Goal: Transaction & Acquisition: Purchase product/service

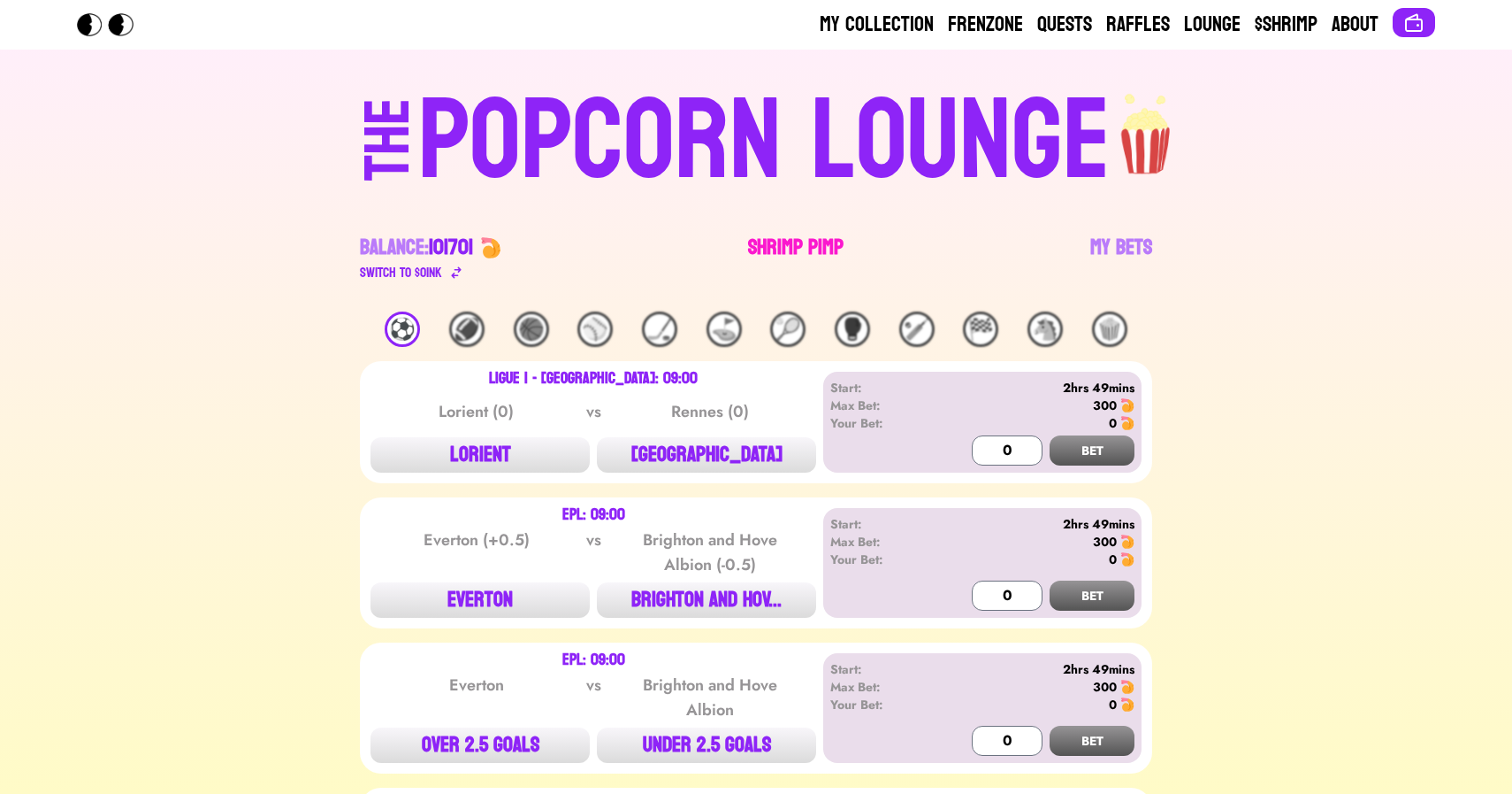
click at [785, 239] on link "Shrimp Pimp" at bounding box center [796, 258] width 96 height 50
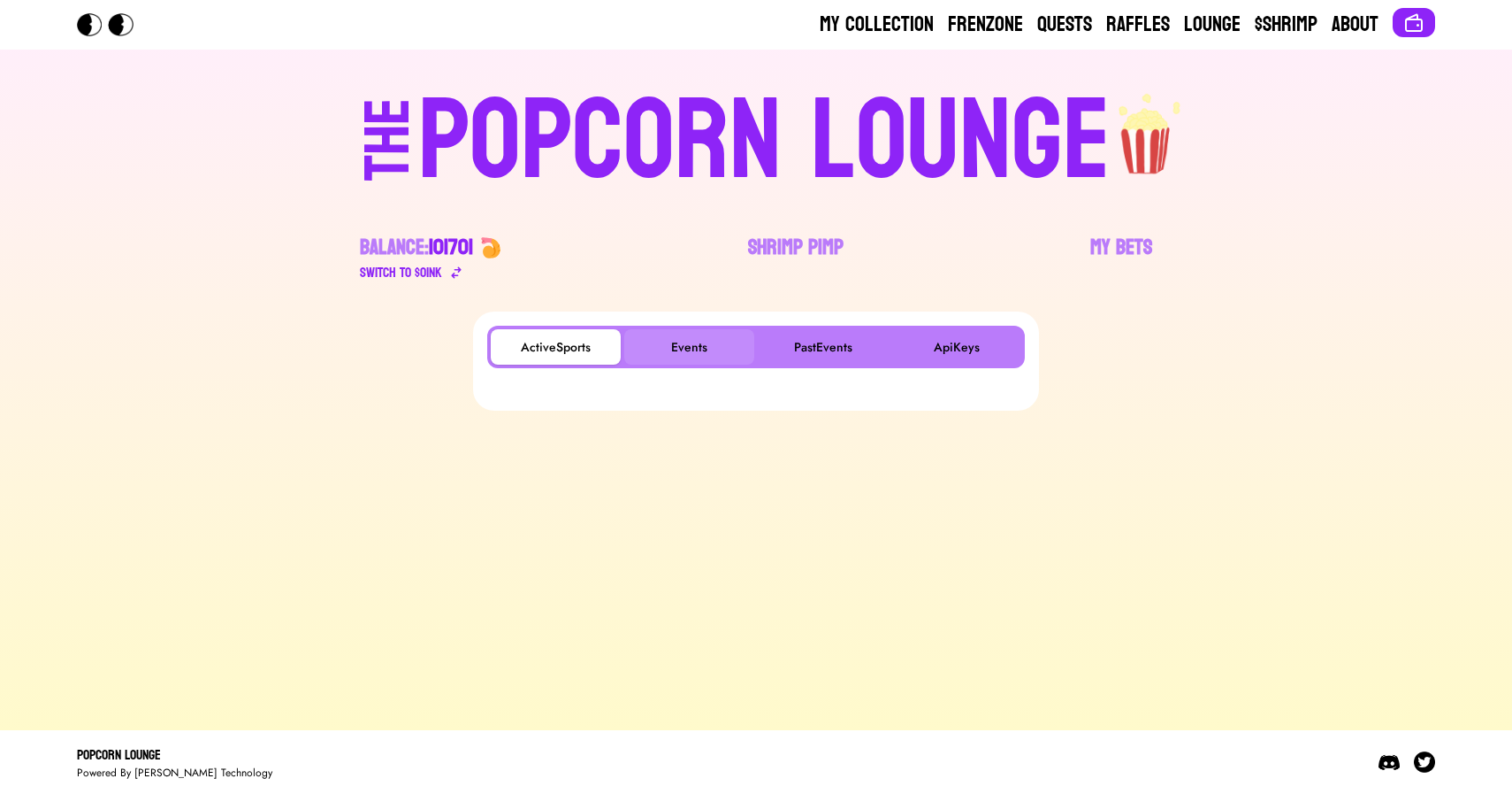
click at [699, 338] on button "Events" at bounding box center [689, 347] width 130 height 35
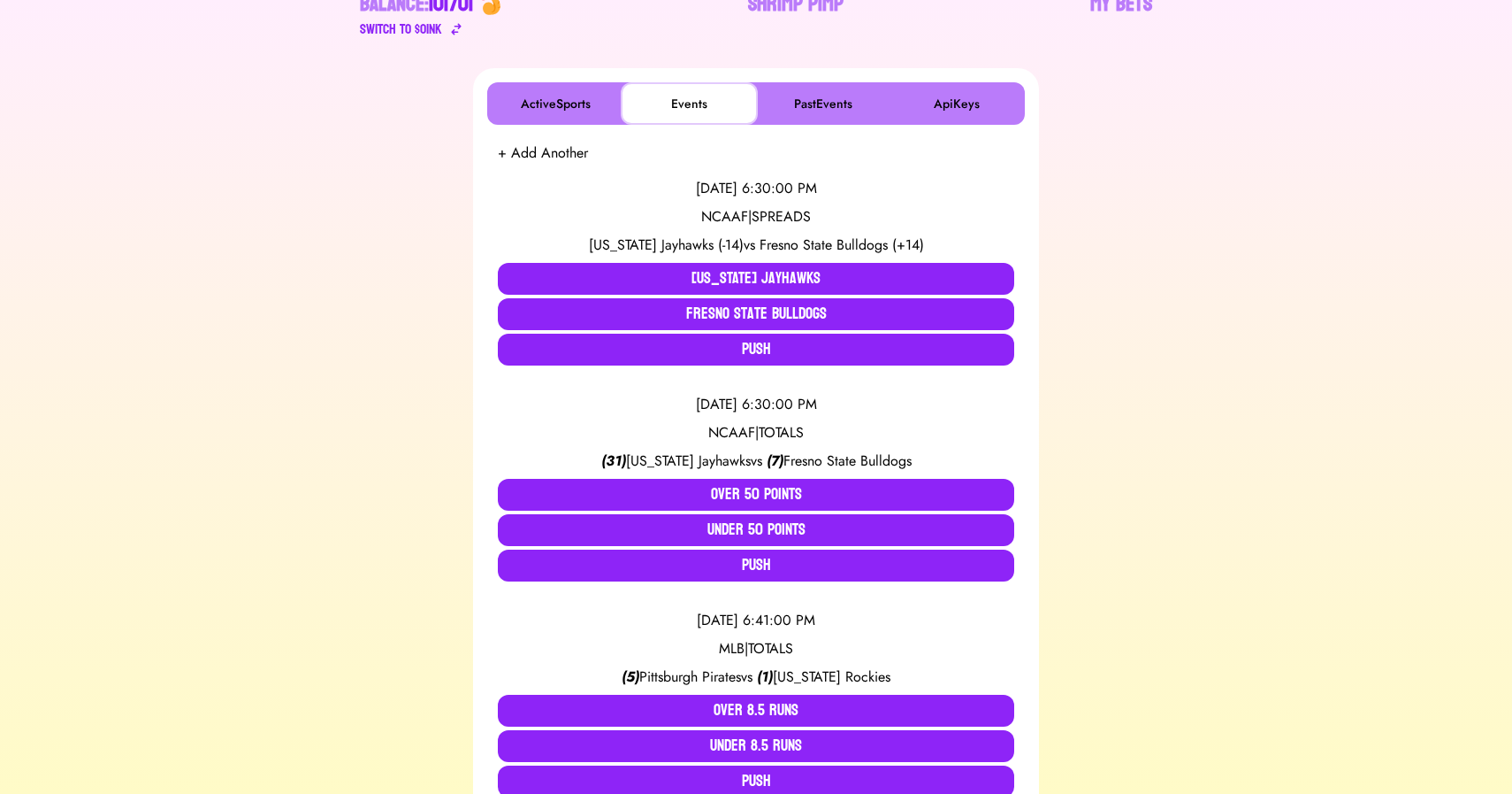
scroll to position [244, 0]
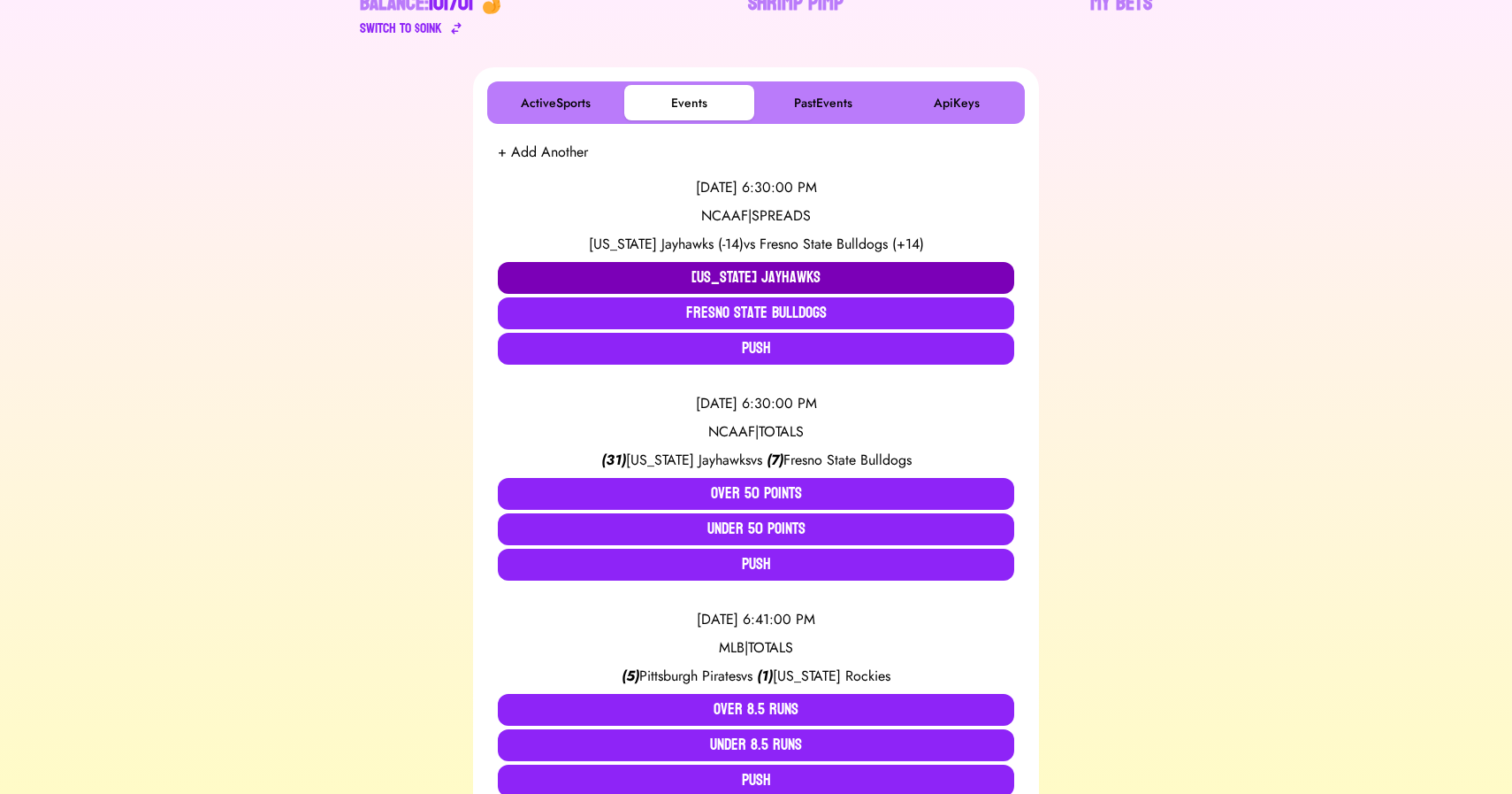
click at [651, 282] on button "Kansas Jayhawks" at bounding box center [756, 277] width 517 height 32
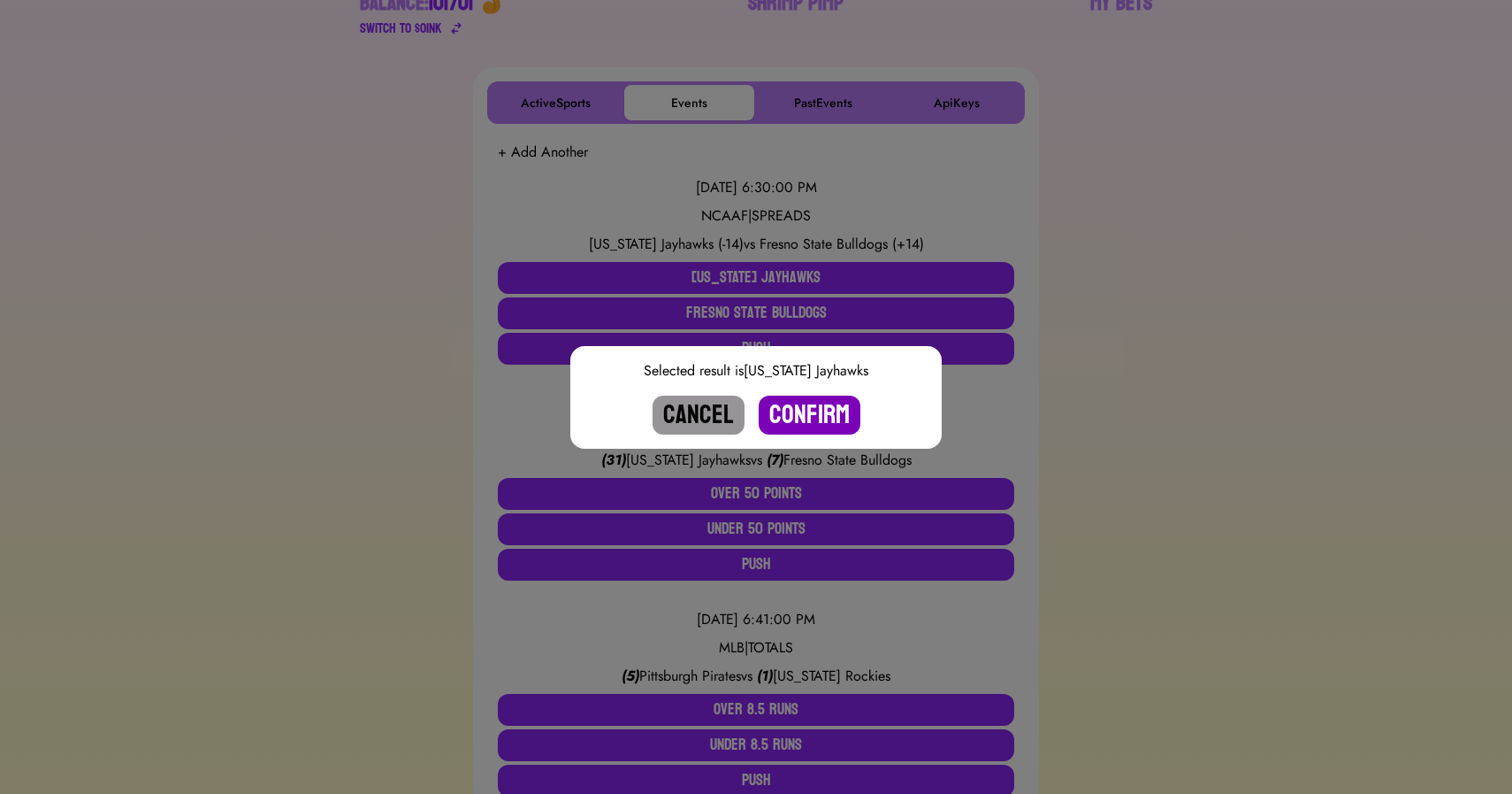
click at [786, 412] on button "Confirm" at bounding box center [810, 415] width 101 height 39
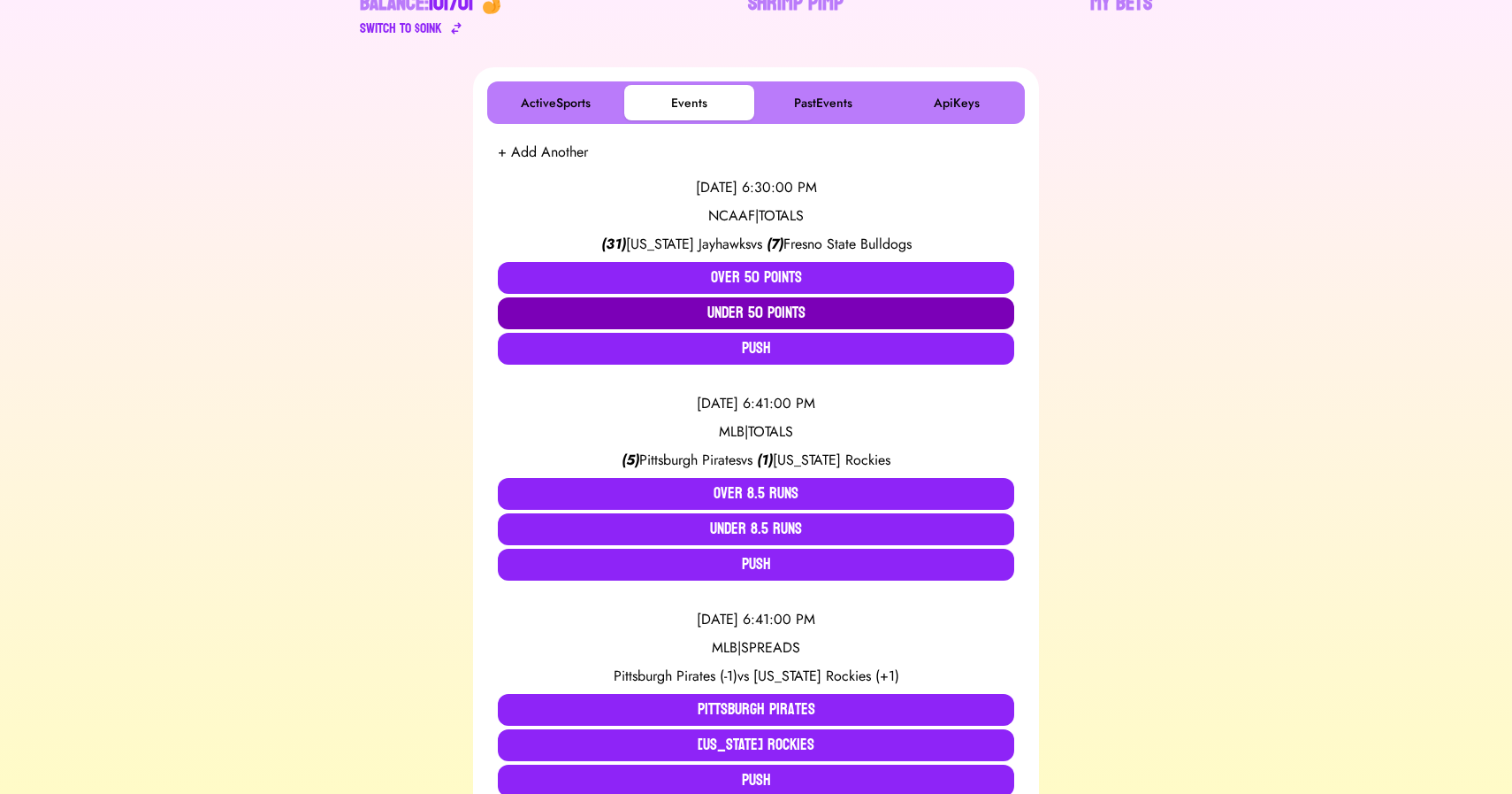
click at [747, 317] on button "Under 50 Points" at bounding box center [756, 312] width 517 height 32
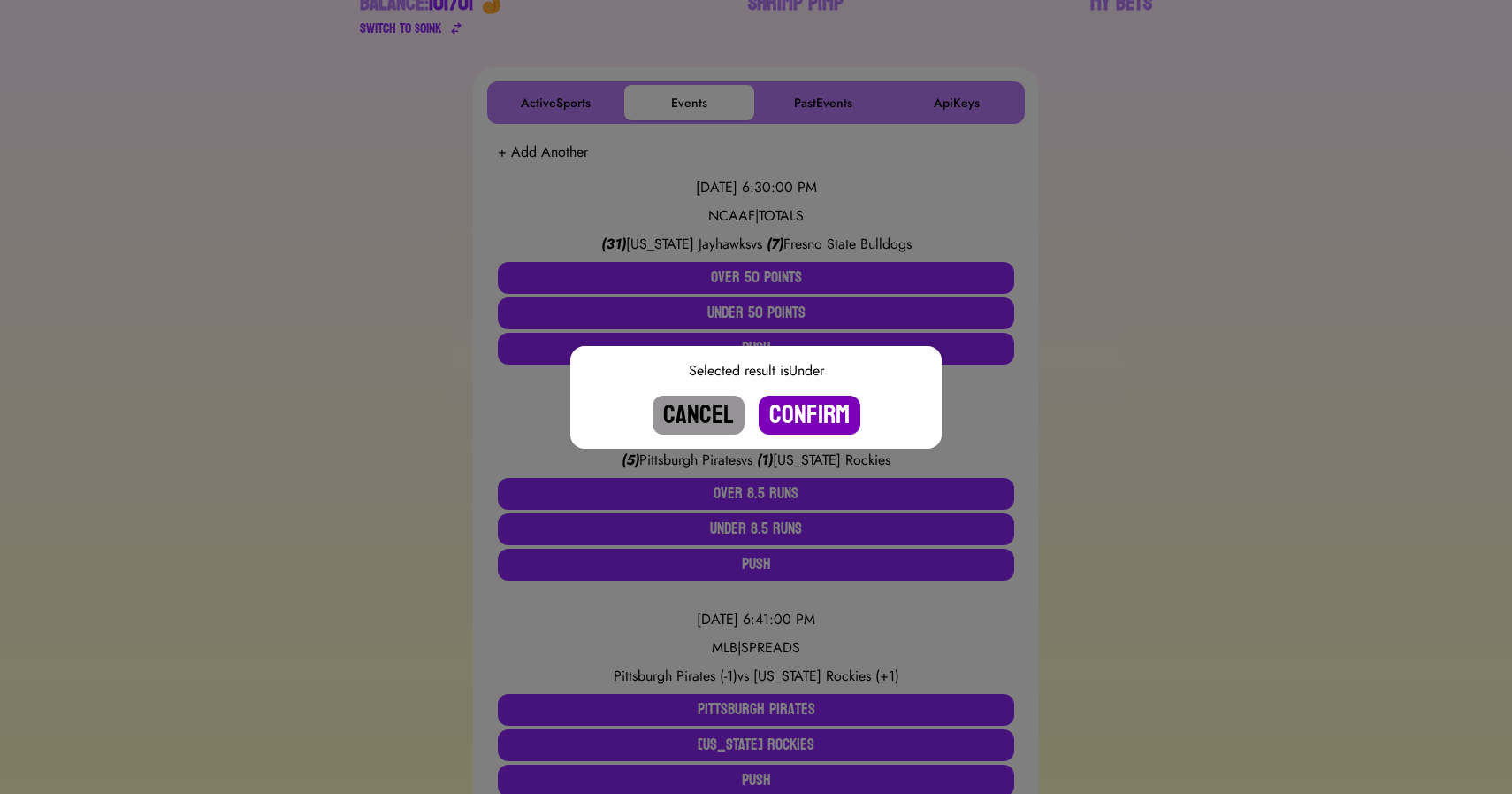
click at [816, 418] on button "Confirm" at bounding box center [810, 415] width 101 height 39
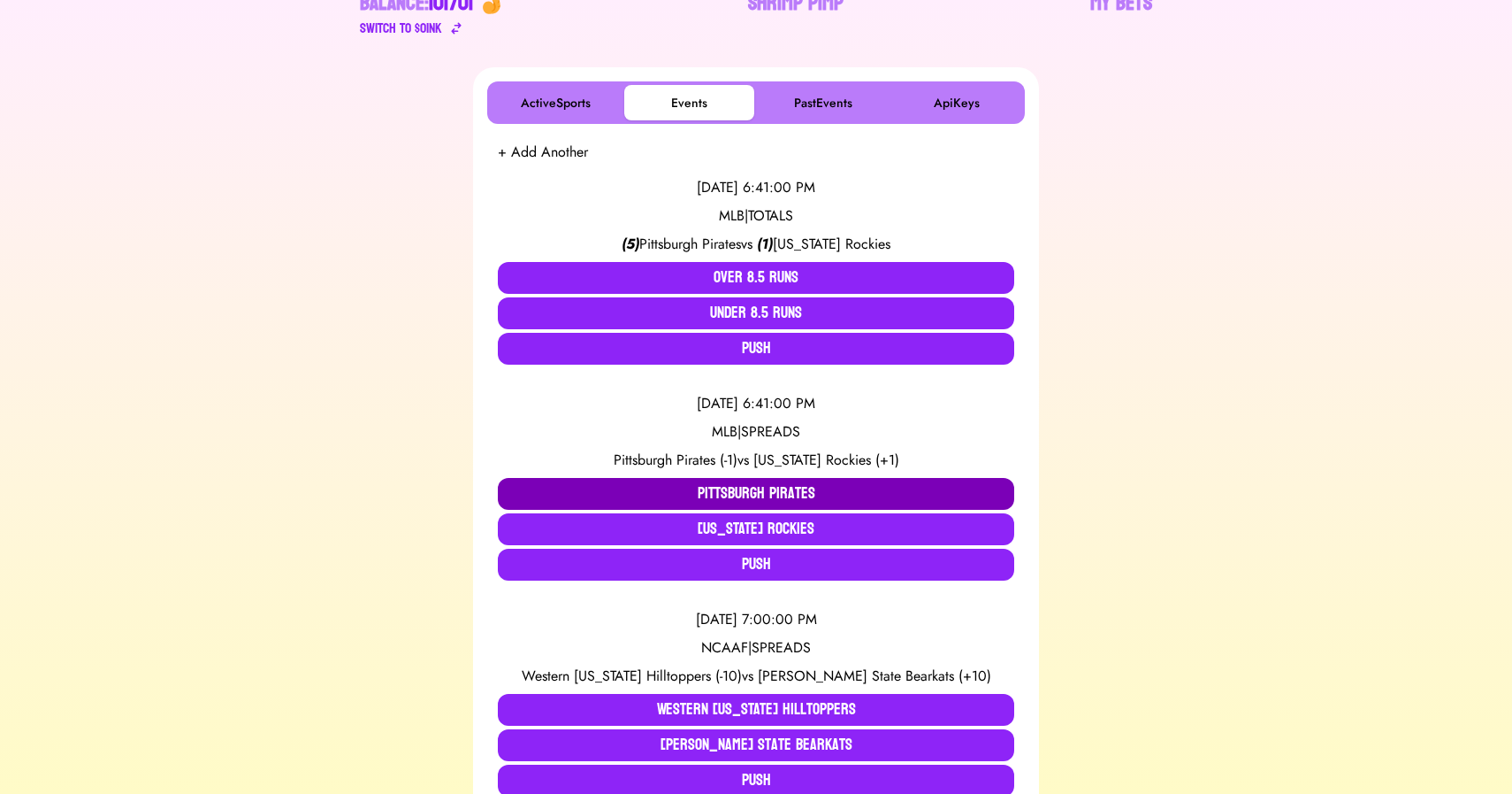
click at [667, 502] on button "Pittsburgh Pirates" at bounding box center [756, 493] width 517 height 32
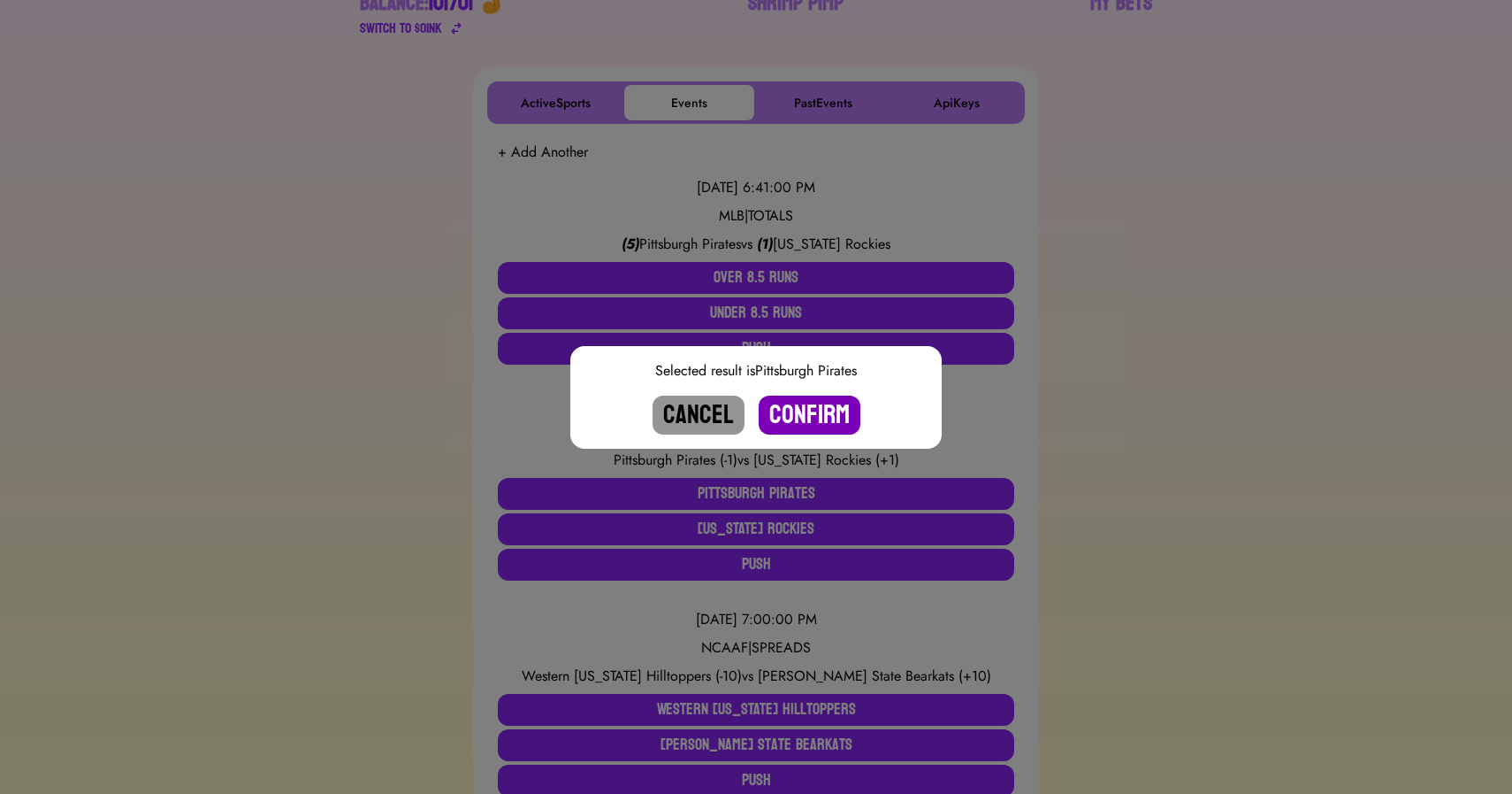
click at [813, 421] on button "Confirm" at bounding box center [810, 415] width 101 height 39
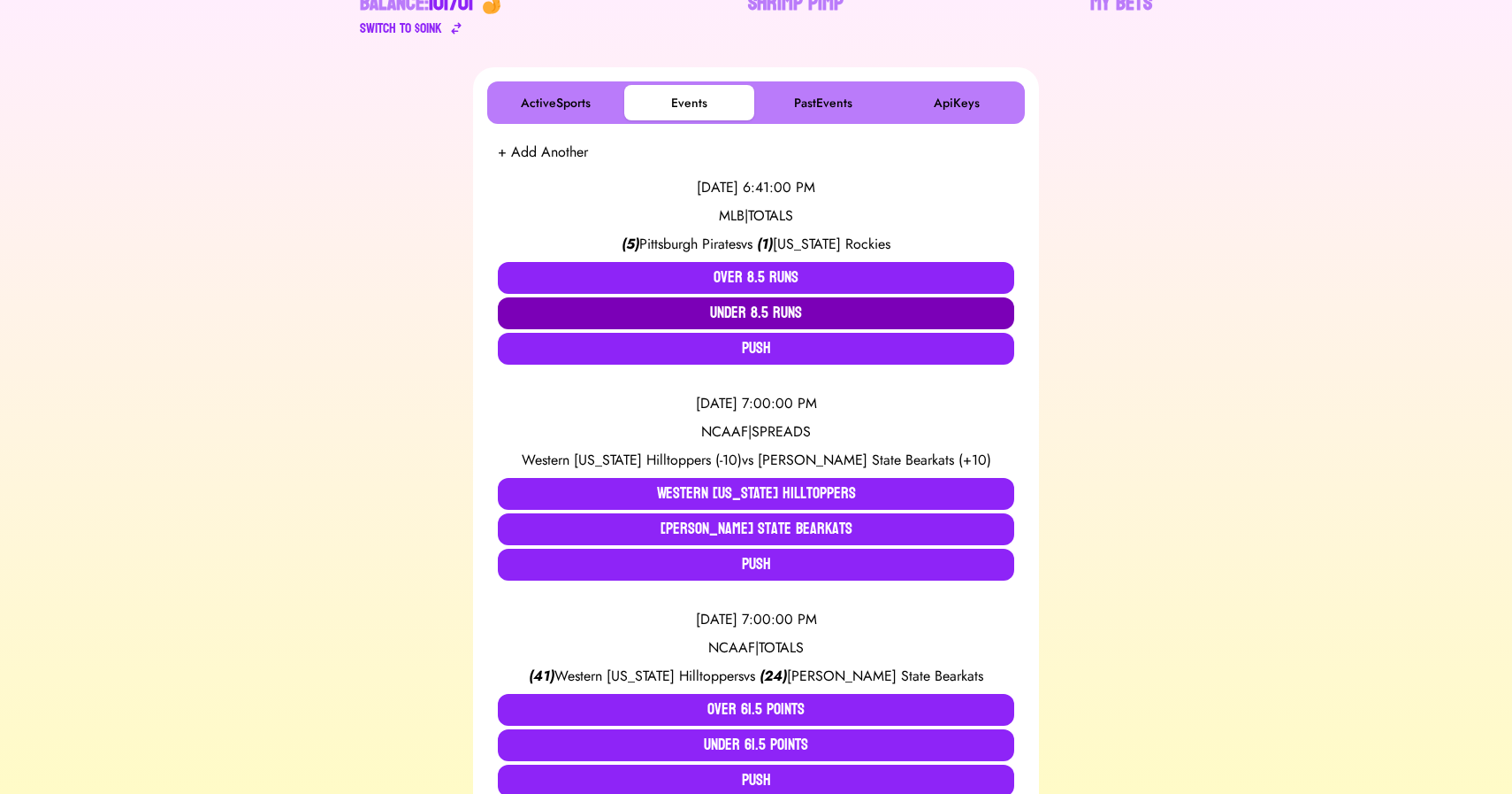
click at [766, 315] on button "Under 8.5 Runs" at bounding box center [756, 312] width 517 height 32
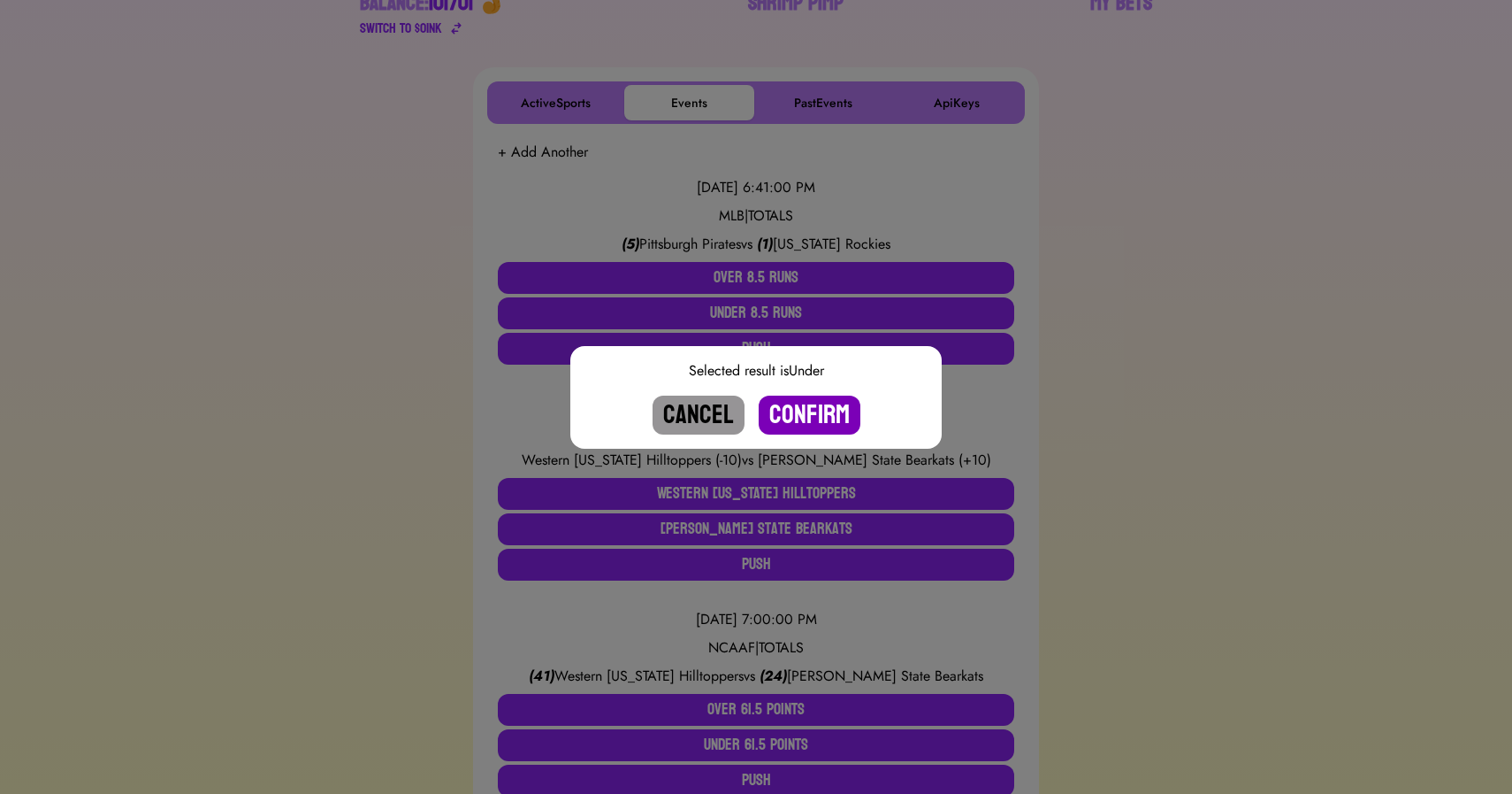
click at [817, 407] on button "Confirm" at bounding box center [810, 415] width 101 height 39
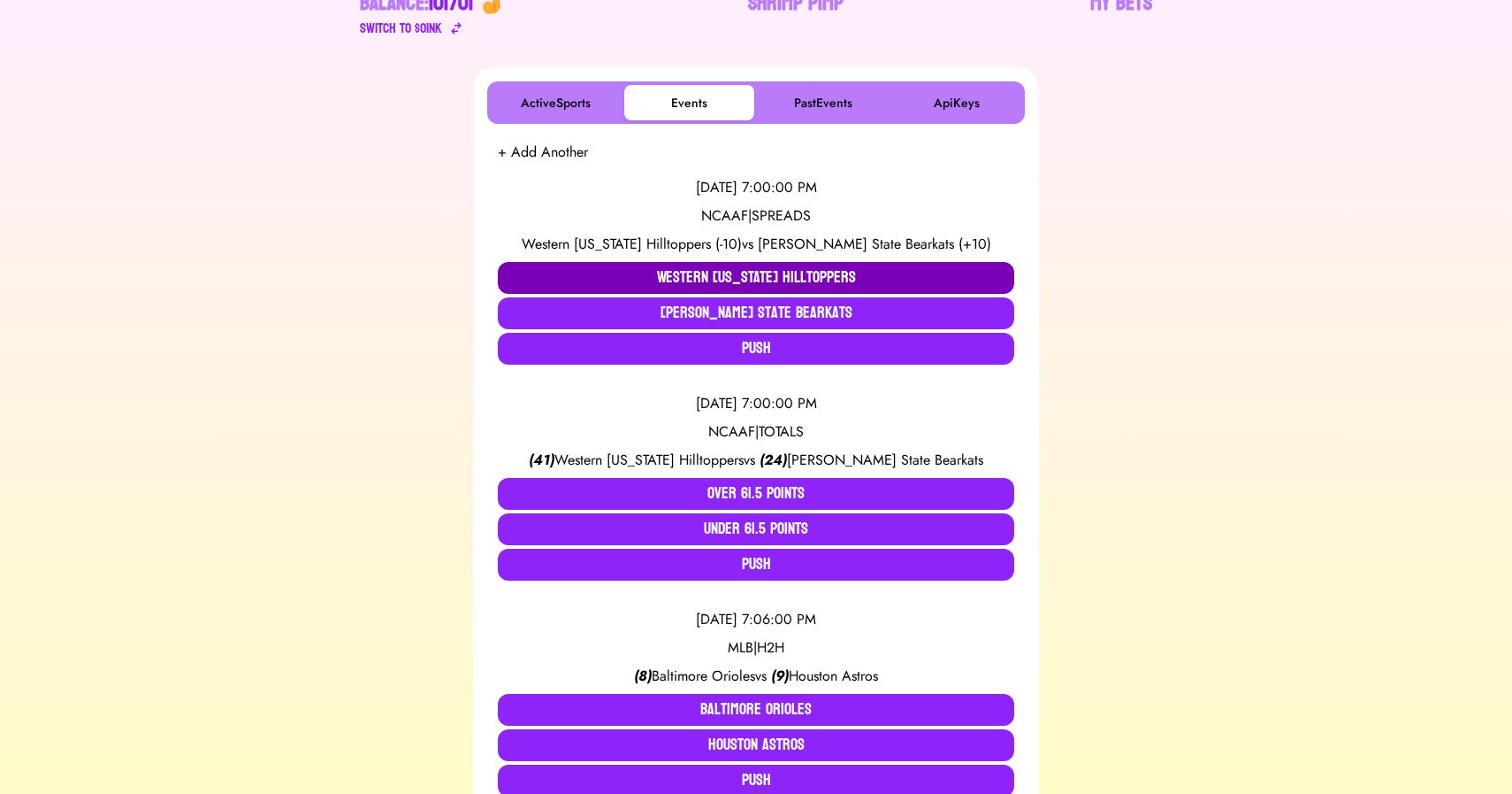
click at [646, 269] on button "Western Kentucky Hilltoppers" at bounding box center [756, 277] width 517 height 32
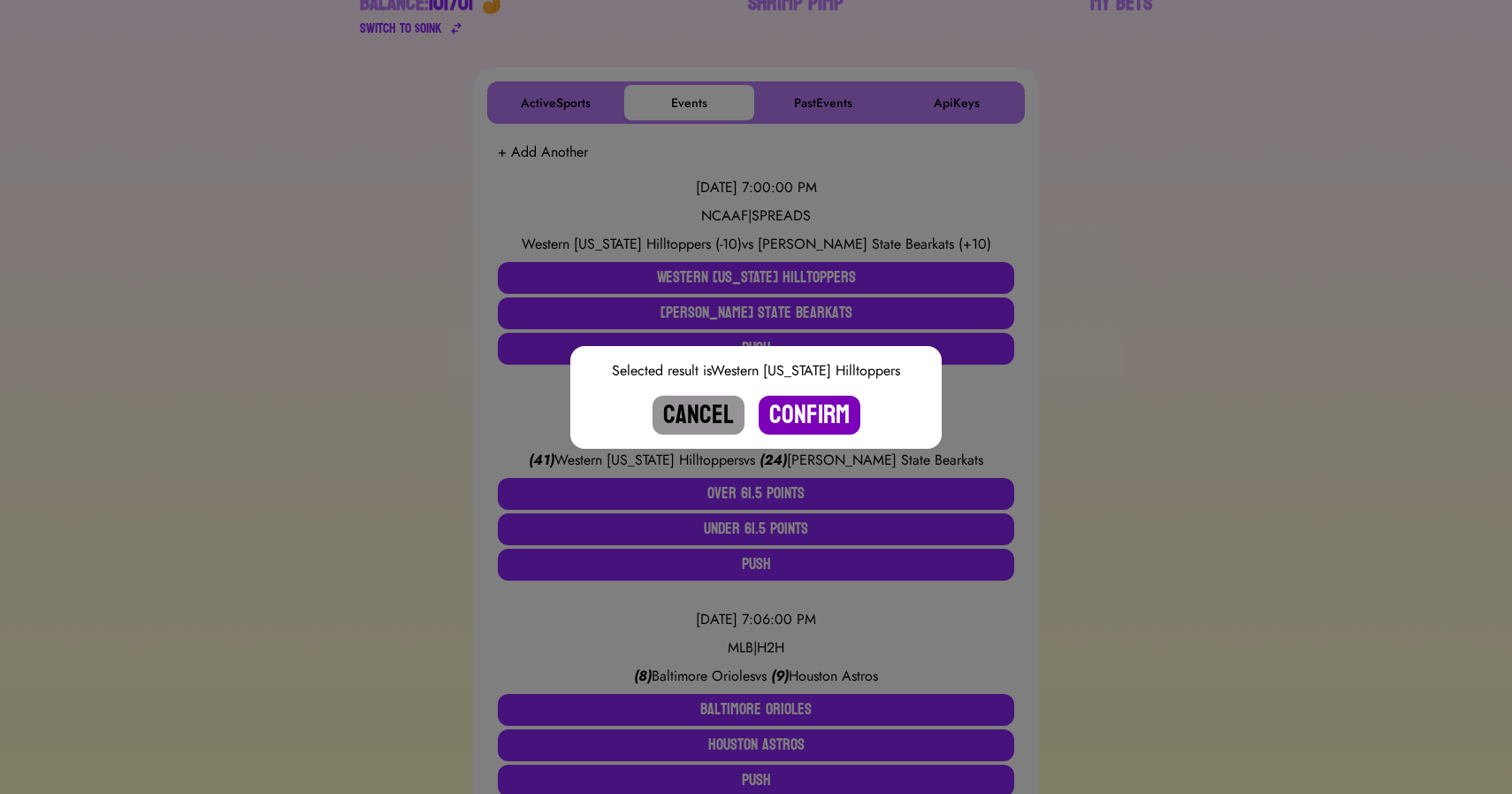
click at [807, 412] on button "Confirm" at bounding box center [810, 415] width 101 height 39
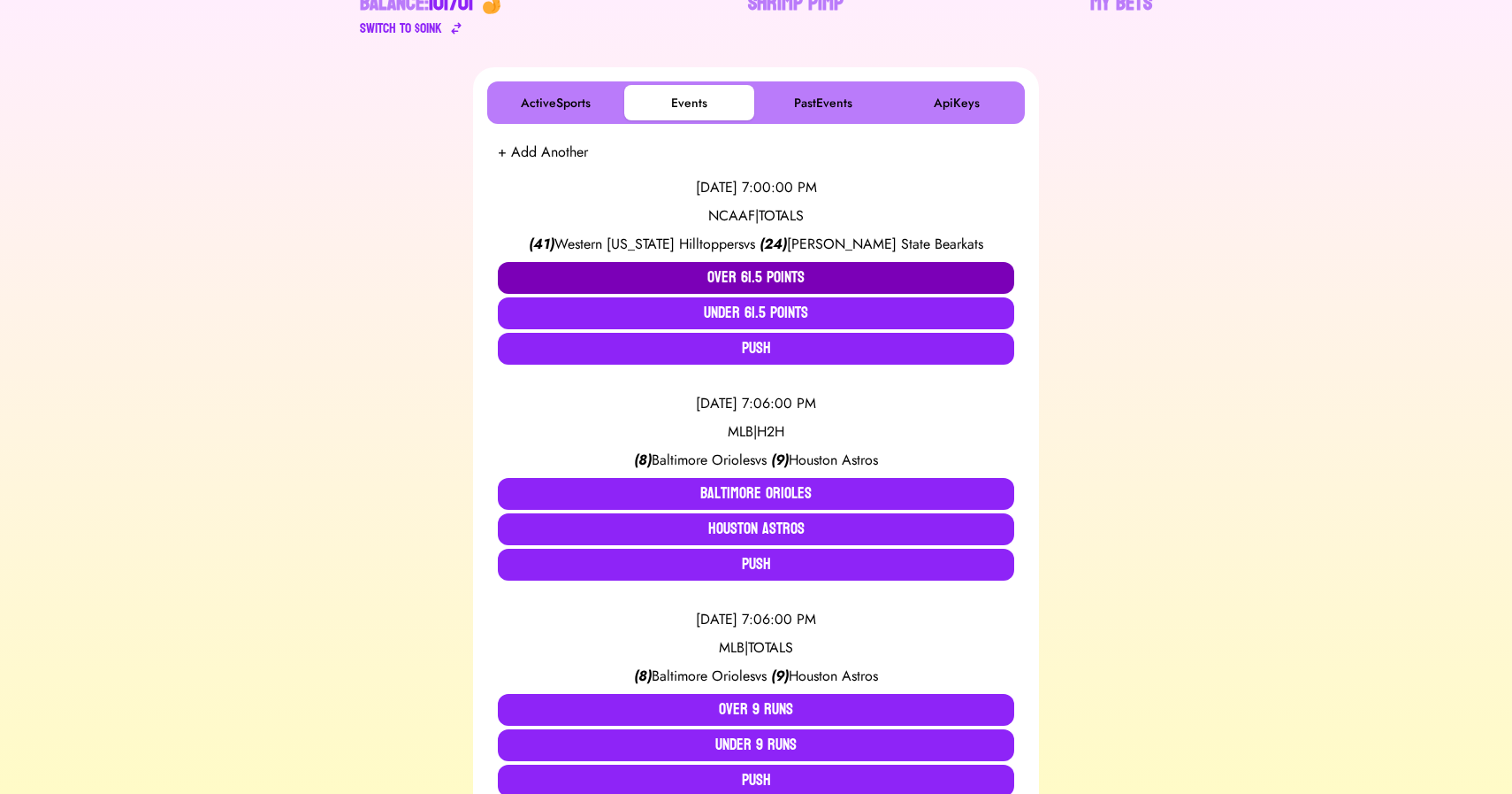
click at [619, 279] on button "Over 61.5 Points" at bounding box center [756, 277] width 517 height 32
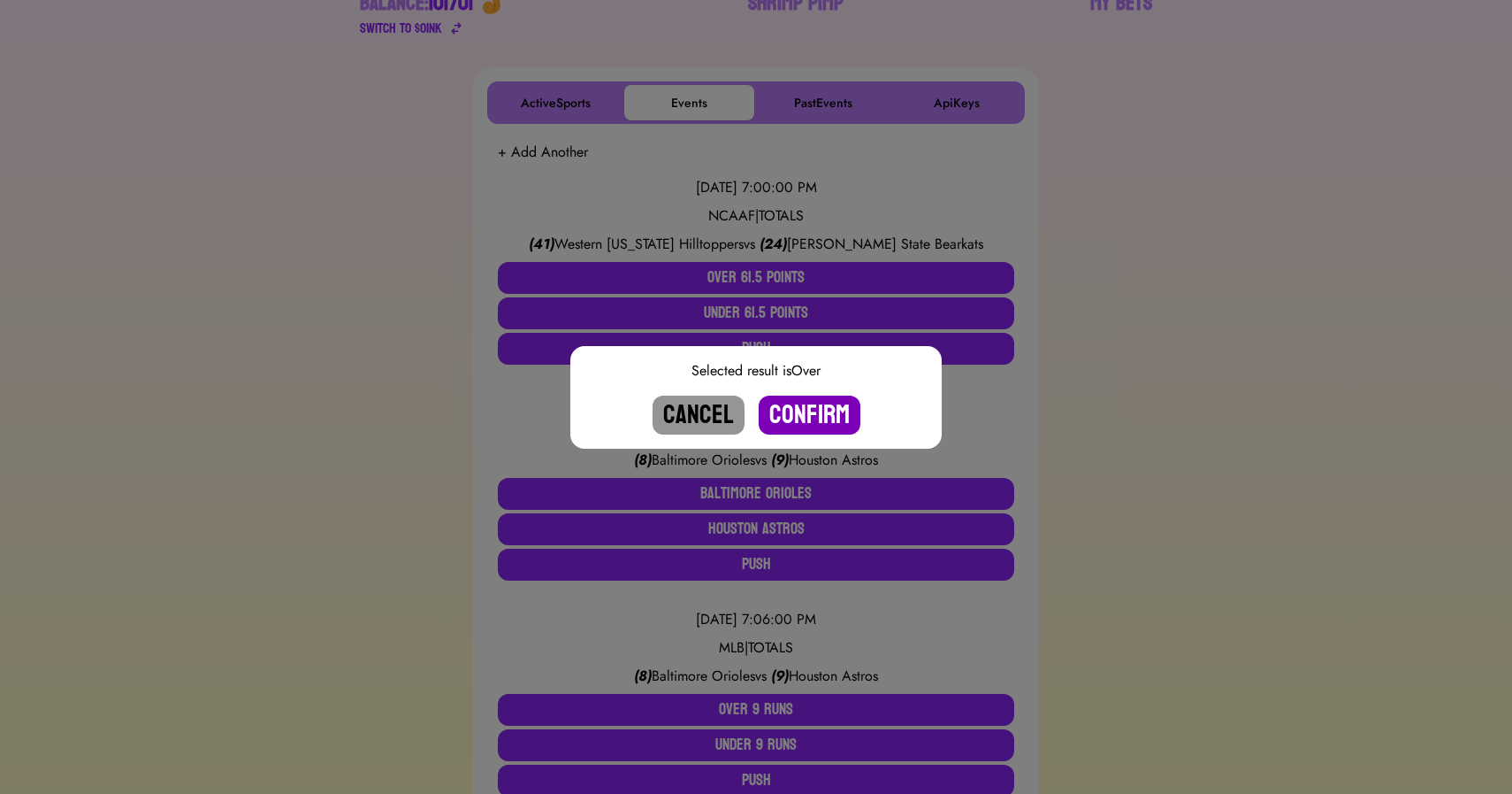
click at [800, 418] on button "Confirm" at bounding box center [810, 415] width 101 height 39
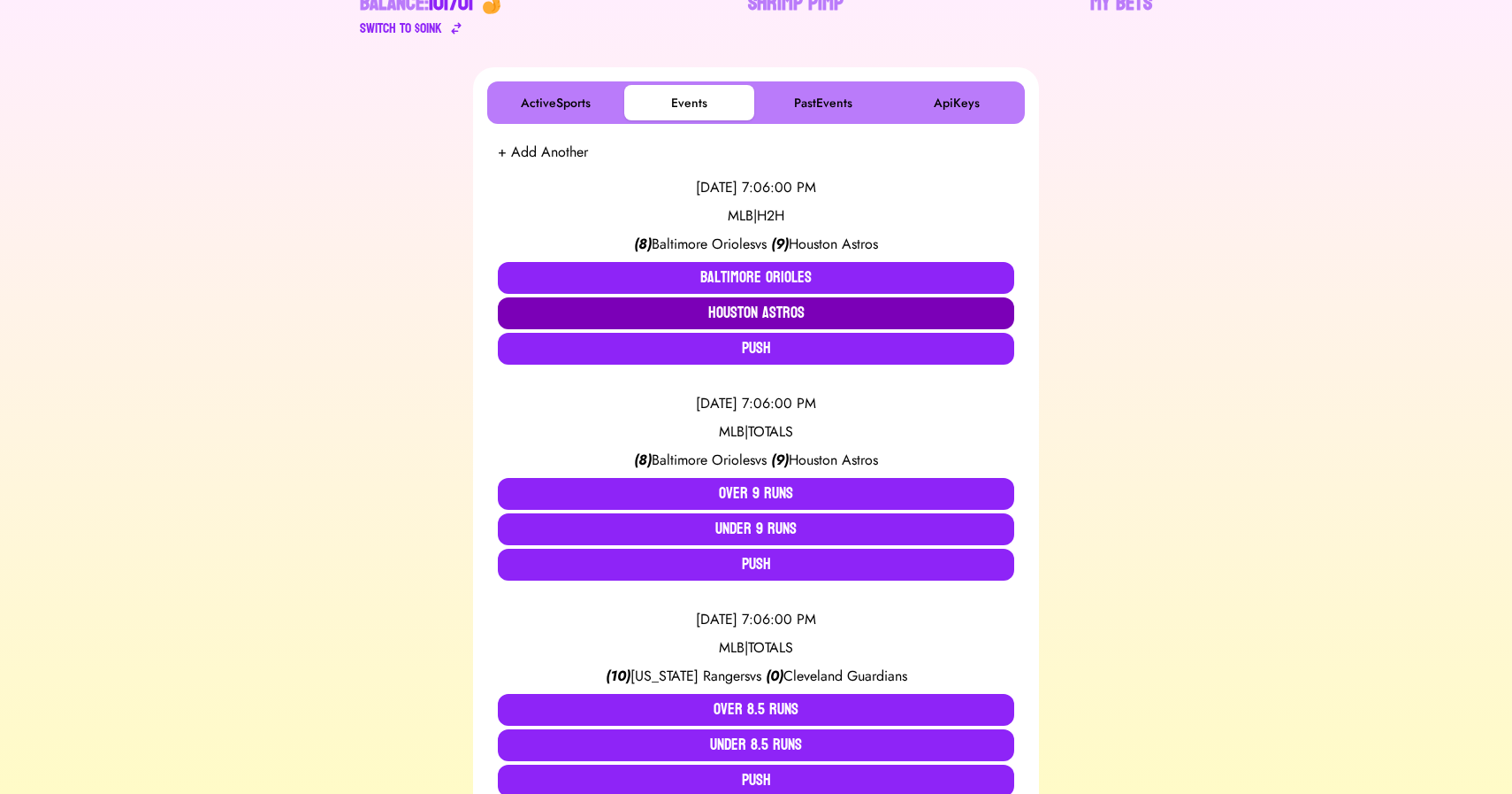
click at [765, 309] on button "Houston Astros" at bounding box center [756, 312] width 517 height 32
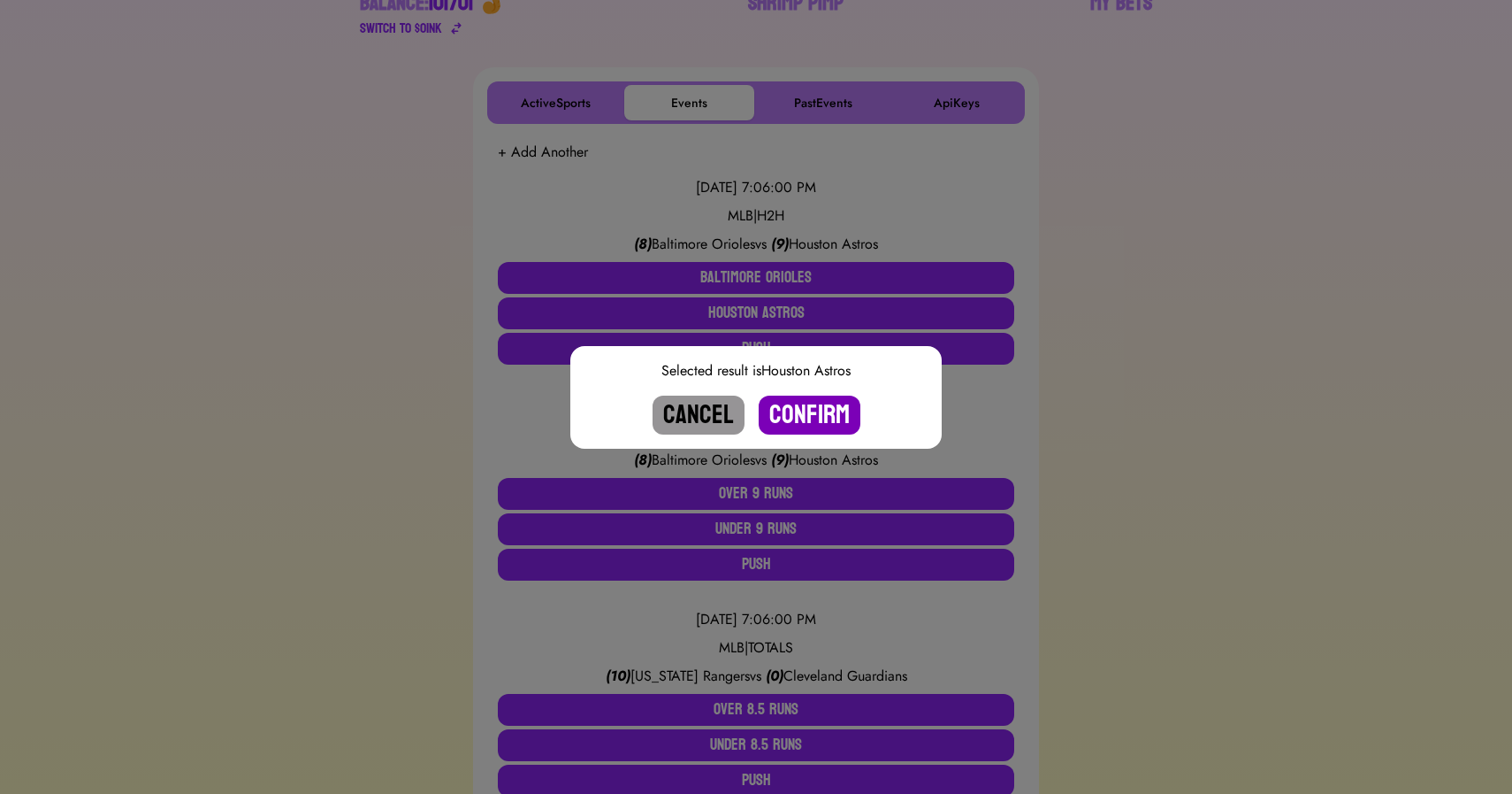
click at [815, 416] on button "Confirm" at bounding box center [810, 415] width 101 height 39
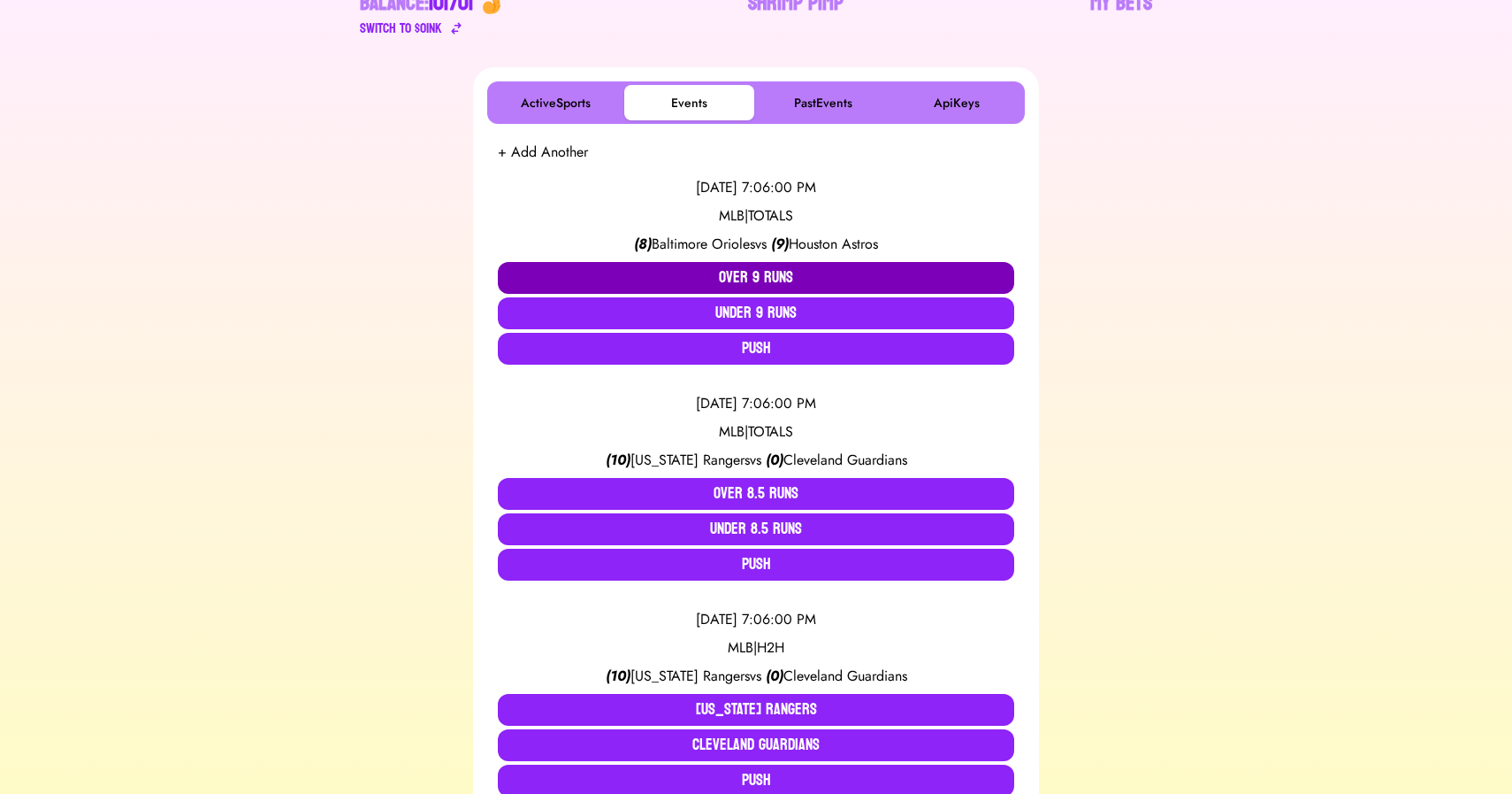
click at [769, 266] on button "Over 9 Runs" at bounding box center [756, 277] width 517 height 32
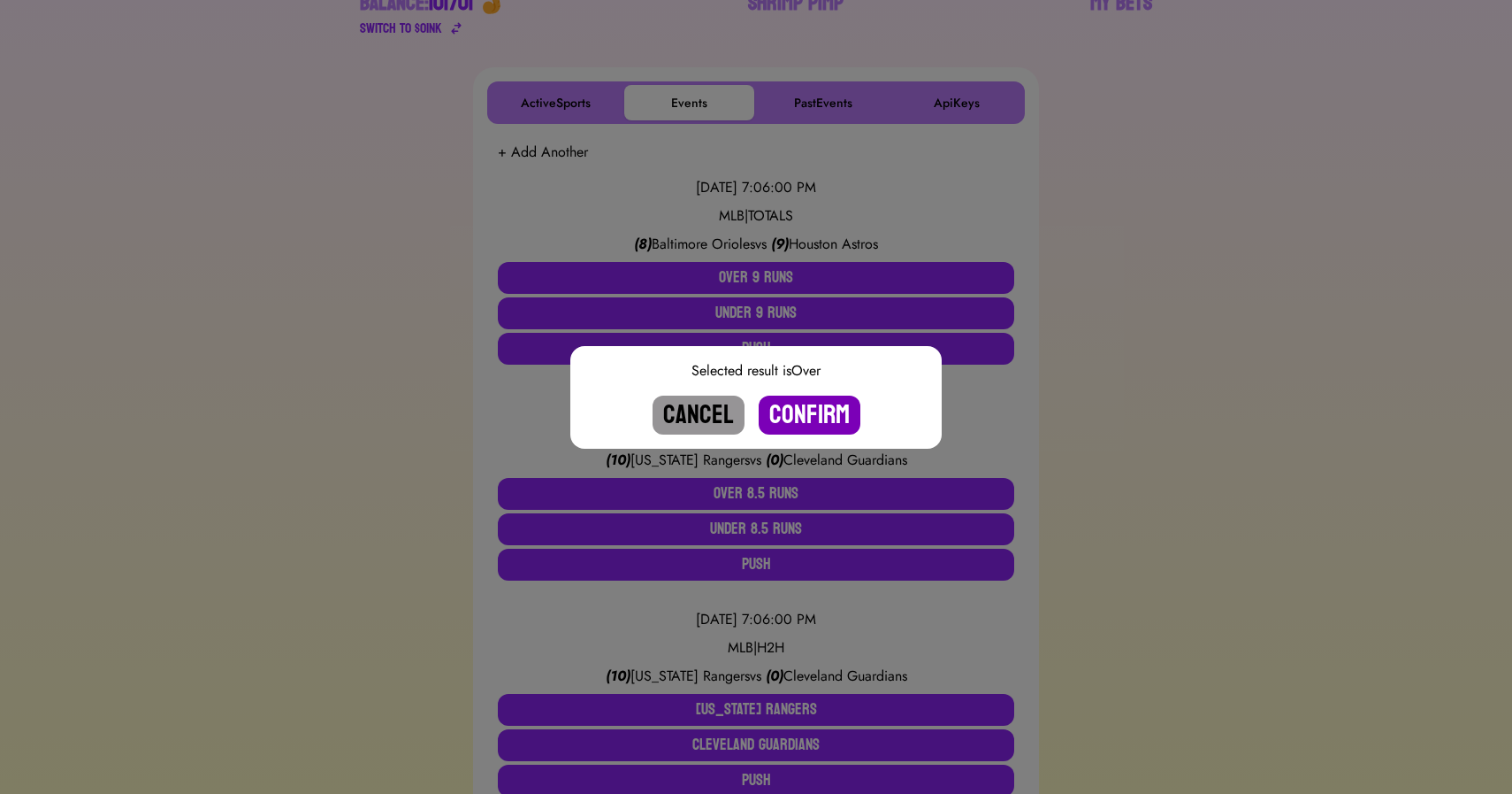
click at [824, 410] on button "Confirm" at bounding box center [810, 415] width 101 height 39
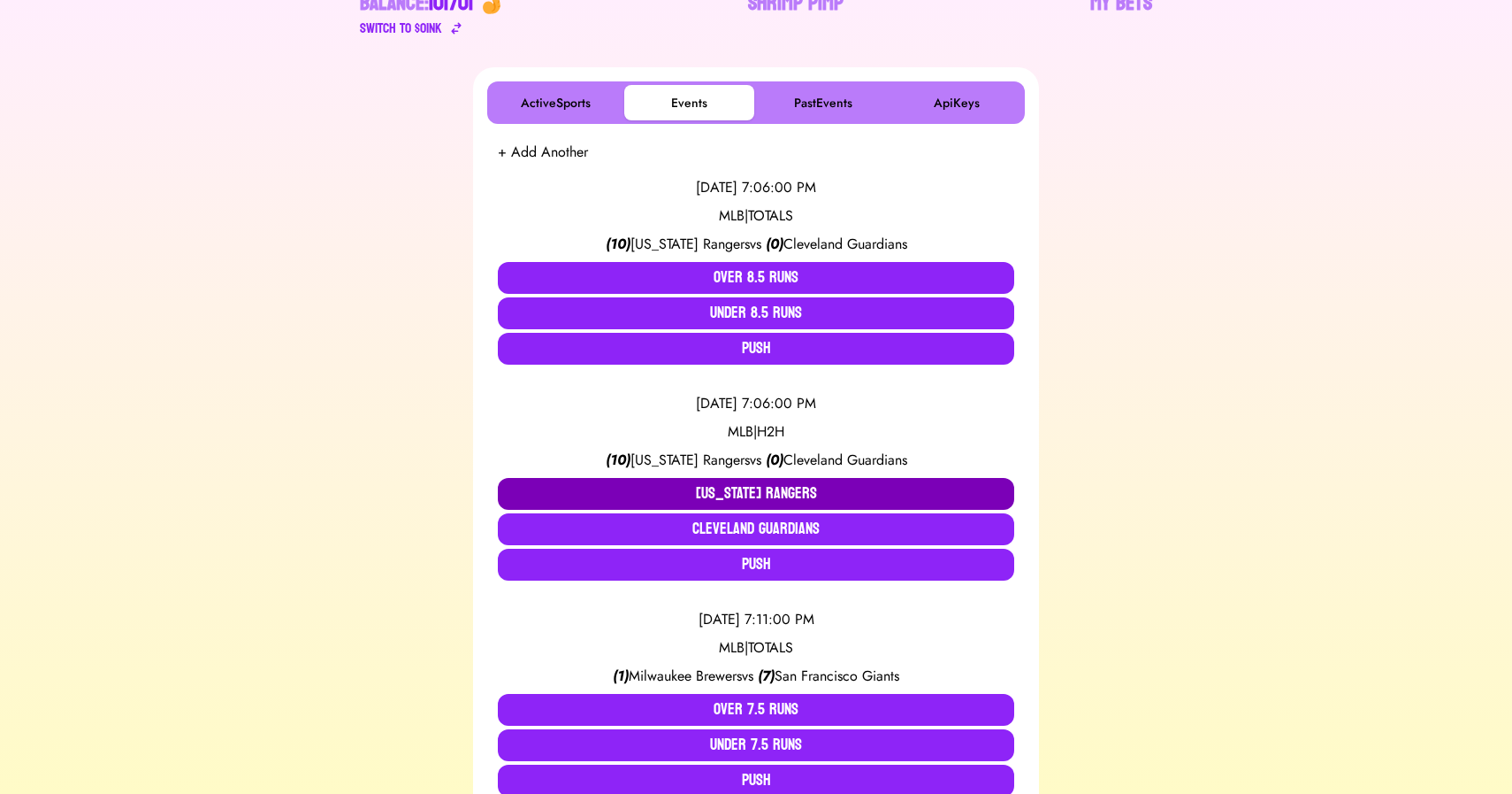
click at [688, 493] on button "[US_STATE] Rangers" at bounding box center [756, 493] width 517 height 32
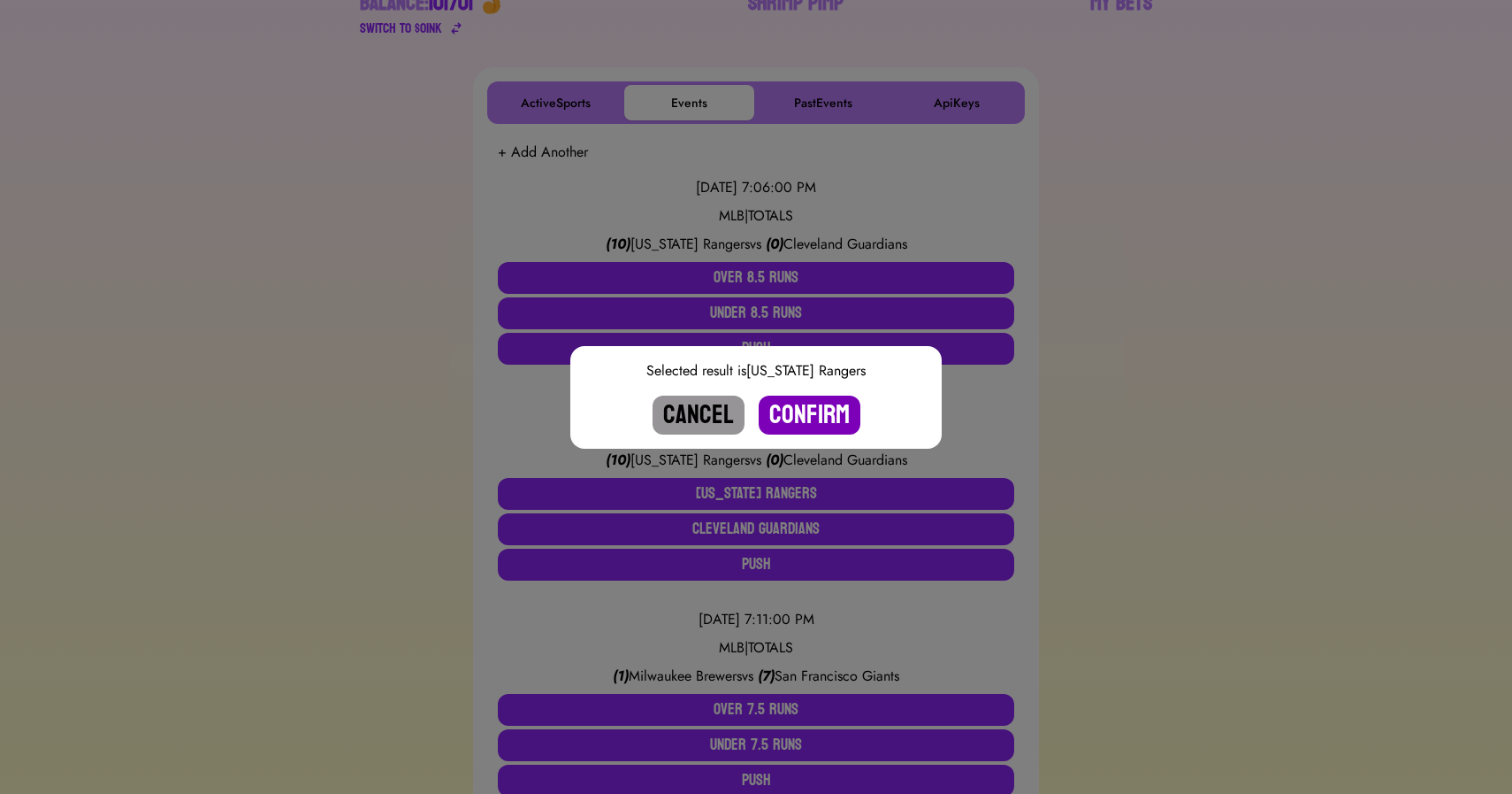
click at [795, 414] on button "Confirm" at bounding box center [810, 415] width 101 height 39
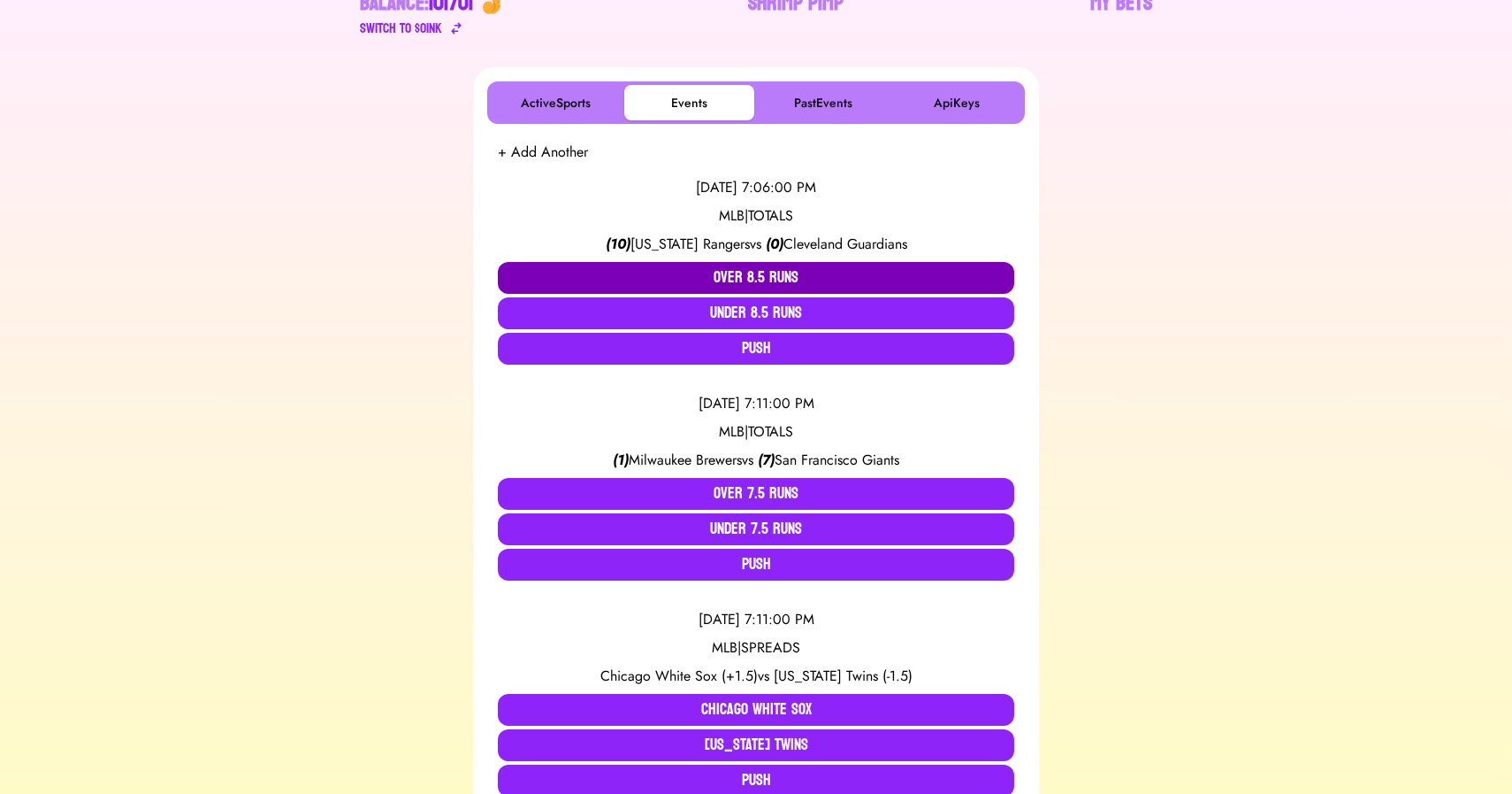
click at [735, 284] on button "Over 8.5 Runs" at bounding box center [756, 277] width 517 height 32
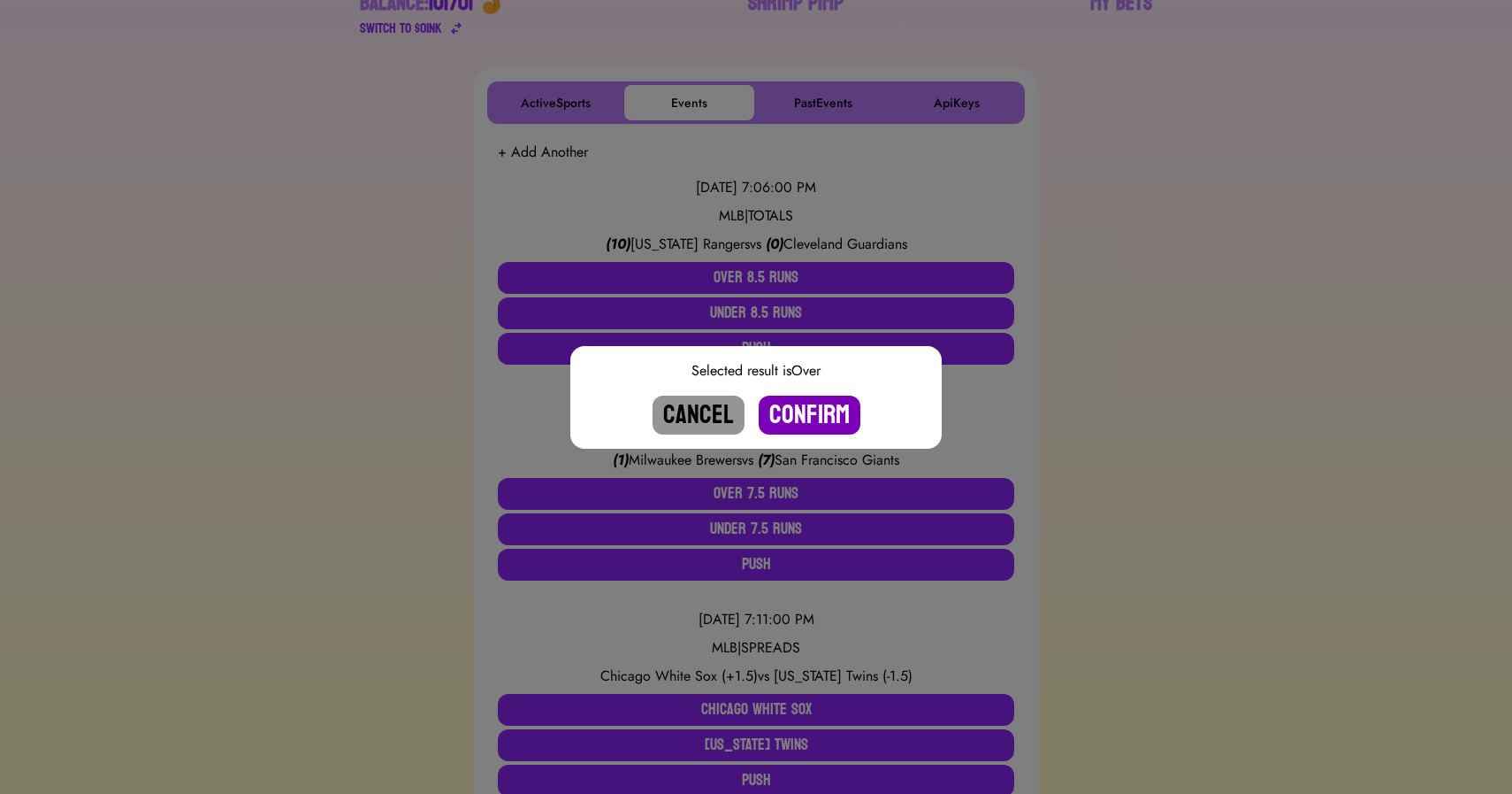
click at [794, 409] on button "Confirm" at bounding box center [810, 415] width 101 height 39
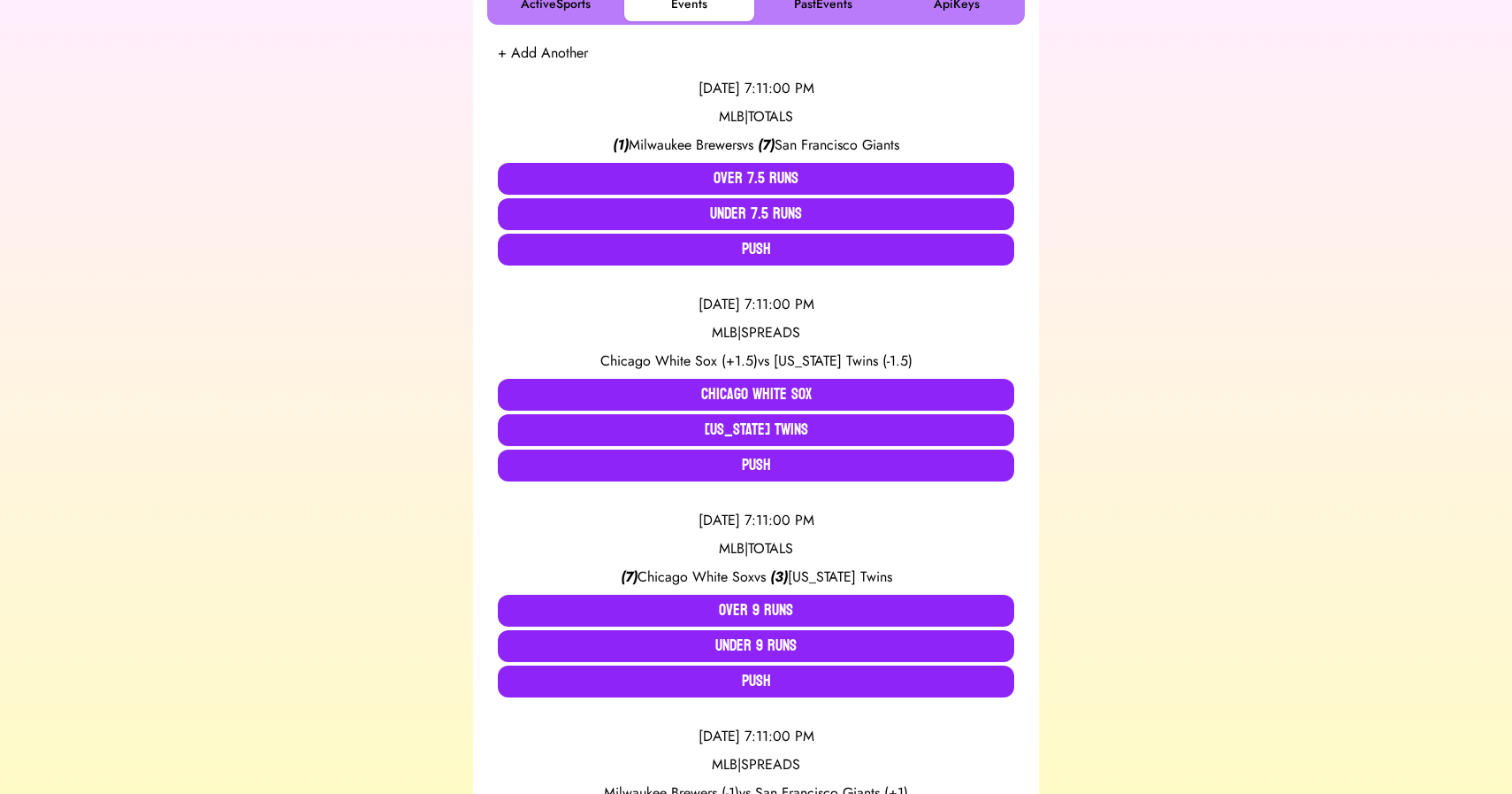
scroll to position [359, 0]
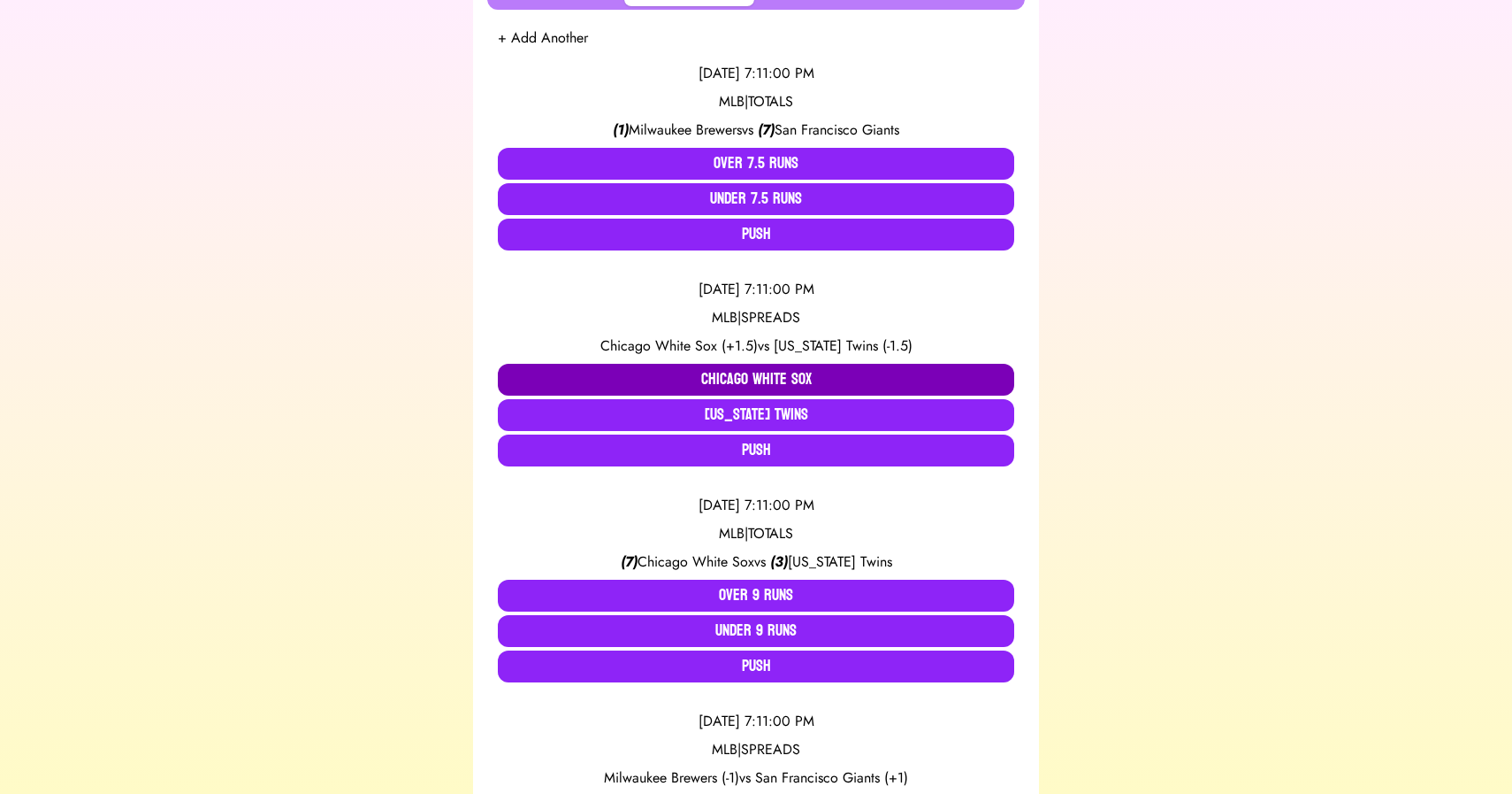
click at [645, 379] on button "Chicago White Sox" at bounding box center [756, 379] width 517 height 32
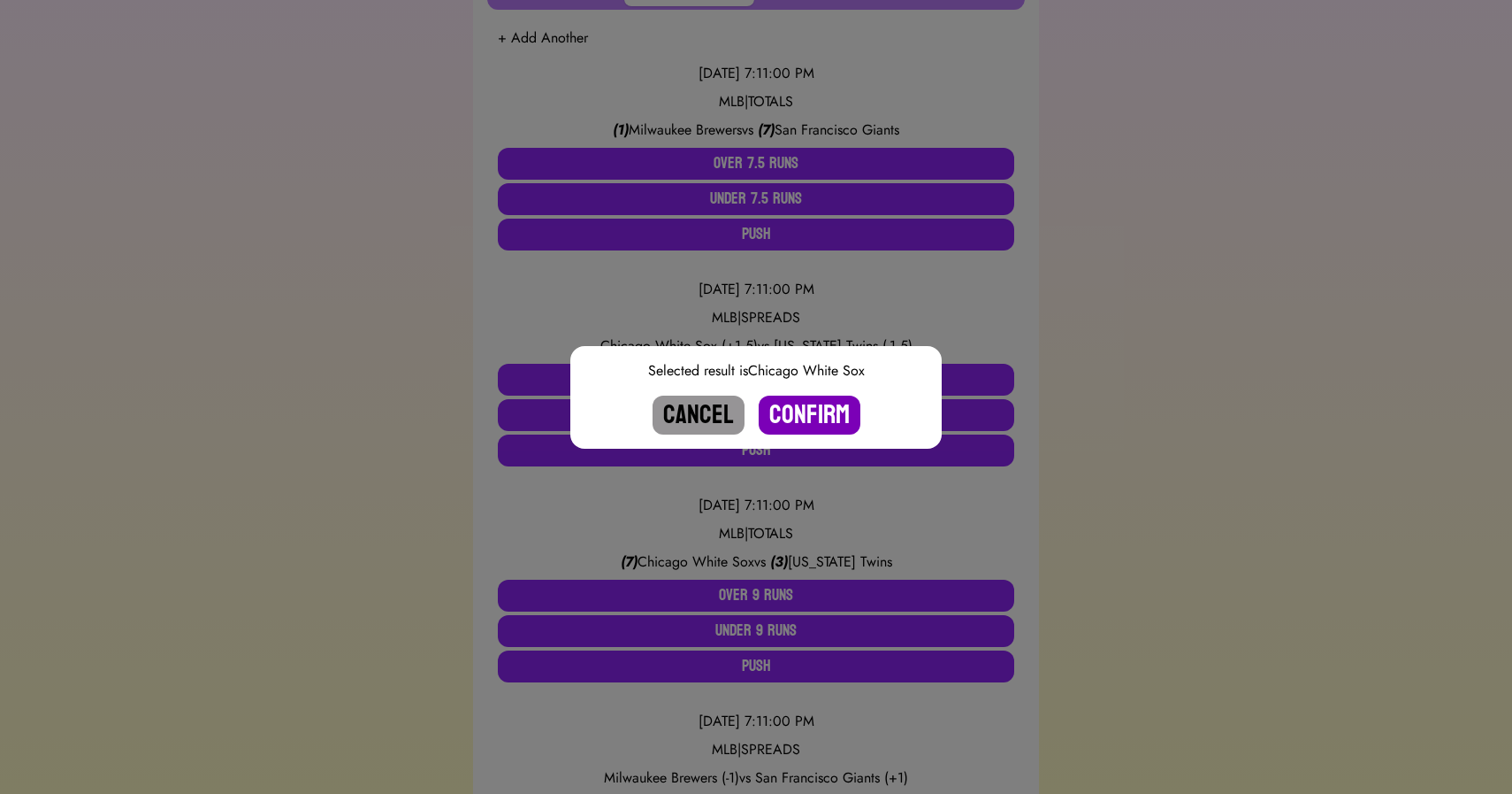
click at [827, 416] on button "Confirm" at bounding box center [810, 415] width 101 height 39
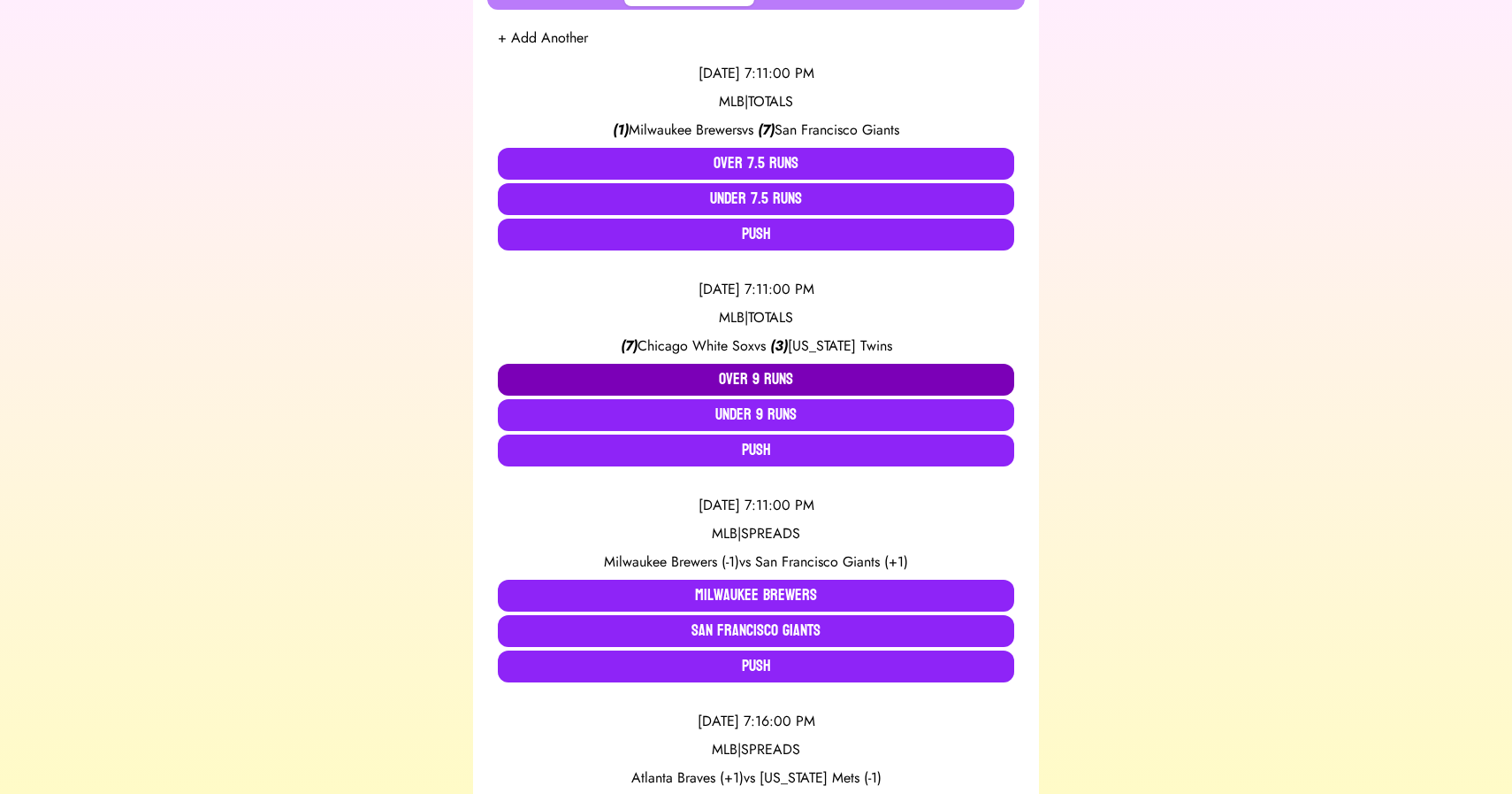
click at [761, 384] on button "Over 9 Runs" at bounding box center [756, 379] width 517 height 32
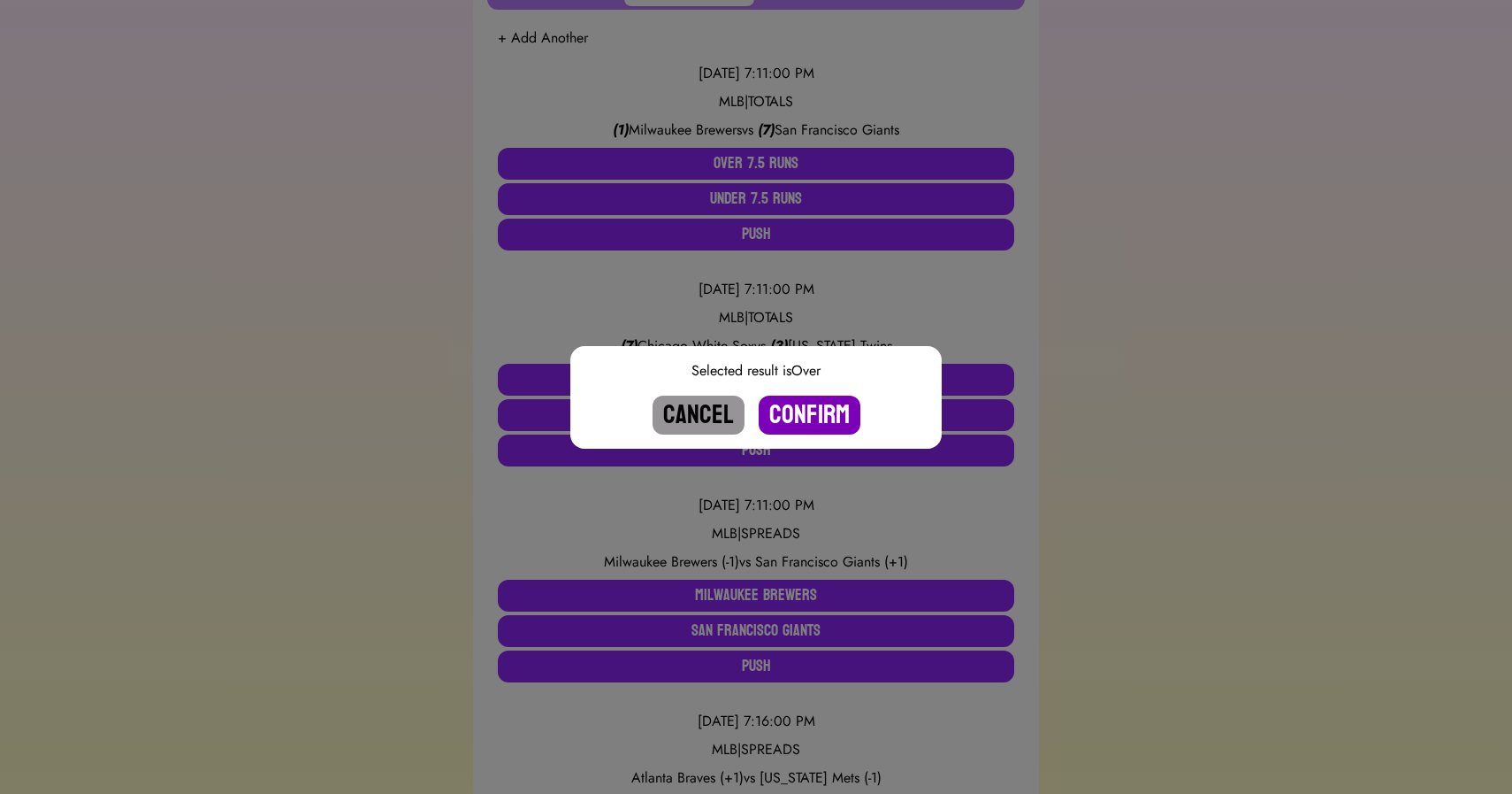
click at [809, 416] on button "Confirm" at bounding box center [810, 415] width 101 height 39
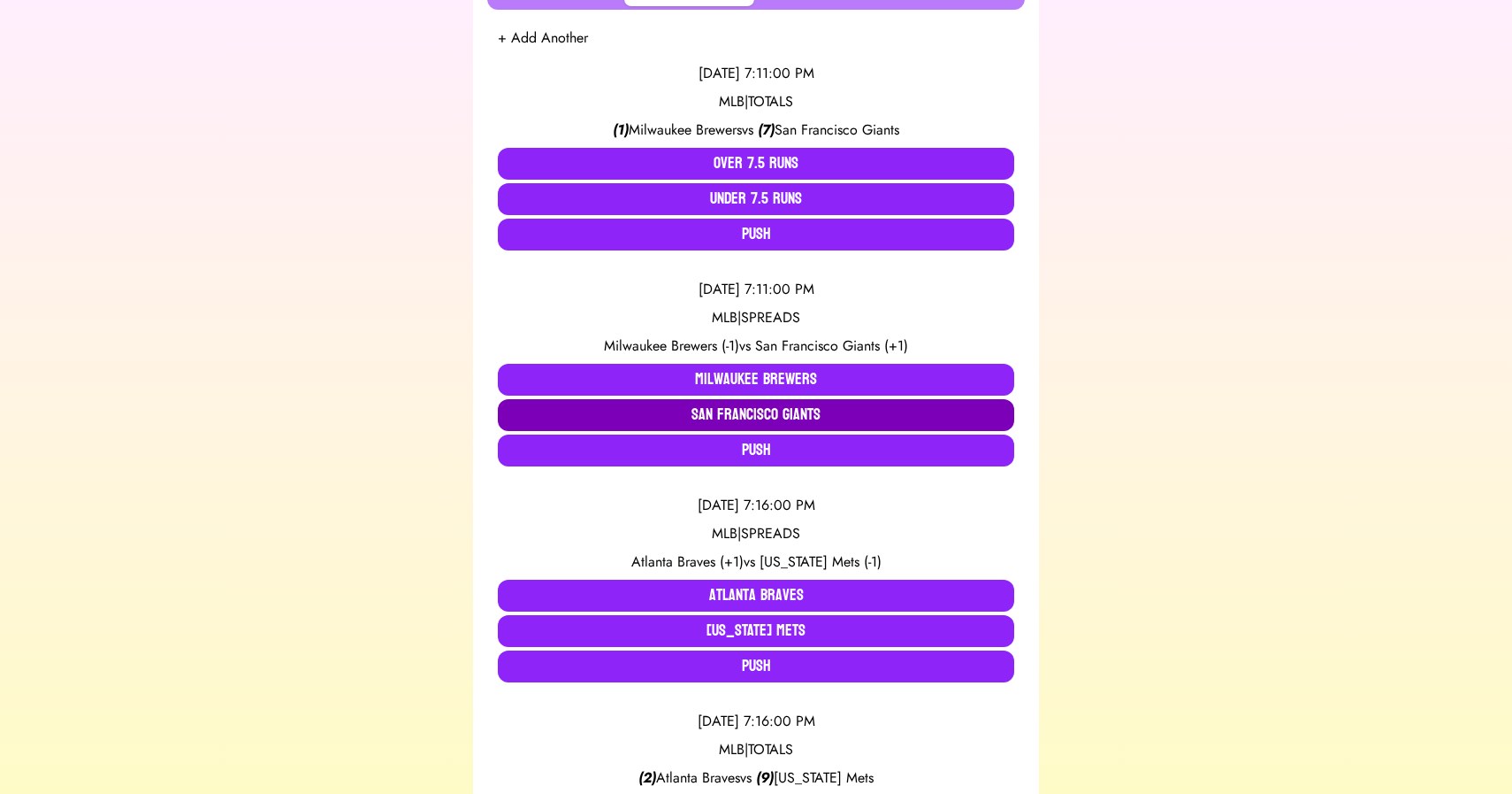
click at [813, 412] on button "San Francisco Giants" at bounding box center [756, 415] width 517 height 32
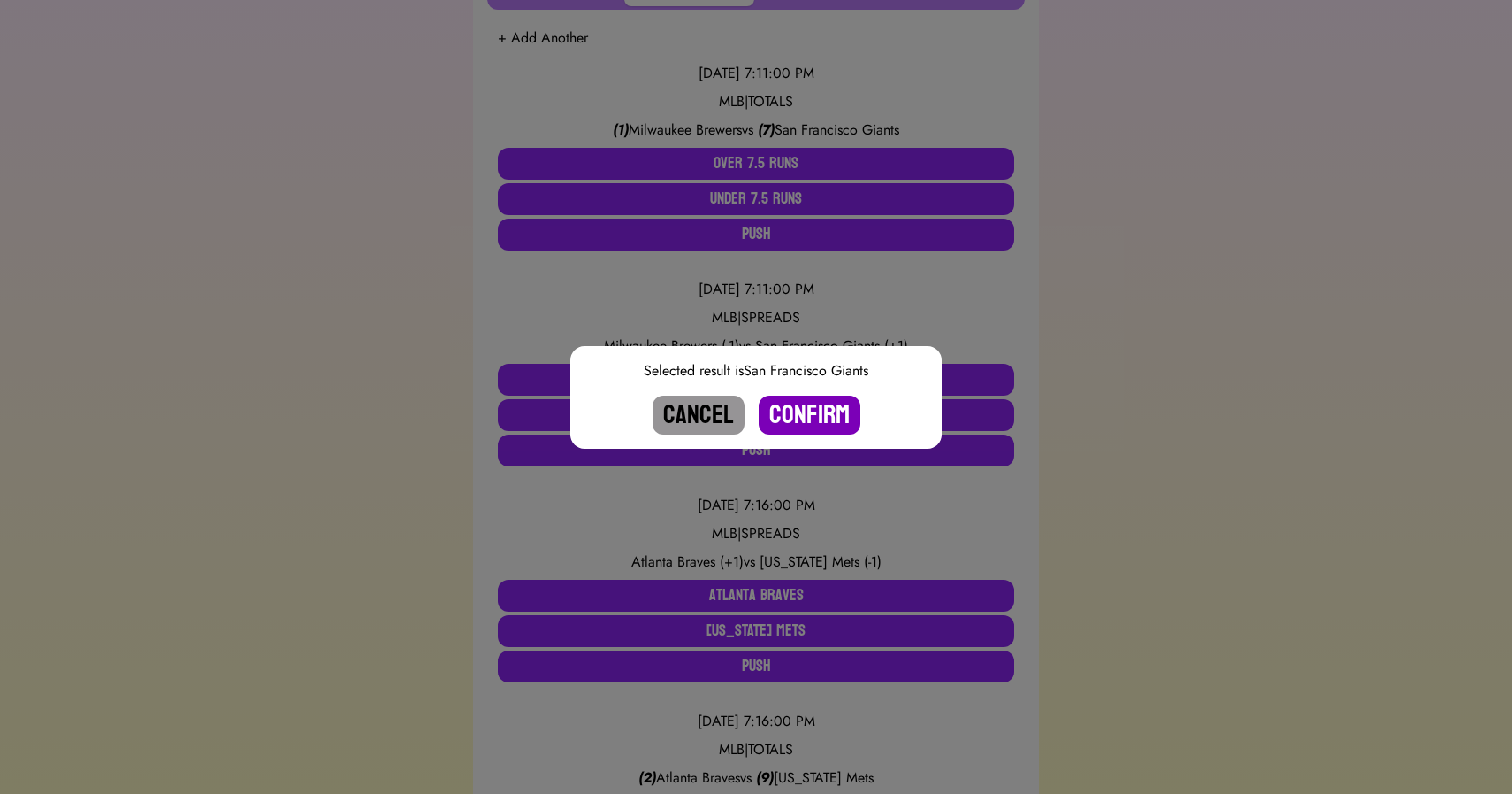
click at [818, 416] on button "Confirm" at bounding box center [810, 415] width 101 height 39
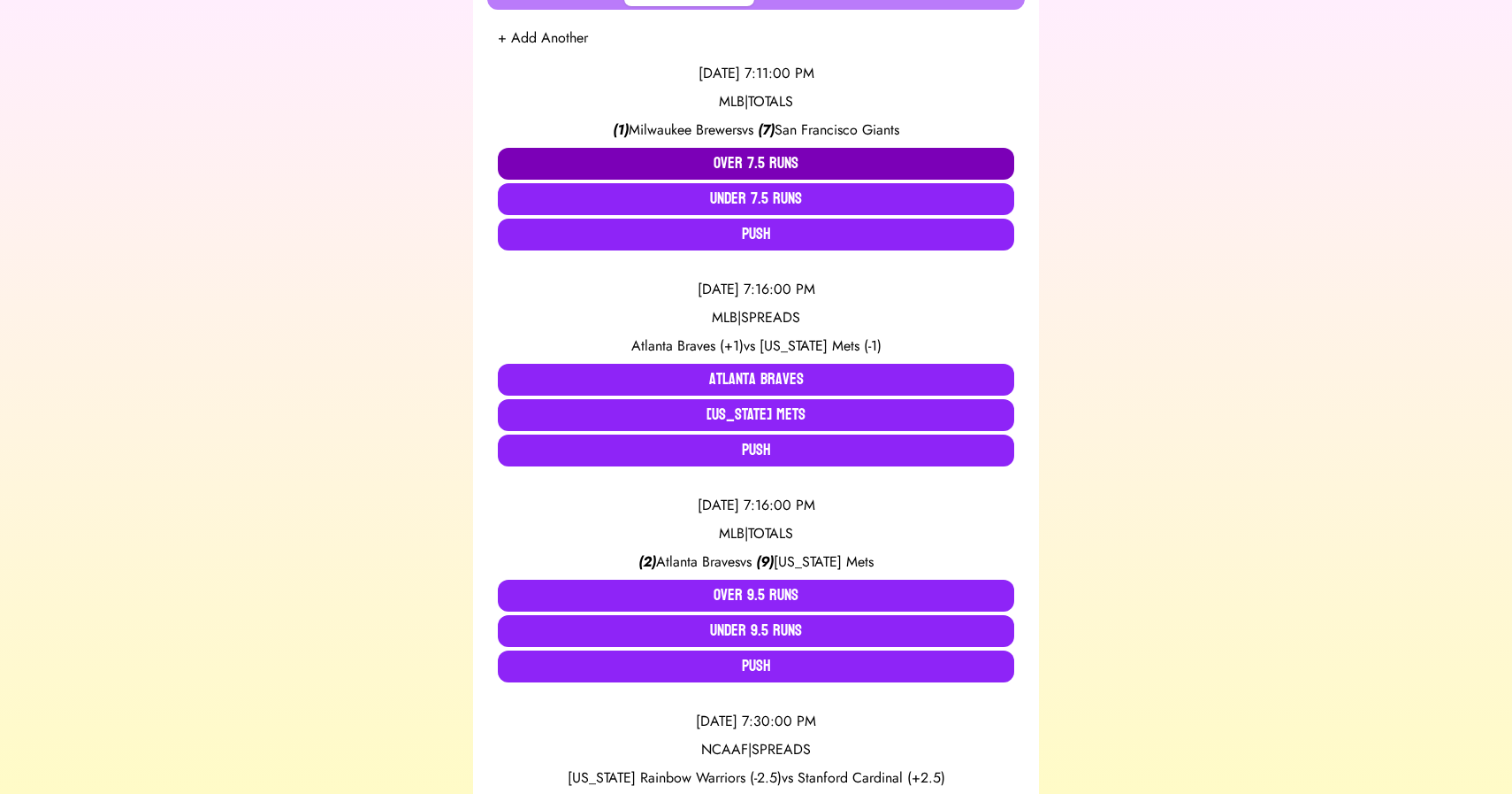
click at [766, 167] on button "Over 7.5 Runs" at bounding box center [756, 163] width 517 height 32
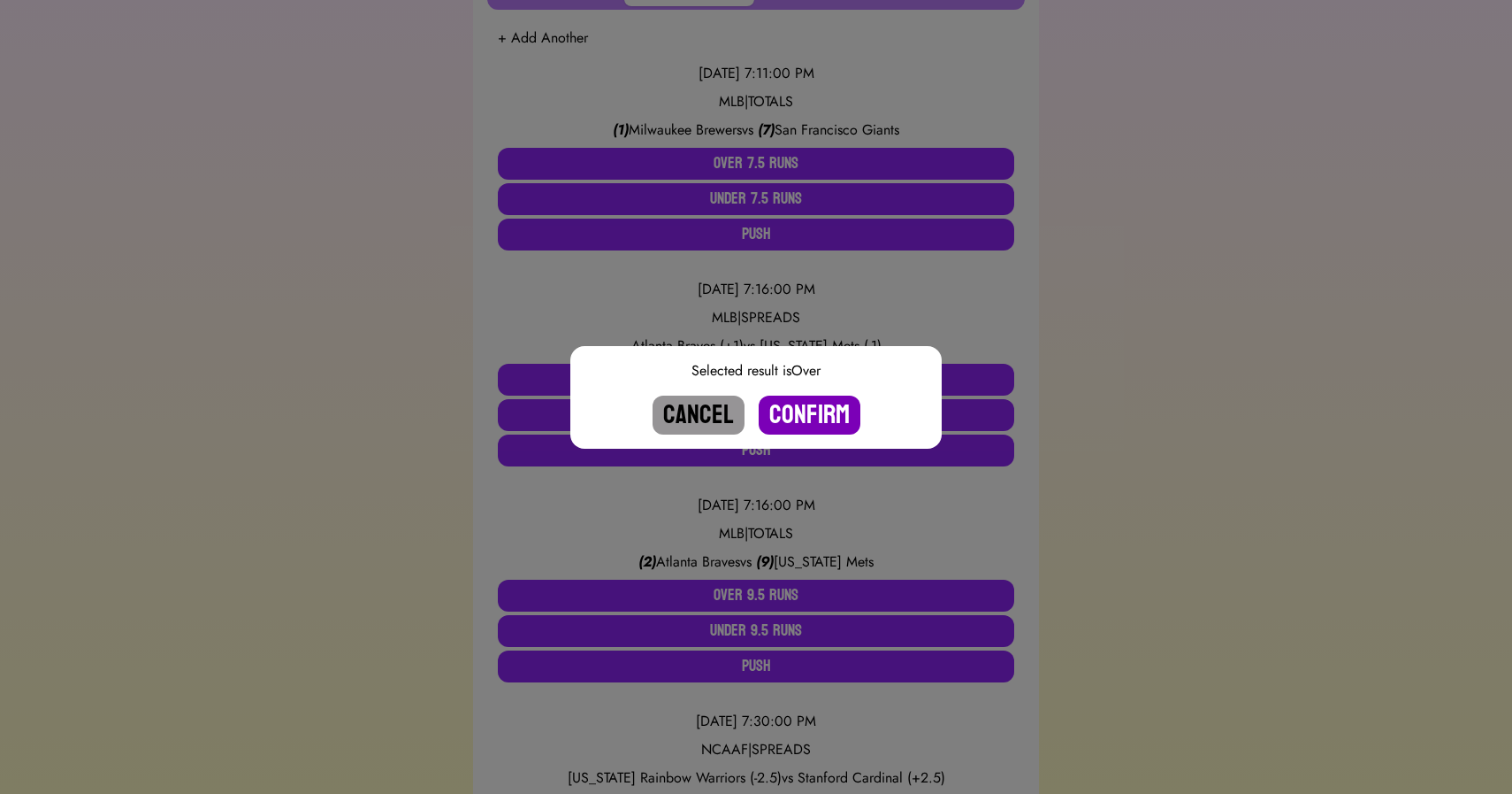
click at [813, 399] on button "Confirm" at bounding box center [810, 415] width 101 height 39
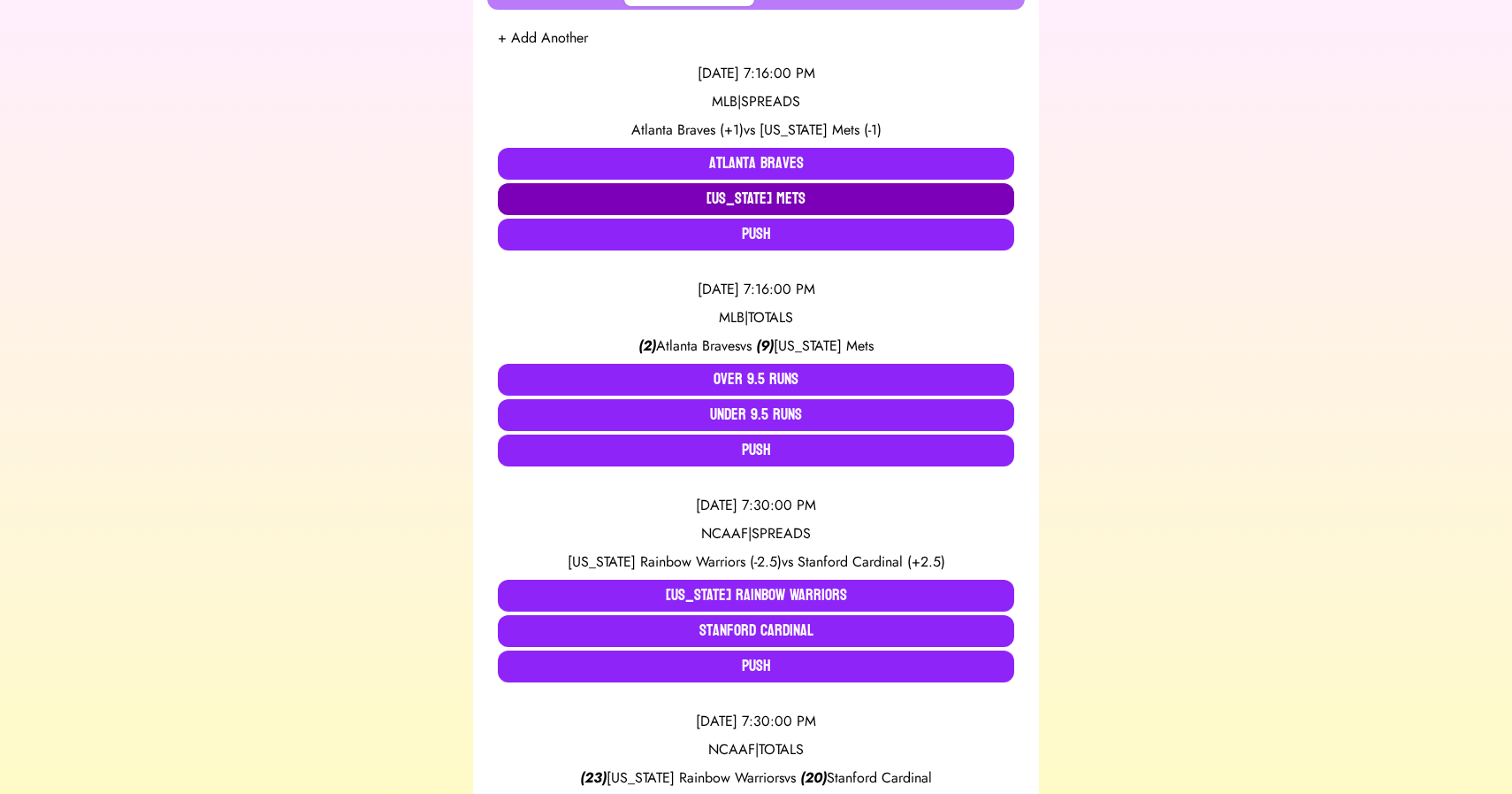
click at [734, 205] on button "[US_STATE] Mets" at bounding box center [756, 198] width 517 height 32
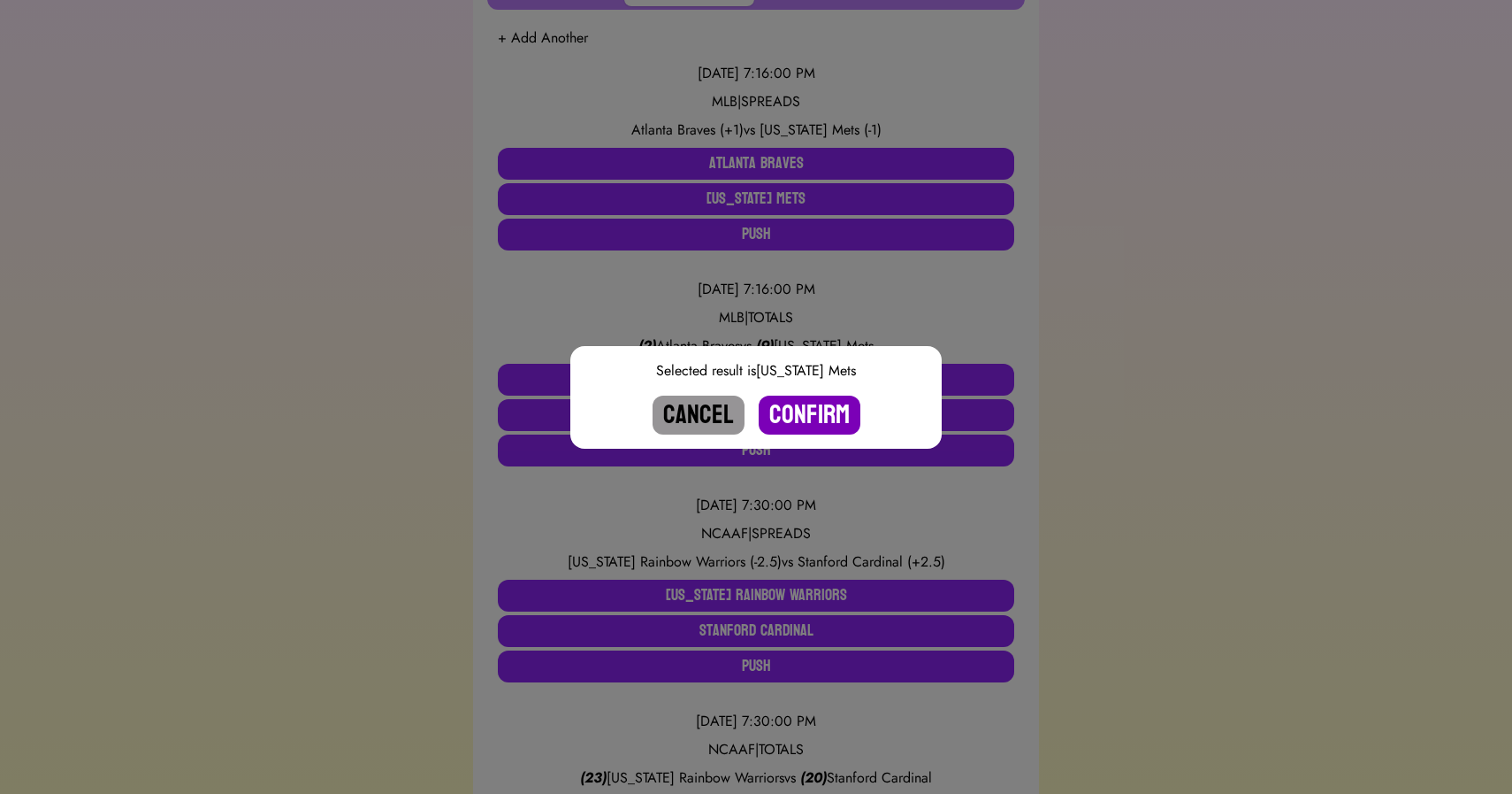
click at [800, 409] on button "Confirm" at bounding box center [810, 415] width 101 height 39
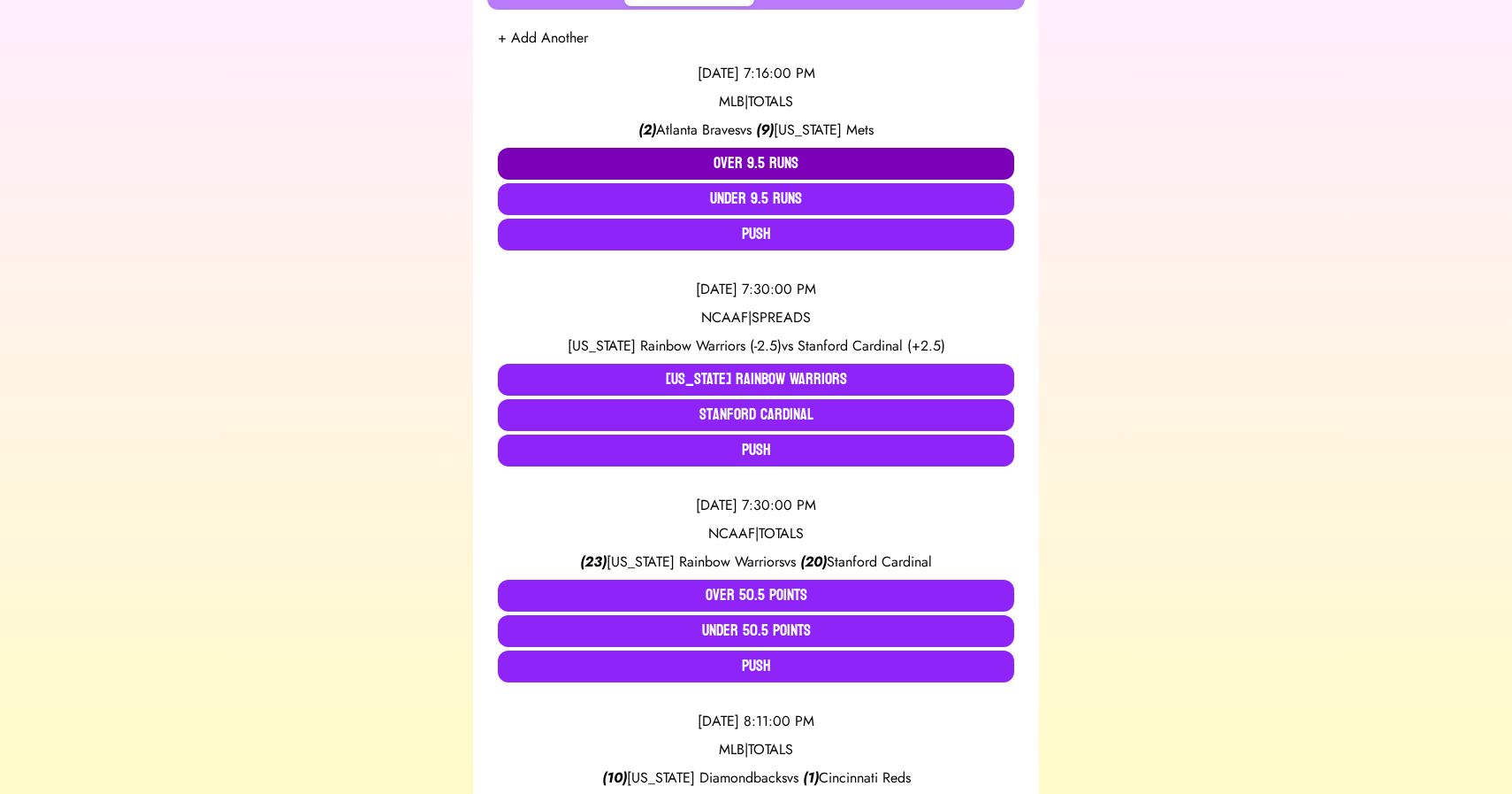
click at [762, 165] on button "Over 9.5 Runs" at bounding box center [756, 163] width 517 height 32
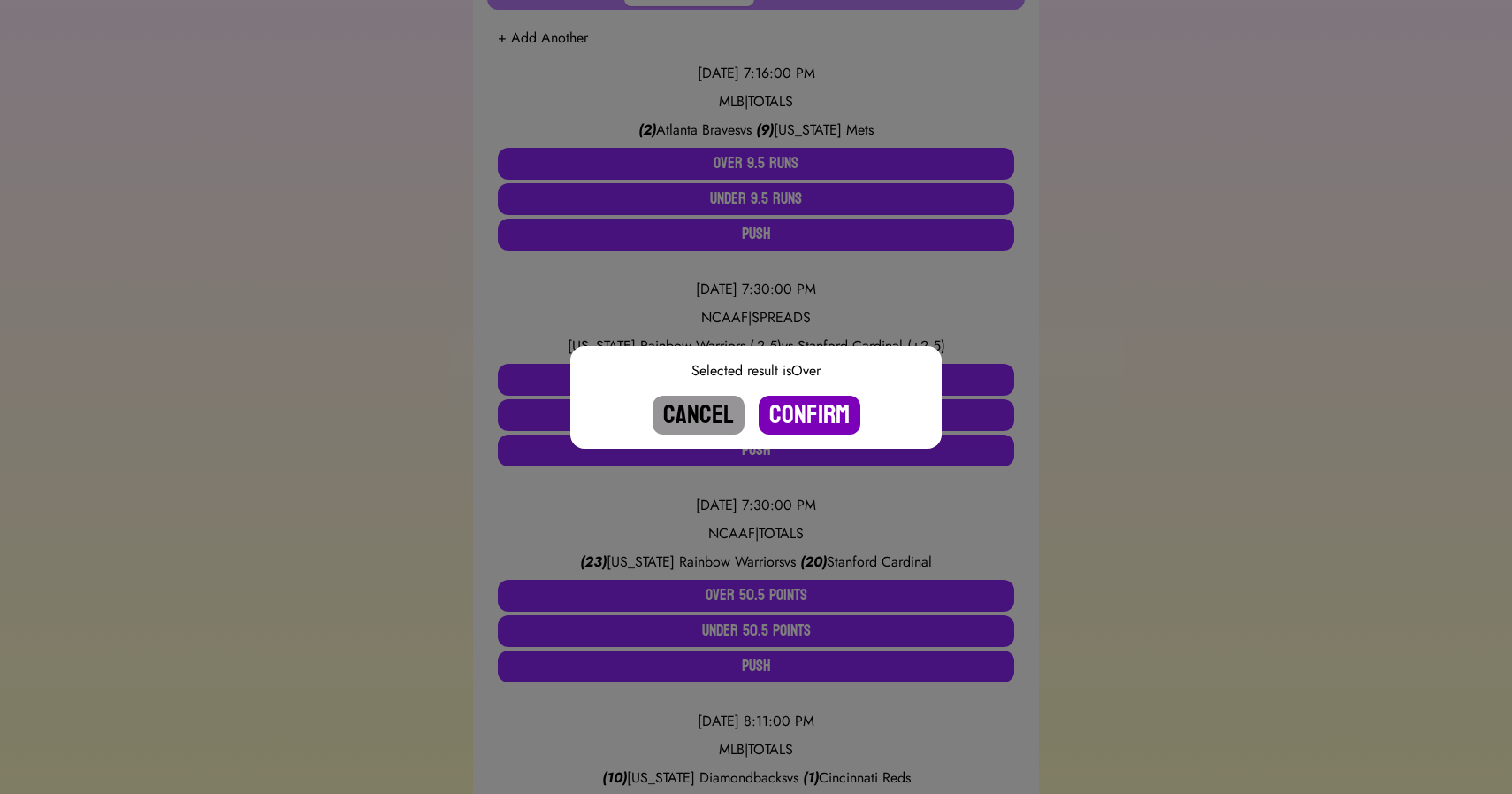
click at [811, 411] on button "Confirm" at bounding box center [810, 415] width 101 height 39
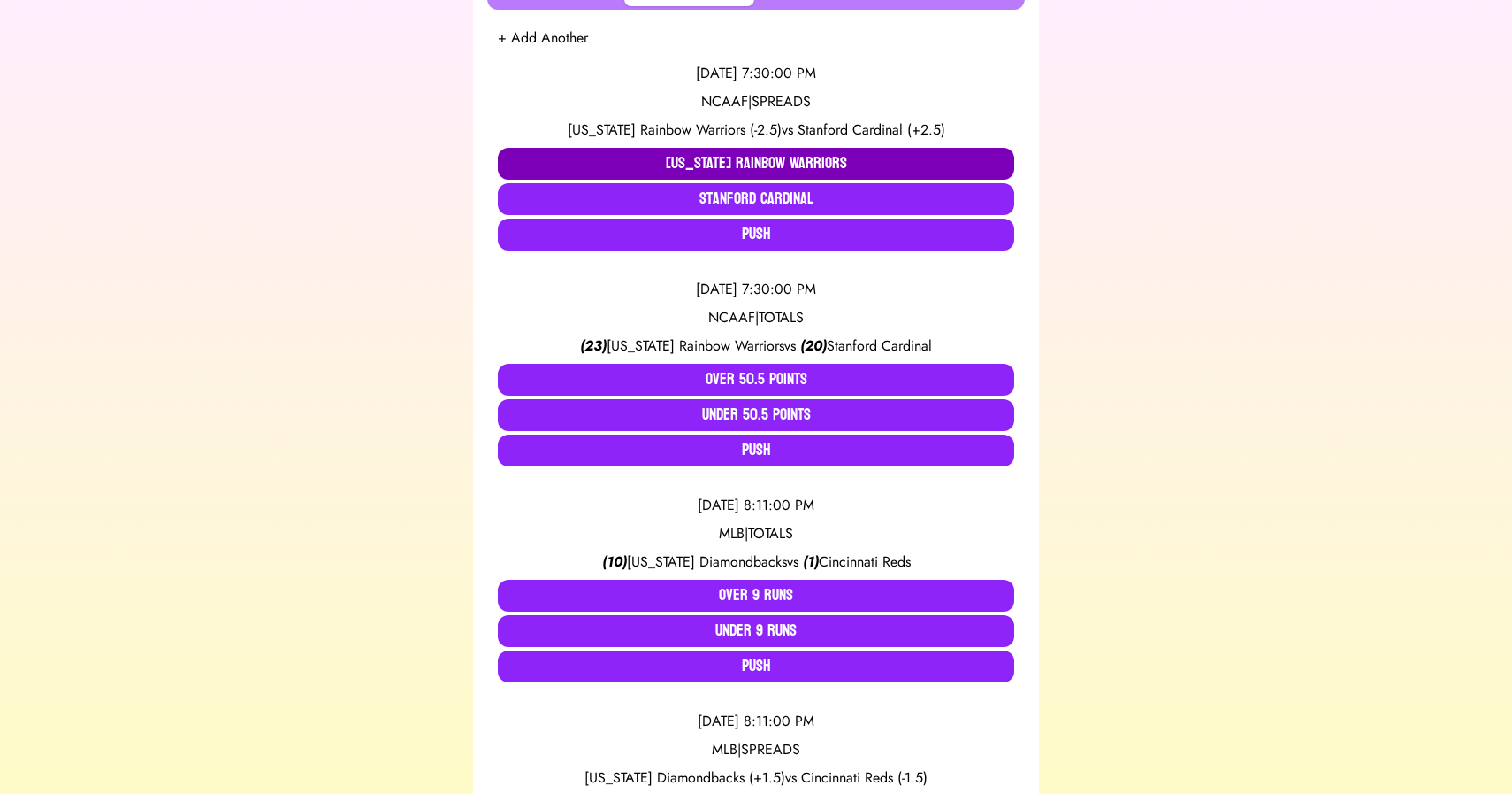
click at [726, 158] on button "Hawaii Rainbow Warriors" at bounding box center [756, 163] width 517 height 32
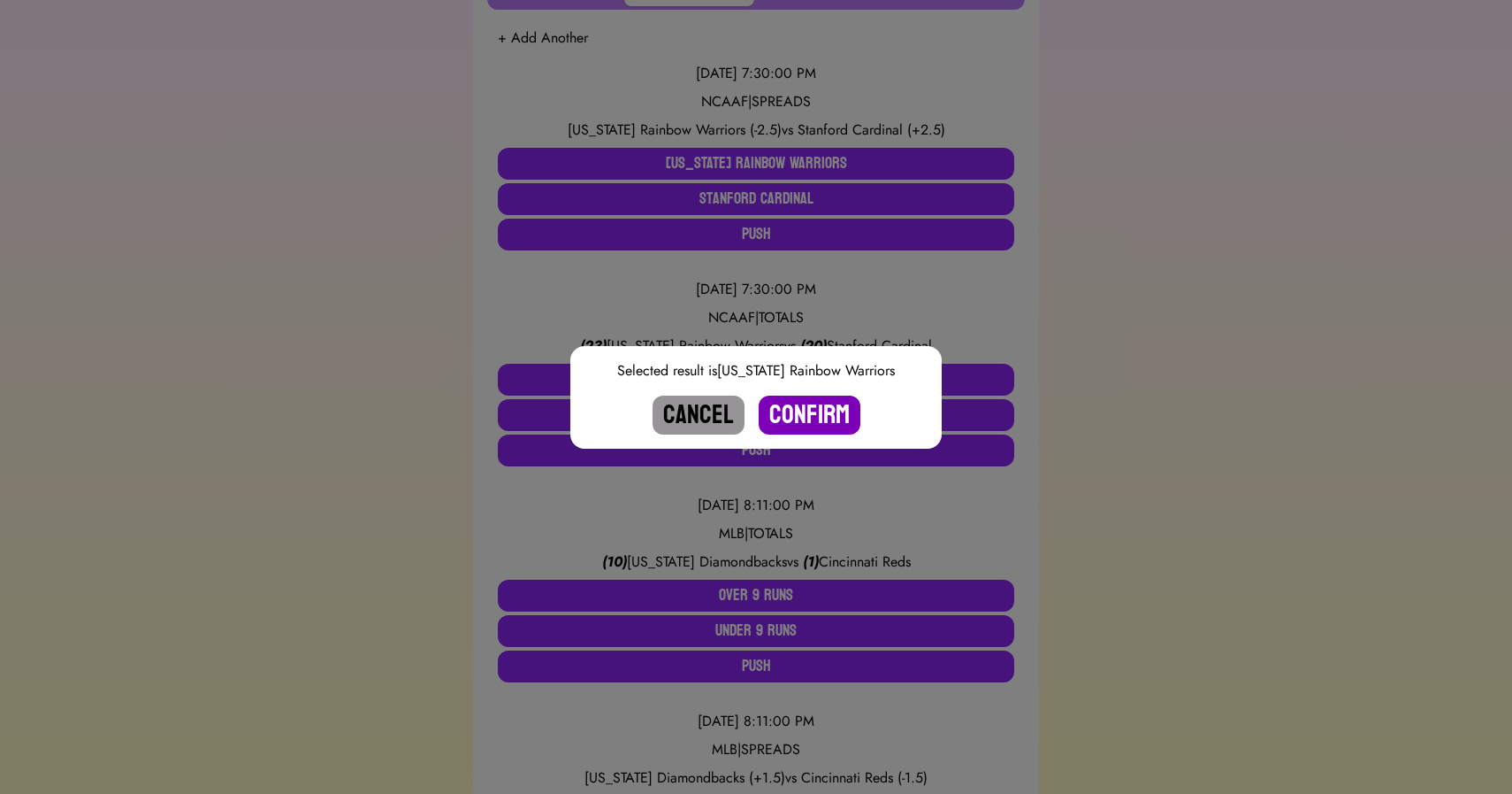
click at [815, 420] on button "Confirm" at bounding box center [810, 415] width 101 height 39
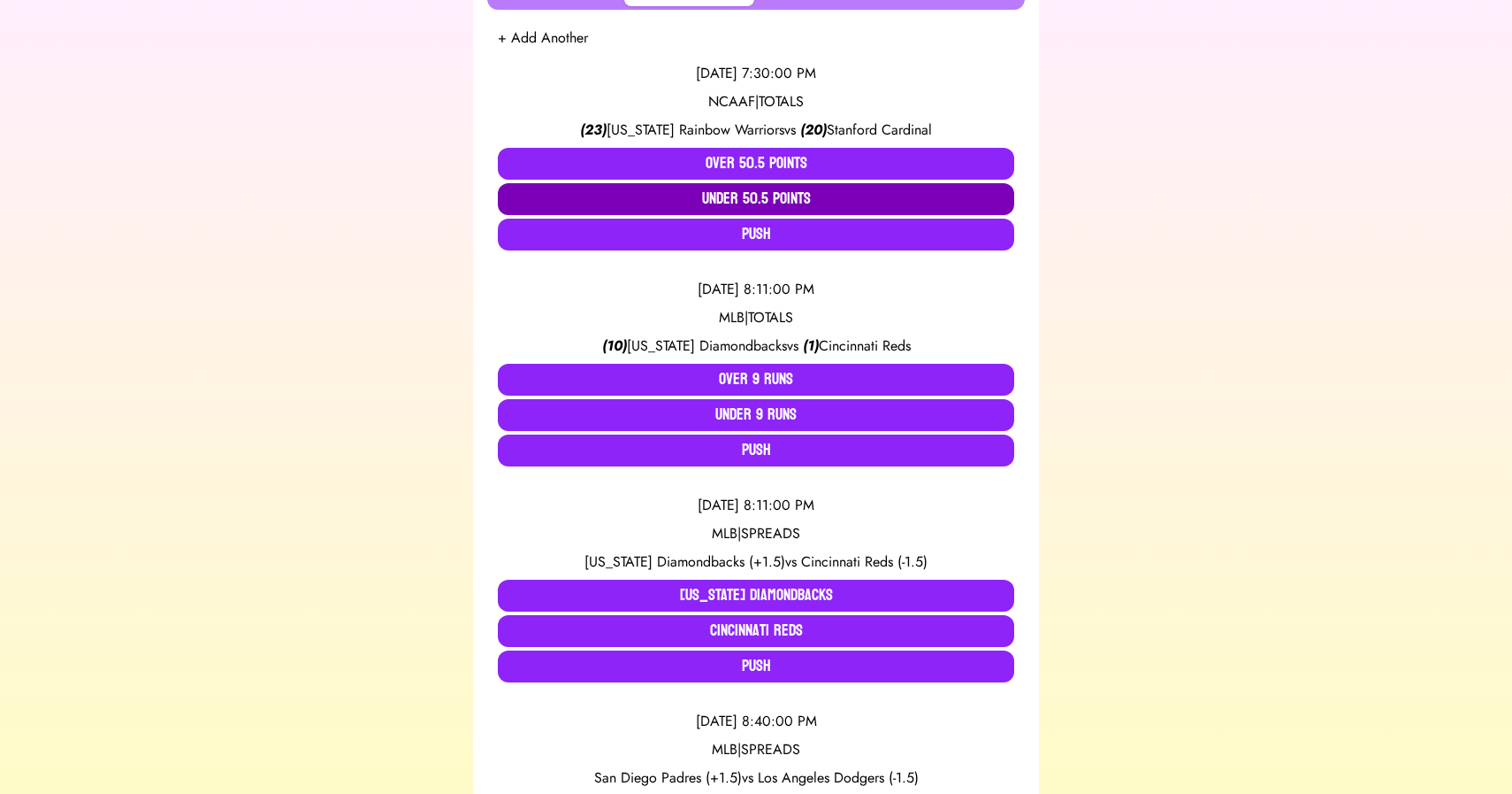
click at [749, 206] on button "Under 50.5 Points" at bounding box center [756, 198] width 517 height 32
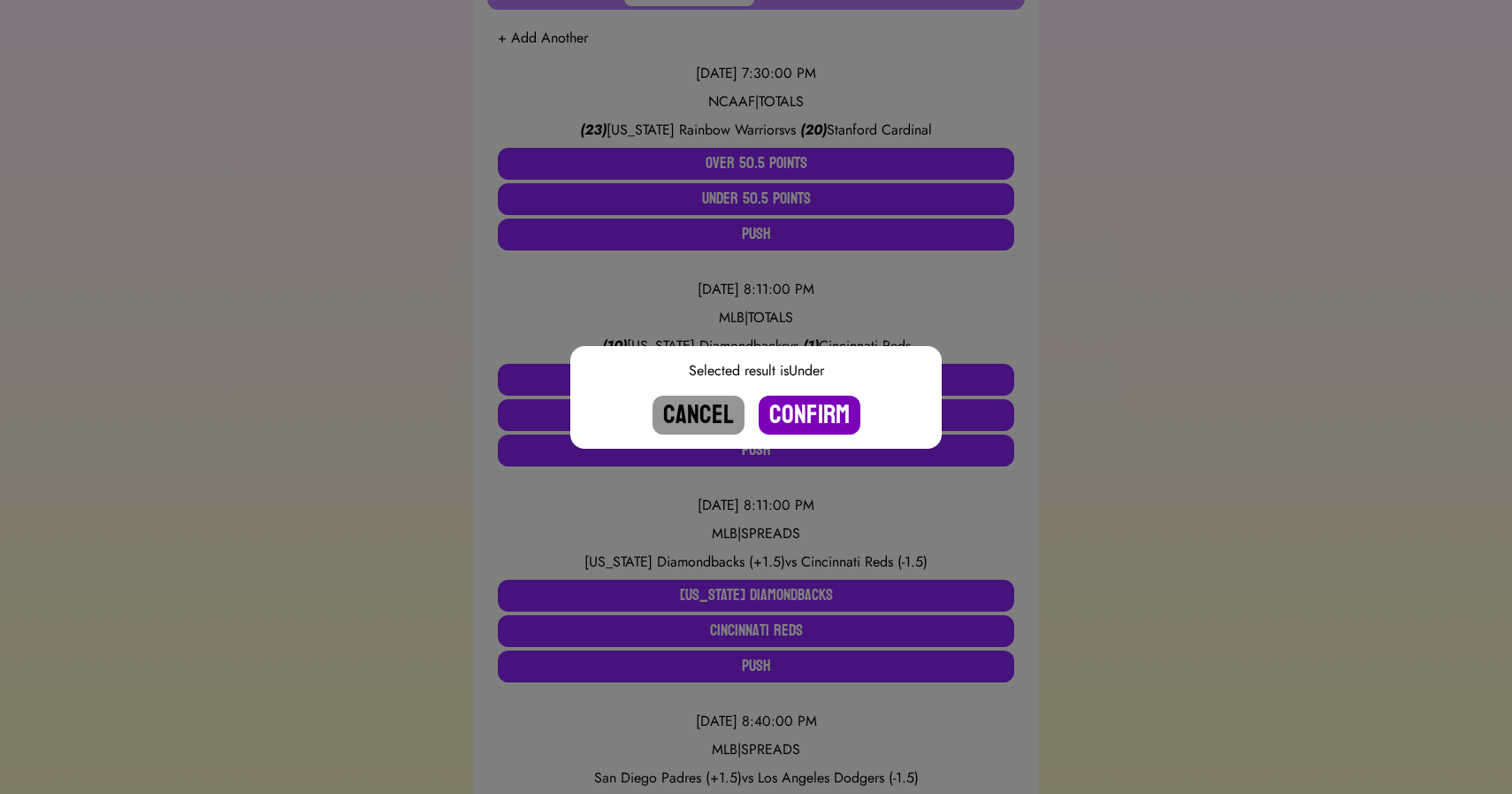
click at [805, 419] on button "Confirm" at bounding box center [810, 415] width 101 height 39
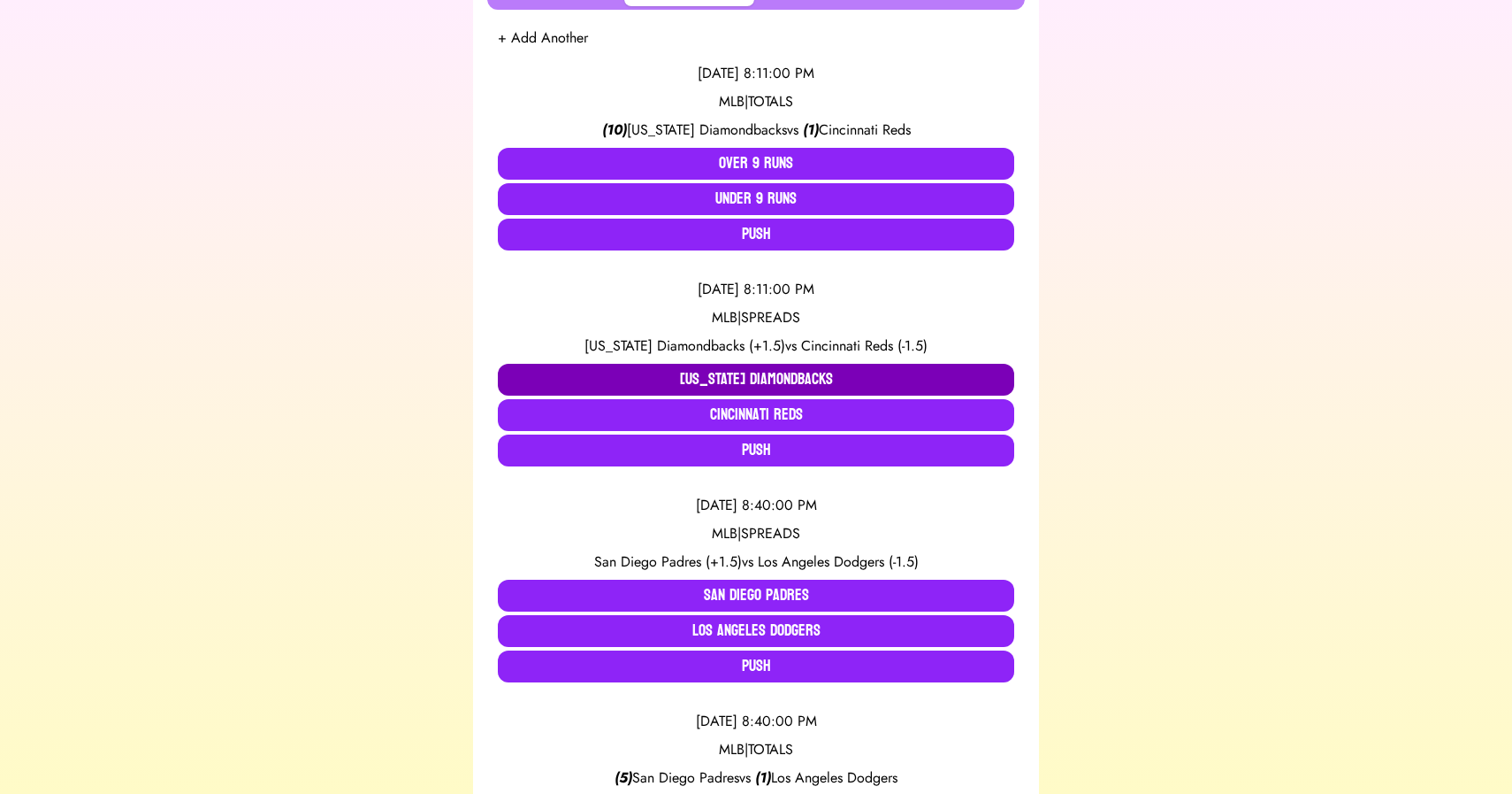
click at [670, 371] on button "[US_STATE] Diamondbacks" at bounding box center [756, 379] width 517 height 32
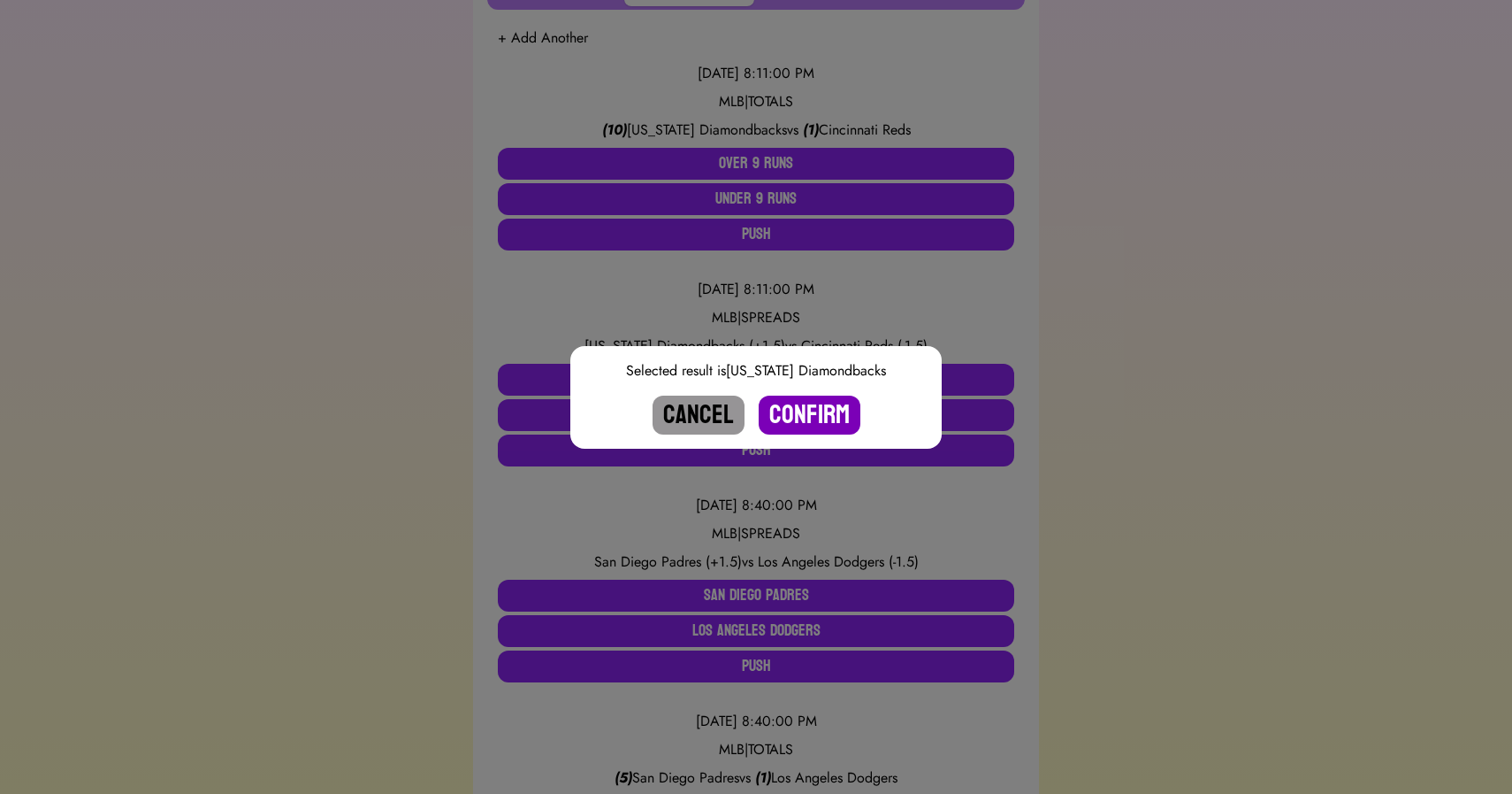
click at [805, 403] on button "Confirm" at bounding box center [810, 415] width 101 height 39
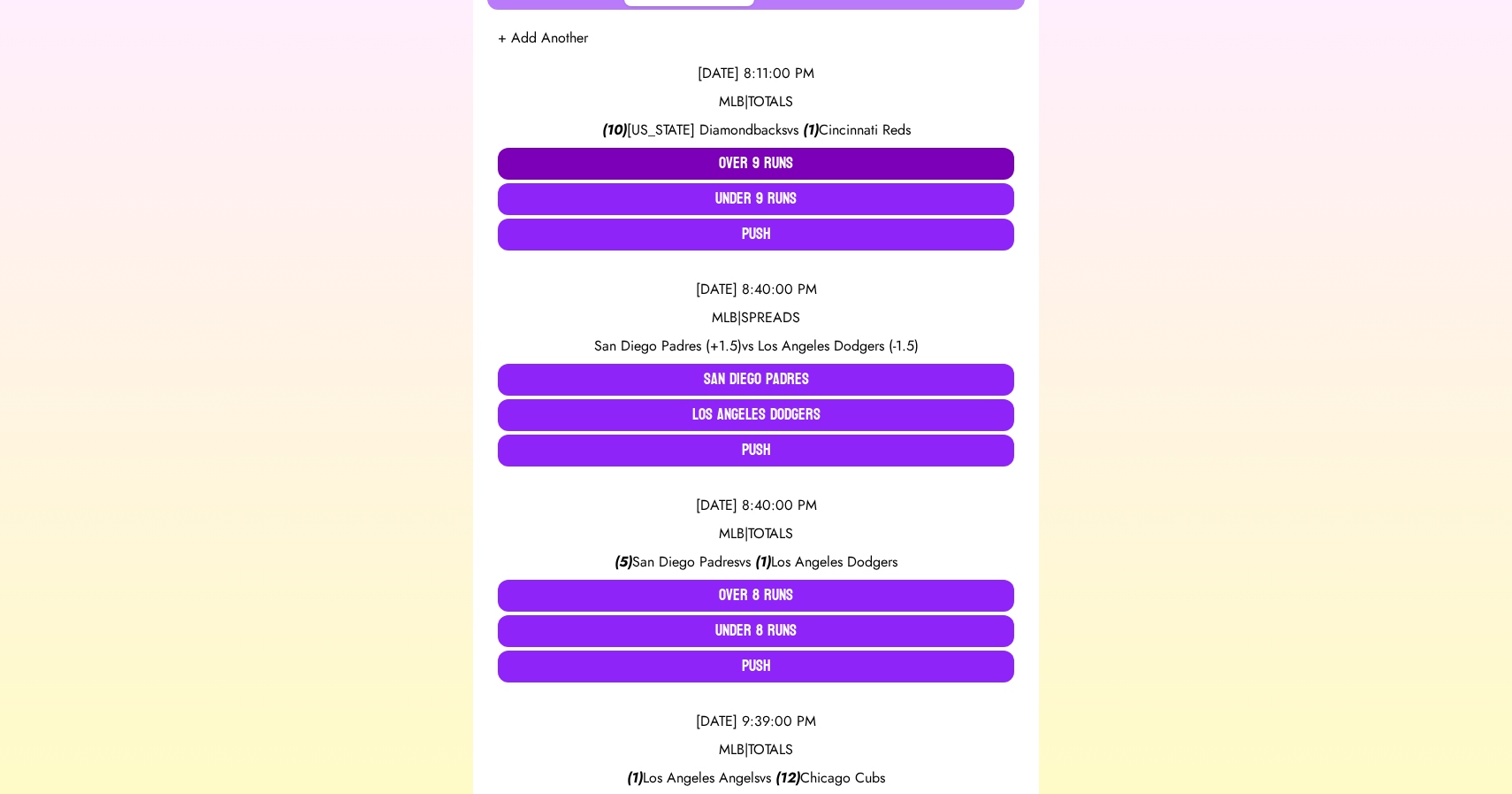
click at [758, 167] on button "Over 9 Runs" at bounding box center [756, 163] width 517 height 32
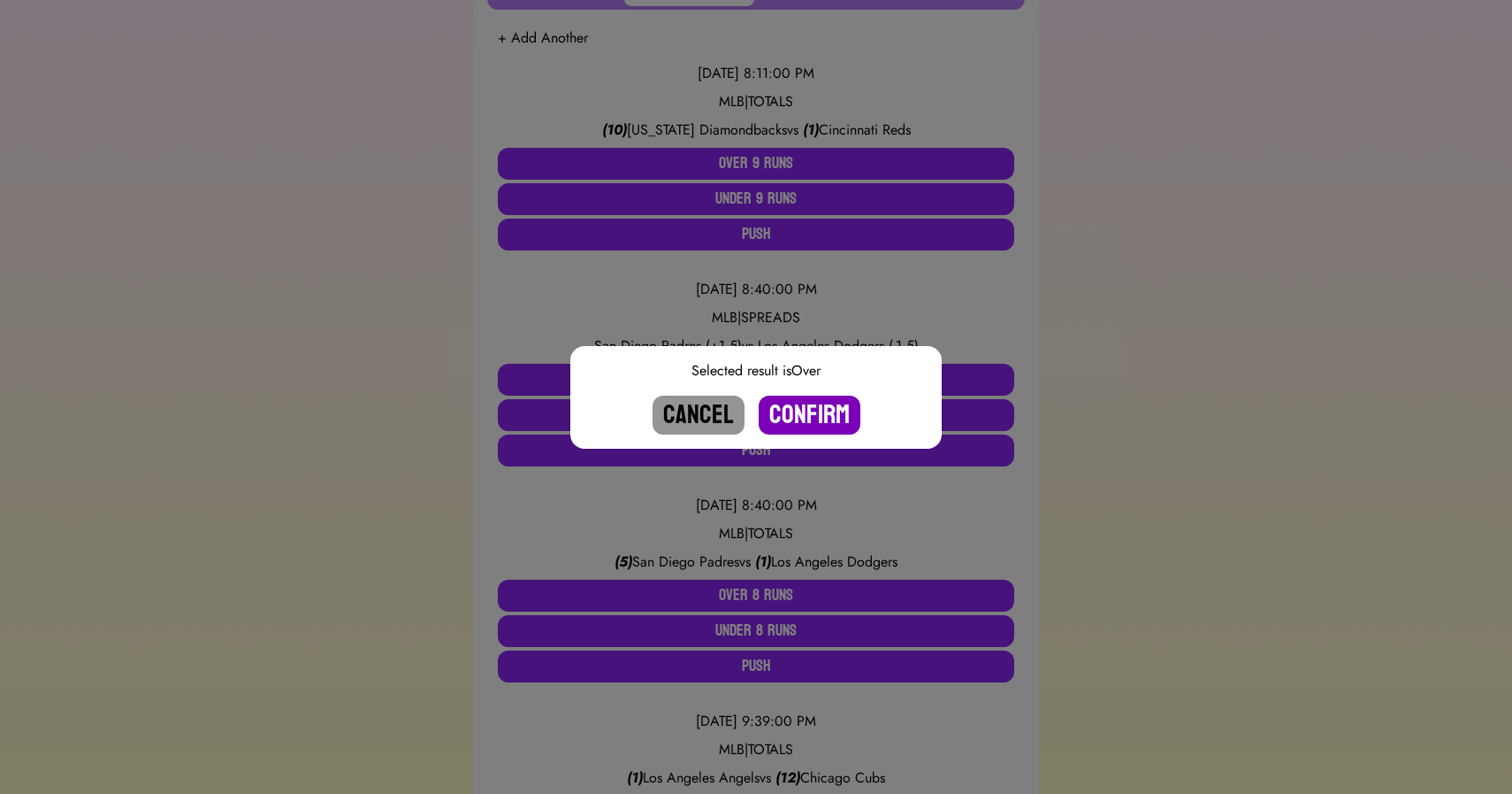
click at [822, 412] on button "Confirm" at bounding box center [810, 415] width 101 height 39
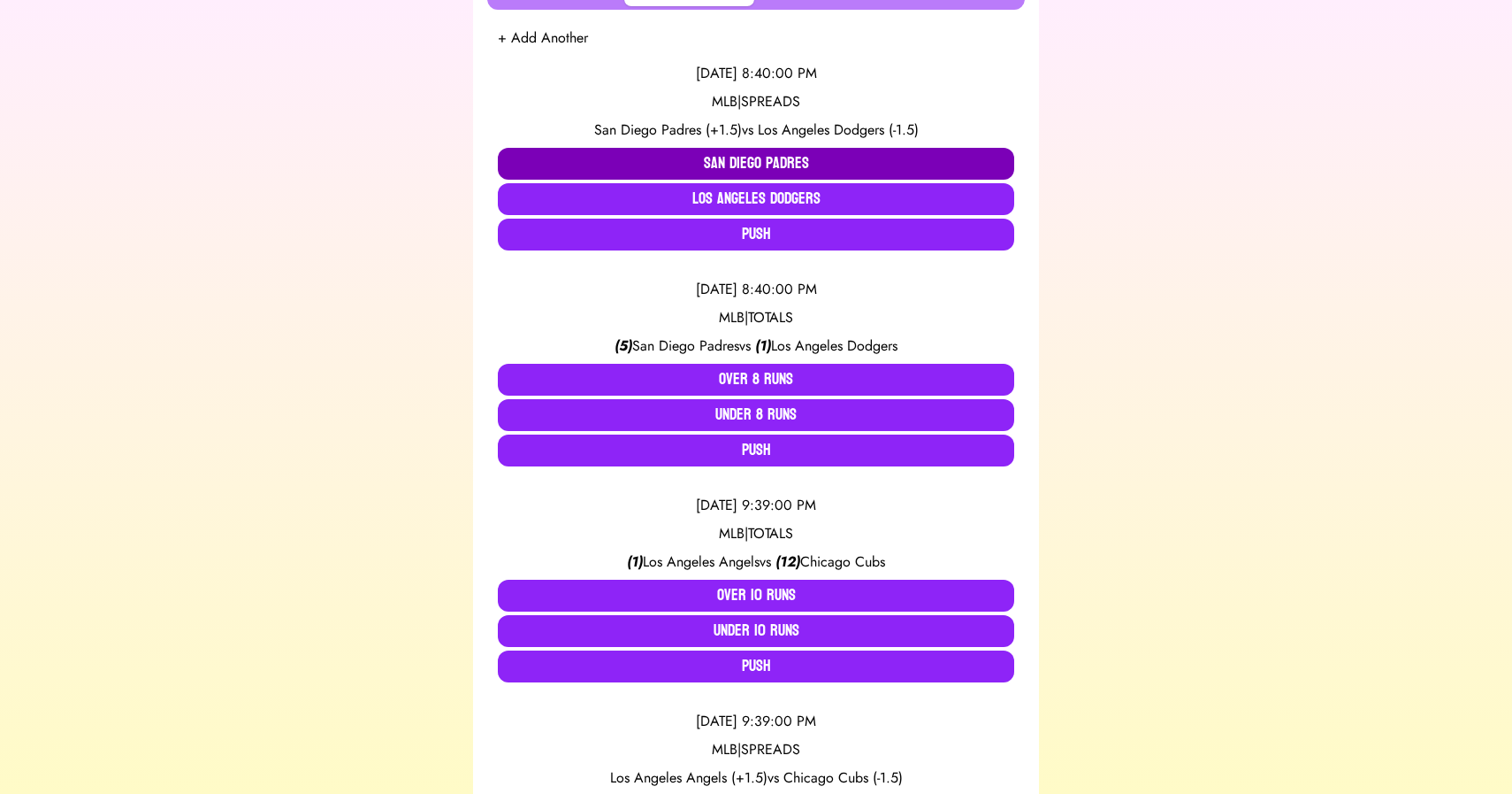
click at [713, 163] on button "San Diego Padres" at bounding box center [756, 163] width 517 height 32
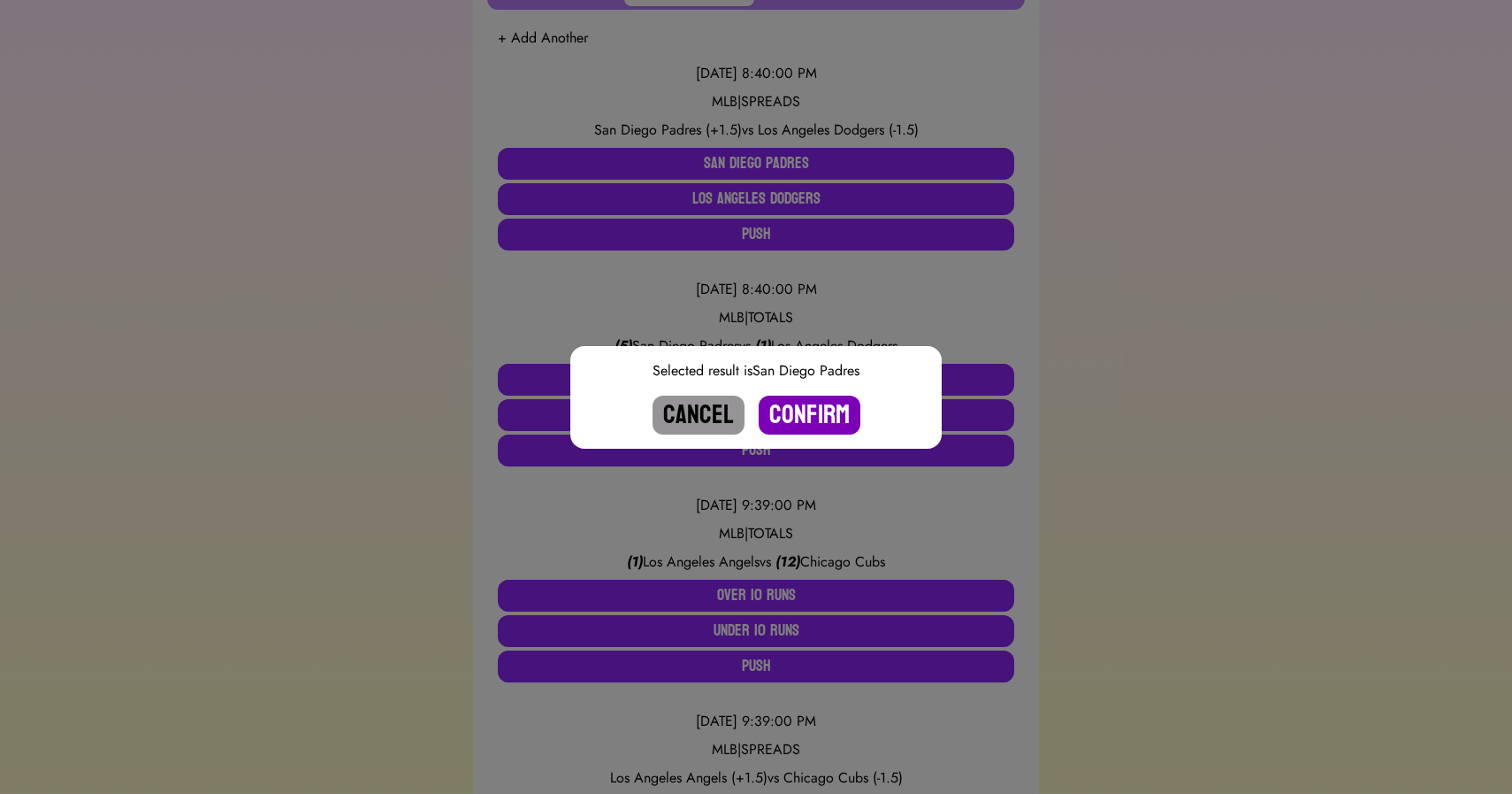
click at [804, 405] on button "Confirm" at bounding box center [810, 415] width 101 height 39
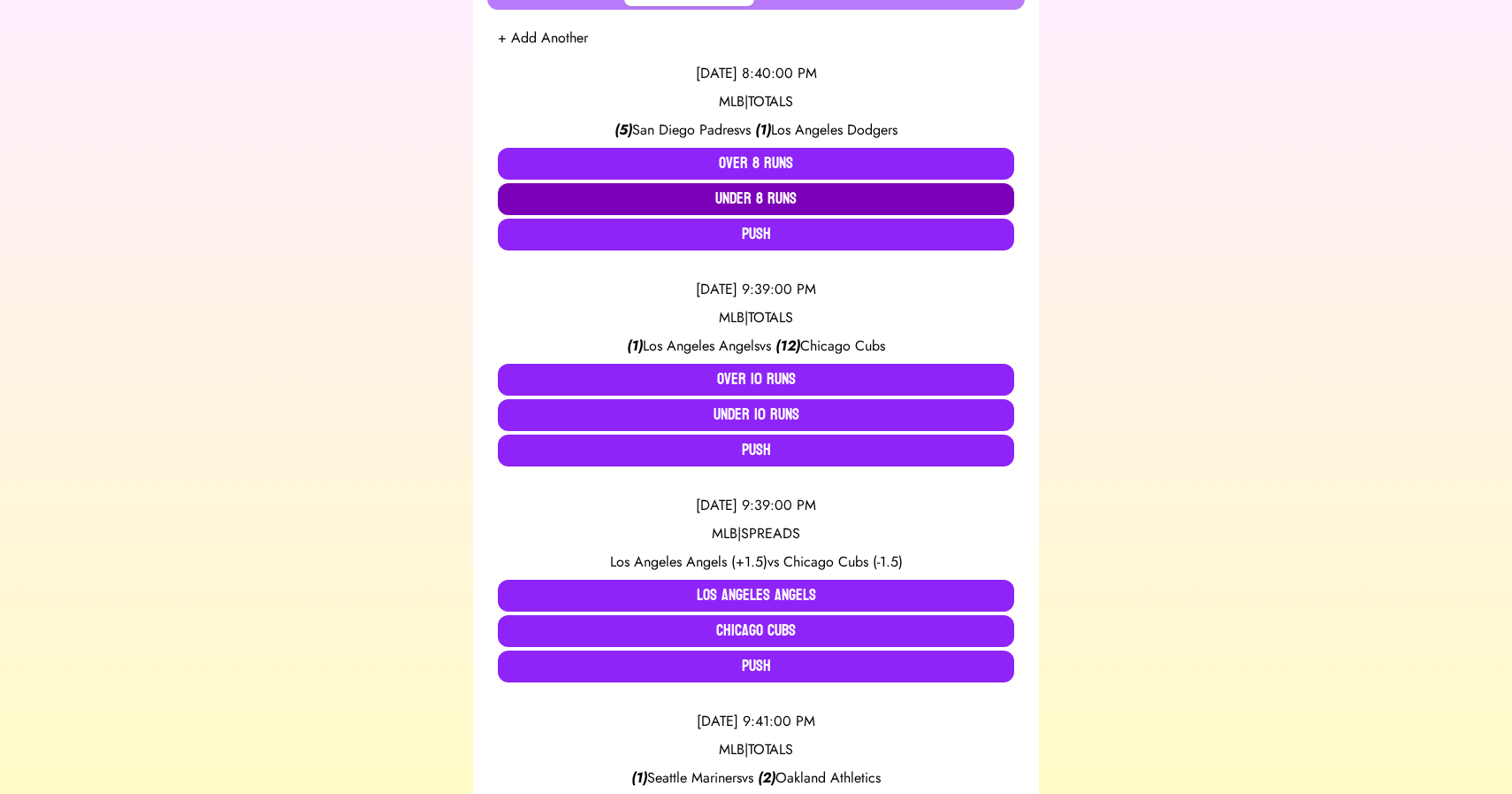
click at [748, 199] on button "Under 8 Runs" at bounding box center [756, 198] width 517 height 32
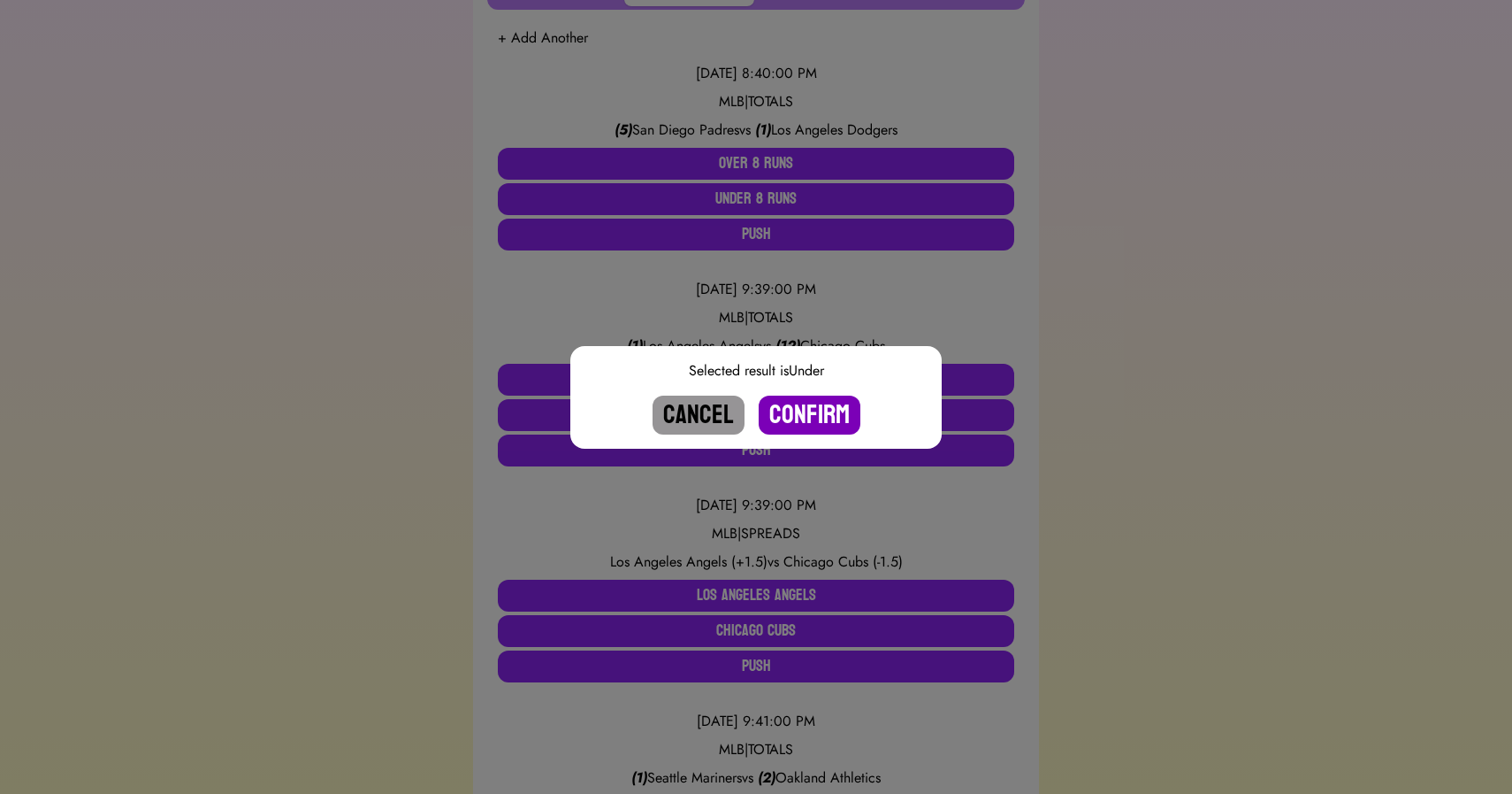
click at [817, 426] on button "Confirm" at bounding box center [810, 415] width 101 height 39
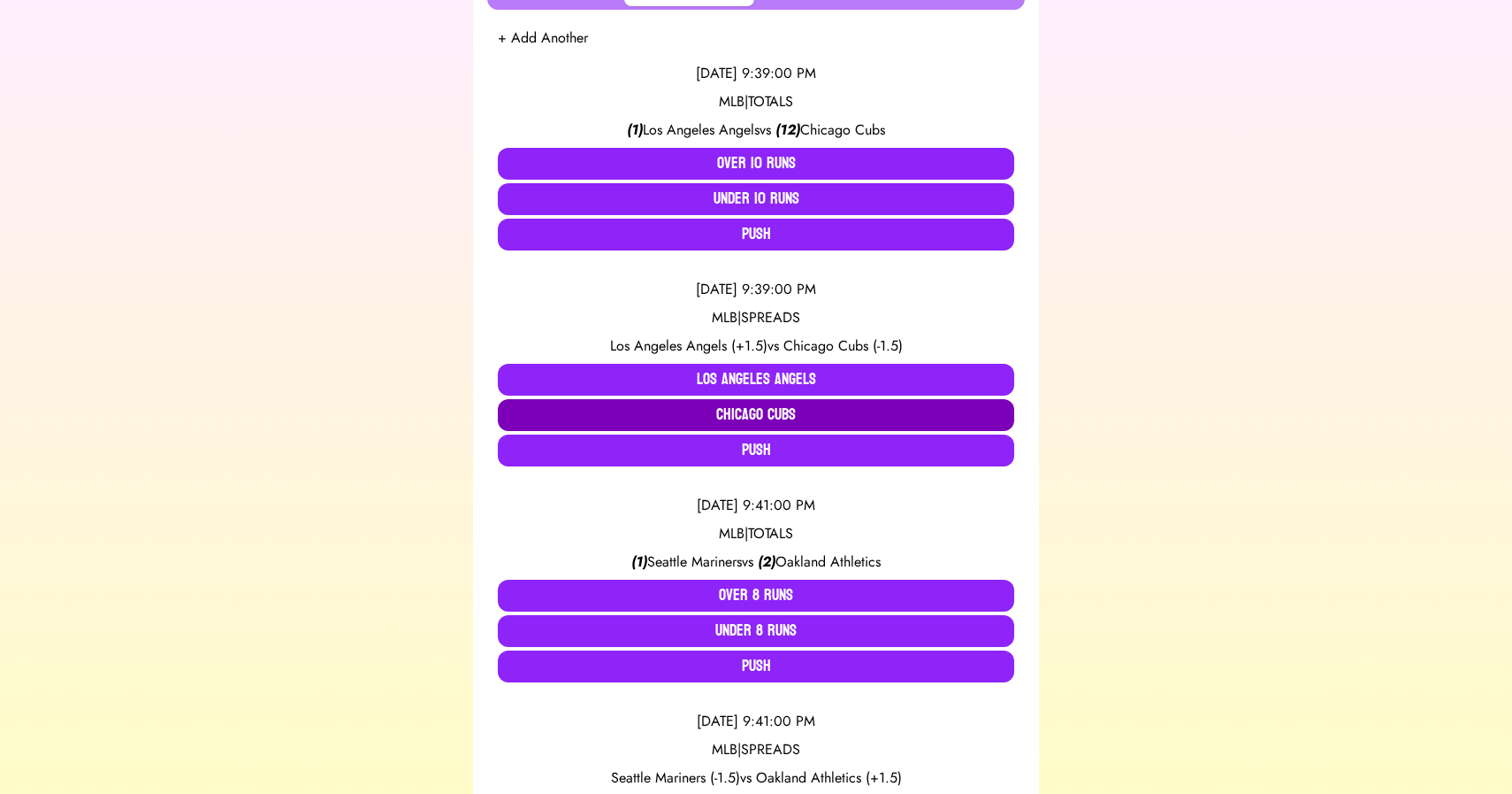
click at [771, 419] on button "Chicago Cubs" at bounding box center [756, 415] width 517 height 32
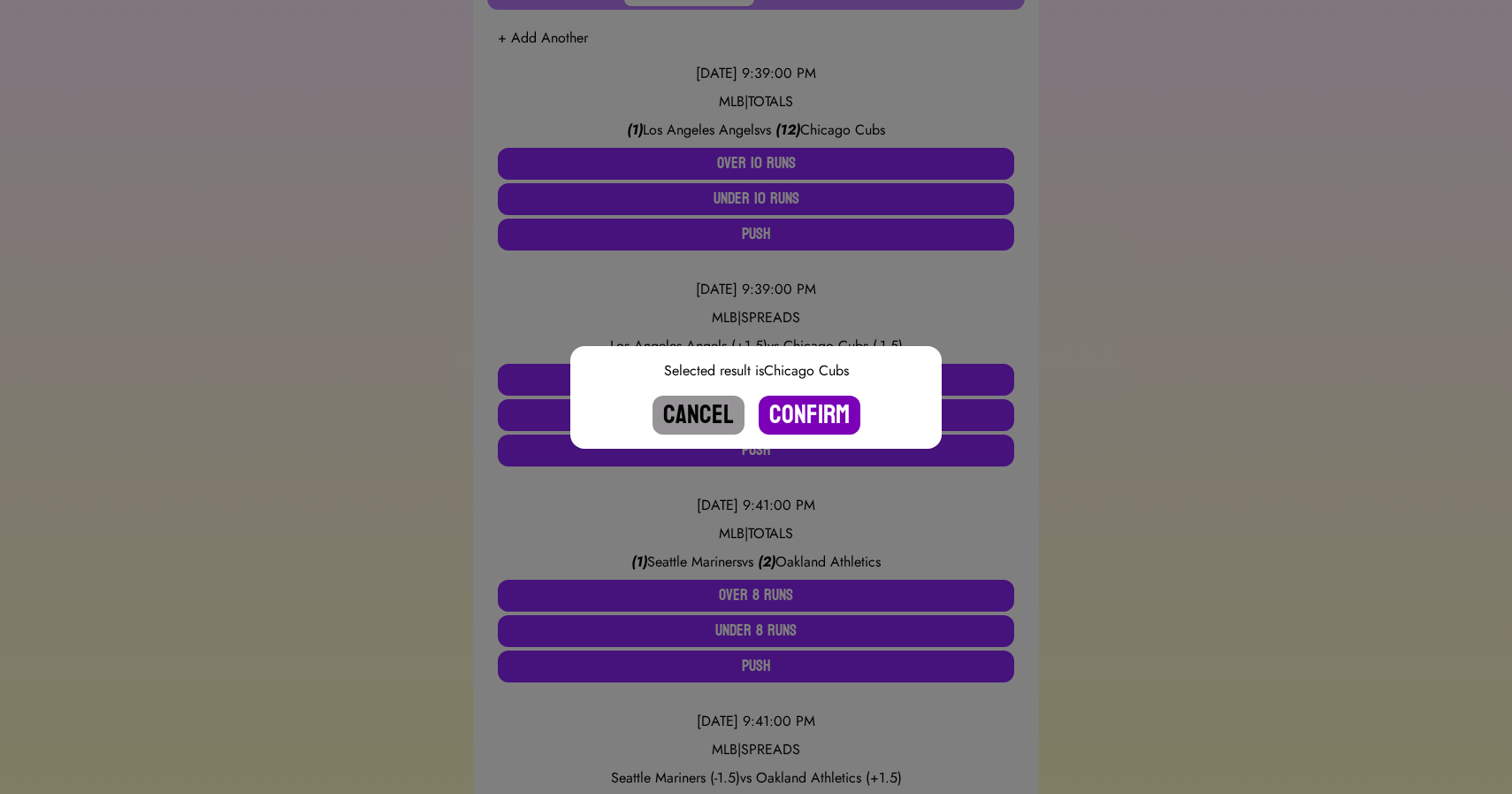
click at [804, 416] on button "Confirm" at bounding box center [810, 415] width 101 height 39
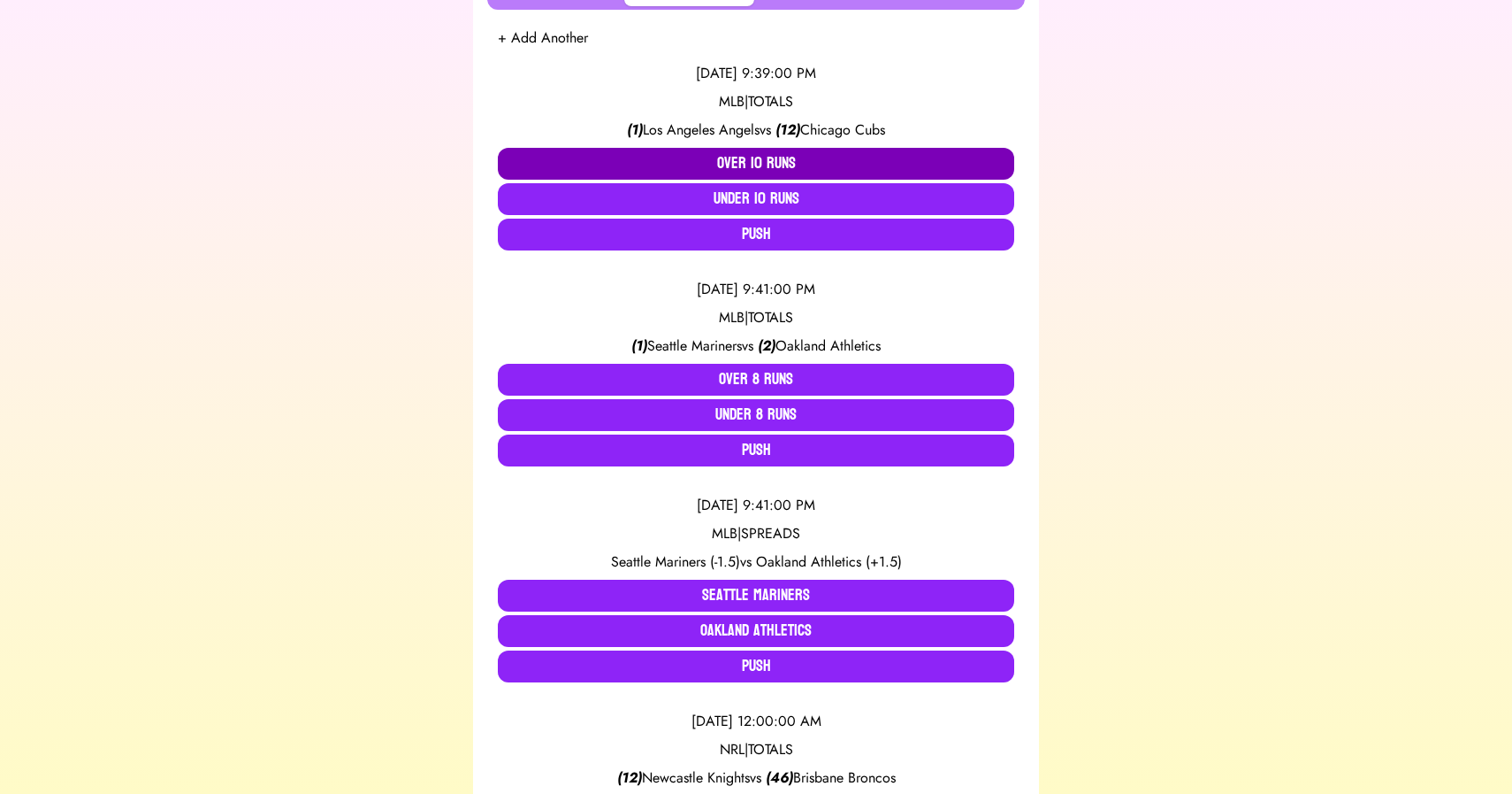
click at [749, 172] on button "Over 10 Runs" at bounding box center [756, 163] width 517 height 32
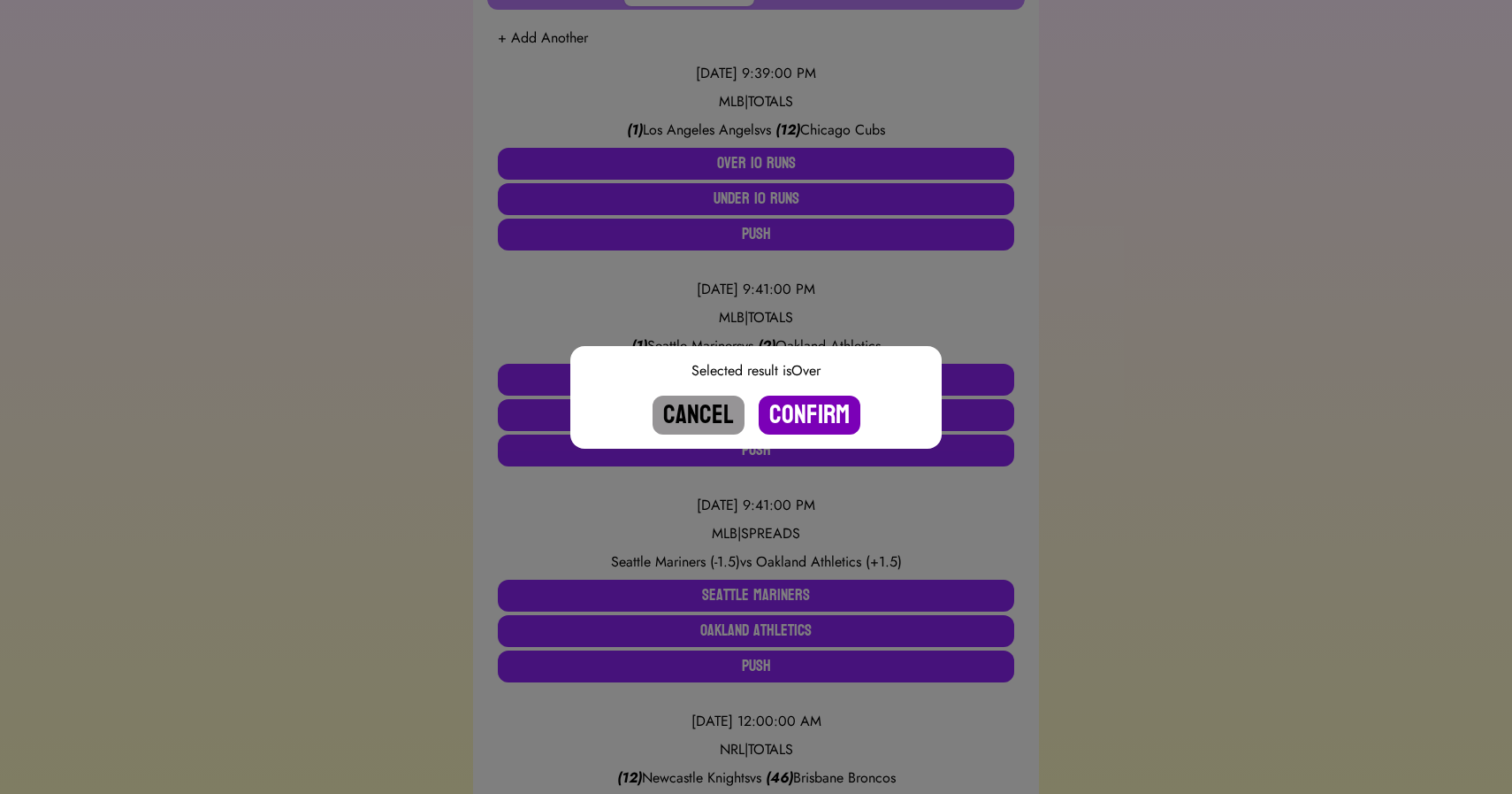
click at [802, 401] on button "Confirm" at bounding box center [810, 415] width 101 height 39
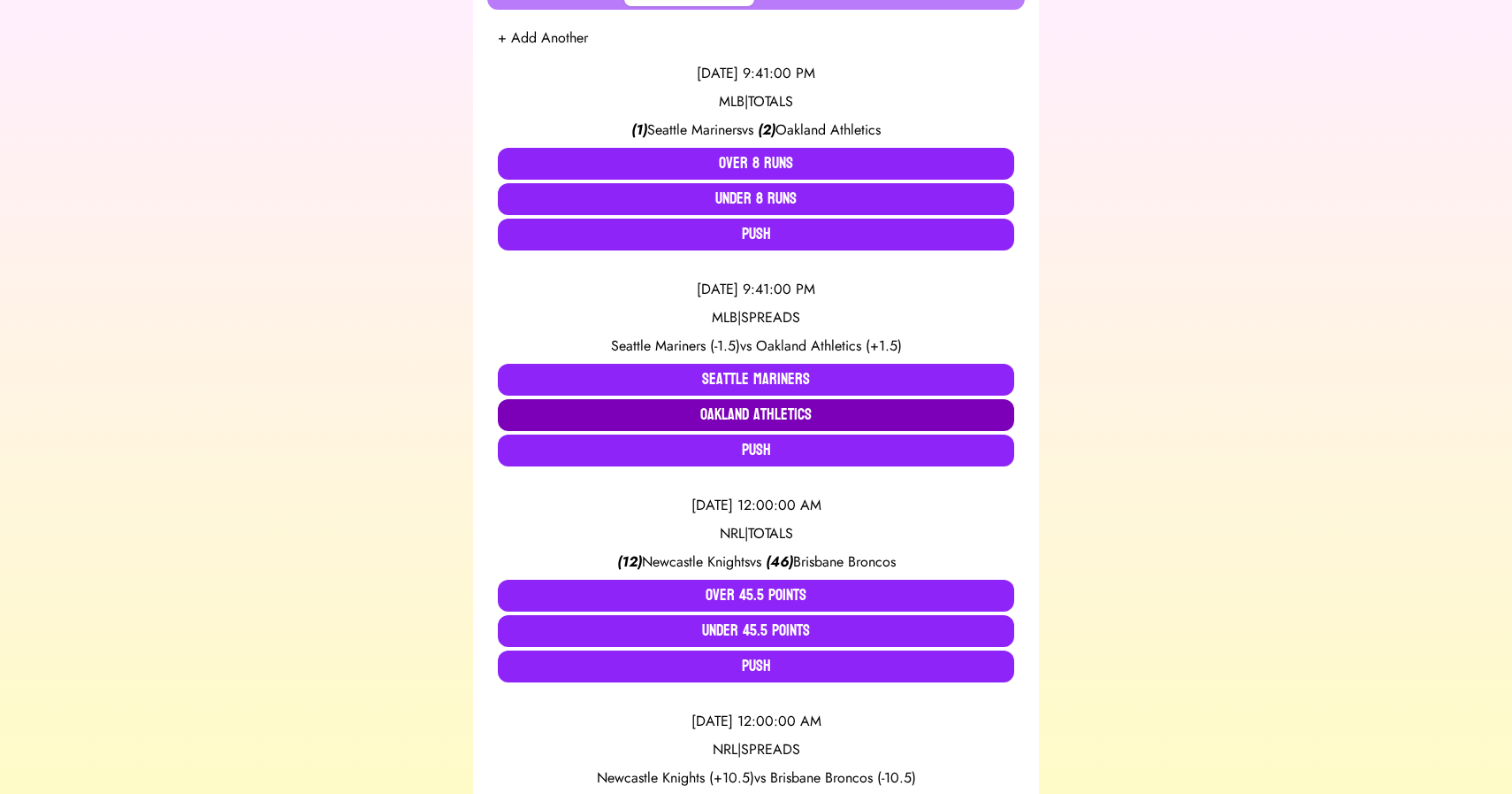
click at [797, 407] on button "Oakland Athletics" at bounding box center [756, 415] width 517 height 32
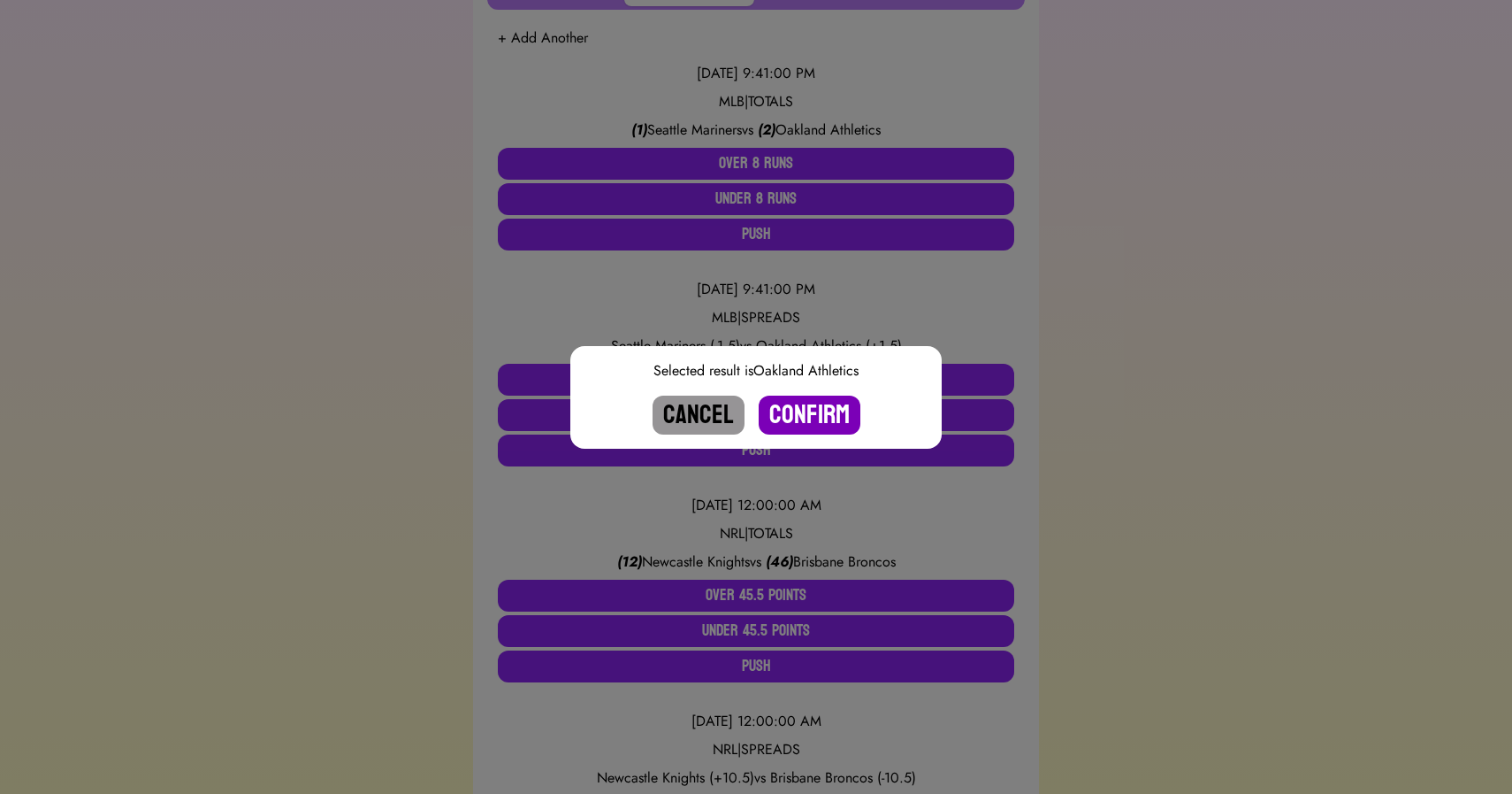
click at [802, 400] on button "Confirm" at bounding box center [810, 415] width 101 height 39
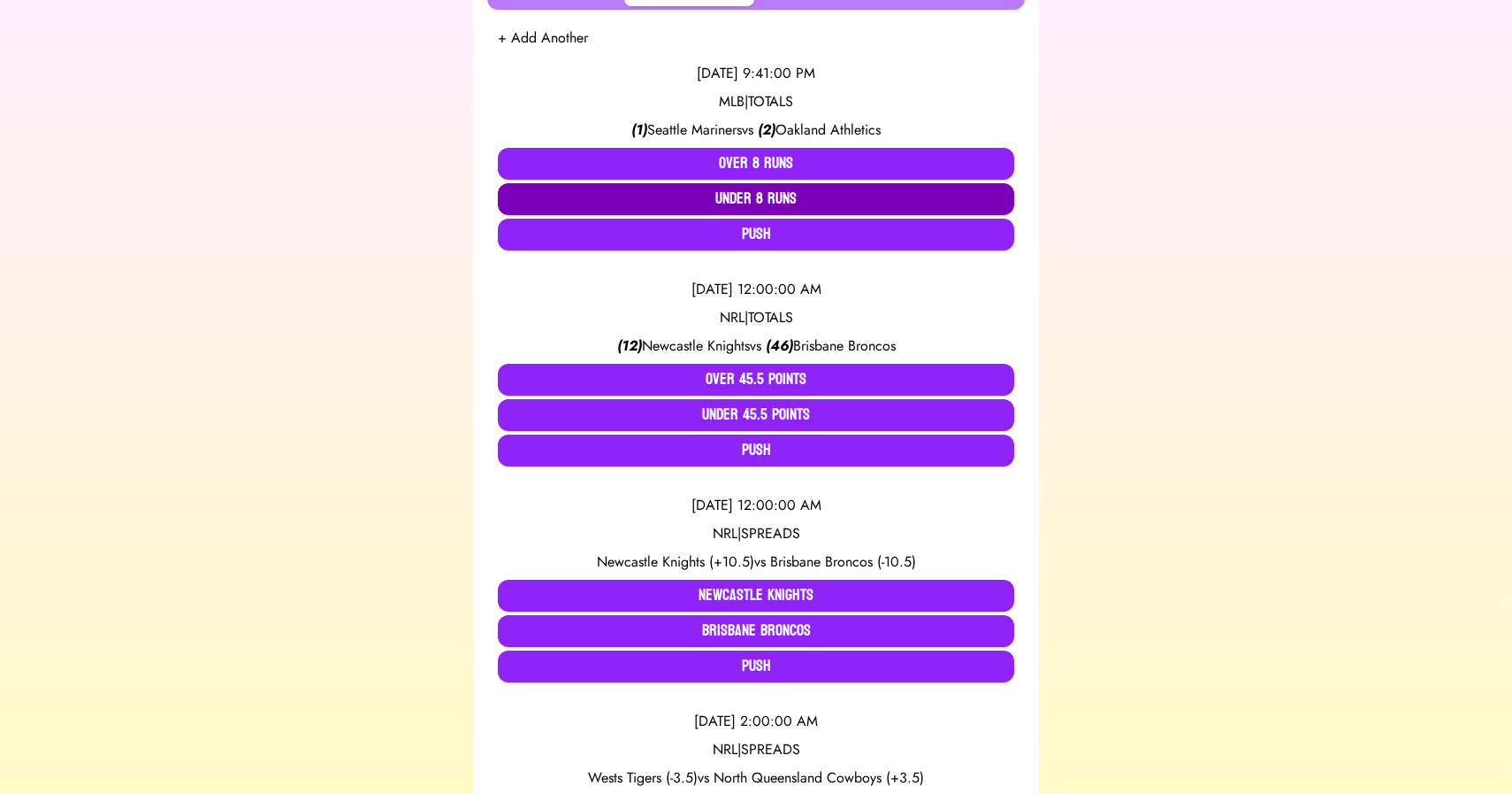
click at [775, 196] on button "Under 8 Runs" at bounding box center [756, 198] width 517 height 32
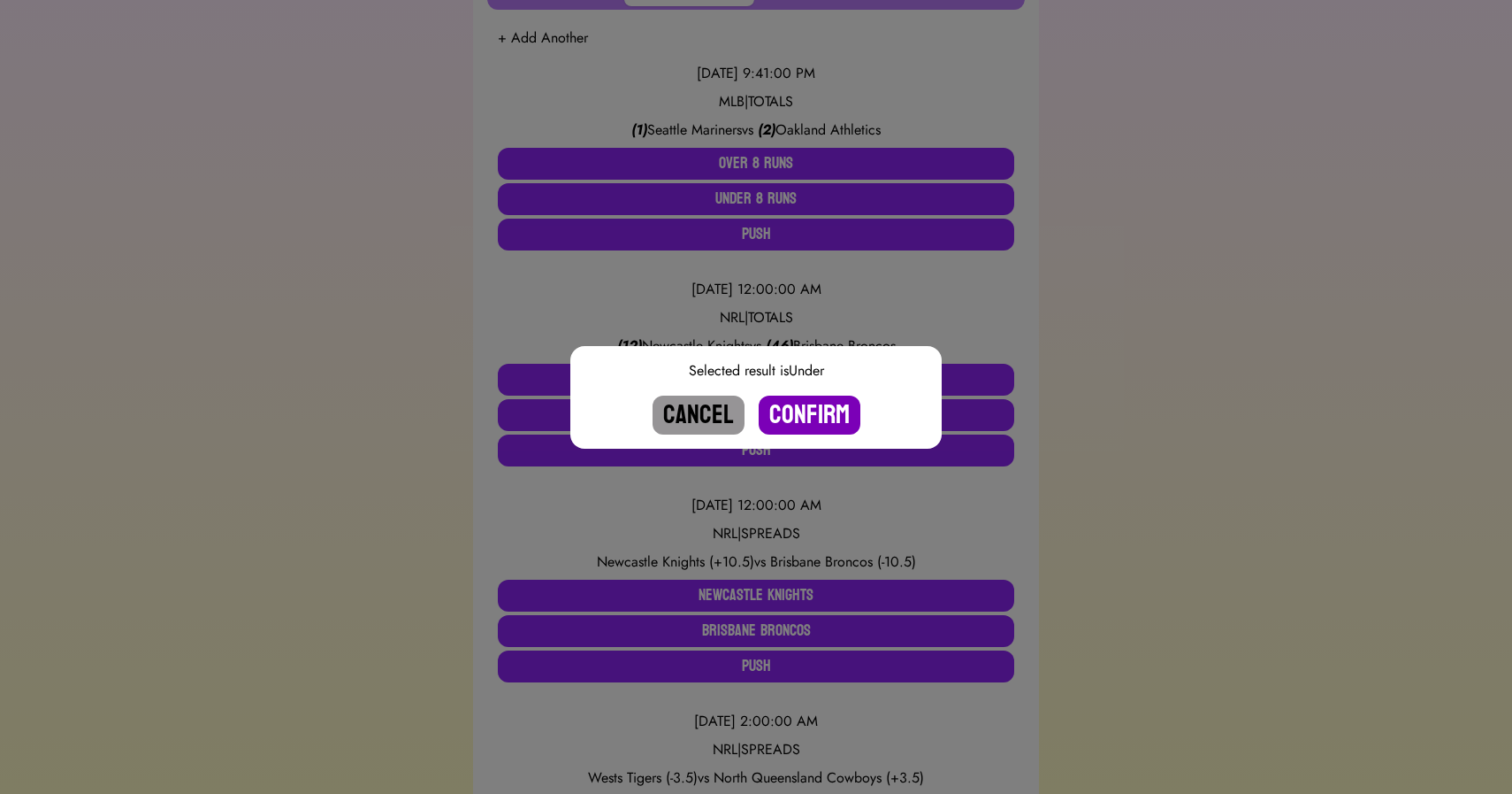
click at [804, 409] on button "Confirm" at bounding box center [810, 415] width 101 height 39
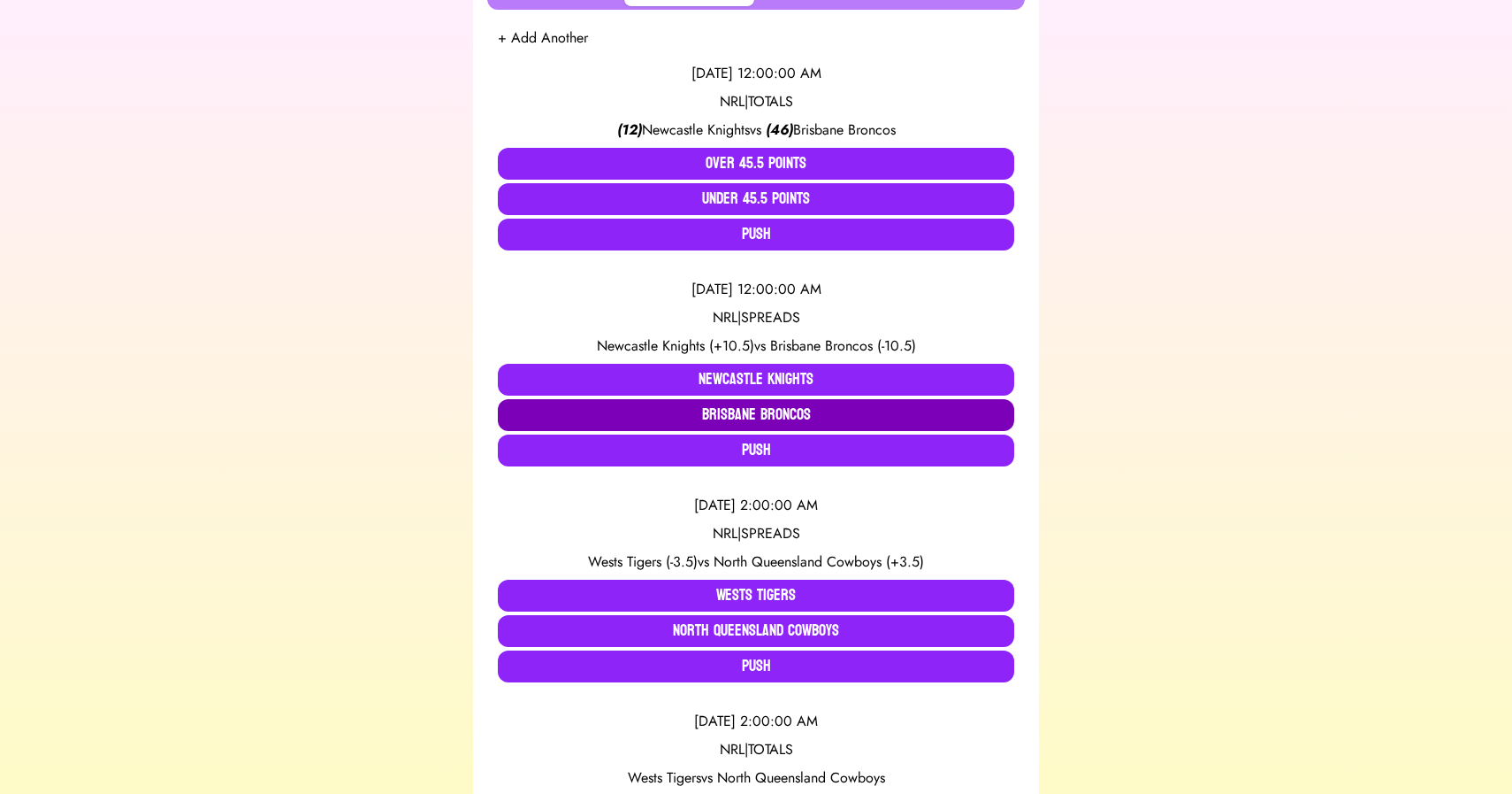
click at [779, 417] on button "Brisbane Broncos" at bounding box center [756, 415] width 517 height 32
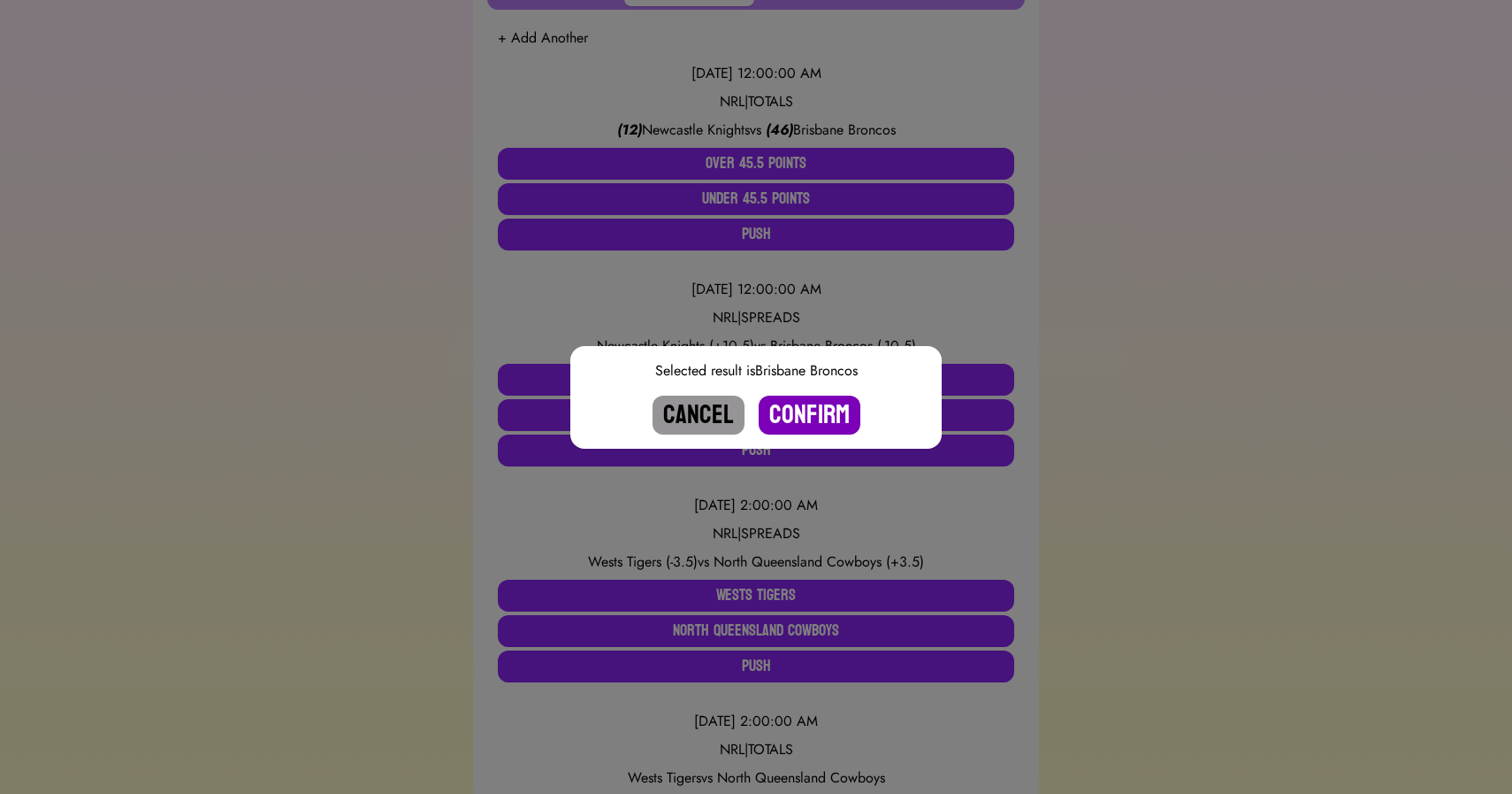
click at [804, 415] on button "Confirm" at bounding box center [810, 415] width 101 height 39
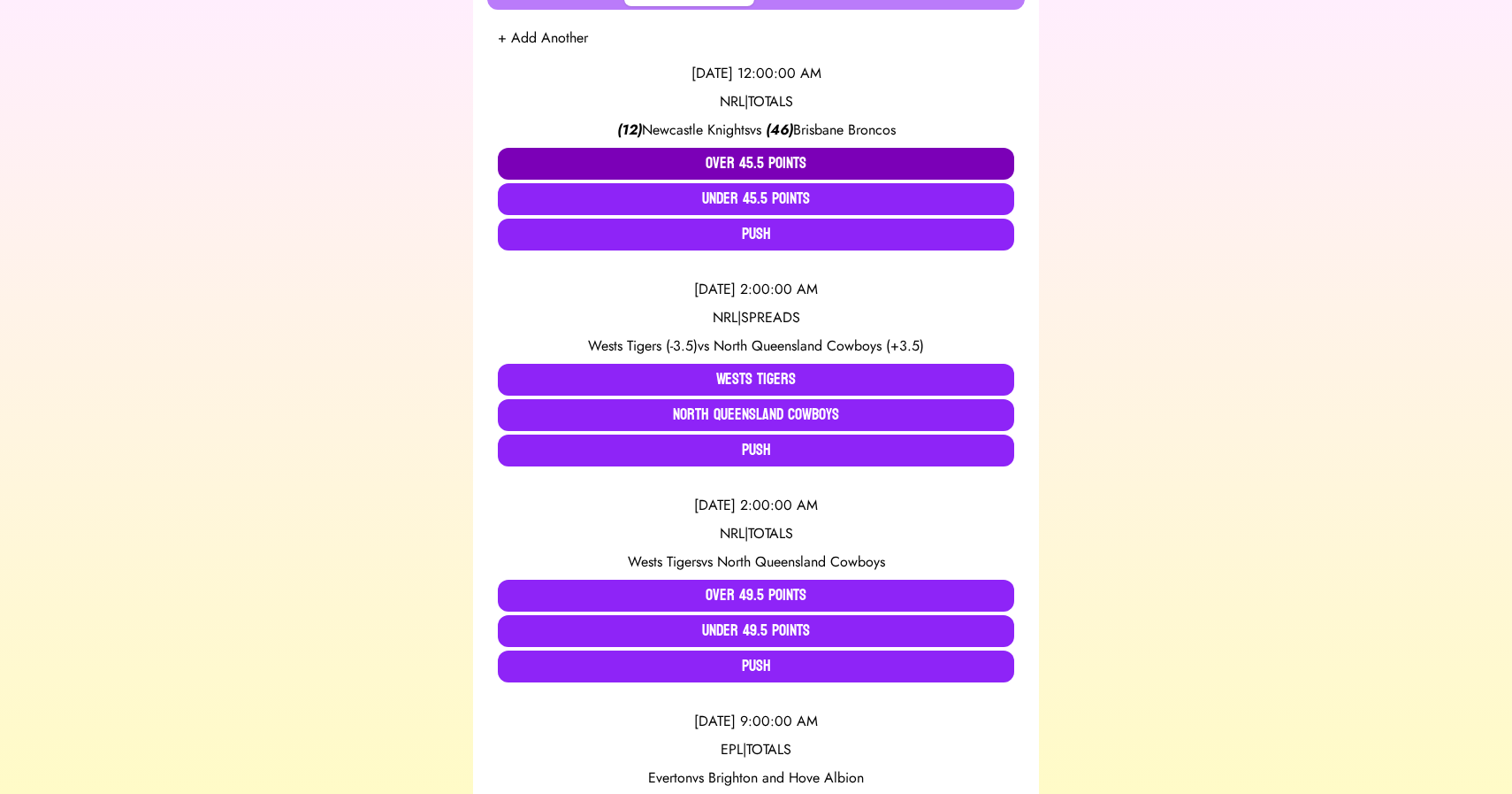
click at [765, 166] on button "Over 45.5 Points" at bounding box center [756, 163] width 517 height 32
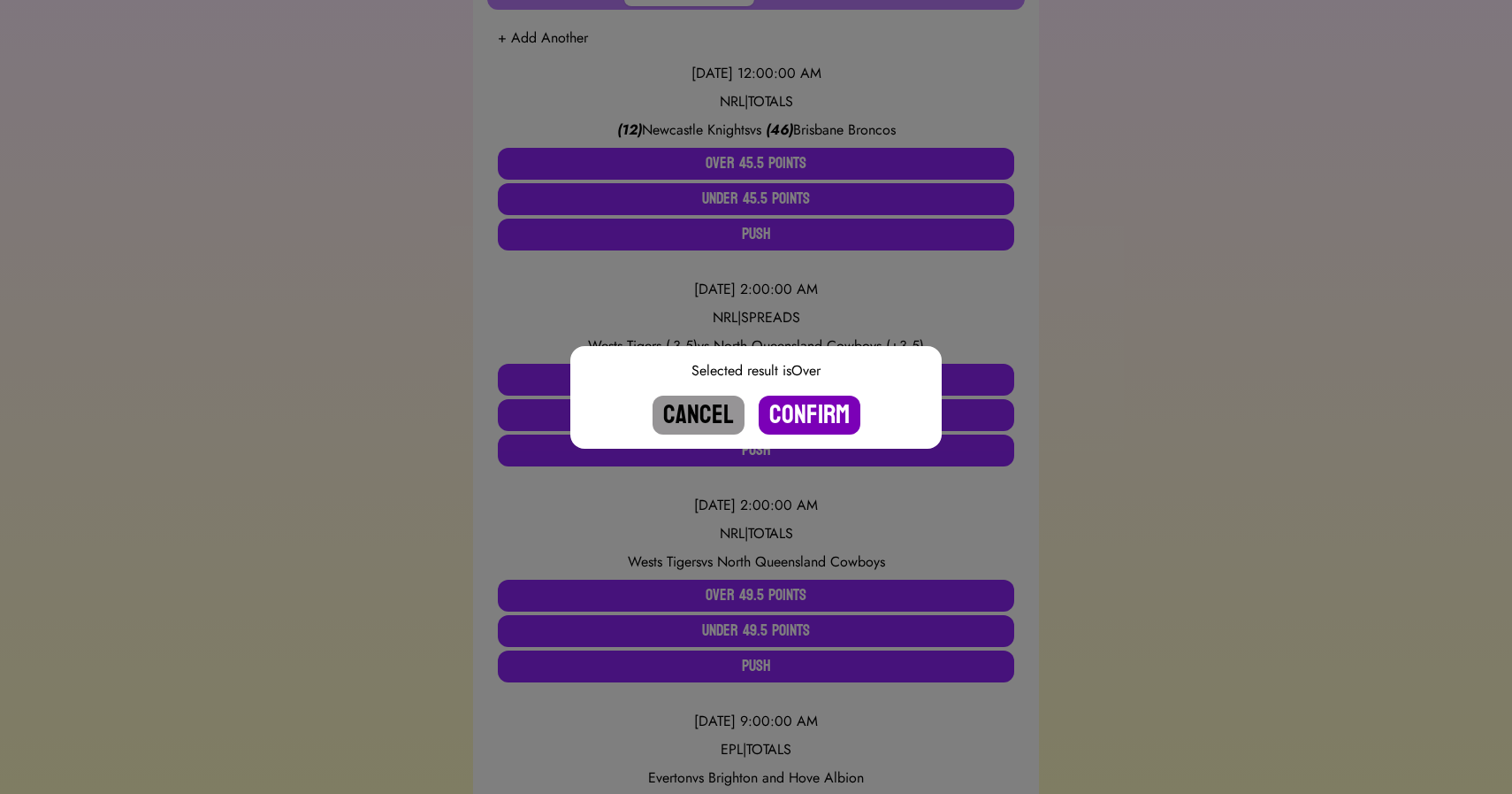
click at [815, 414] on button "Confirm" at bounding box center [810, 415] width 101 height 39
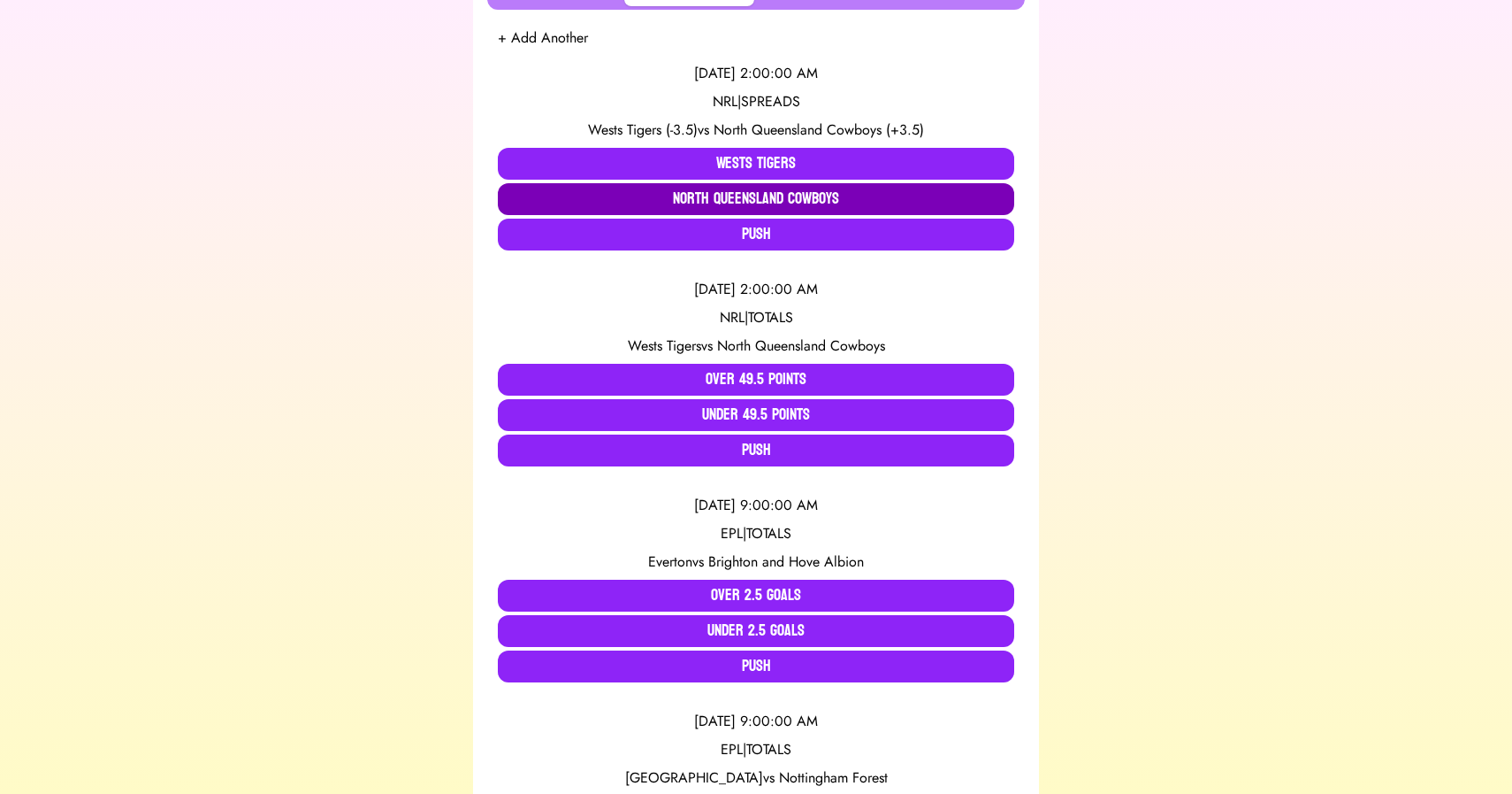
click at [711, 195] on button "North Queensland Cowboys" at bounding box center [756, 198] width 517 height 32
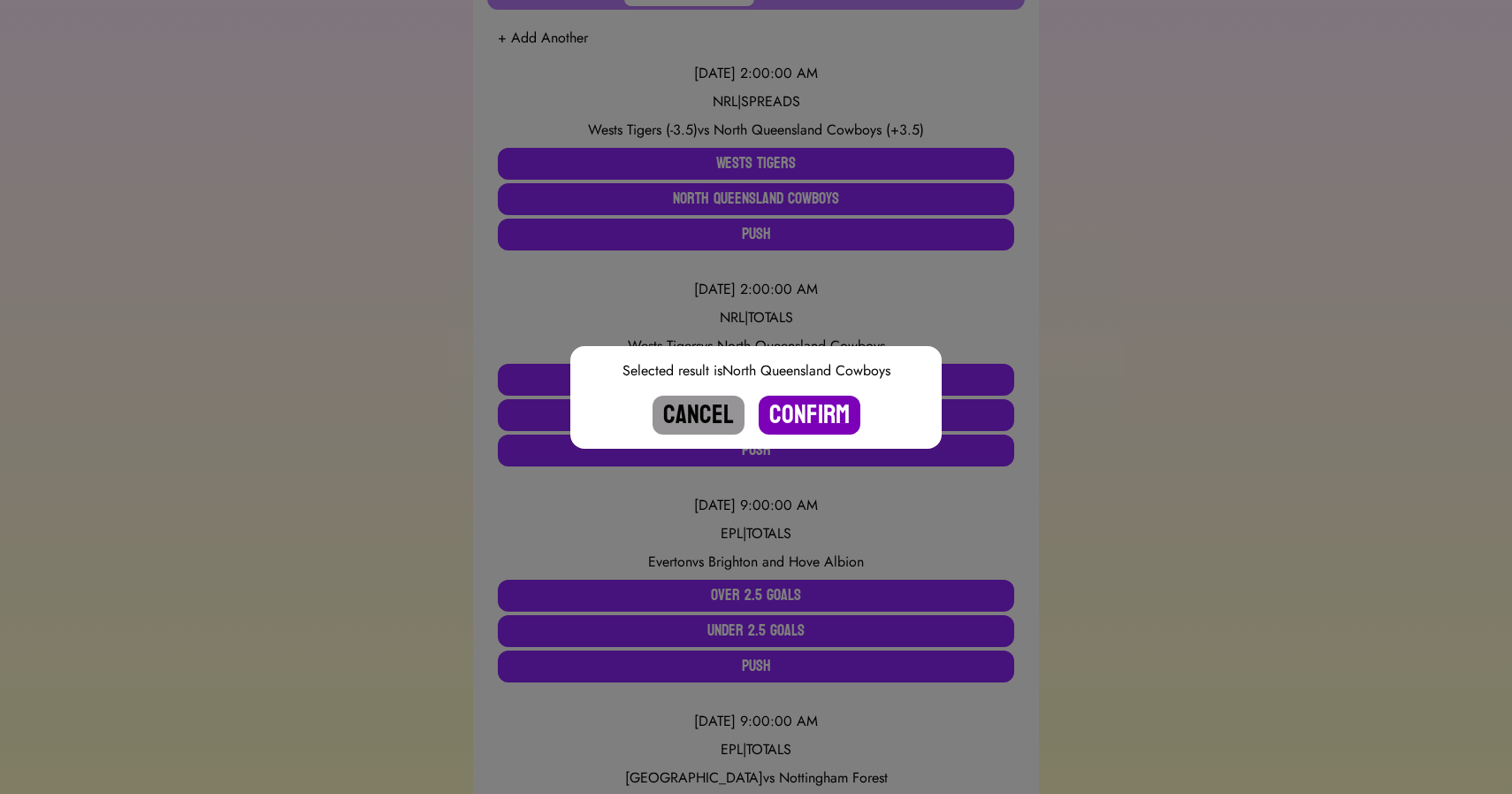
click at [803, 421] on button "Confirm" at bounding box center [810, 415] width 101 height 39
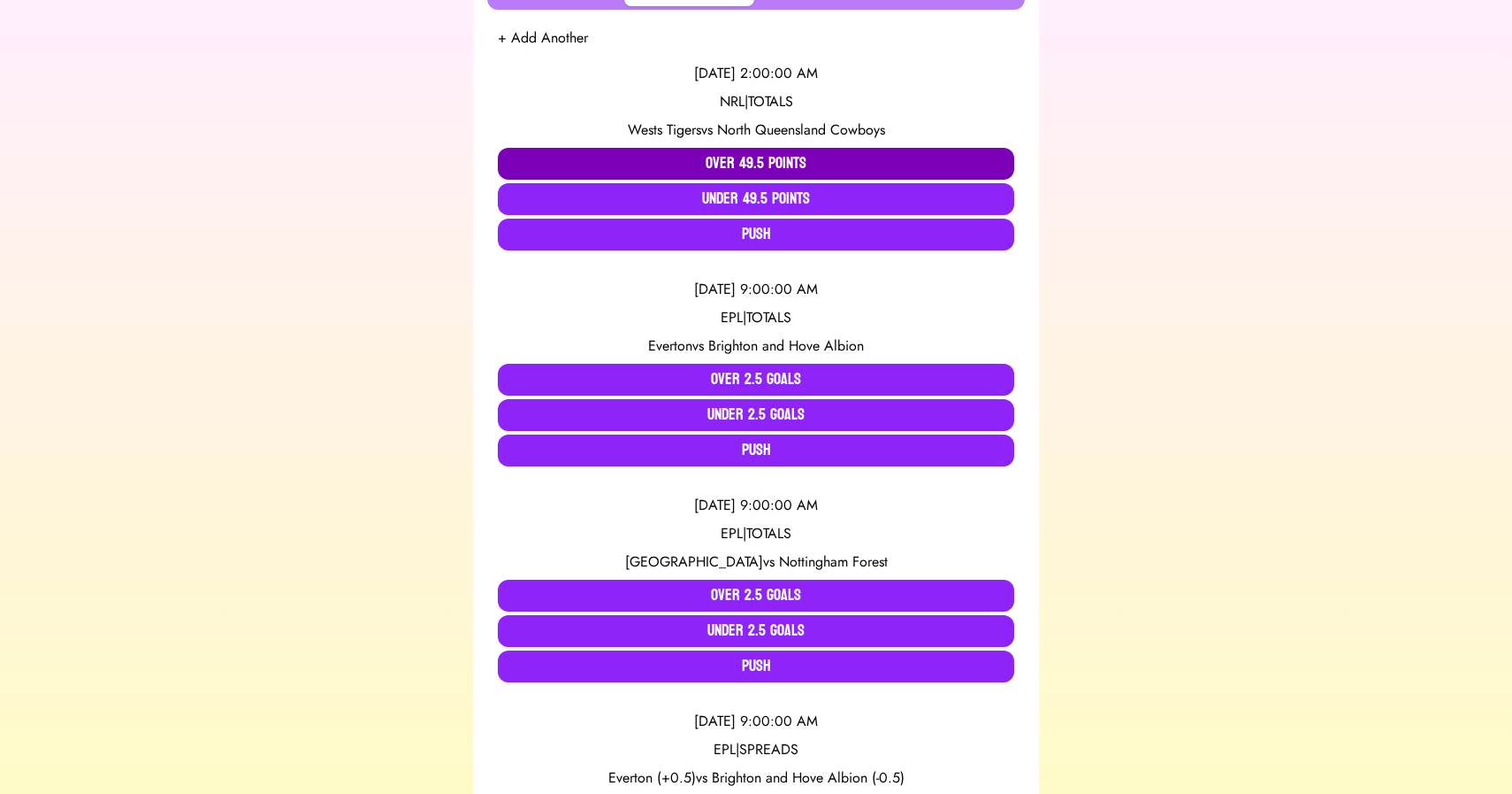
click at [777, 169] on button "Over 49.5 Points" at bounding box center [756, 163] width 517 height 32
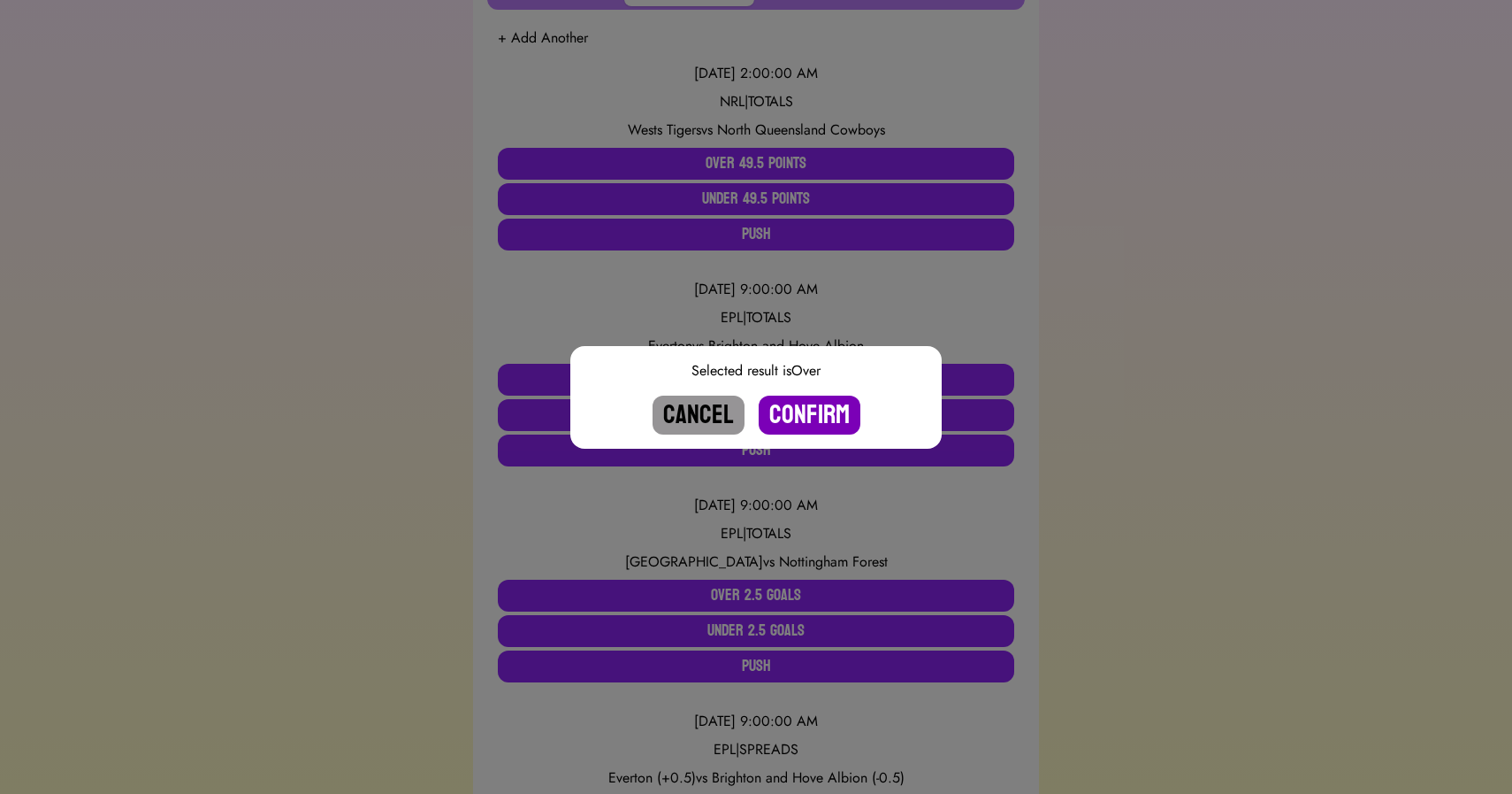
click at [804, 413] on button "Confirm" at bounding box center [810, 415] width 101 height 39
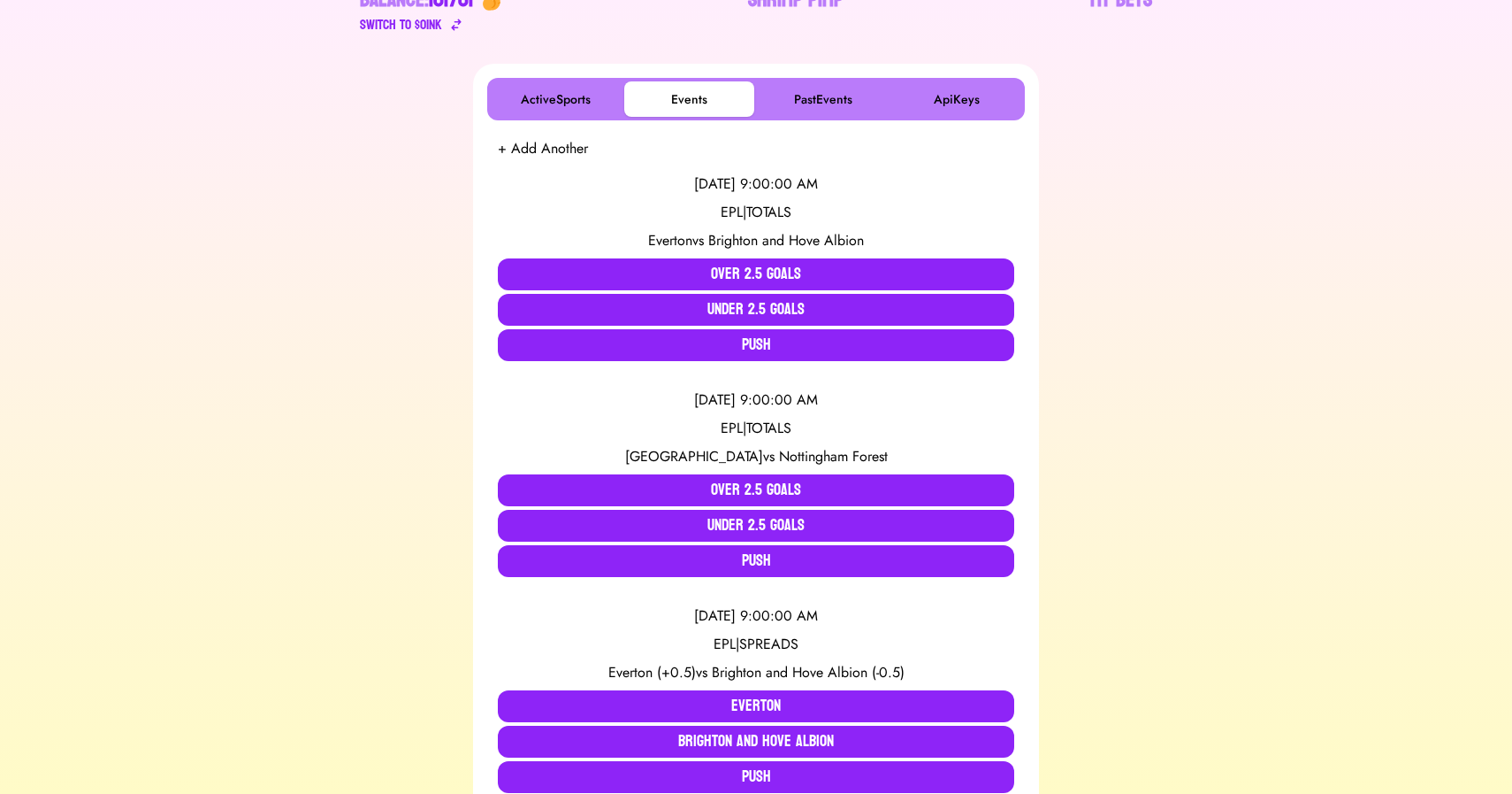
scroll to position [0, 0]
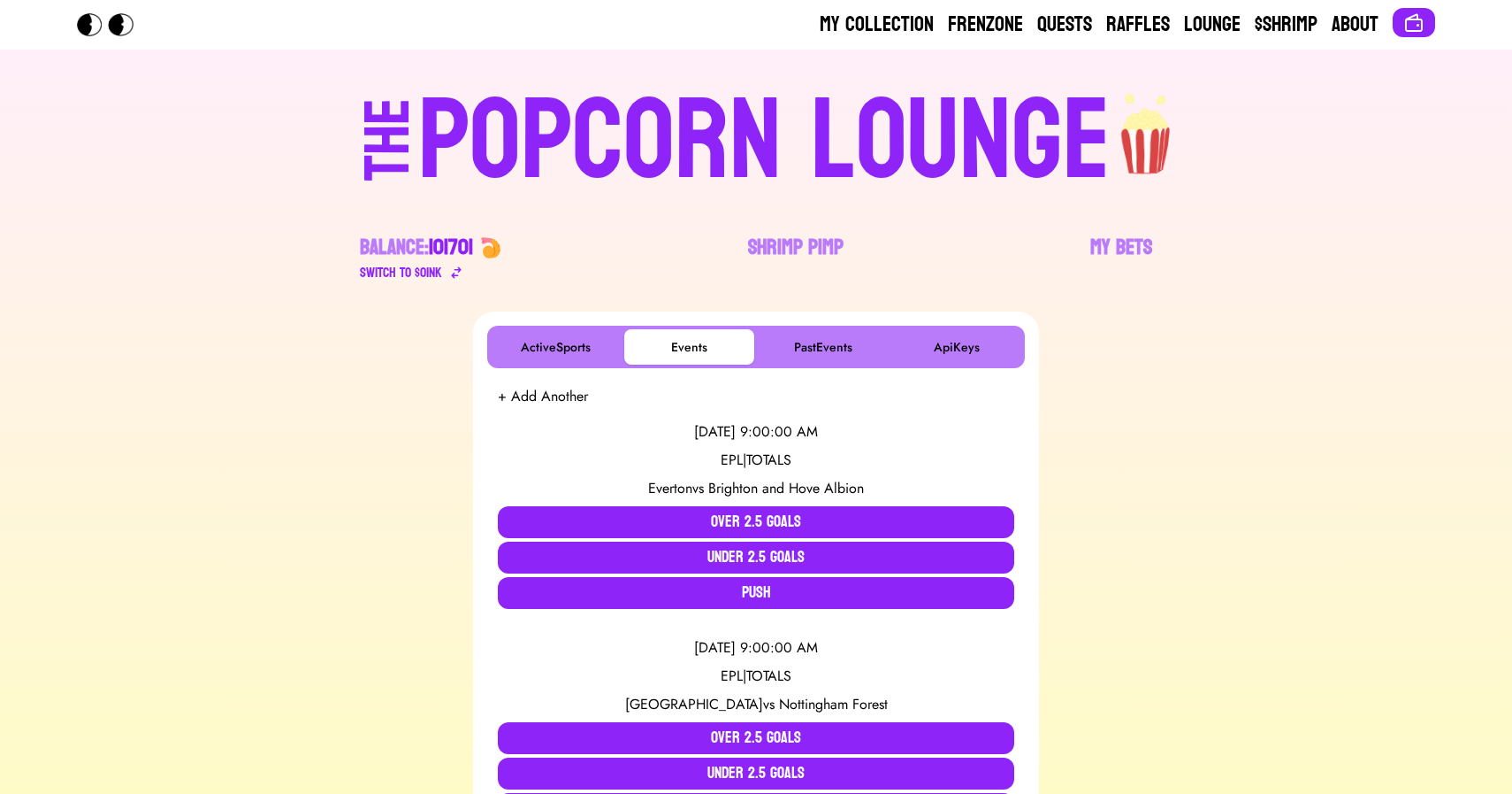
click at [804, 95] on div "POPCORN LOUNGE" at bounding box center [764, 141] width 692 height 113
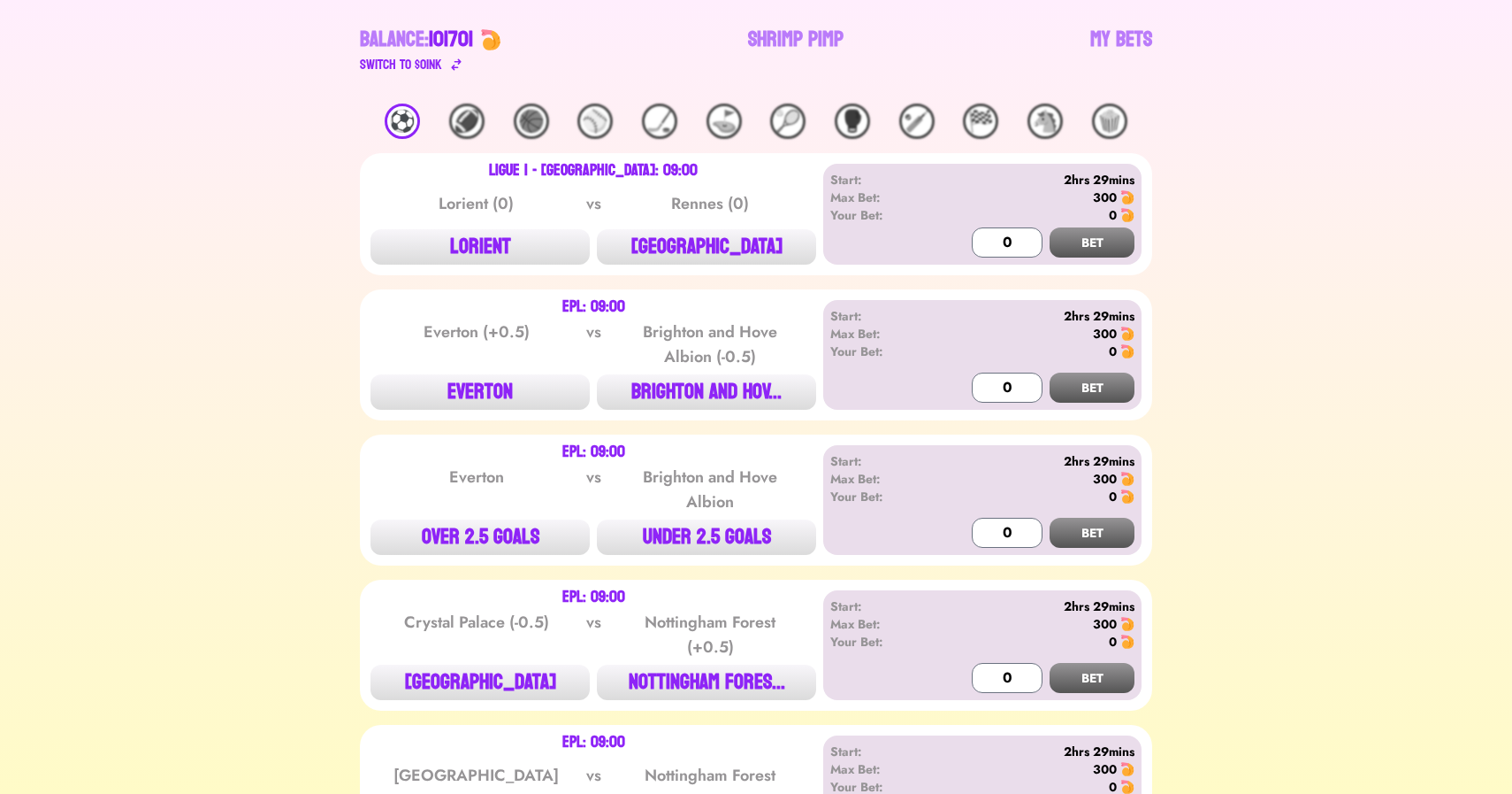
scroll to position [227, 0]
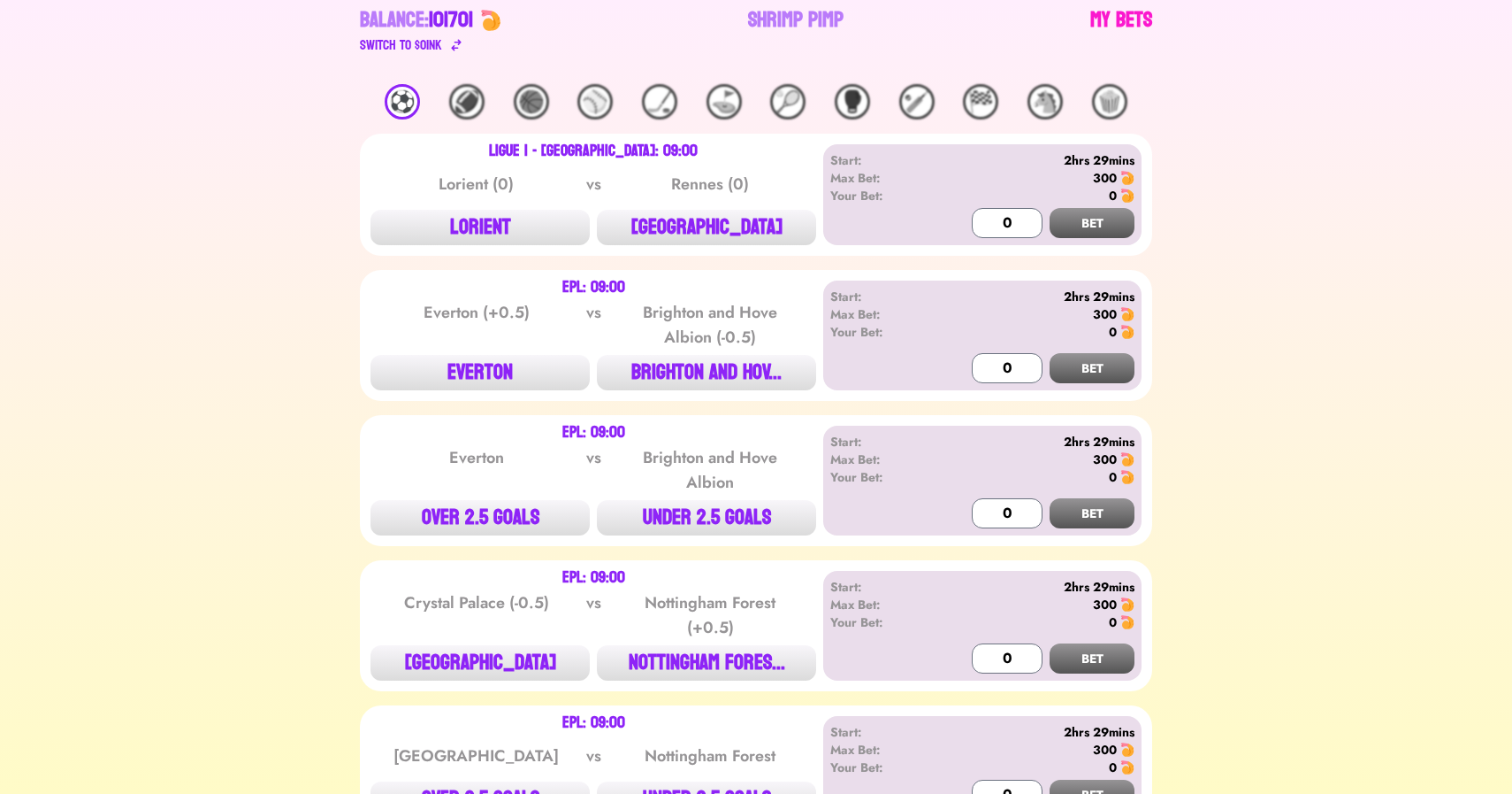
click at [1131, 17] on link "My Bets" at bounding box center [1121, 31] width 62 height 50
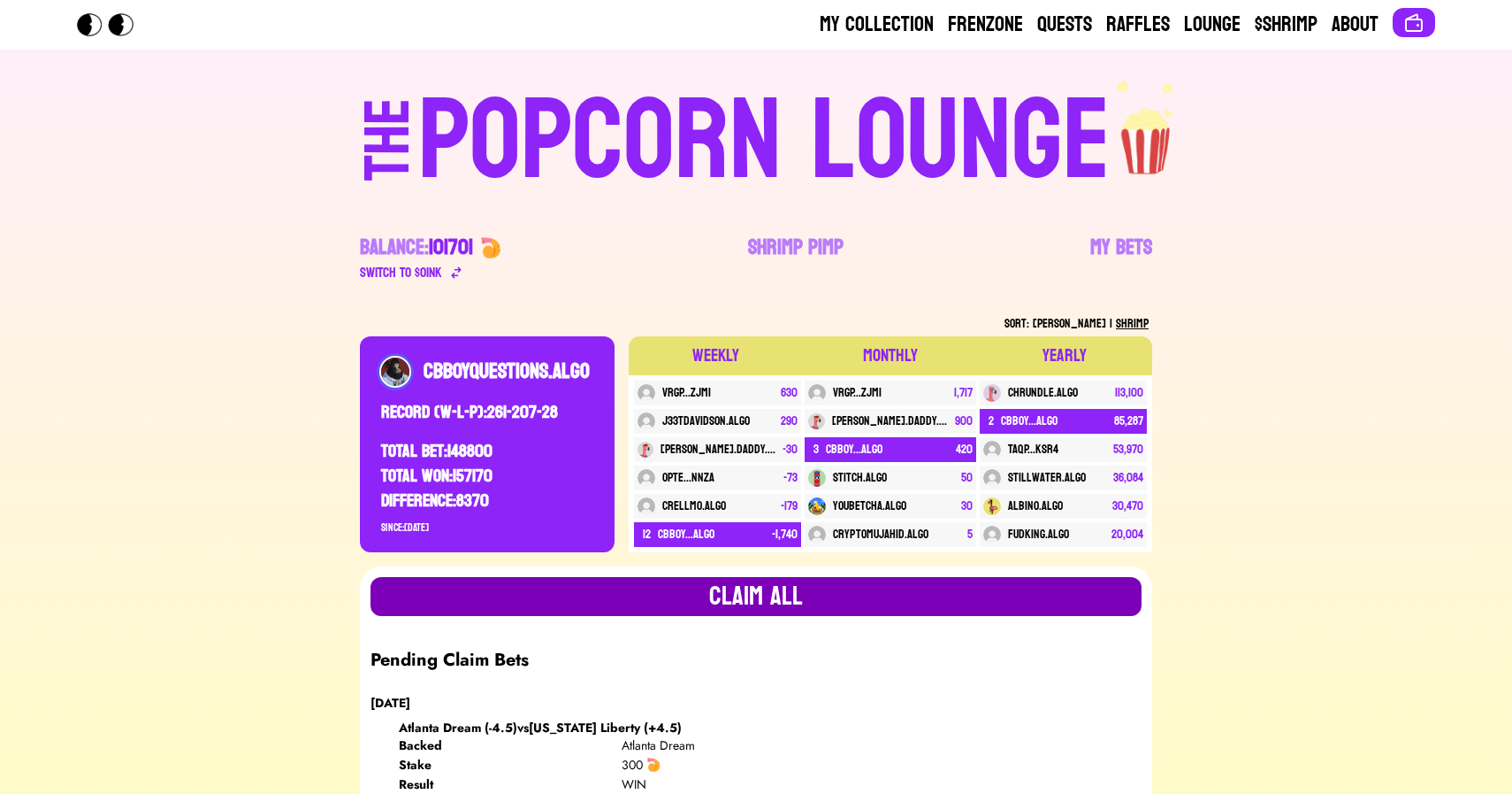
click at [682, 598] on button "Claim all" at bounding box center [756, 596] width 771 height 39
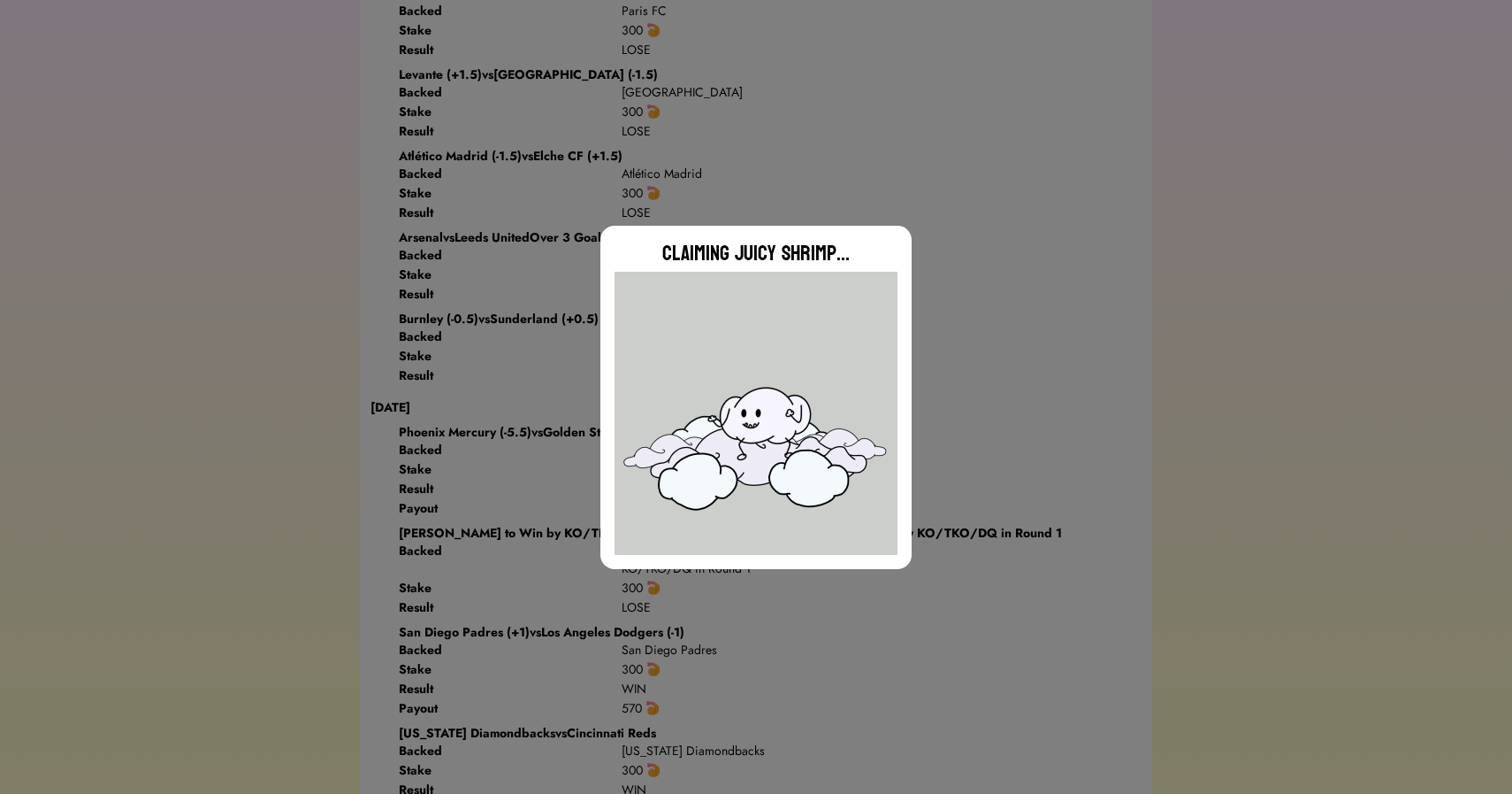
scroll to position [2704, 0]
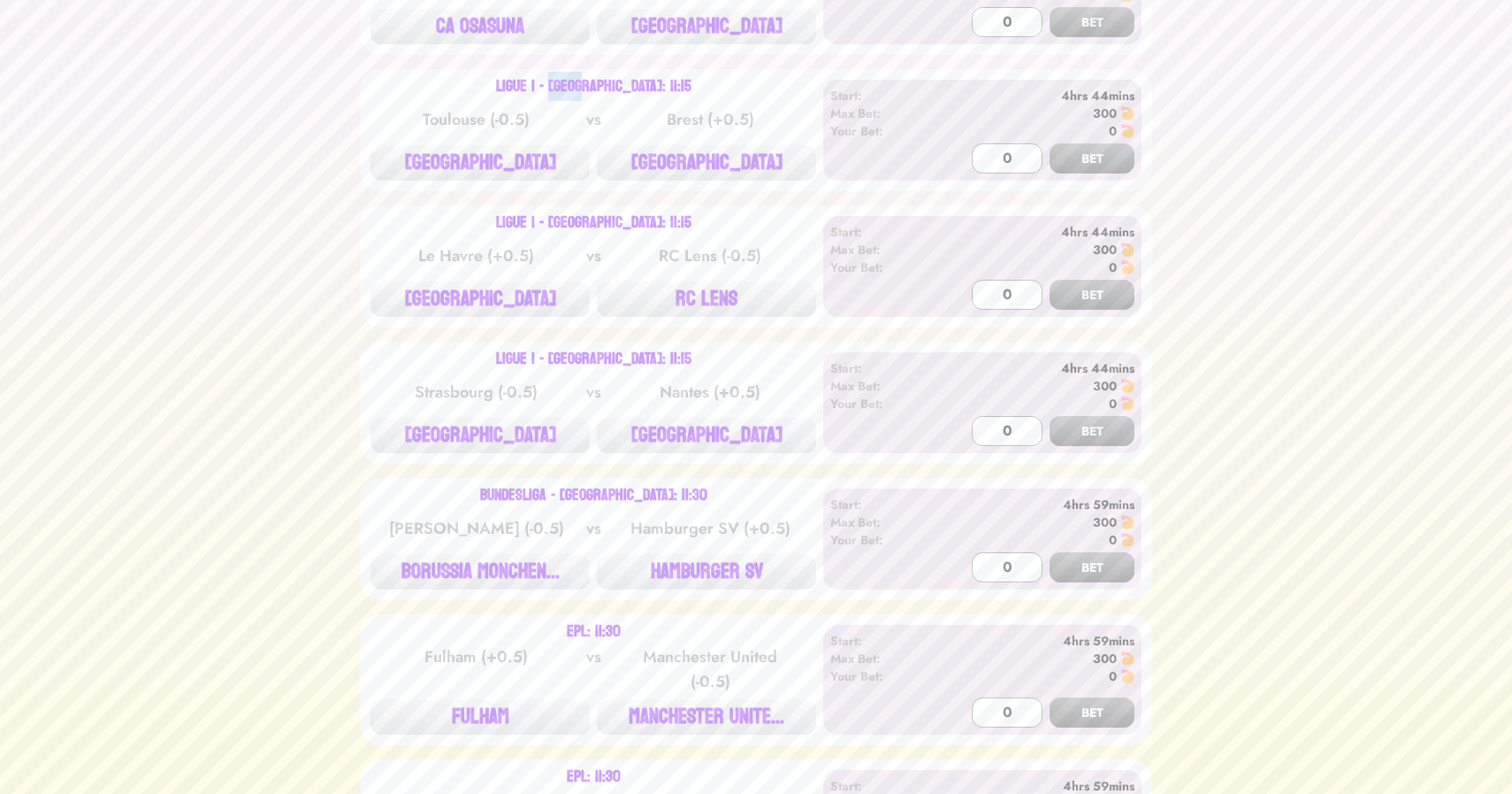
scroll to position [1282, 0]
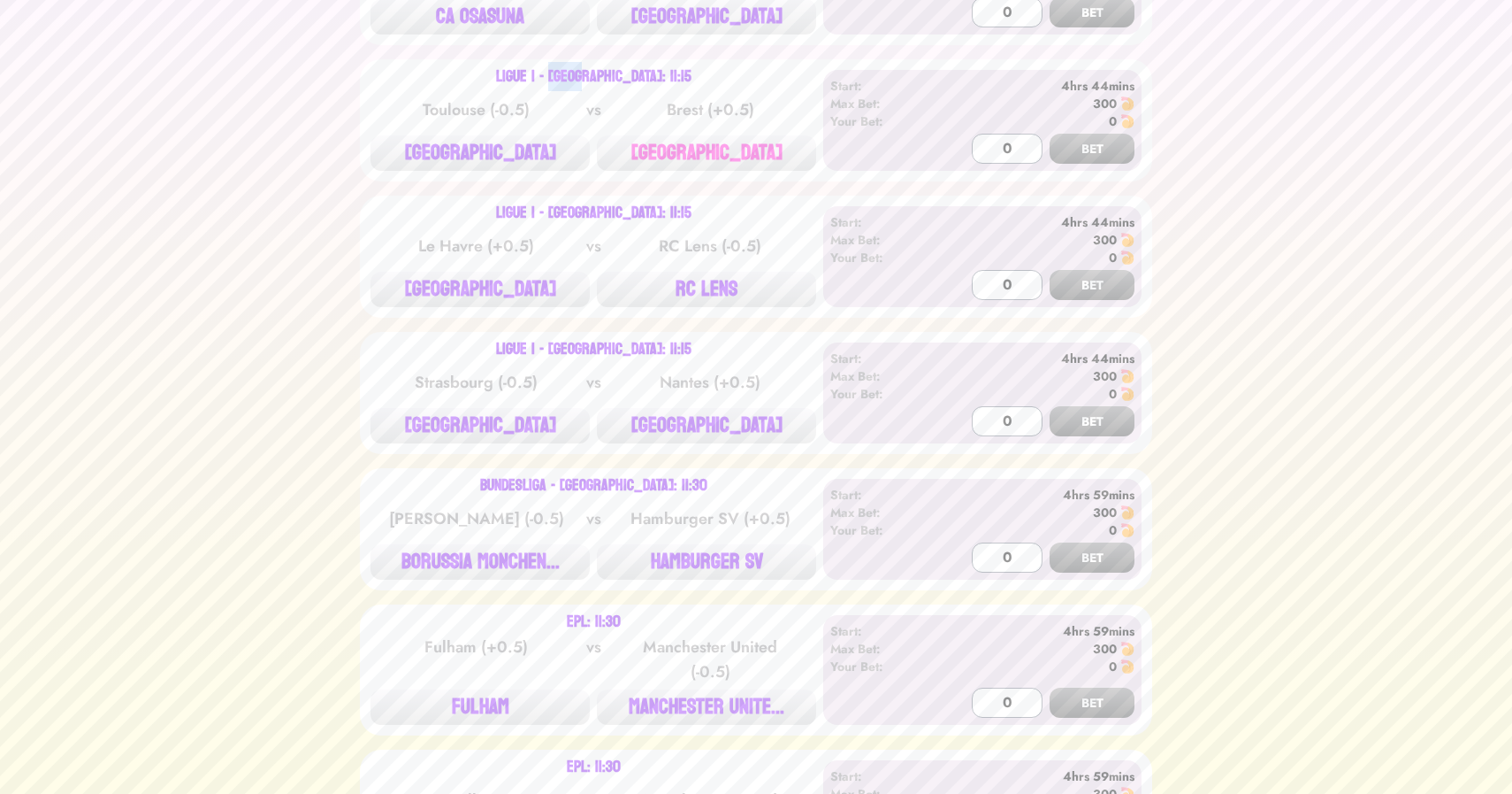
click at [695, 160] on button "[GEOGRAPHIC_DATA]" at bounding box center [707, 153] width 219 height 35
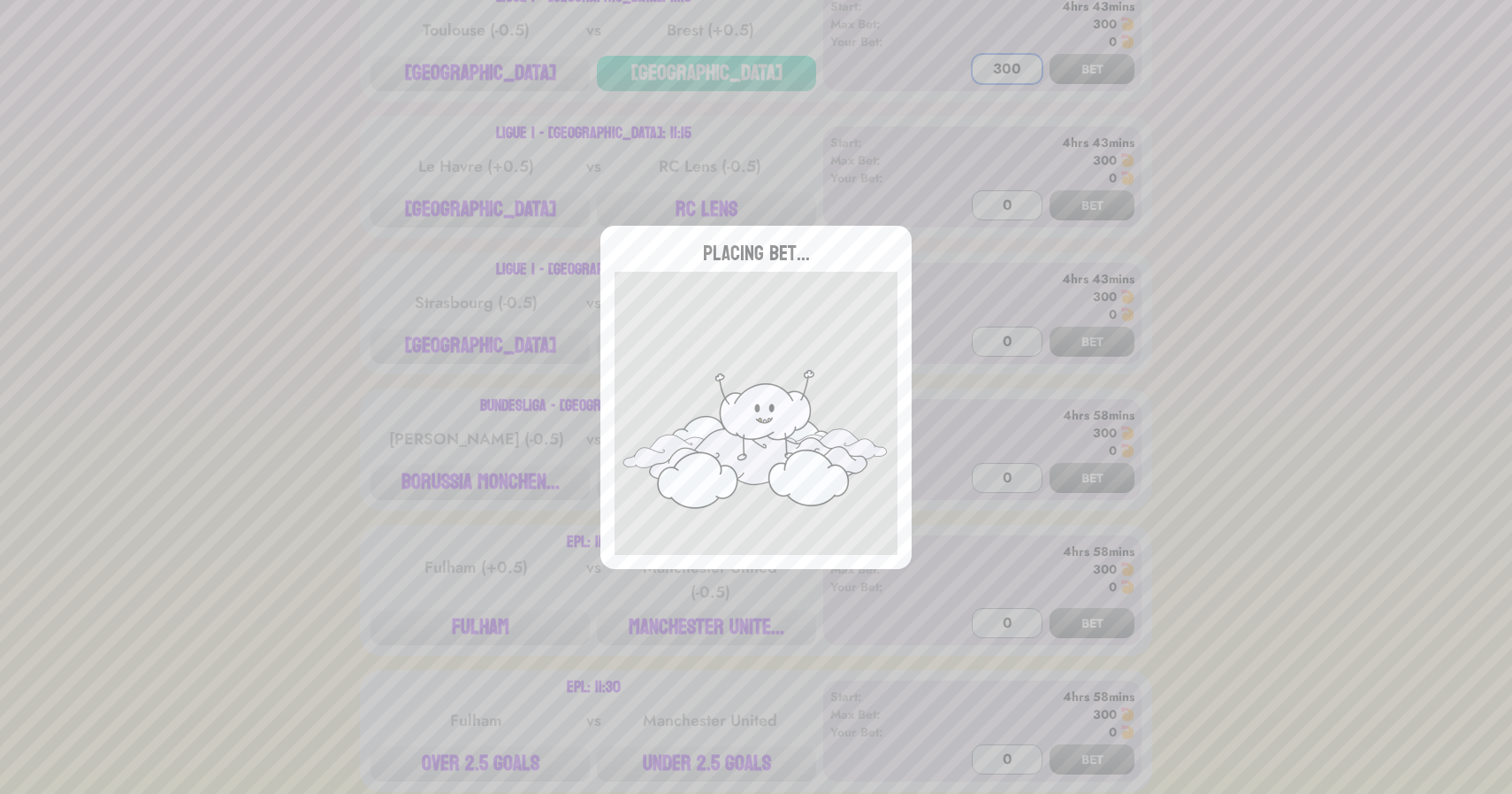
scroll to position [1400, 0]
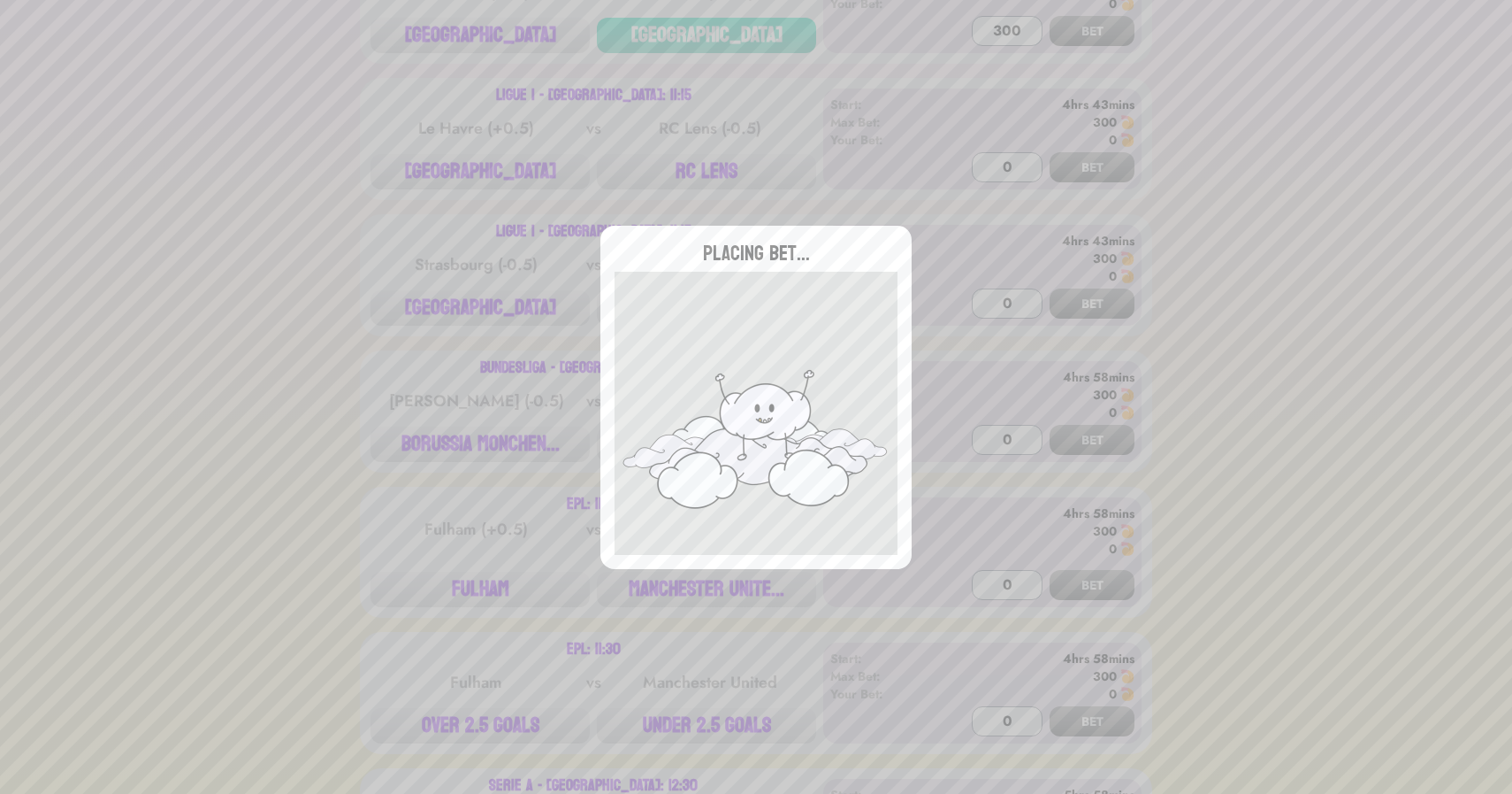
type input "0"
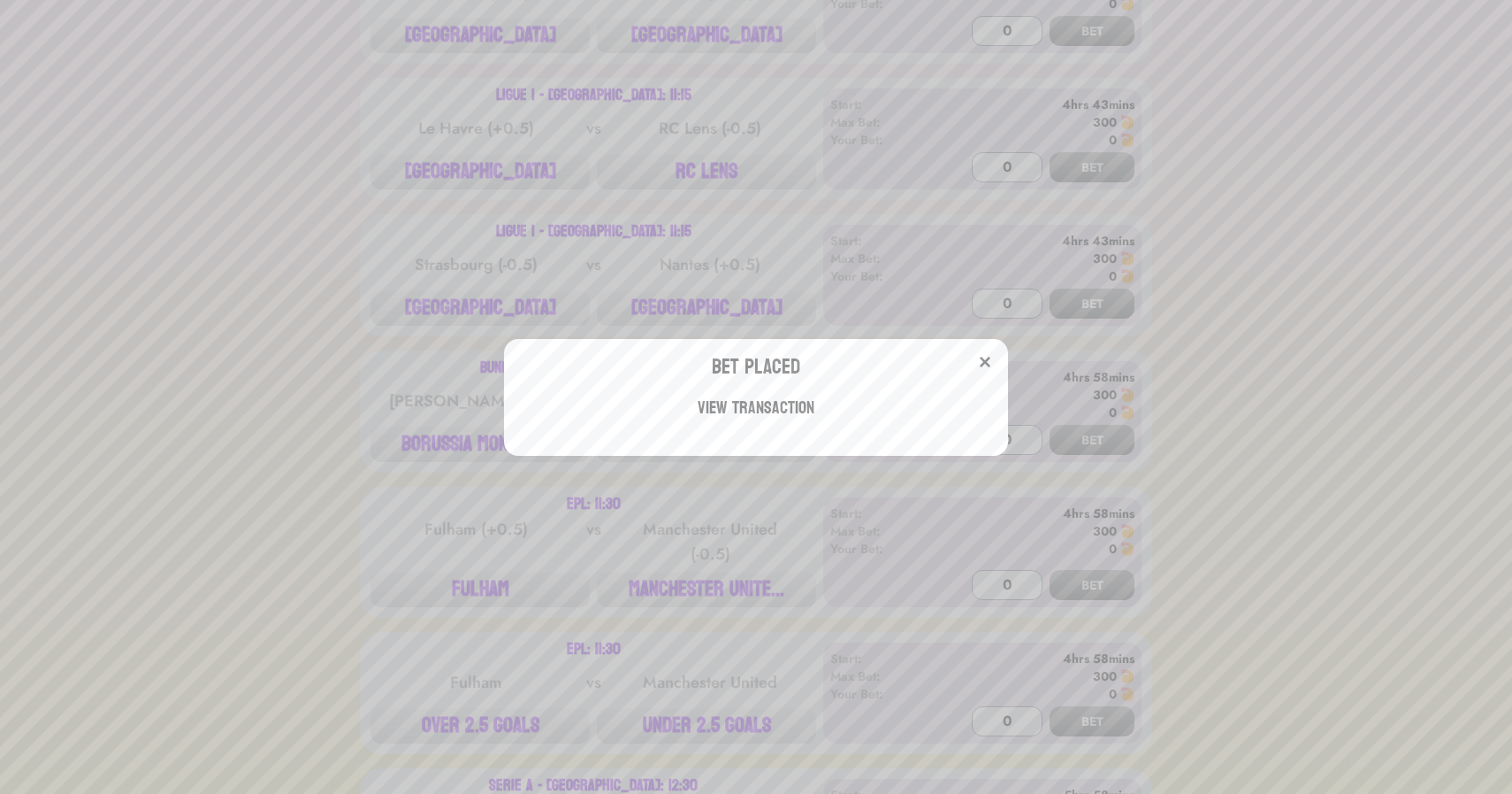
click at [714, 166] on div "Bet Placed View Transaction" at bounding box center [756, 397] width 1512 height 794
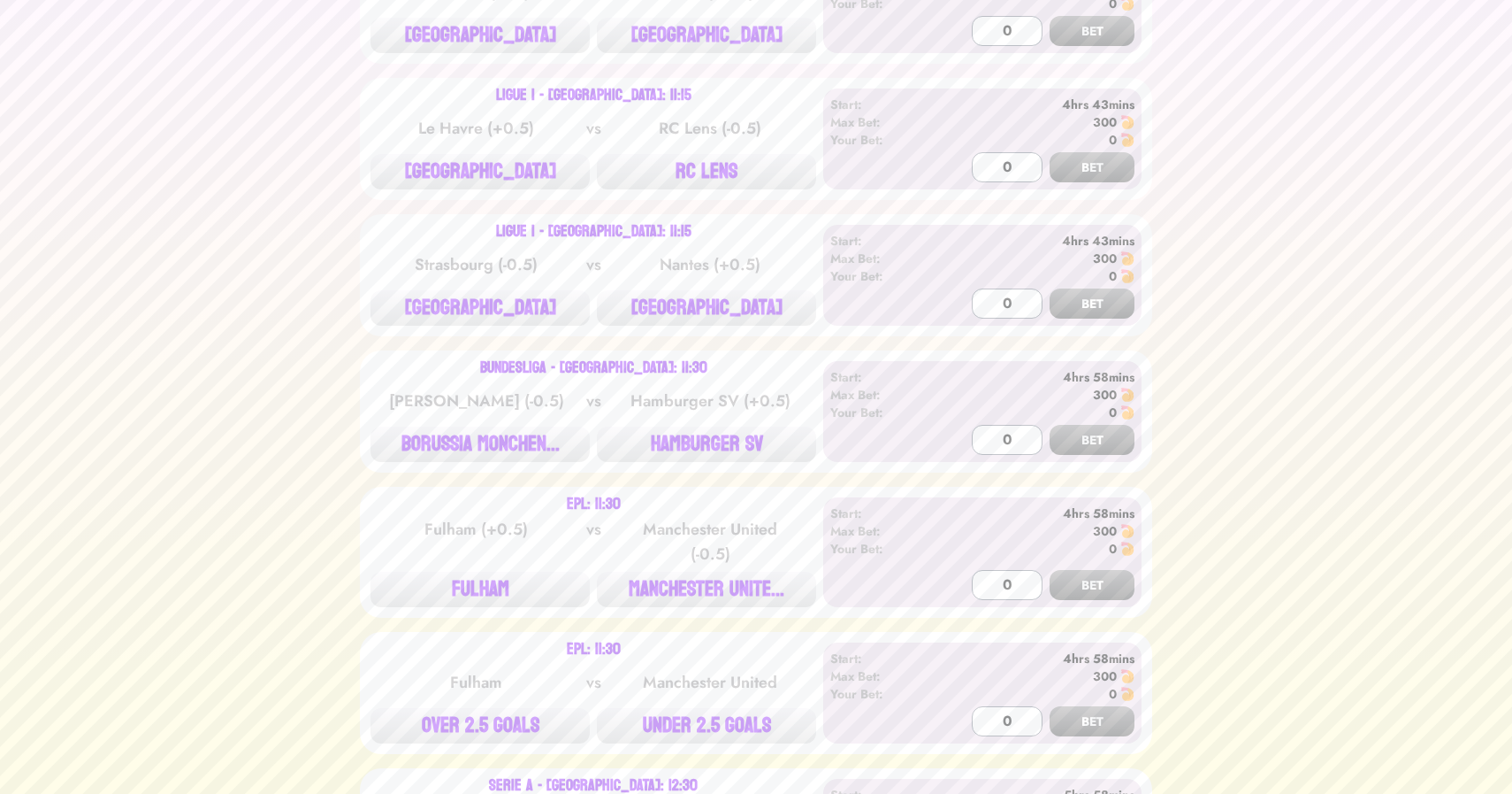
click at [714, 166] on button "RC LENS" at bounding box center [707, 171] width 219 height 35
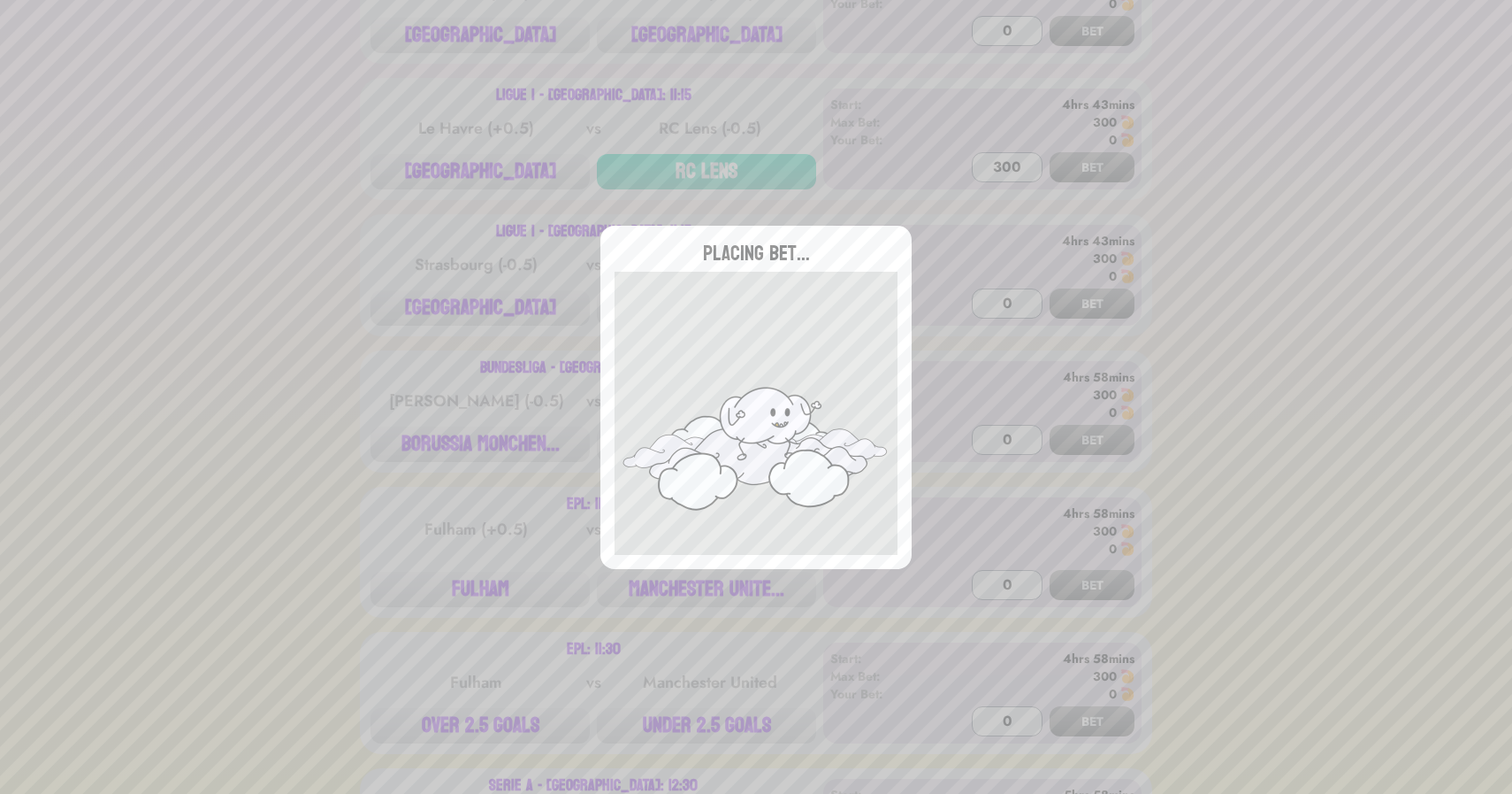
type input "0"
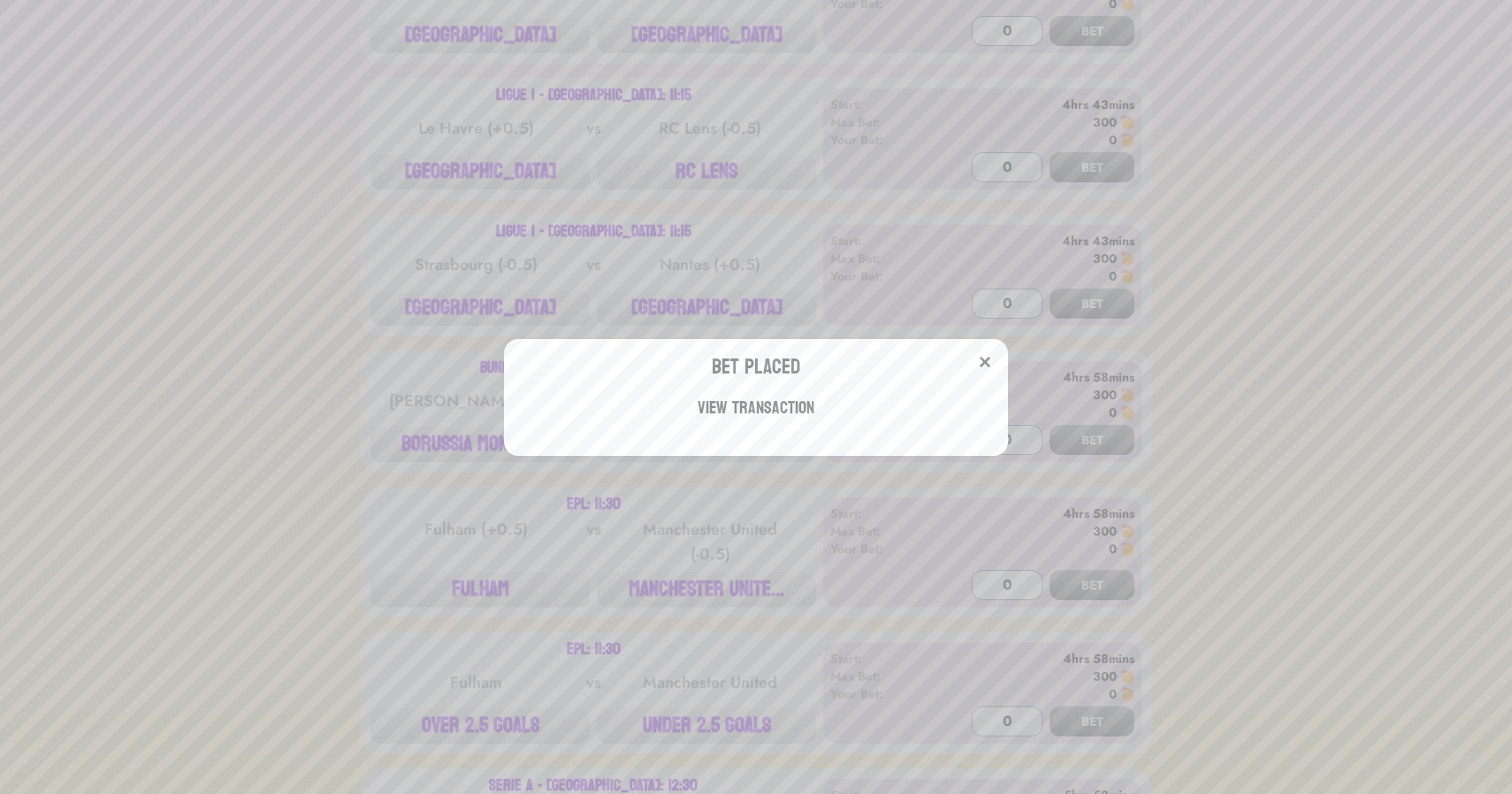
click at [482, 311] on div "Bet Placed View Transaction" at bounding box center [756, 397] width 1512 height 794
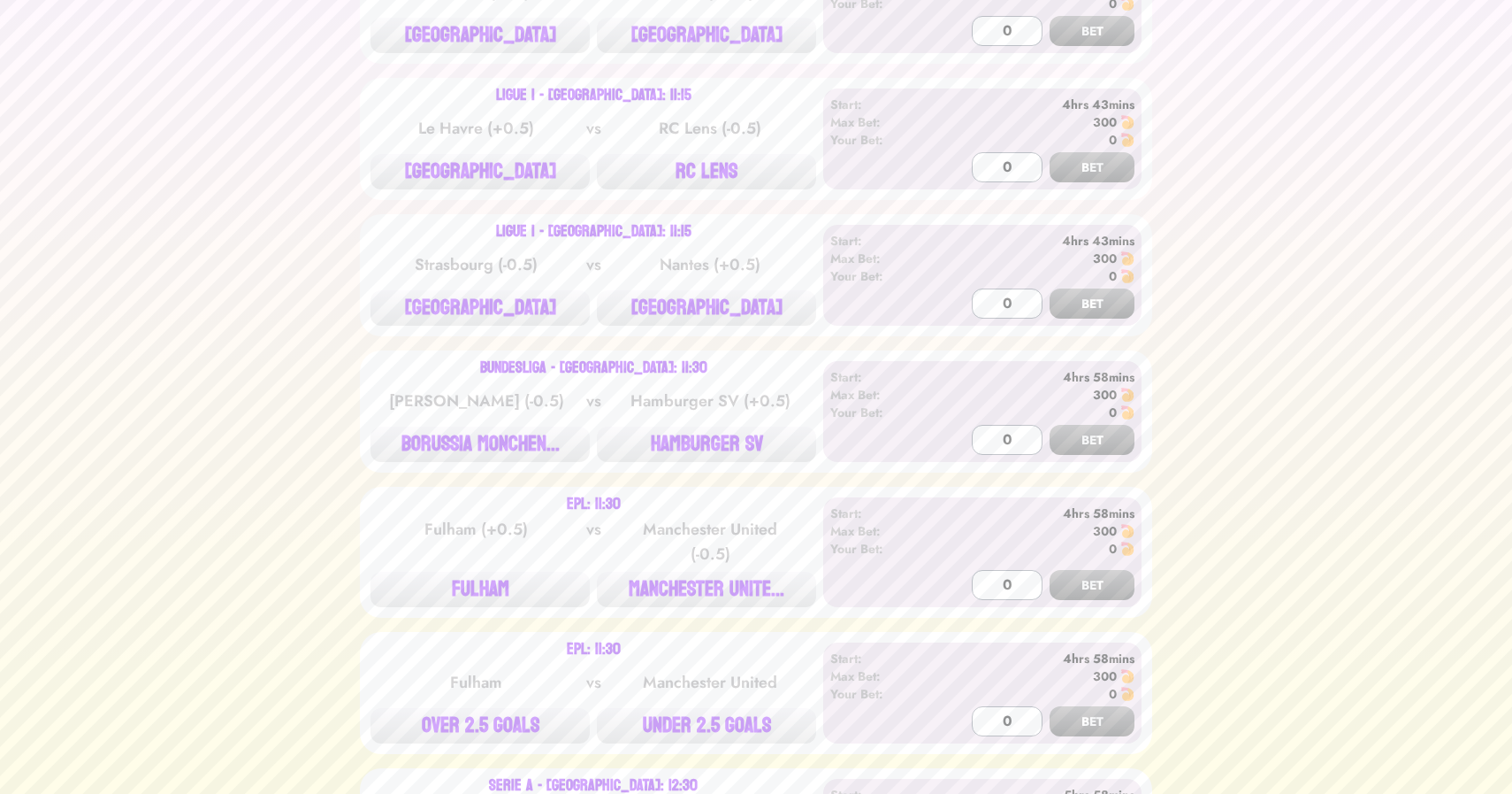
click at [482, 311] on button "[GEOGRAPHIC_DATA]" at bounding box center [480, 308] width 219 height 35
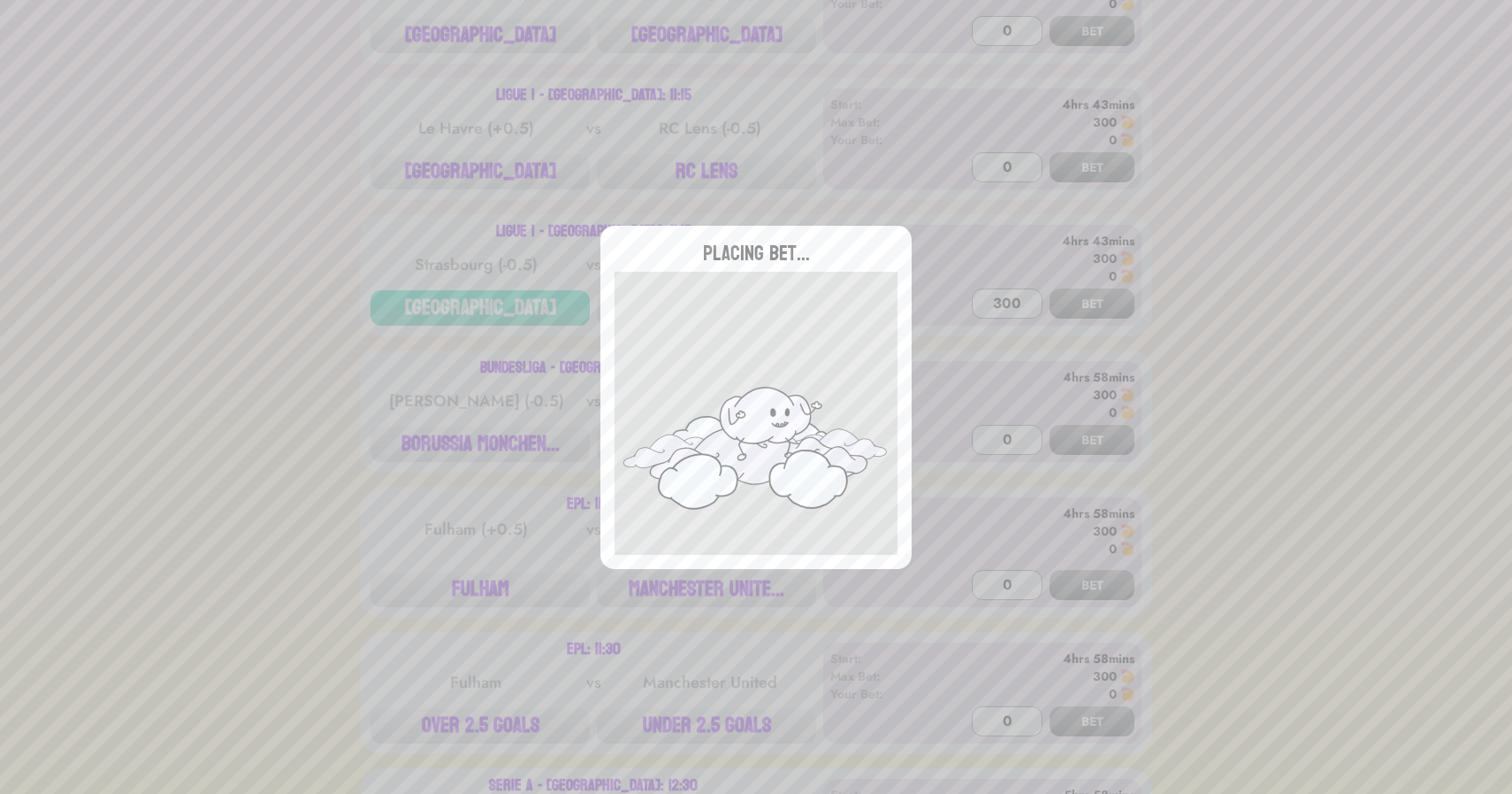
type input "0"
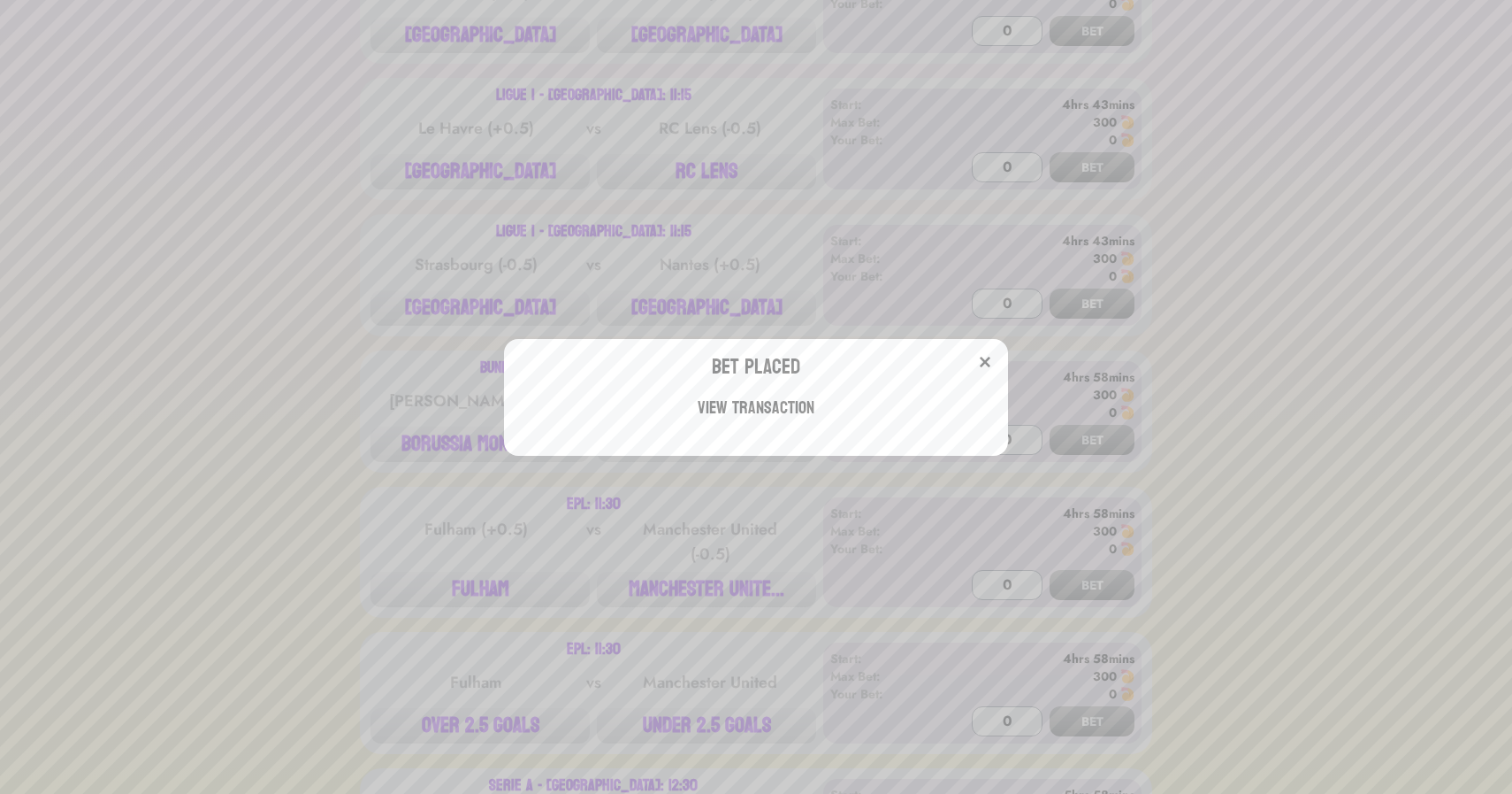
click at [303, 392] on div "Bet Placed View Transaction" at bounding box center [756, 397] width 1512 height 794
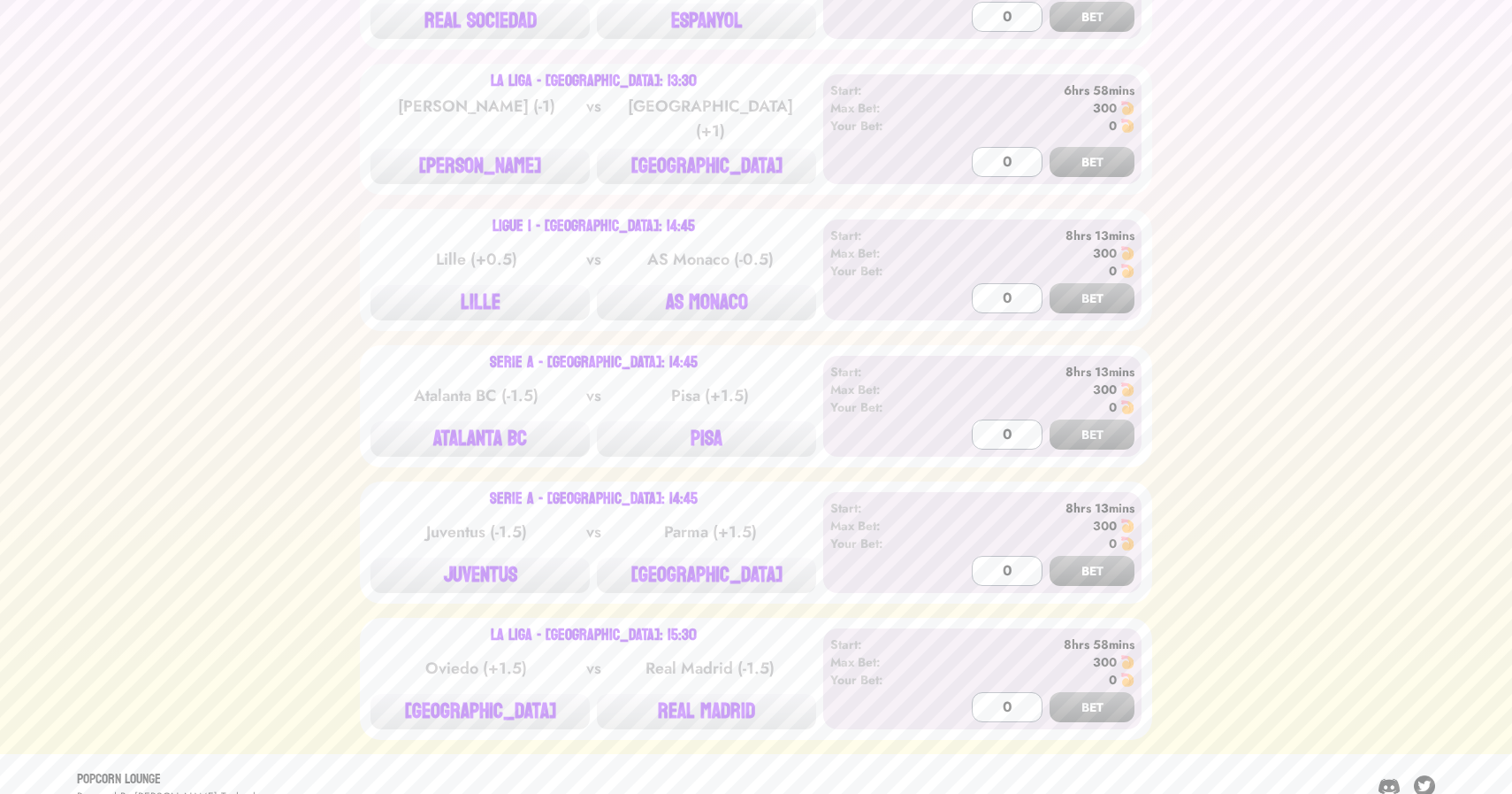
scroll to position [2536, 0]
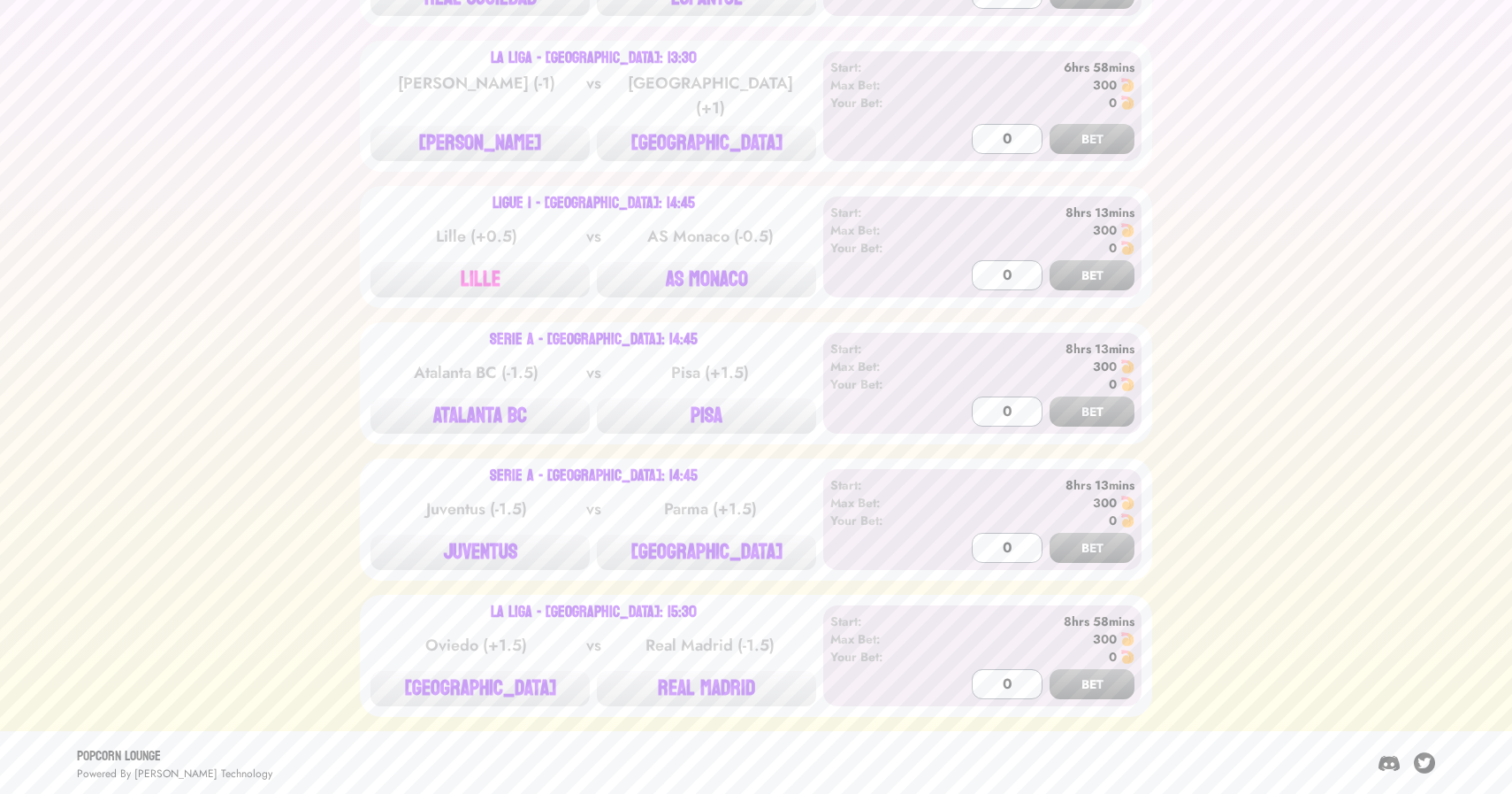
click at [484, 294] on button "LILLE" at bounding box center [480, 279] width 219 height 35
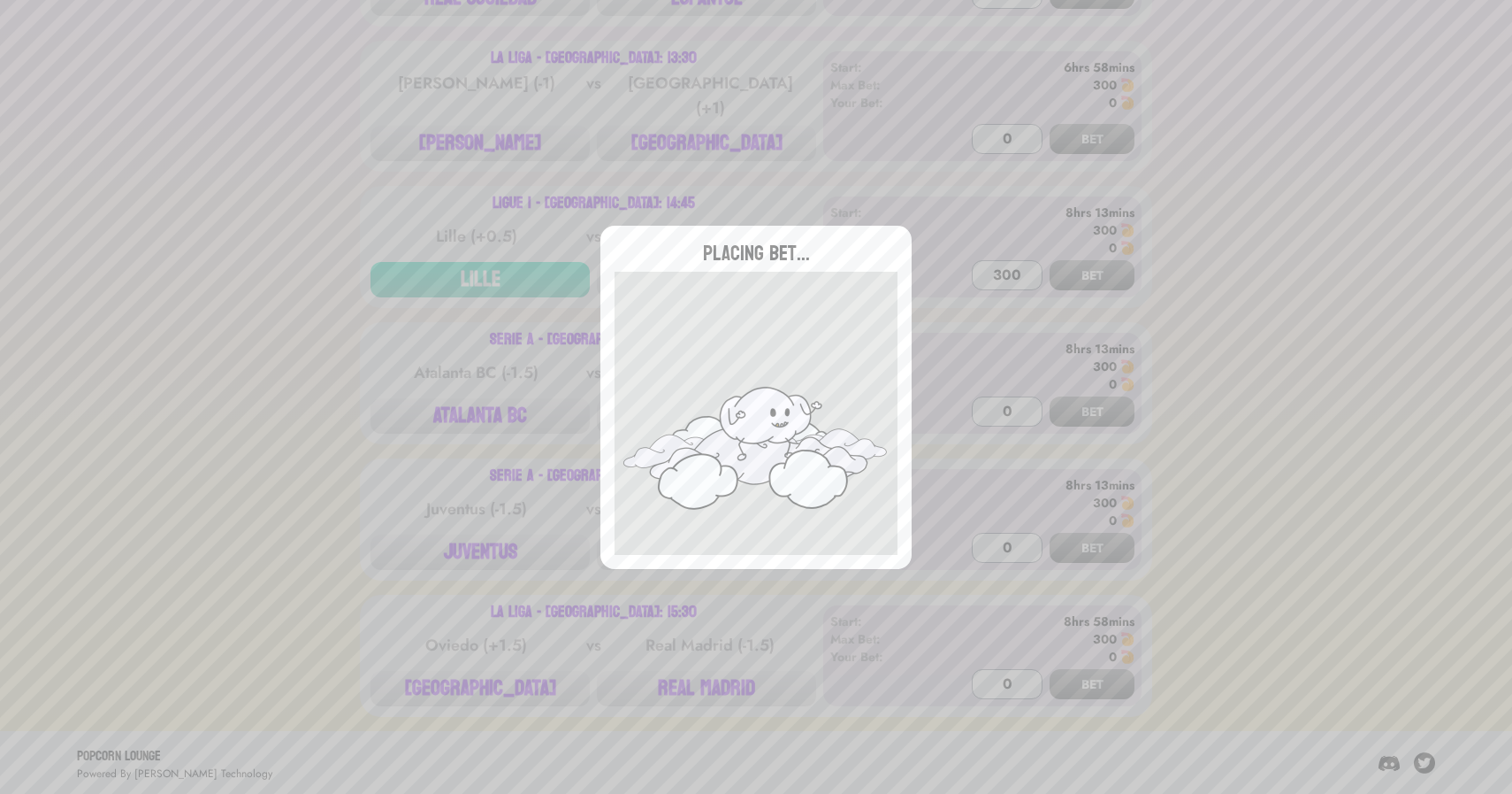
type input "0"
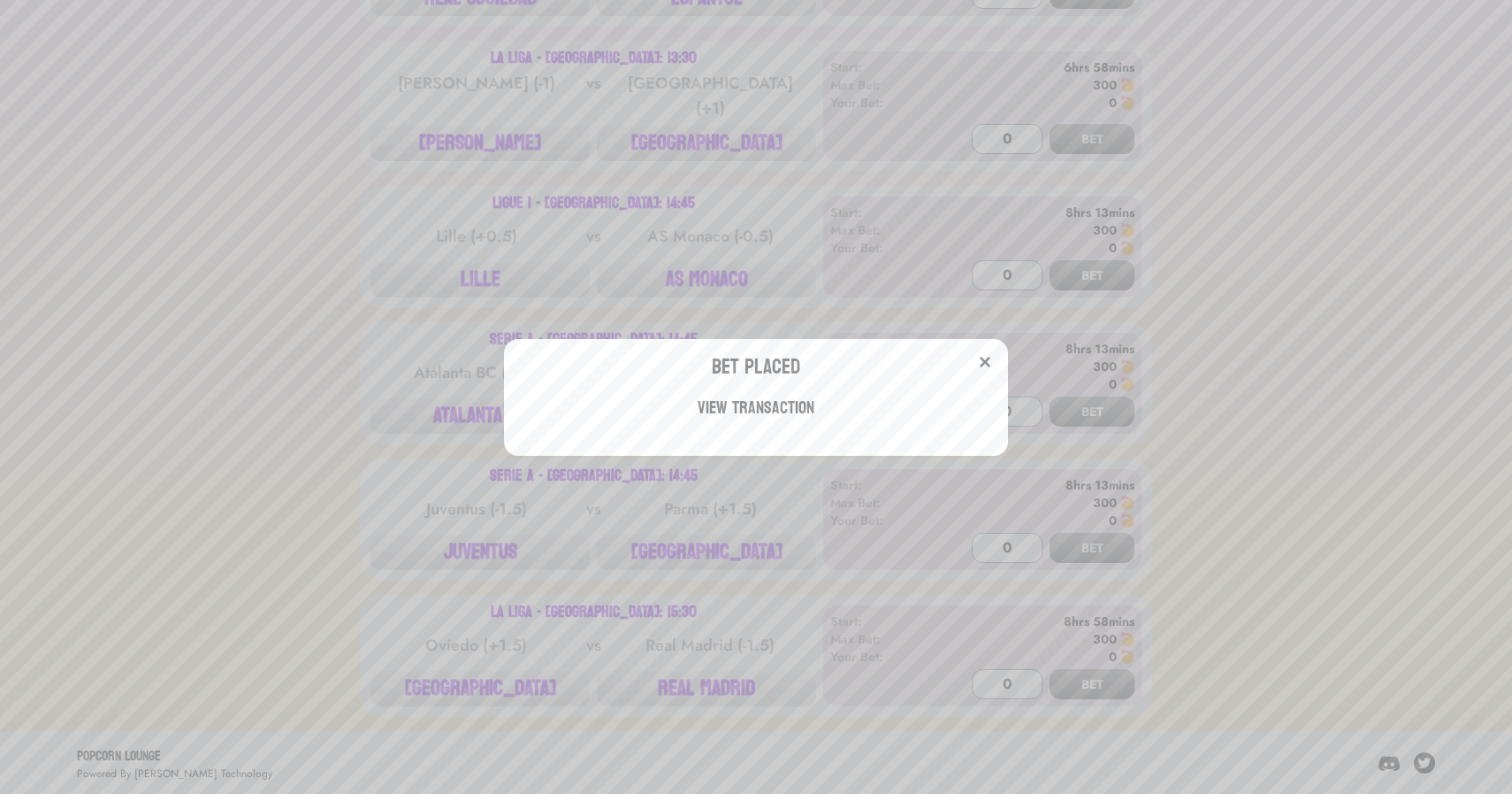
click at [494, 271] on div "Bet Placed View Transaction" at bounding box center [756, 397] width 1512 height 794
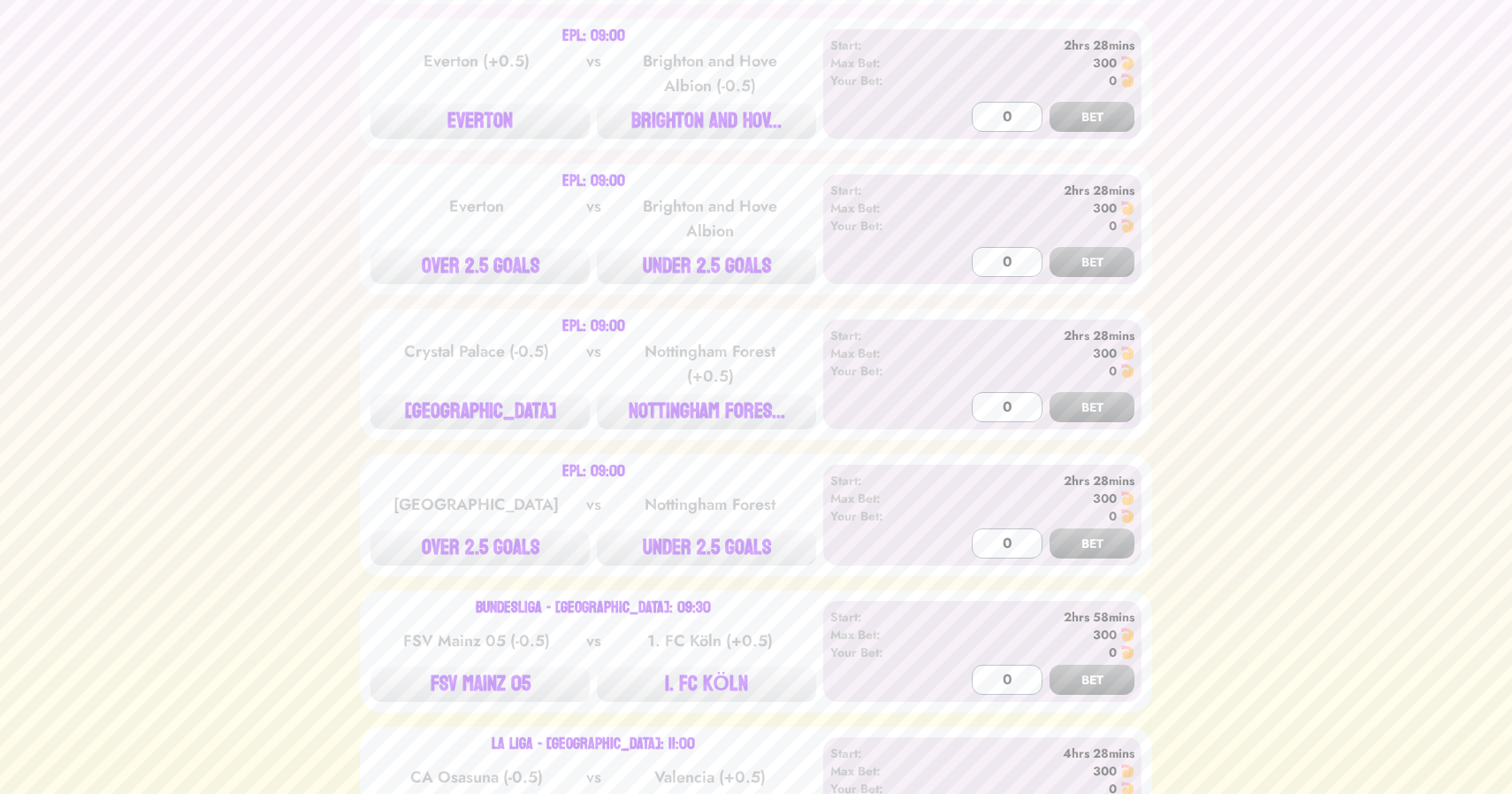
scroll to position [485, 0]
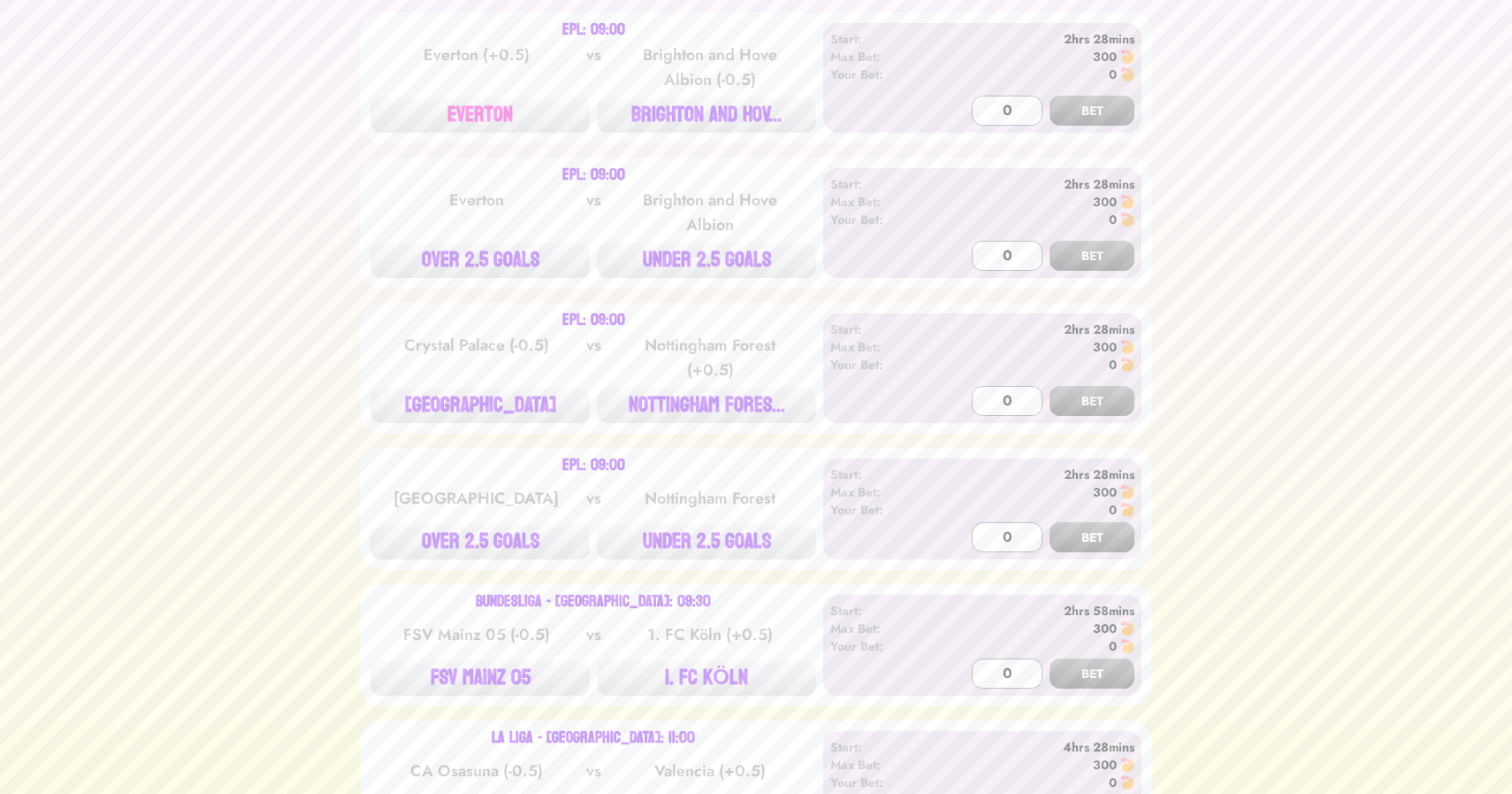
click at [484, 113] on button "EVERTON" at bounding box center [480, 115] width 219 height 35
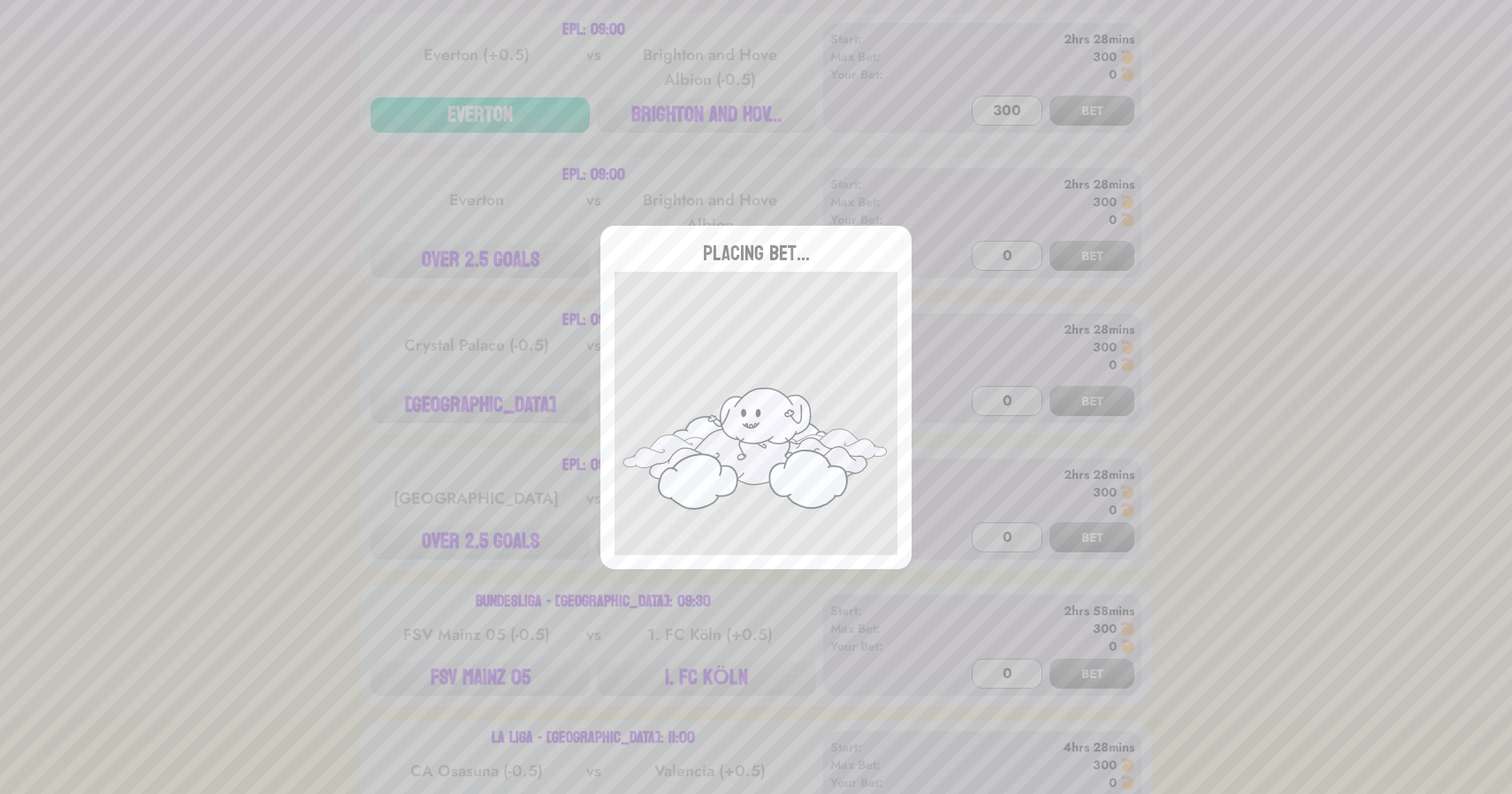
type input "0"
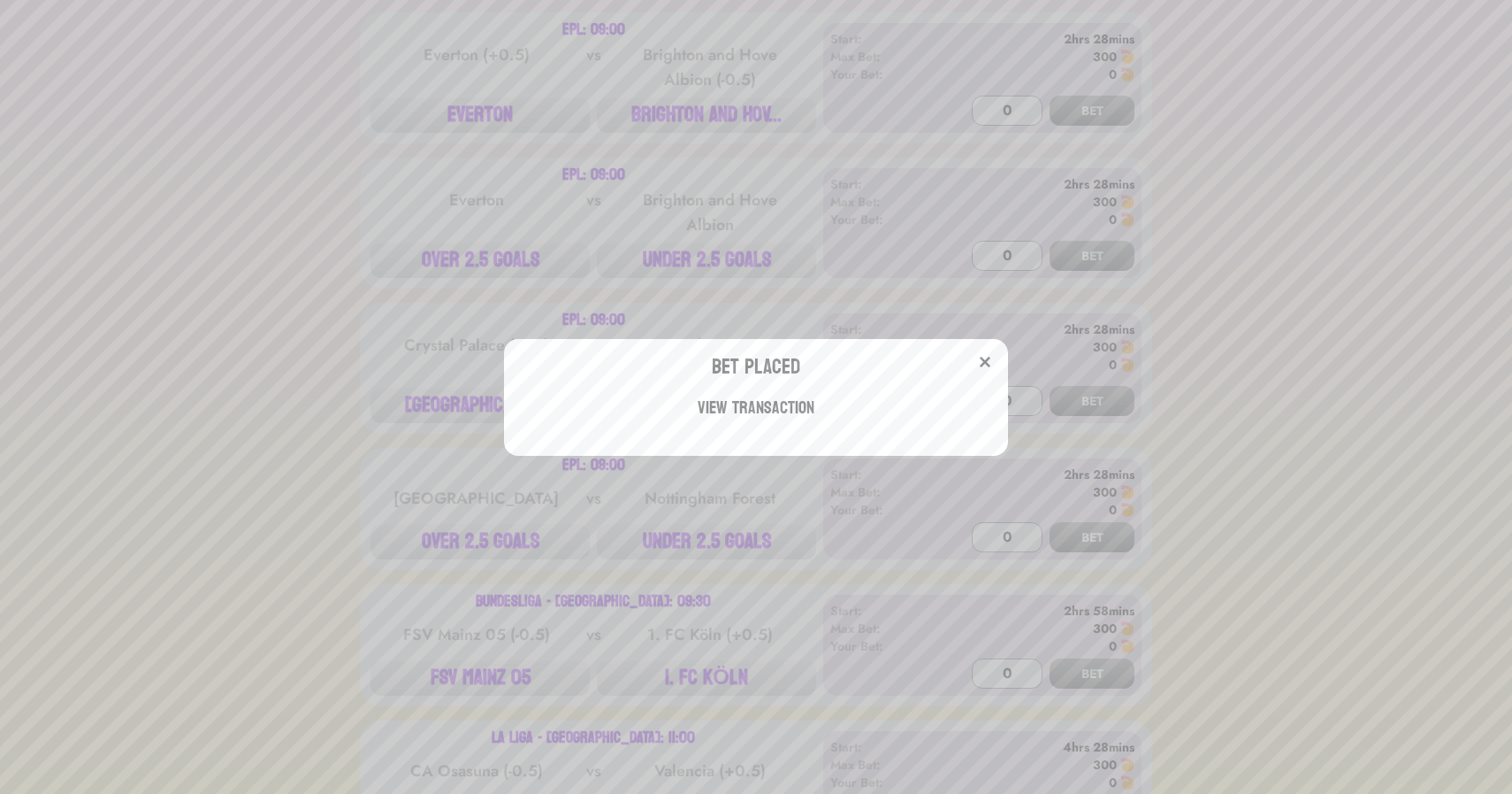
click at [409, 303] on div "Bet Placed View Transaction" at bounding box center [756, 397] width 1512 height 794
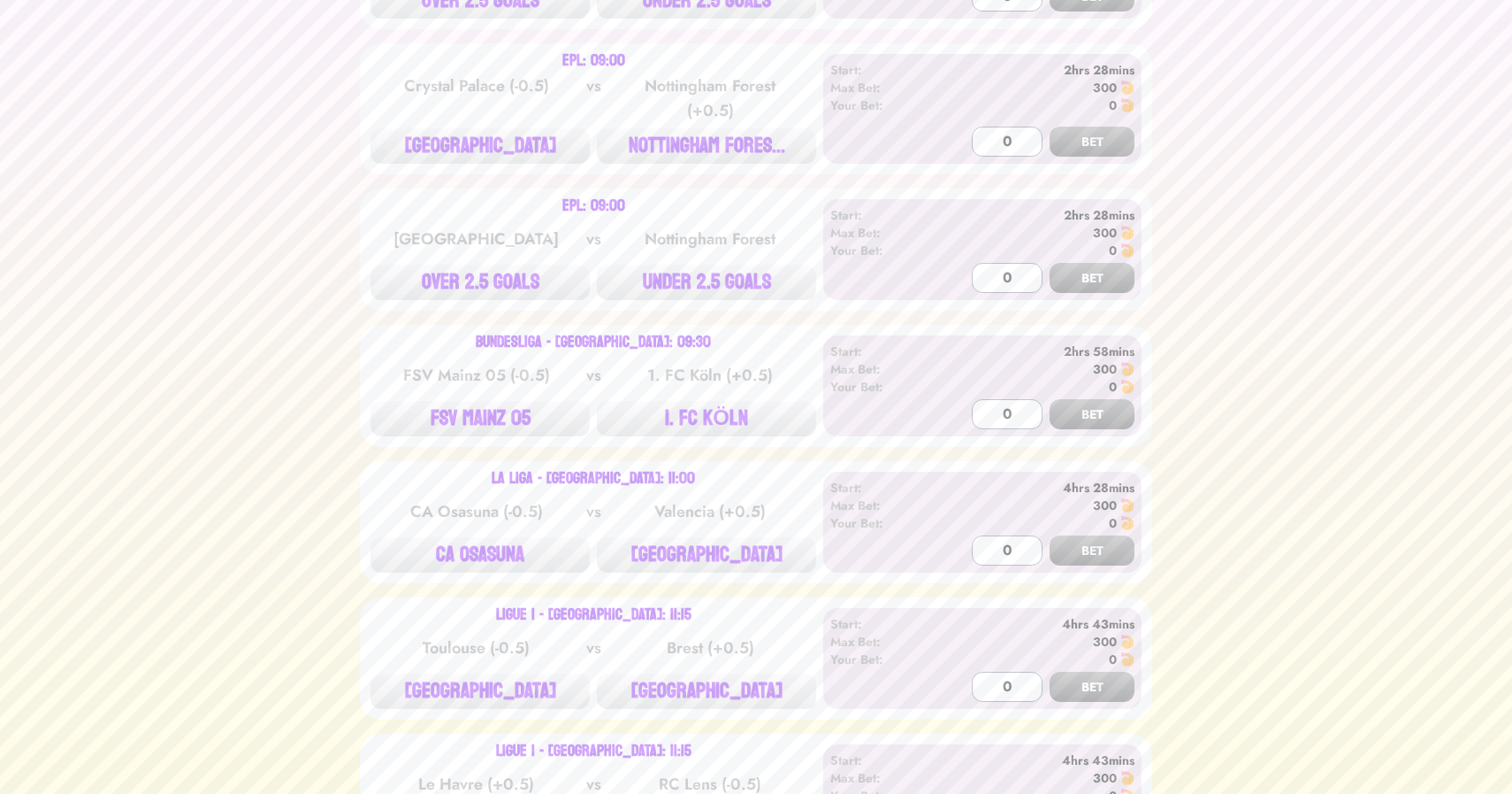
scroll to position [753, 0]
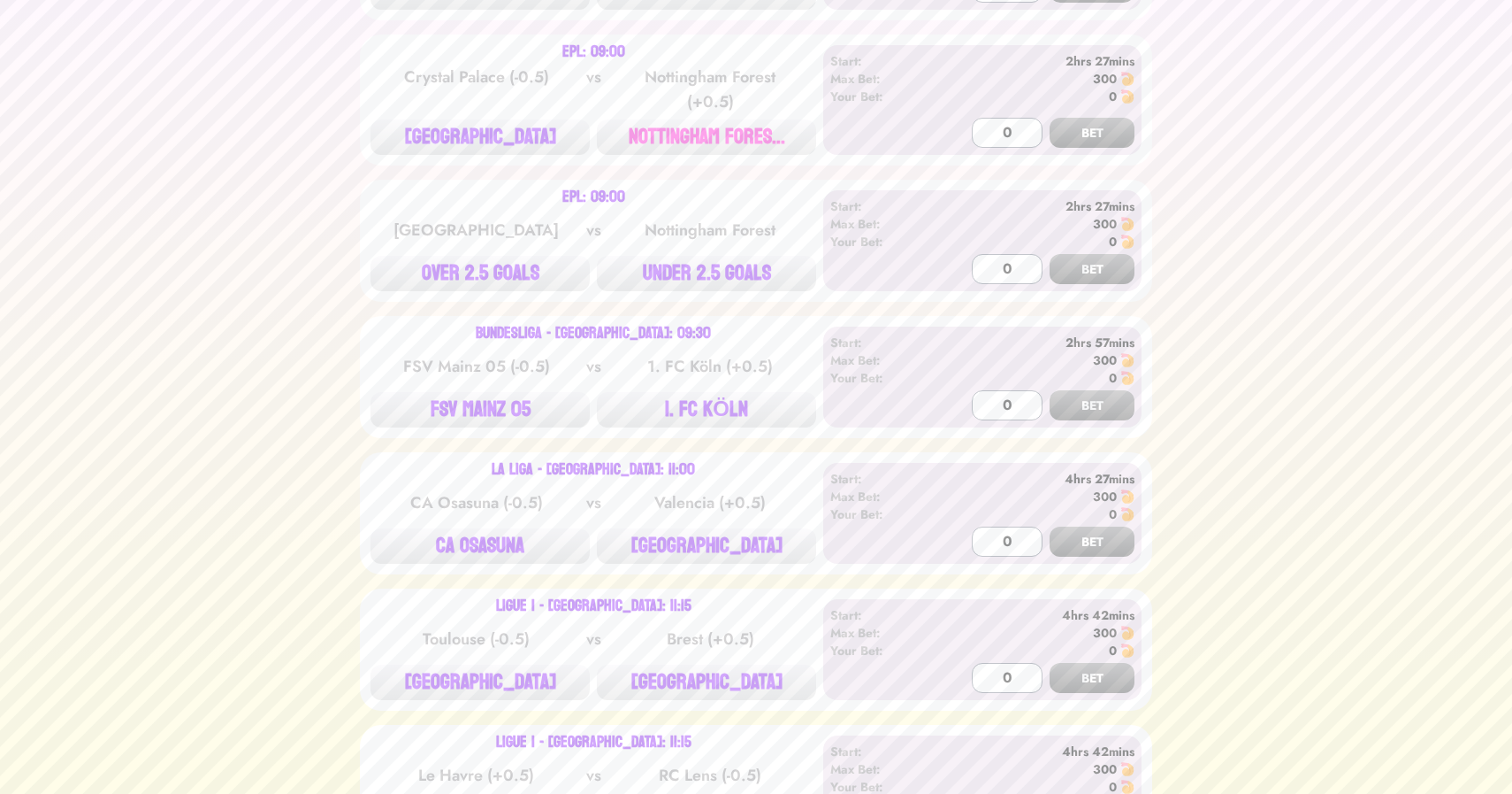
click at [674, 132] on button "NOTTINGHAM FORES..." at bounding box center [707, 137] width 219 height 35
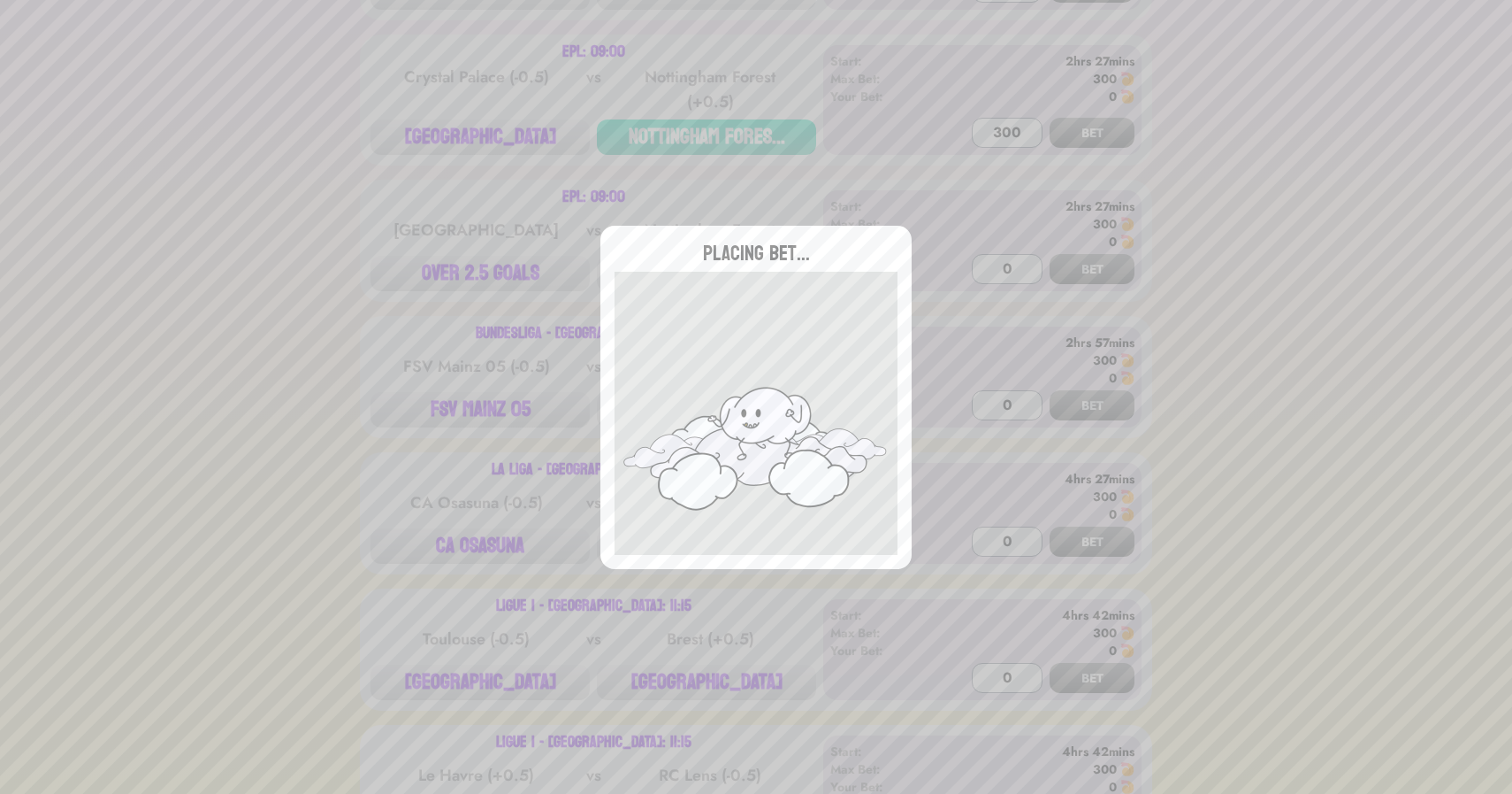
type input "0"
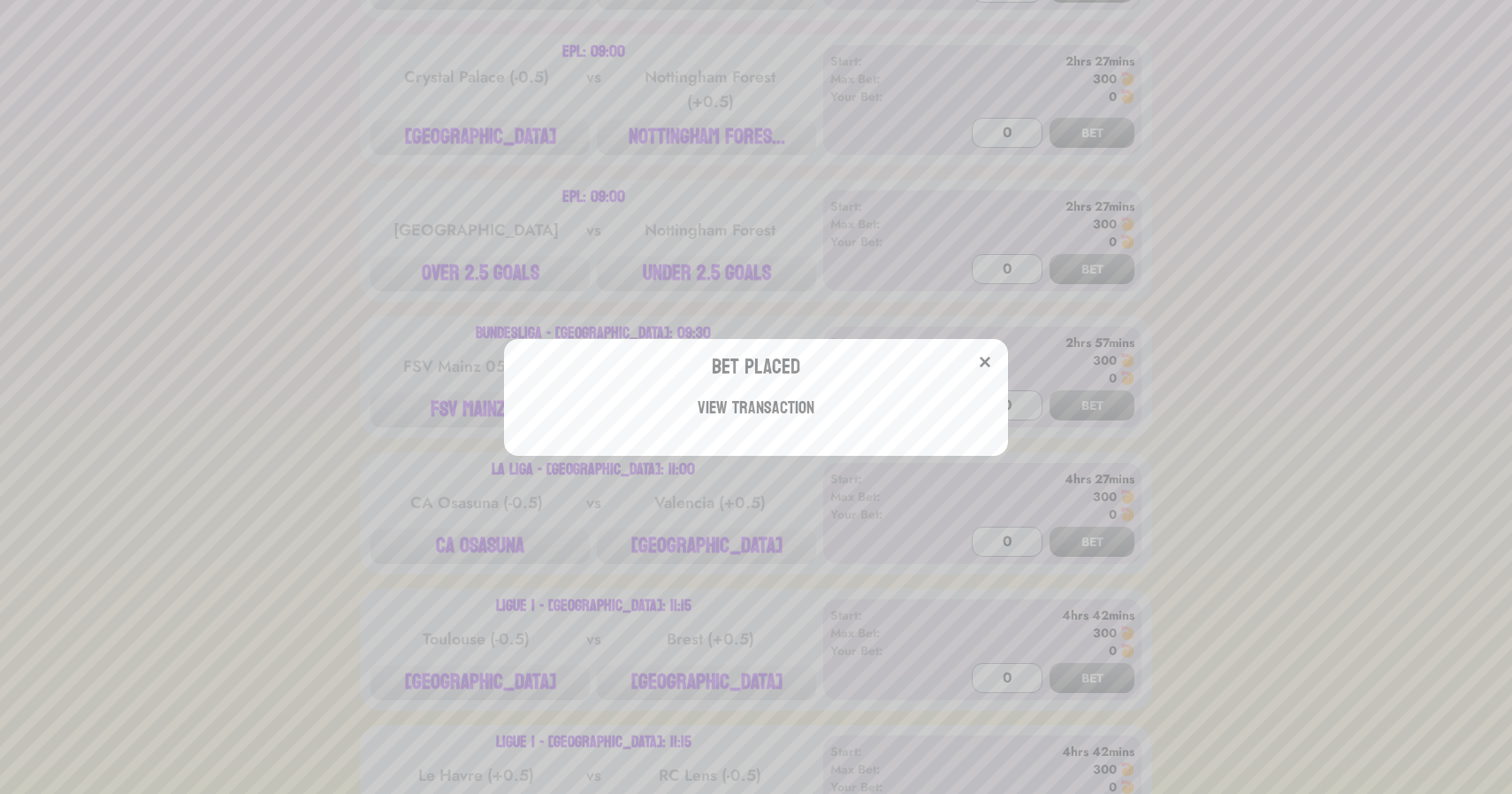
click at [393, 249] on div "Bet Placed View Transaction" at bounding box center [756, 397] width 1512 height 794
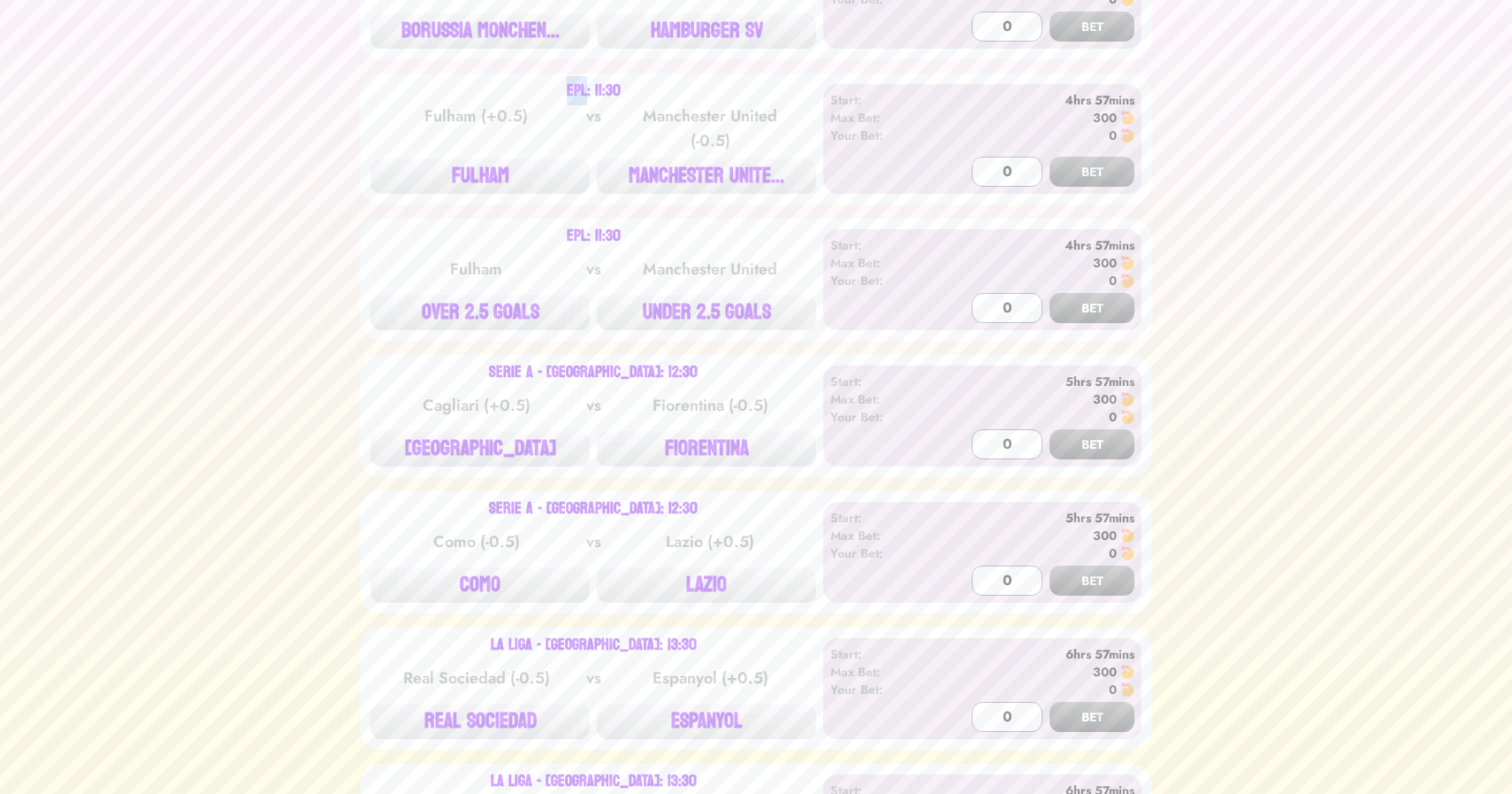
scroll to position [1815, 0]
click at [489, 189] on button "FULHAM" at bounding box center [480, 173] width 219 height 35
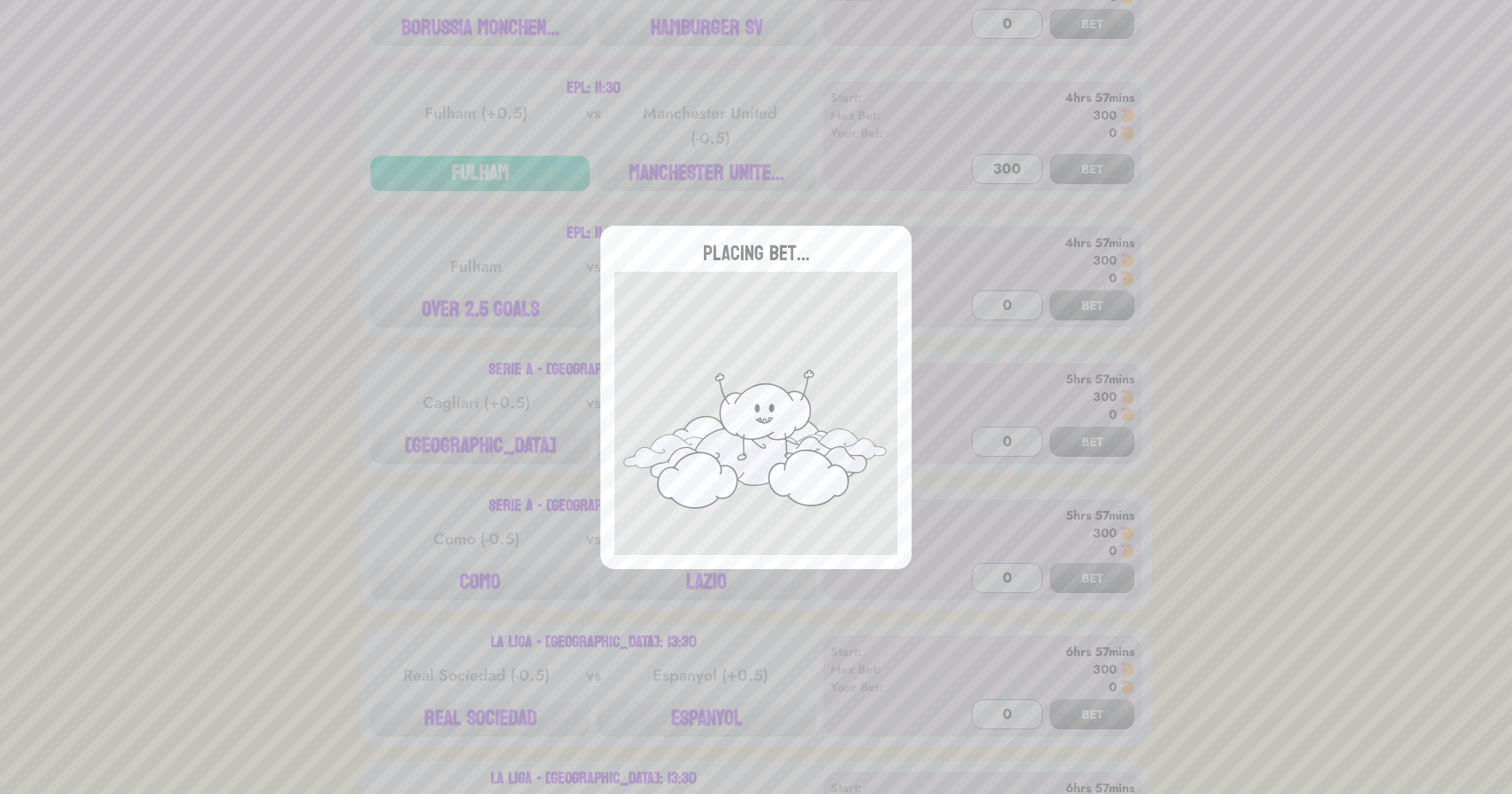
type input "0"
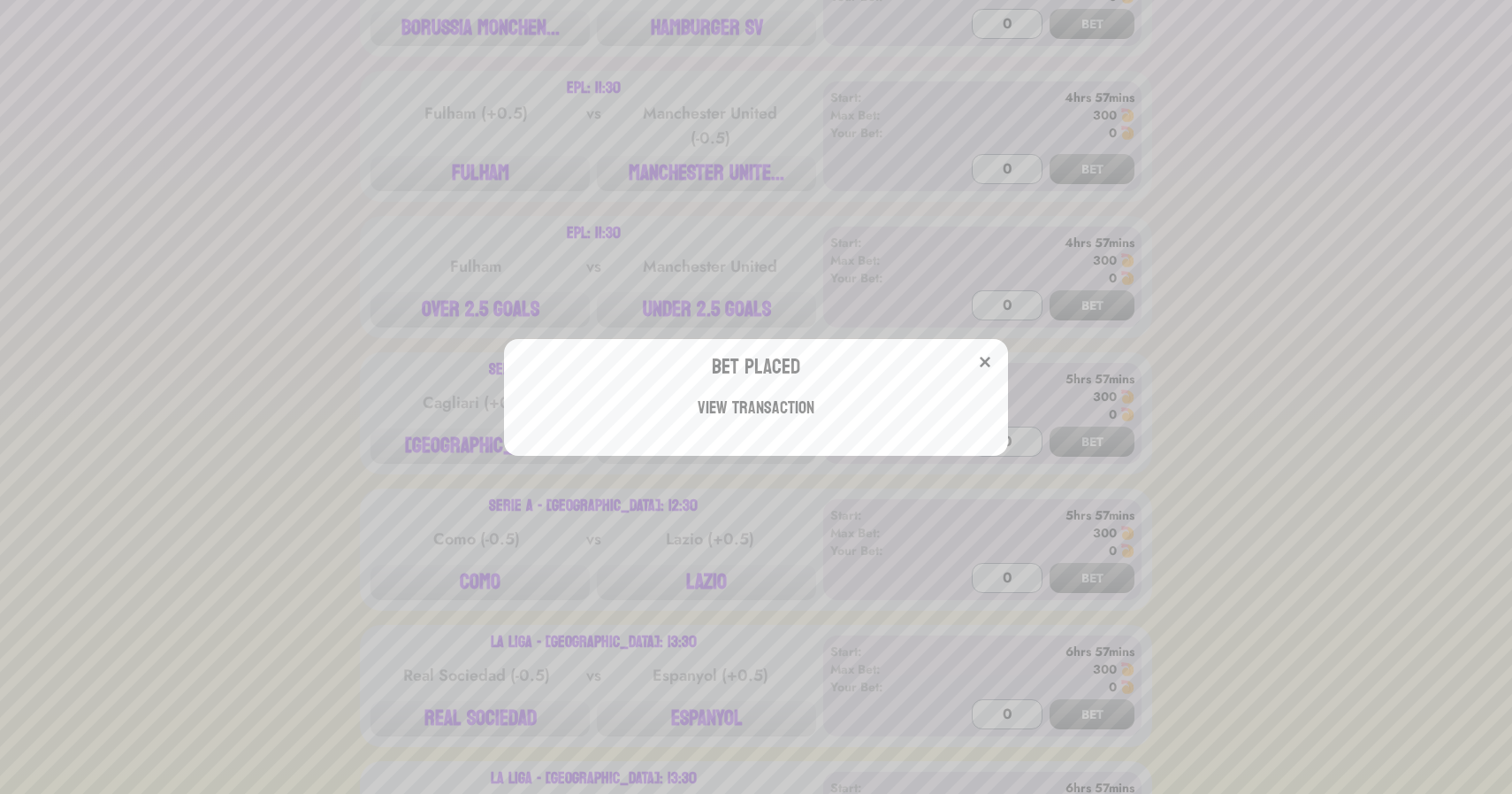
click at [401, 278] on div "Bet Placed View Transaction" at bounding box center [756, 397] width 1512 height 794
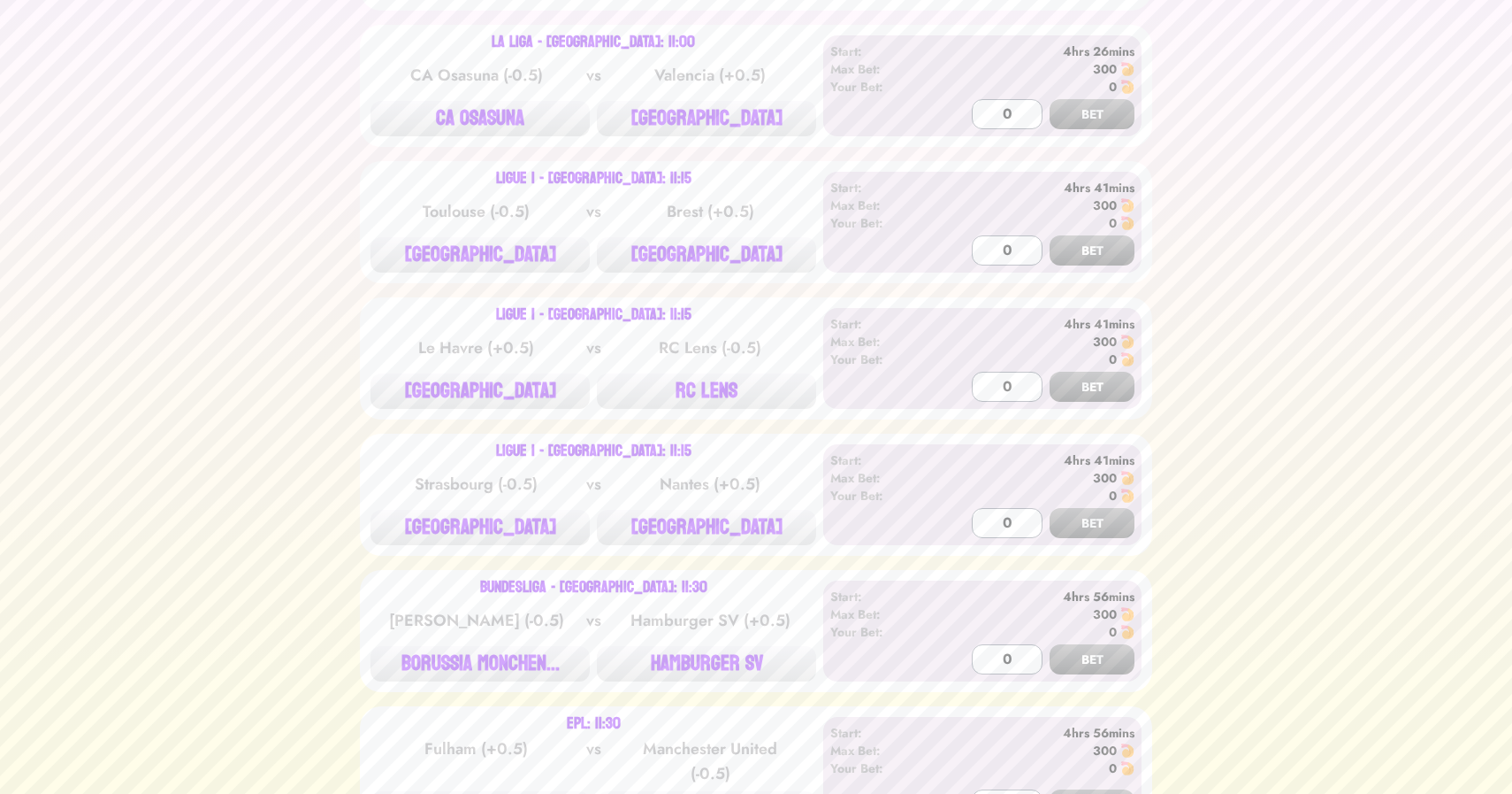
scroll to position [1192, 0]
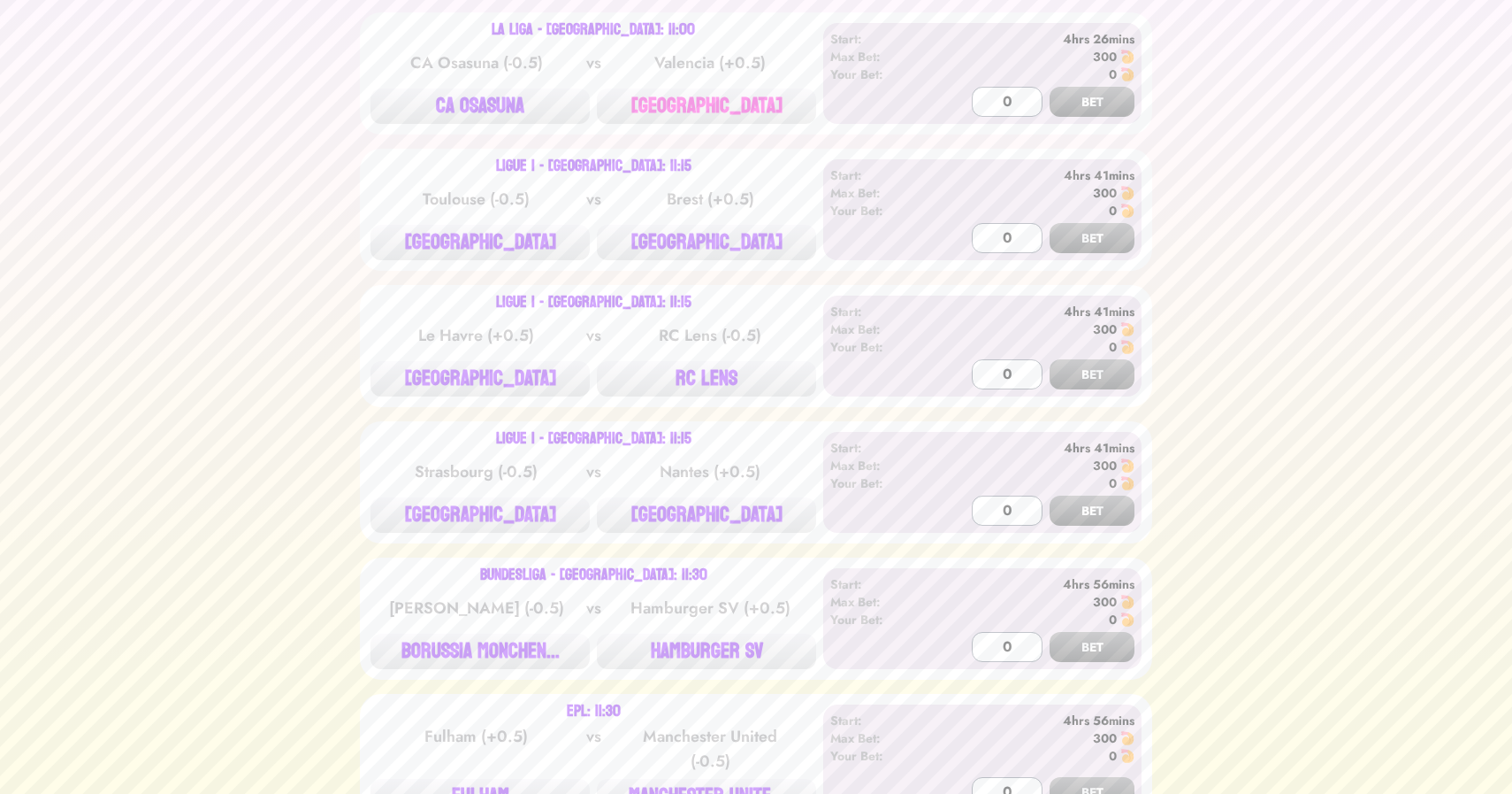
click at [696, 105] on button "[GEOGRAPHIC_DATA]" at bounding box center [707, 106] width 219 height 35
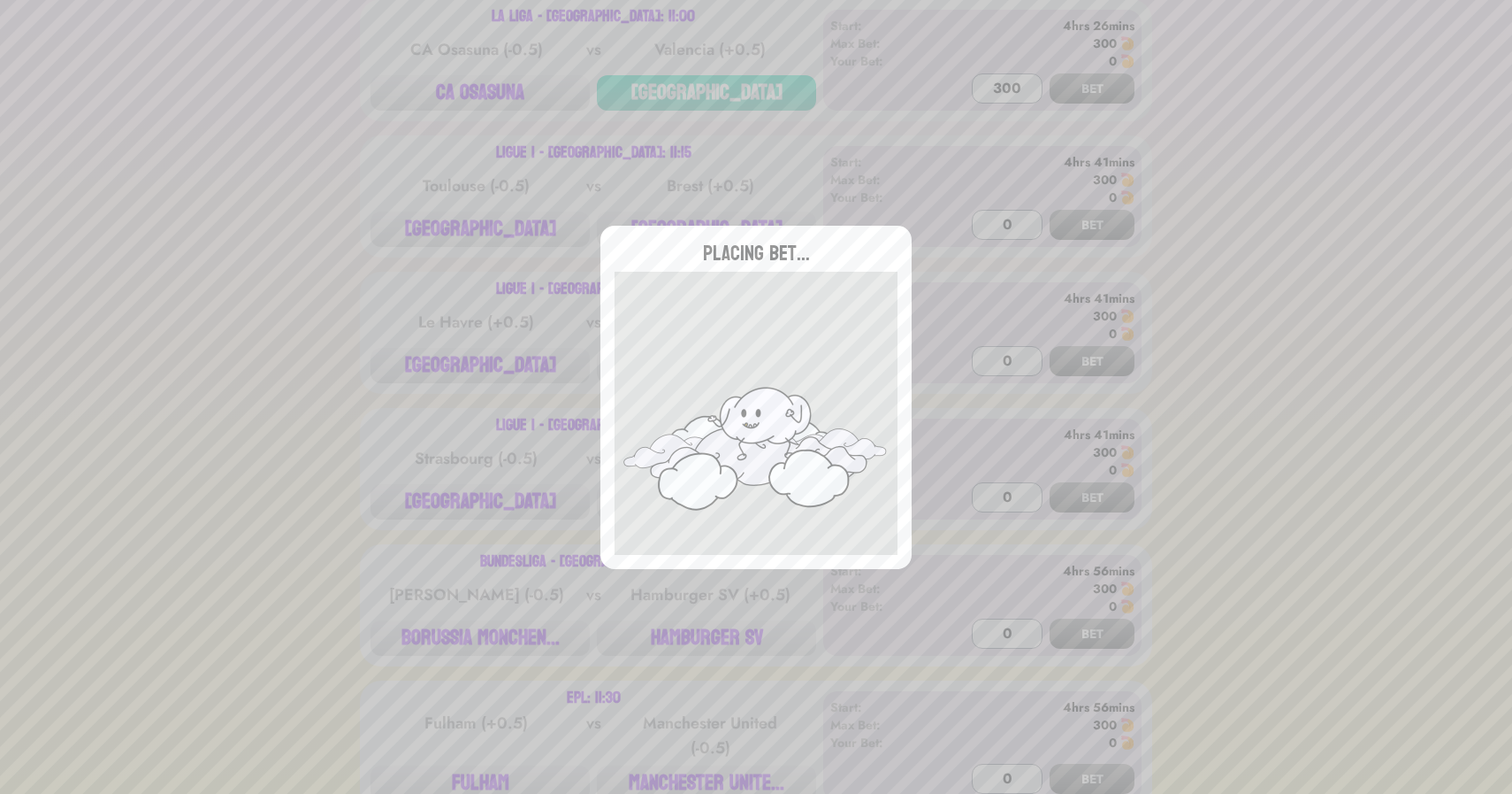
type input "0"
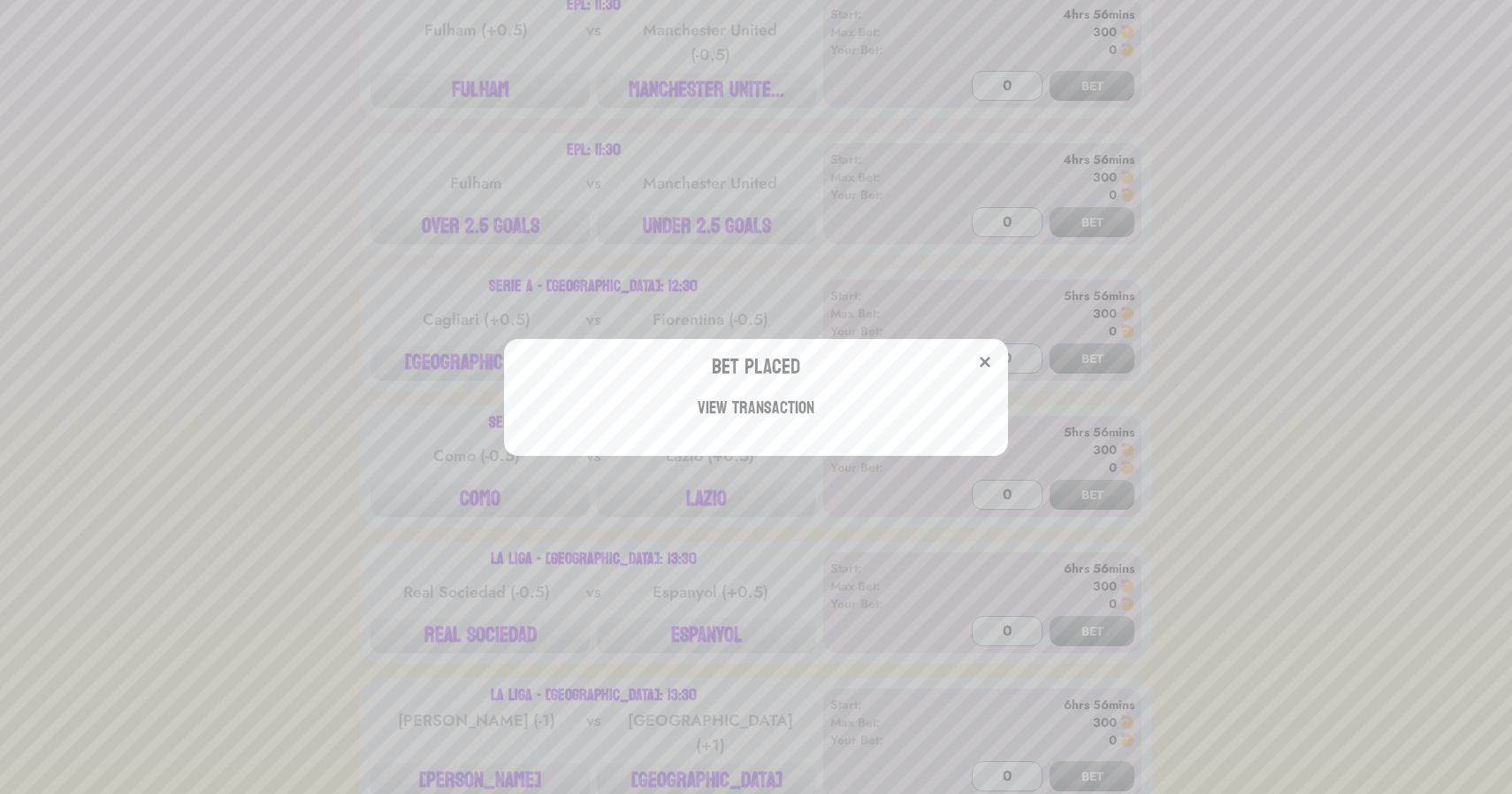
click at [273, 370] on div "Bet Placed View Transaction" at bounding box center [756, 397] width 1512 height 794
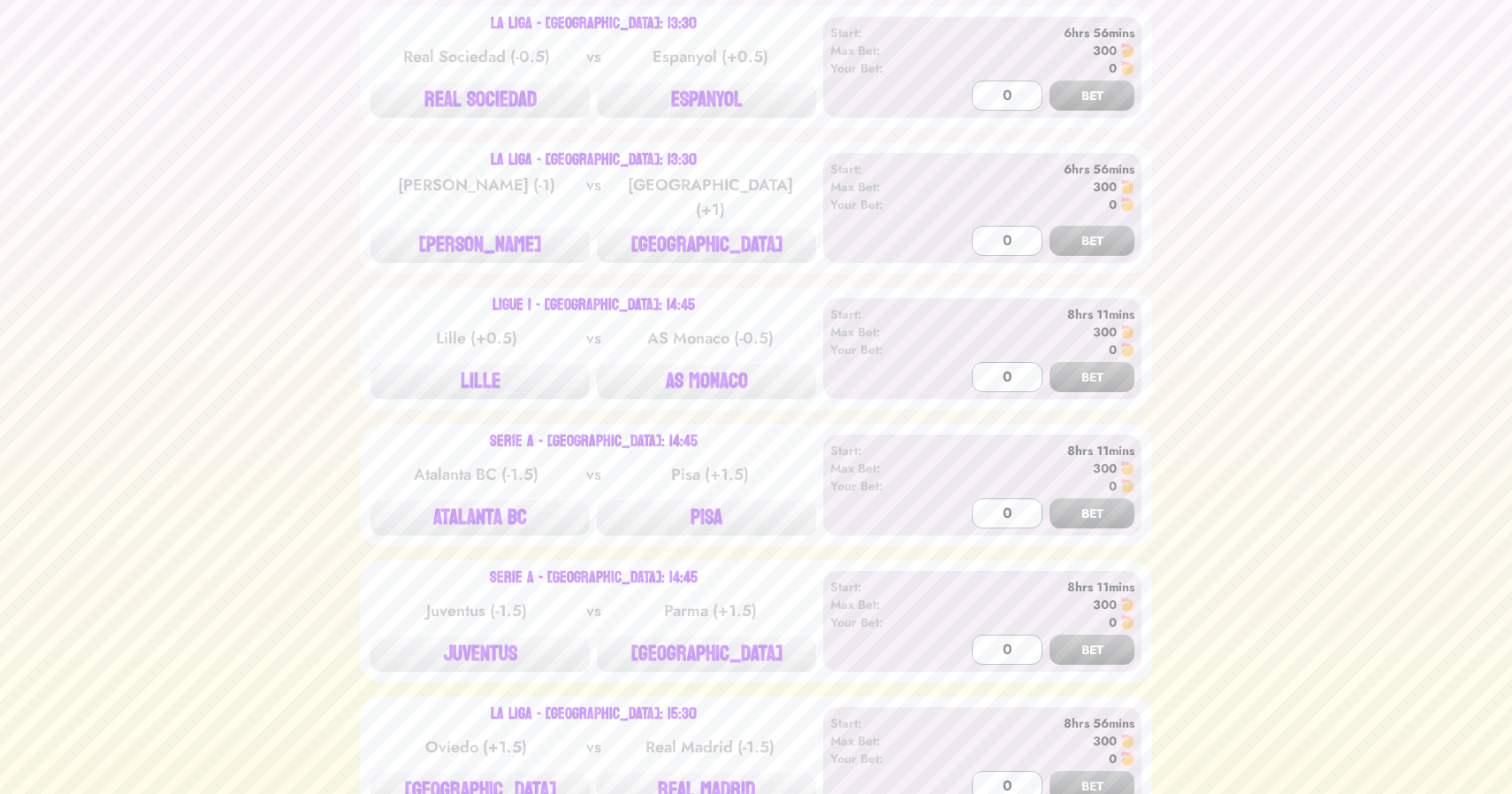
scroll to position [2436, 0]
click at [488, 100] on button "REAL SOCIEDAD" at bounding box center [480, 98] width 219 height 35
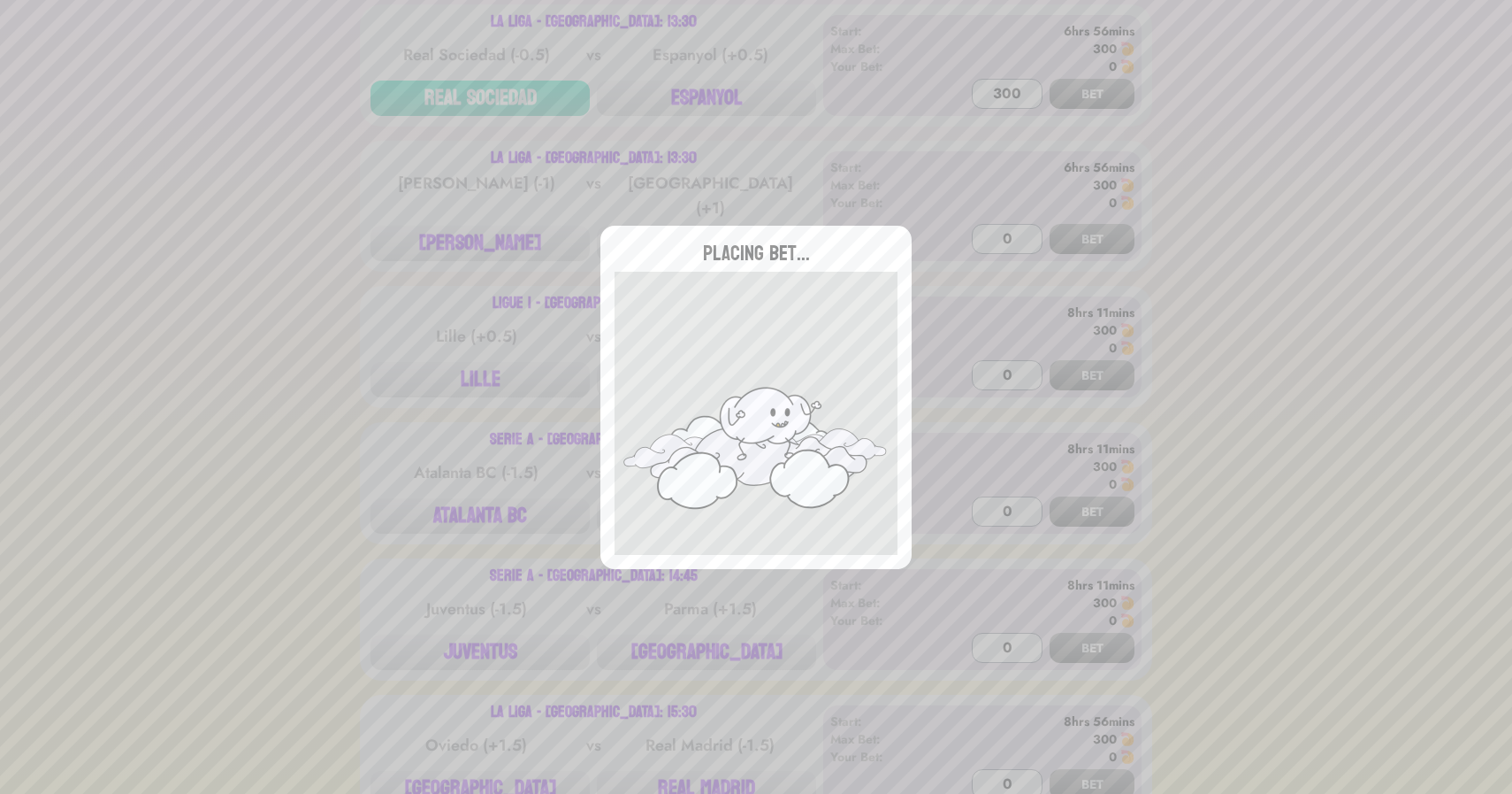
type input "0"
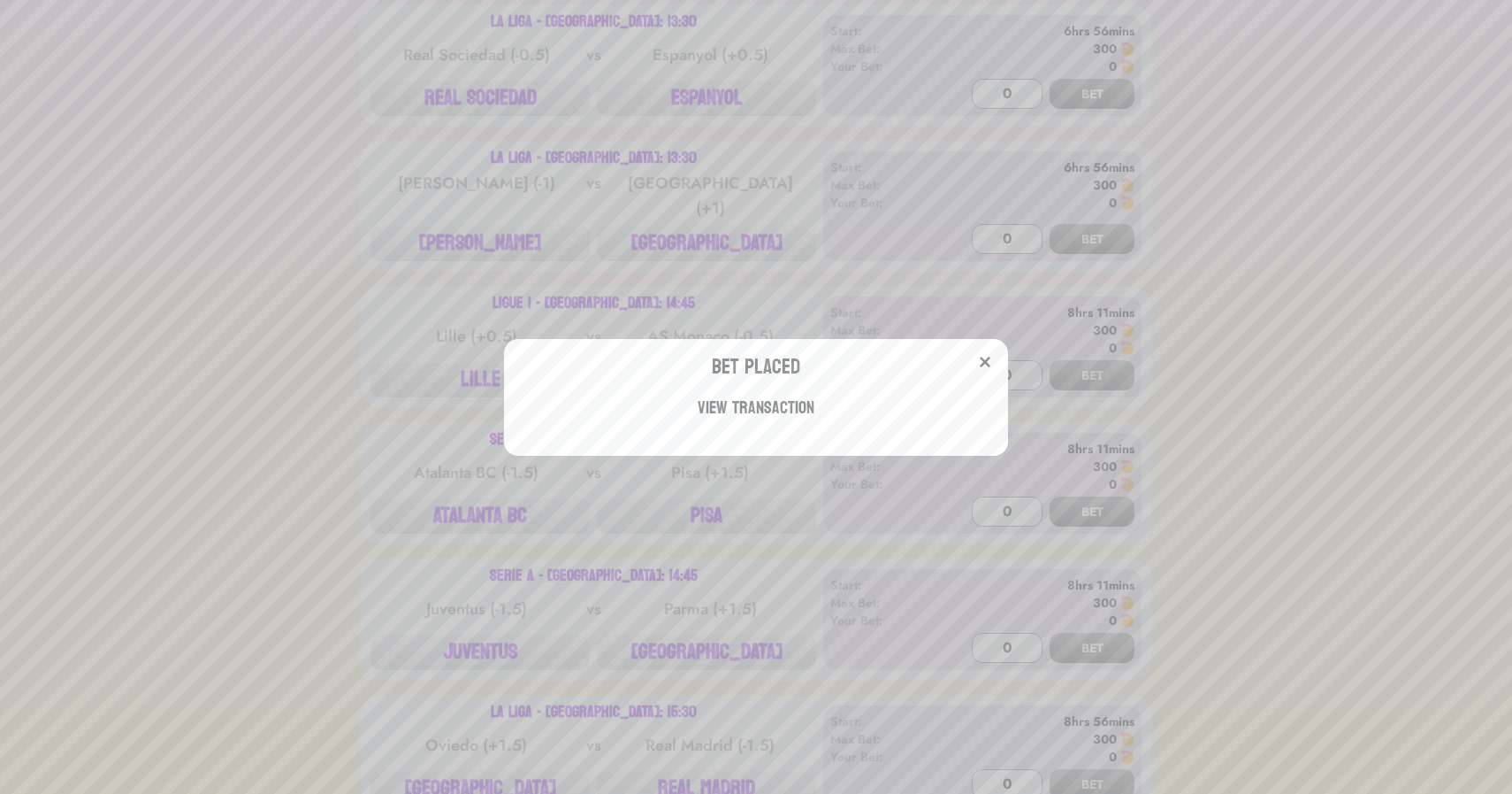
click at [400, 196] on div "Bet Placed View Transaction" at bounding box center [756, 397] width 1512 height 794
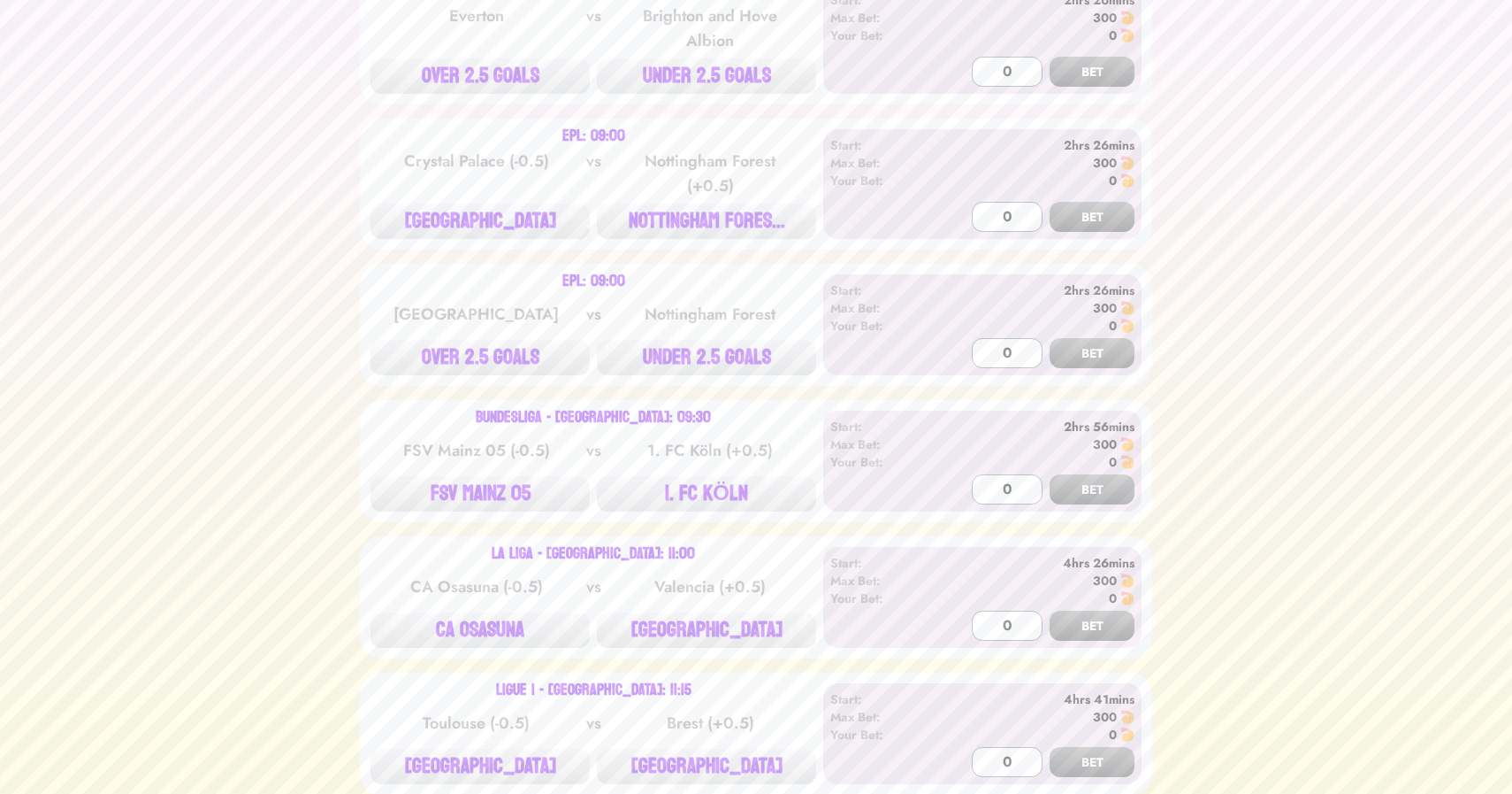
scroll to position [668, 0]
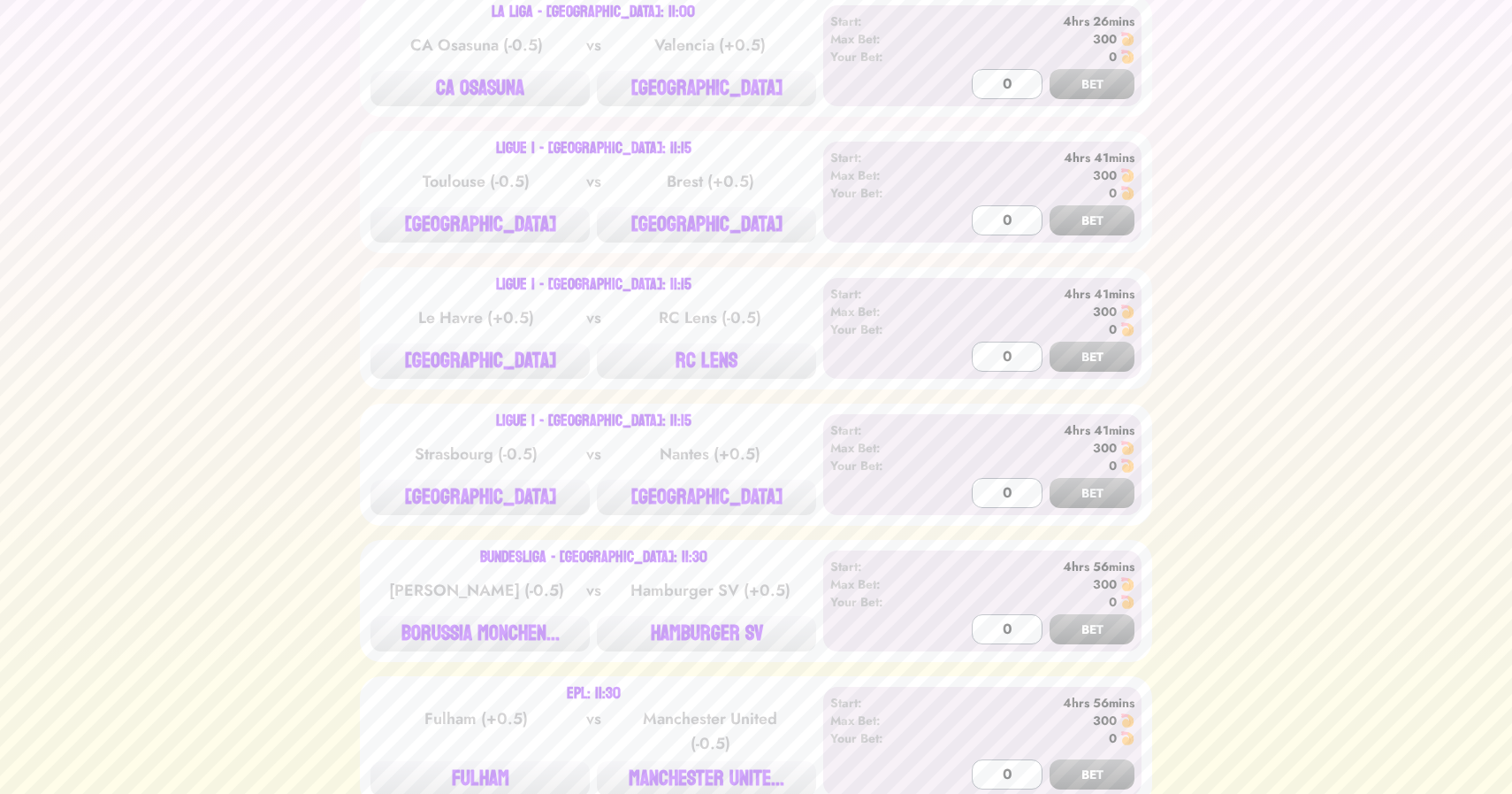
click at [245, 442] on div "⚽️ 🏈 🏀 ⚾️ 🏒 ⛳️ 🎾 🥊 🏏 🏁 🐴 🍿 Ligue 1 - France: 09:00 Lorient (0) vs Rennes (0) LO…" at bounding box center [756, 571] width 1469 height 2942
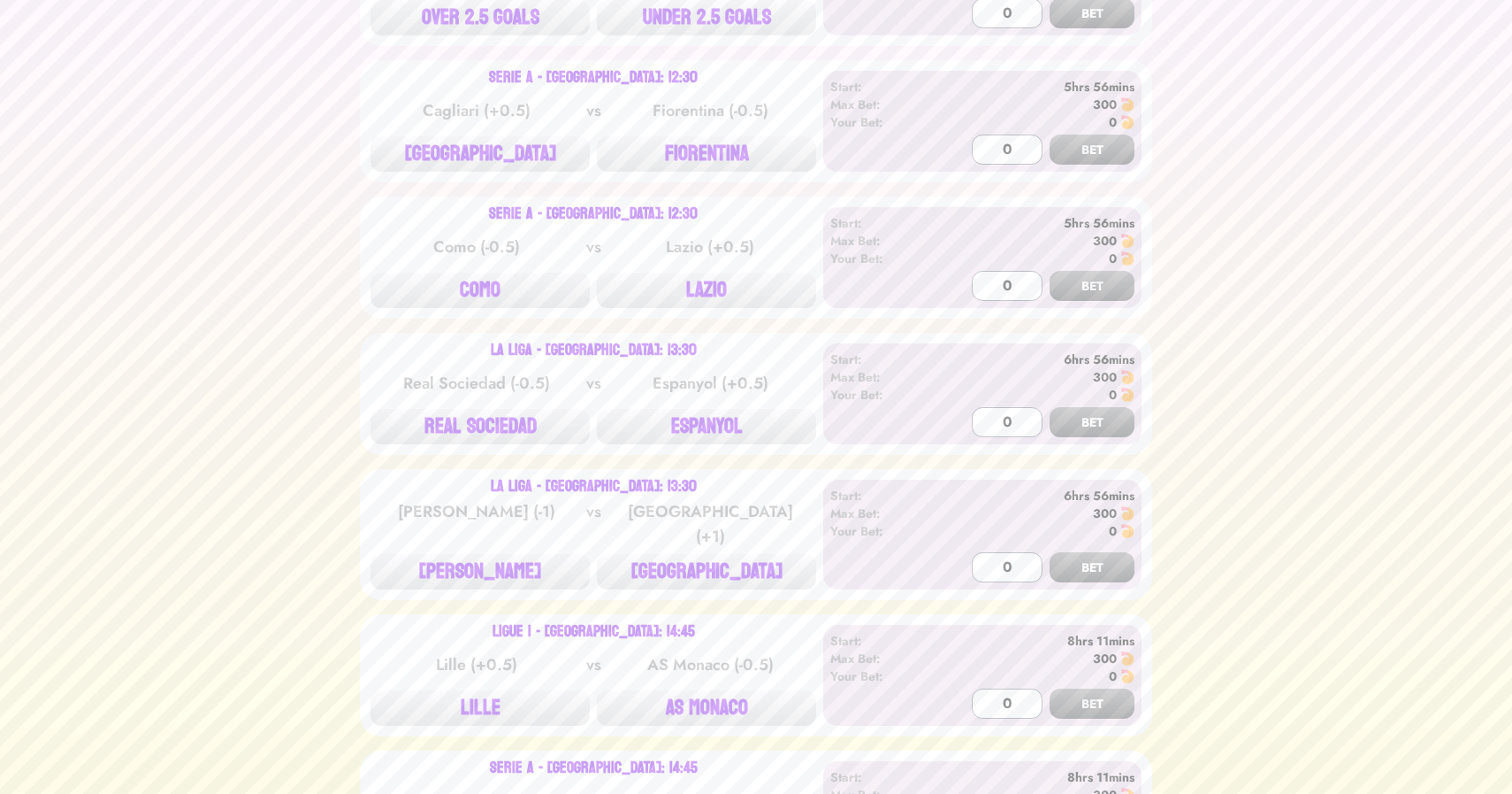
scroll to position [2113, 0]
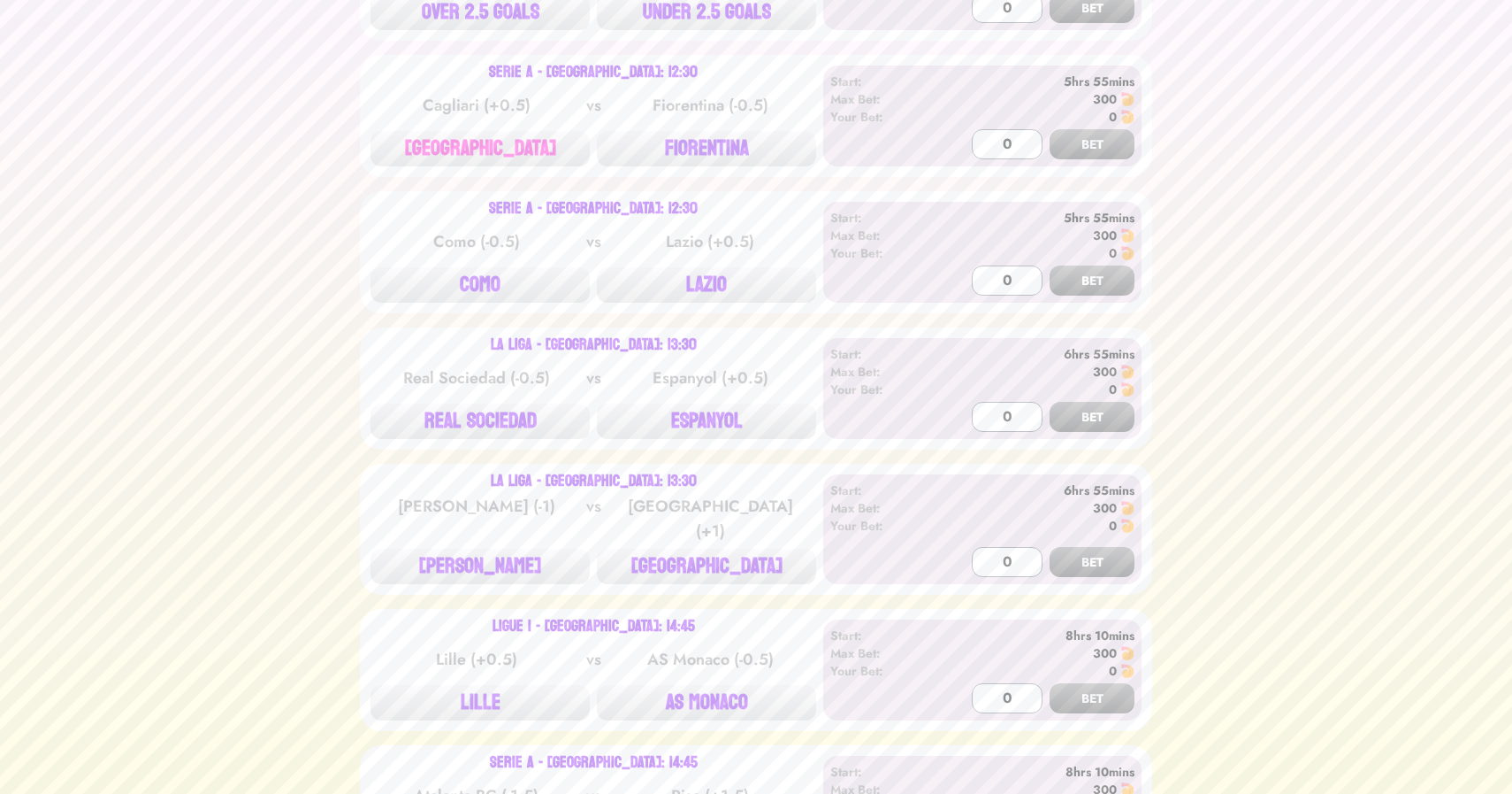
click at [480, 155] on button "[GEOGRAPHIC_DATA]" at bounding box center [480, 148] width 219 height 35
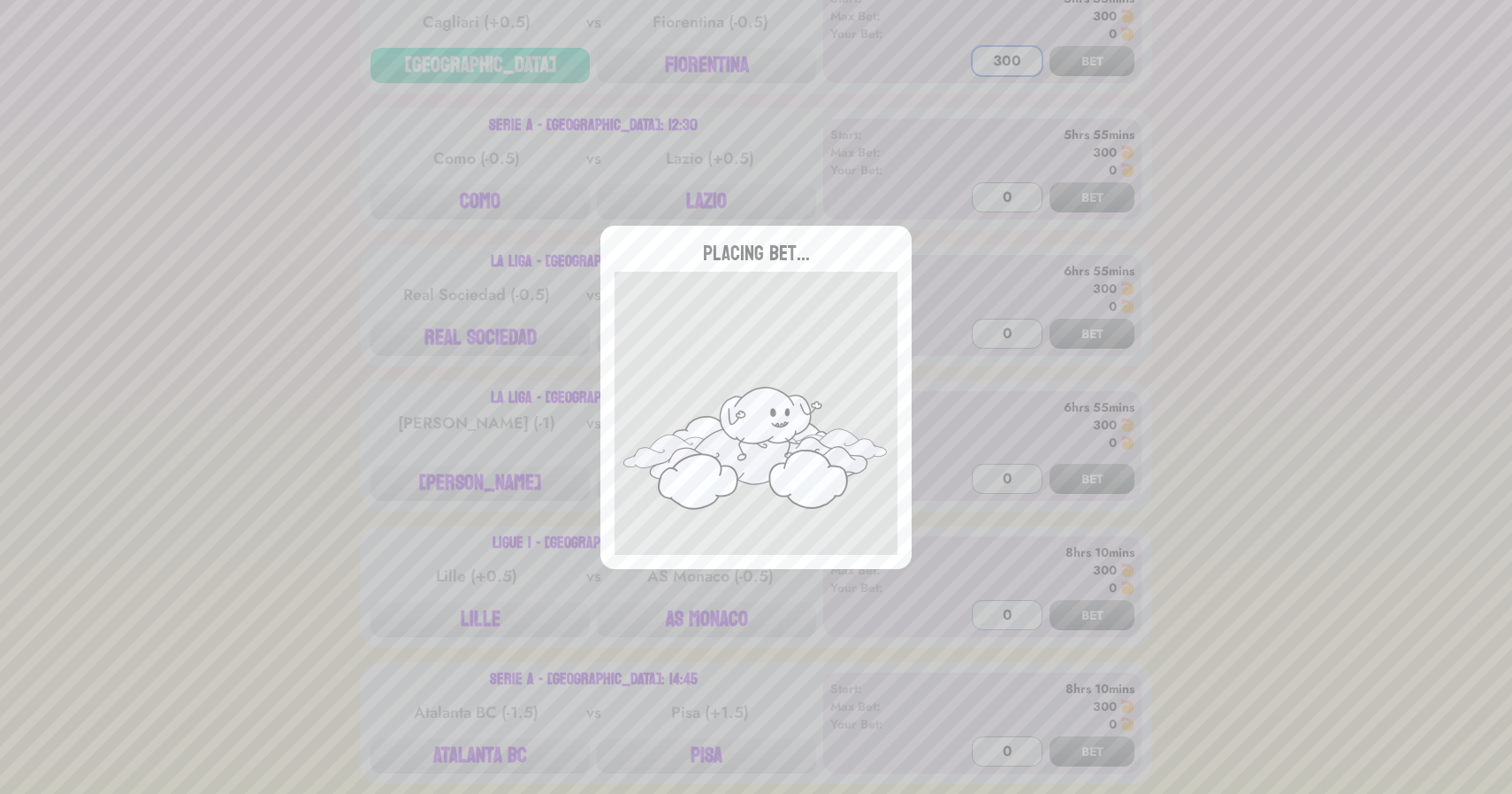
scroll to position [2207, 0]
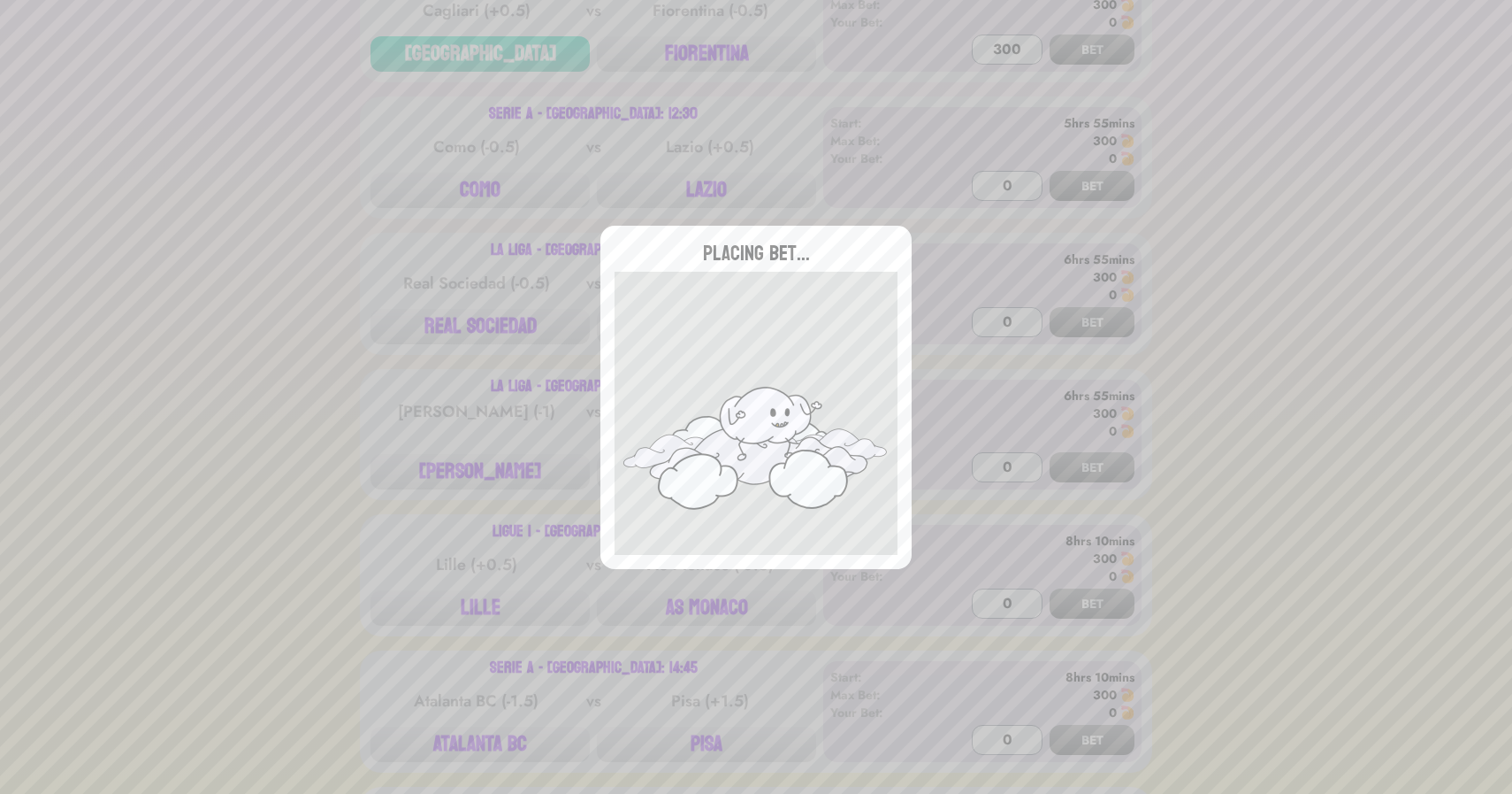
type input "0"
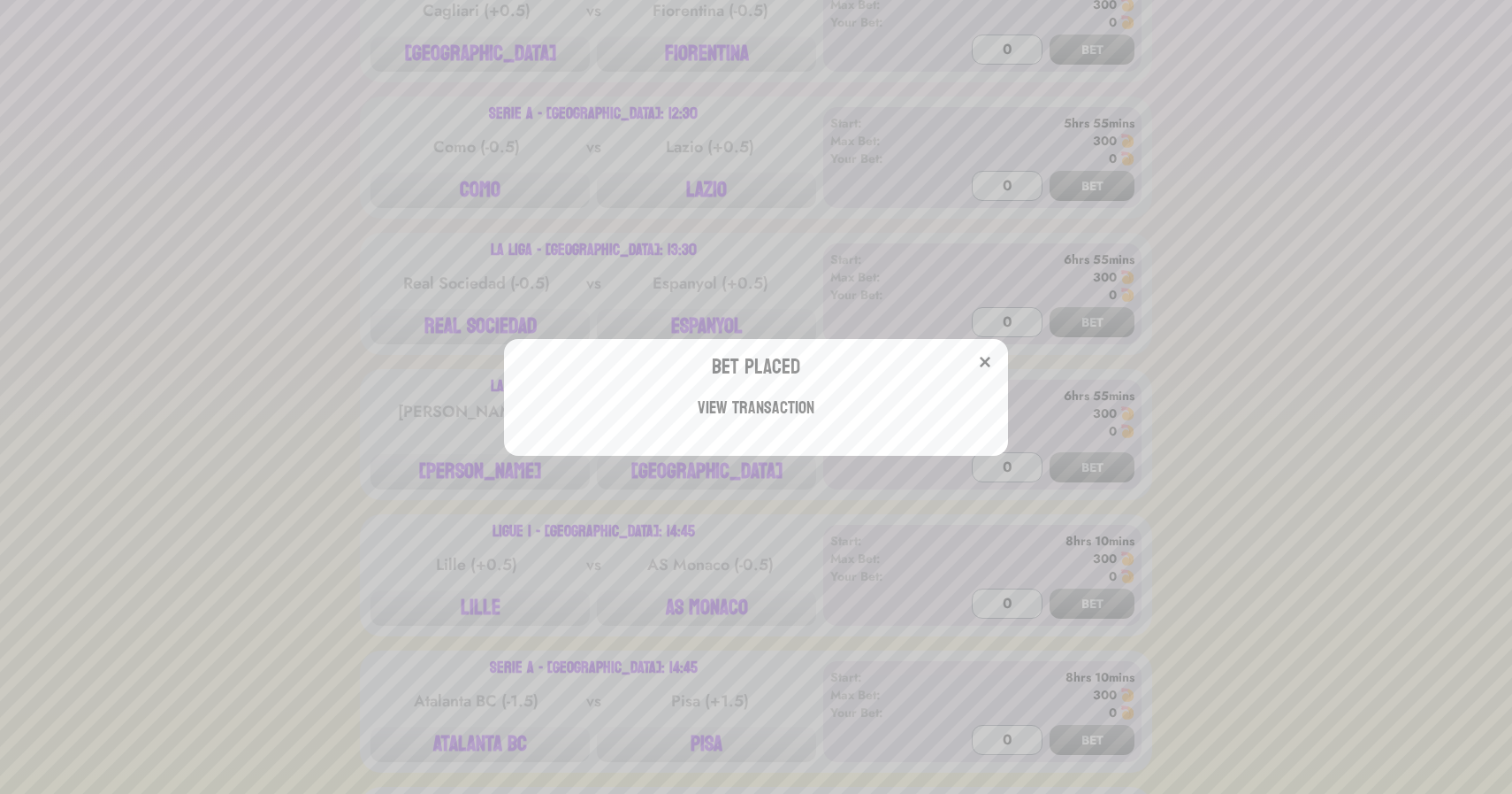
click at [698, 194] on div "Bet Placed View Transaction" at bounding box center [756, 397] width 1512 height 794
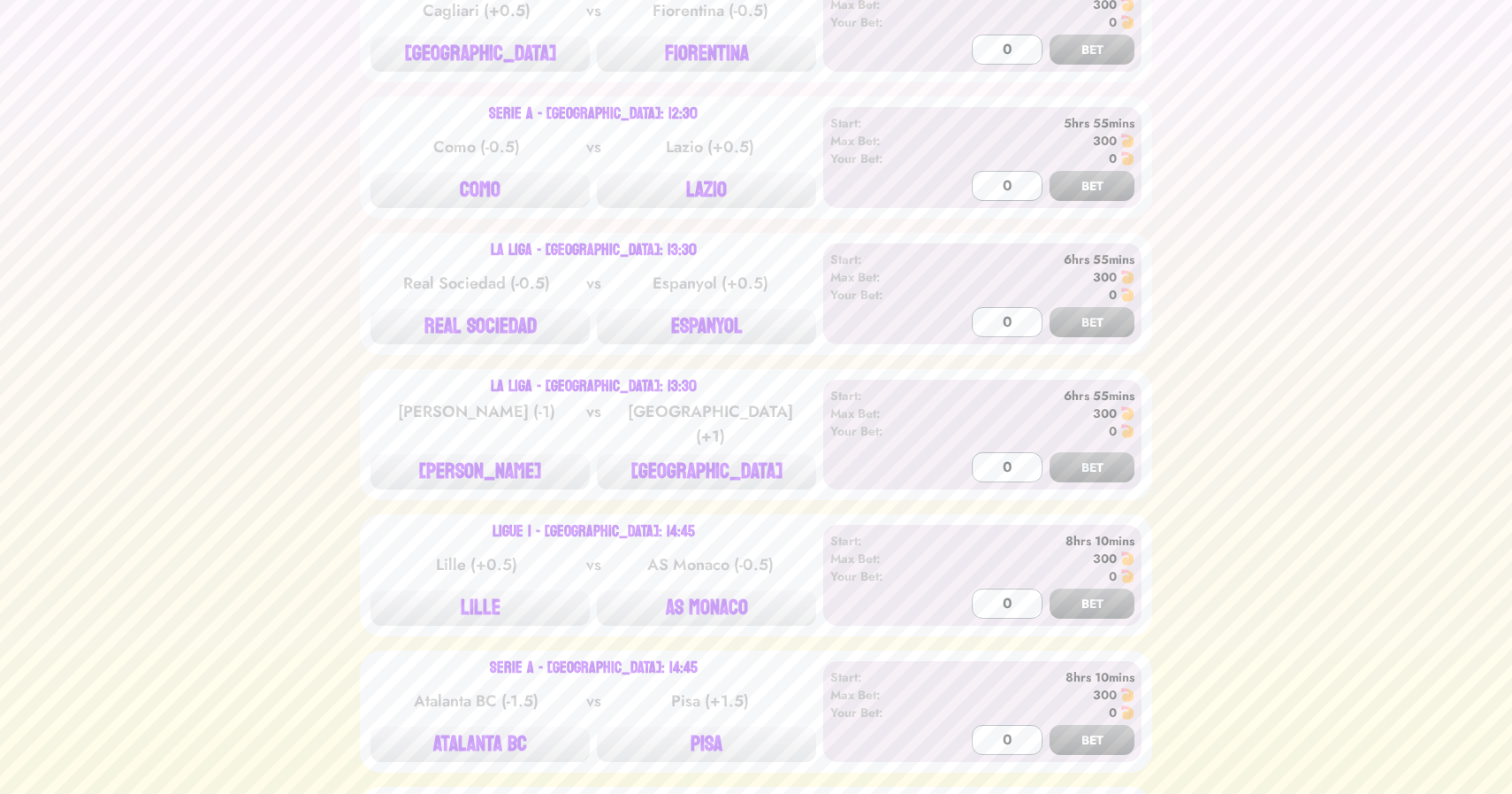
click at [698, 194] on button "LAZIO" at bounding box center [707, 190] width 219 height 35
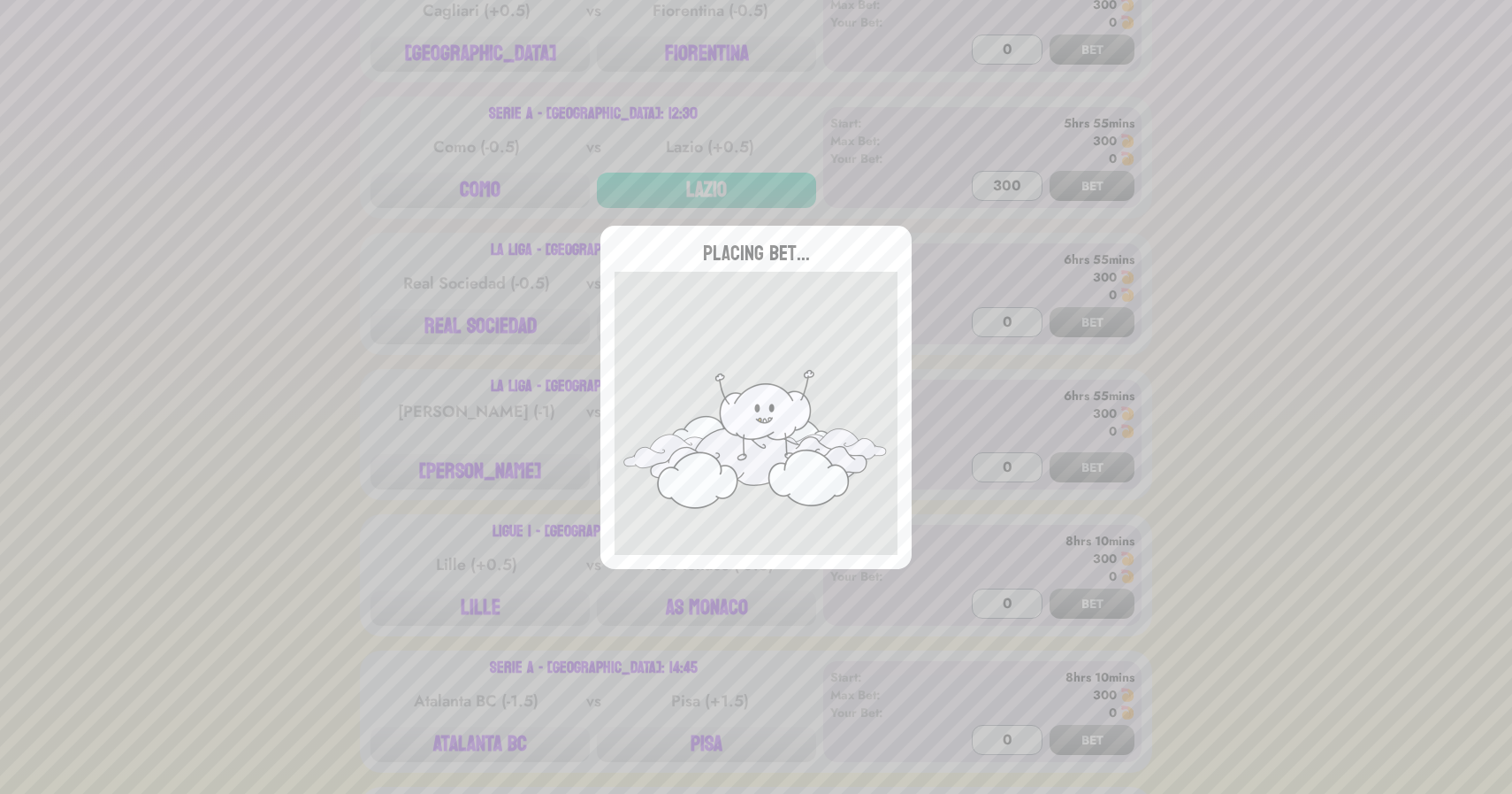
type input "0"
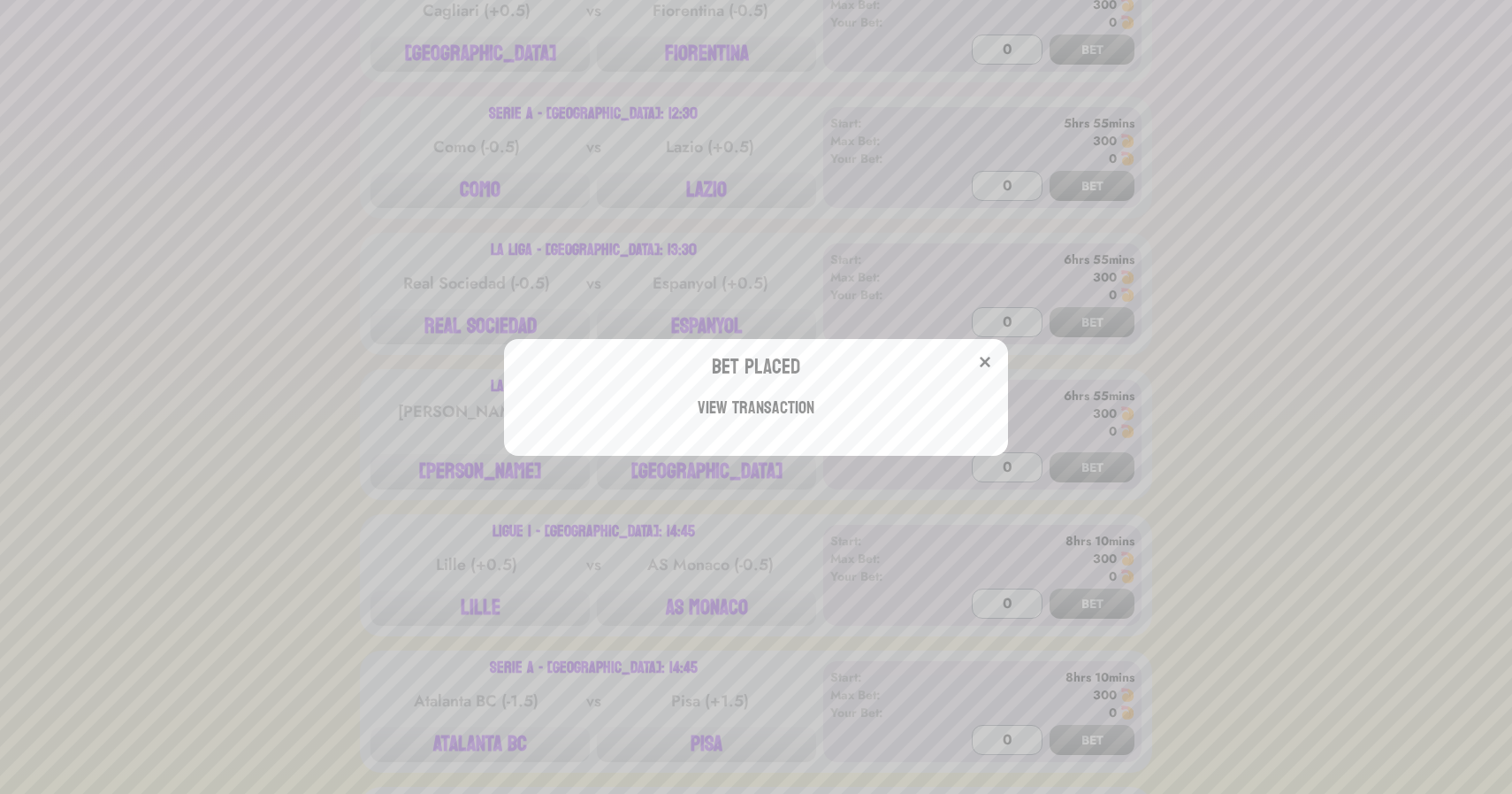
click at [726, 564] on div "Bet Placed View Transaction" at bounding box center [756, 397] width 1512 height 794
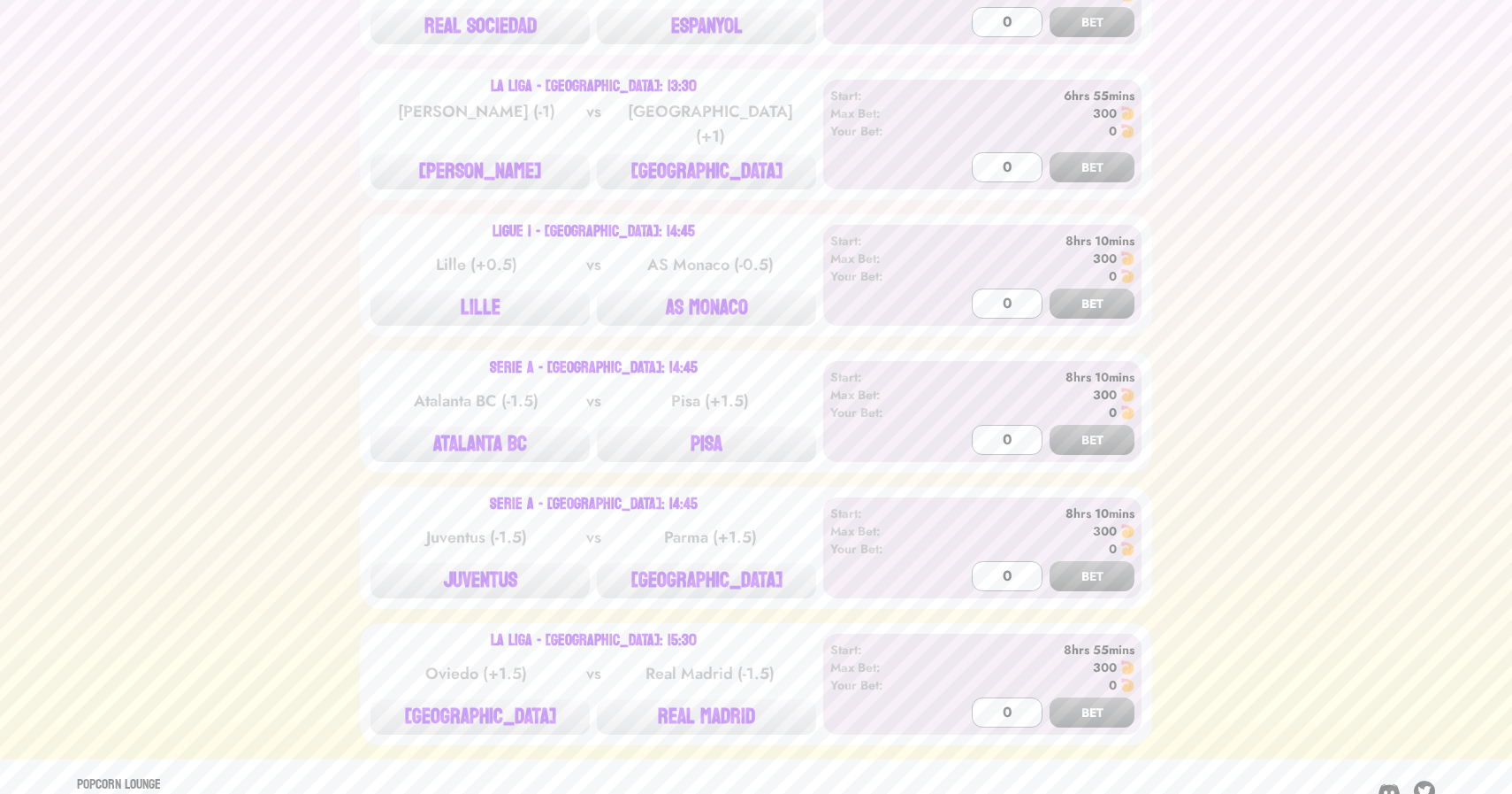
scroll to position [2527, 0]
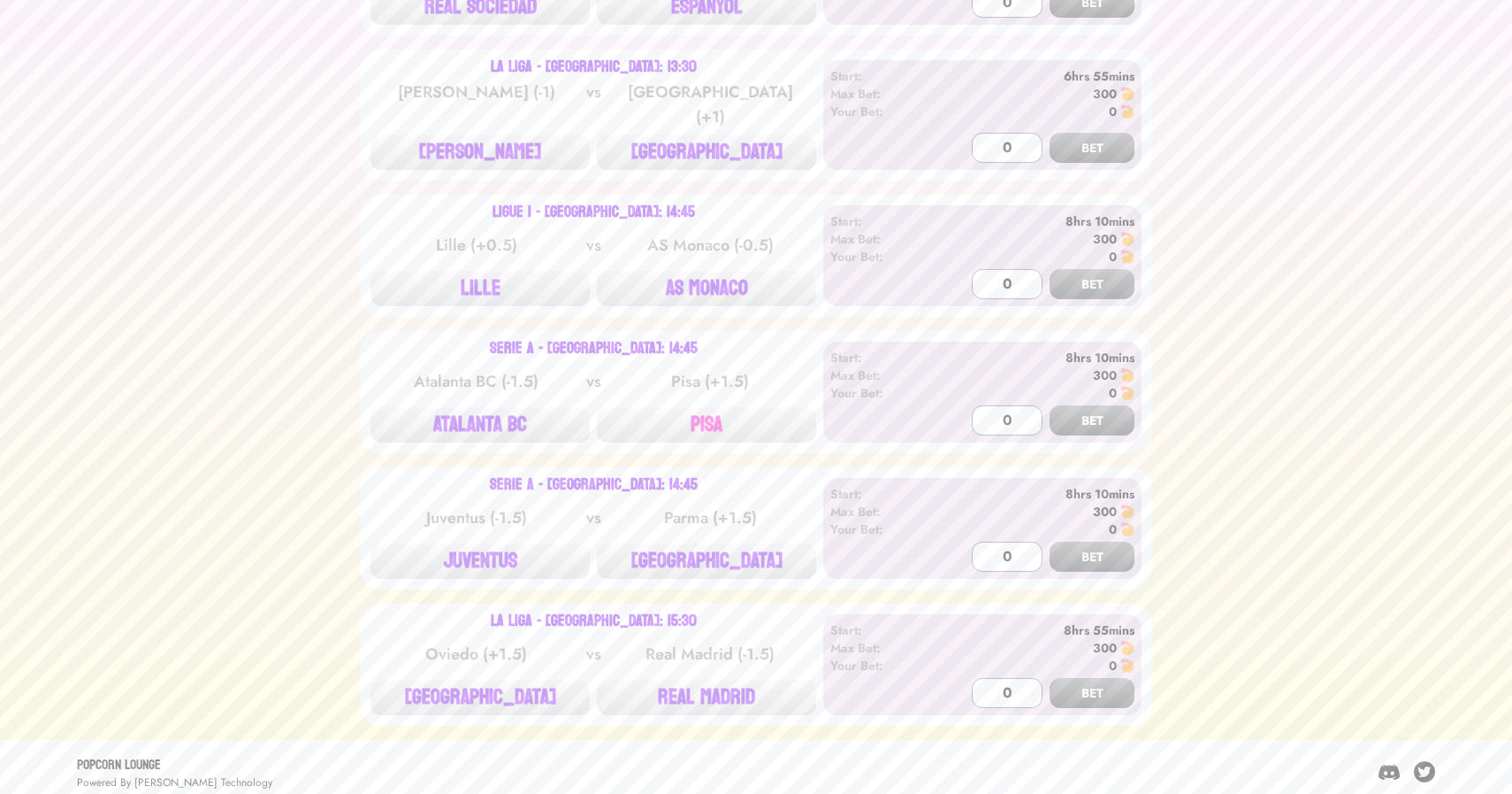
click at [694, 419] on button "PISA" at bounding box center [707, 425] width 219 height 35
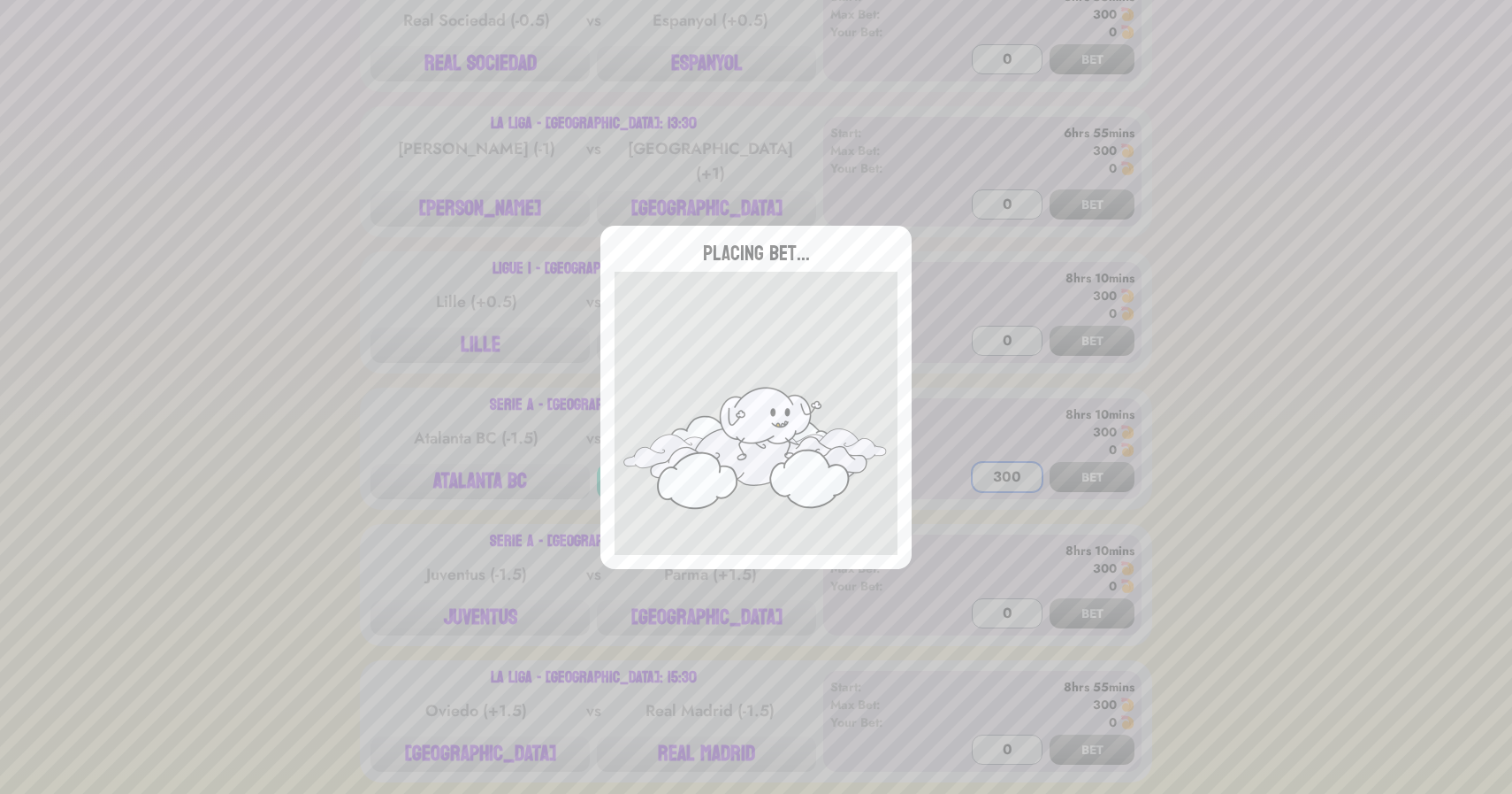
scroll to position [2453, 0]
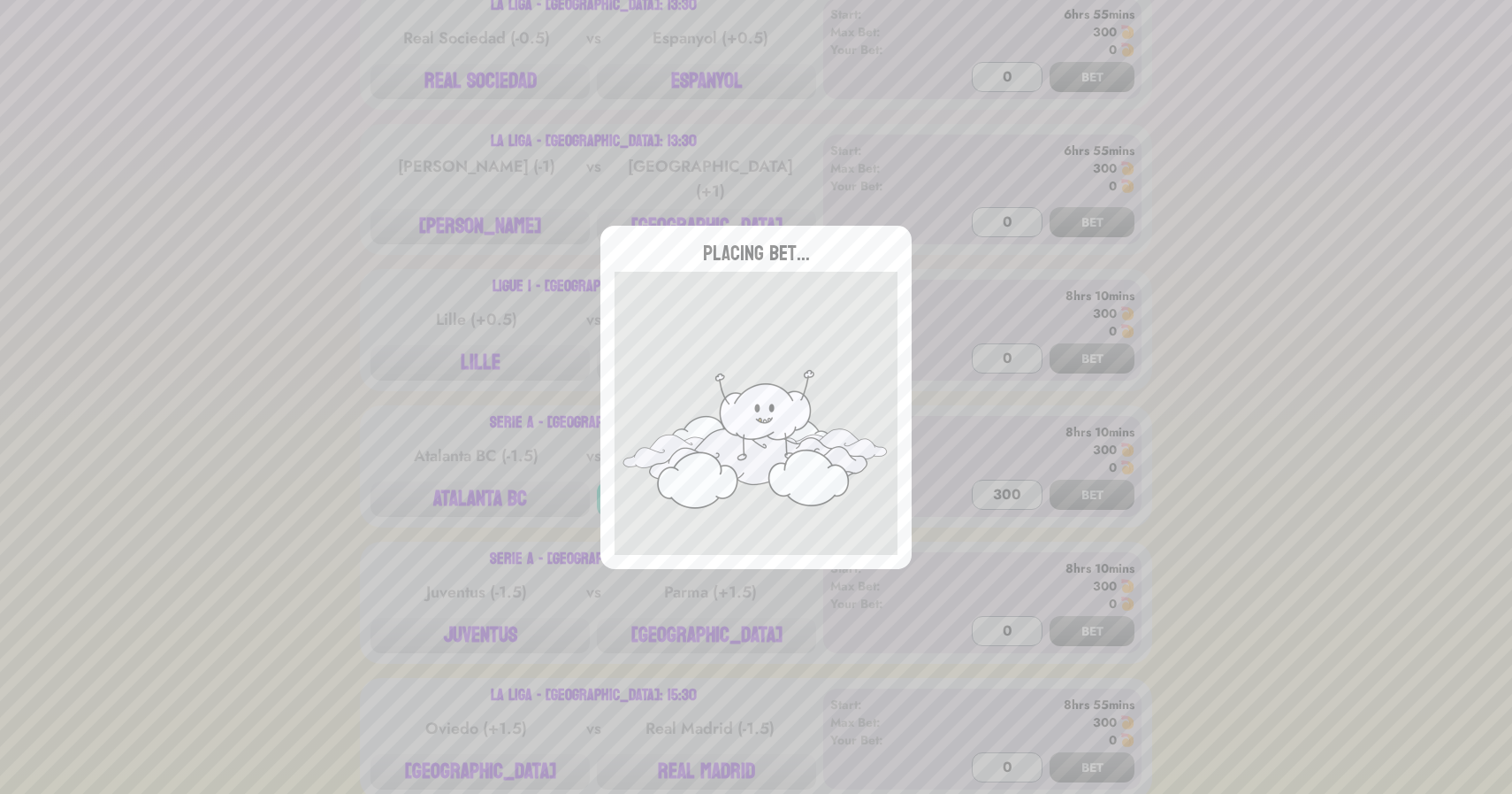
type input "0"
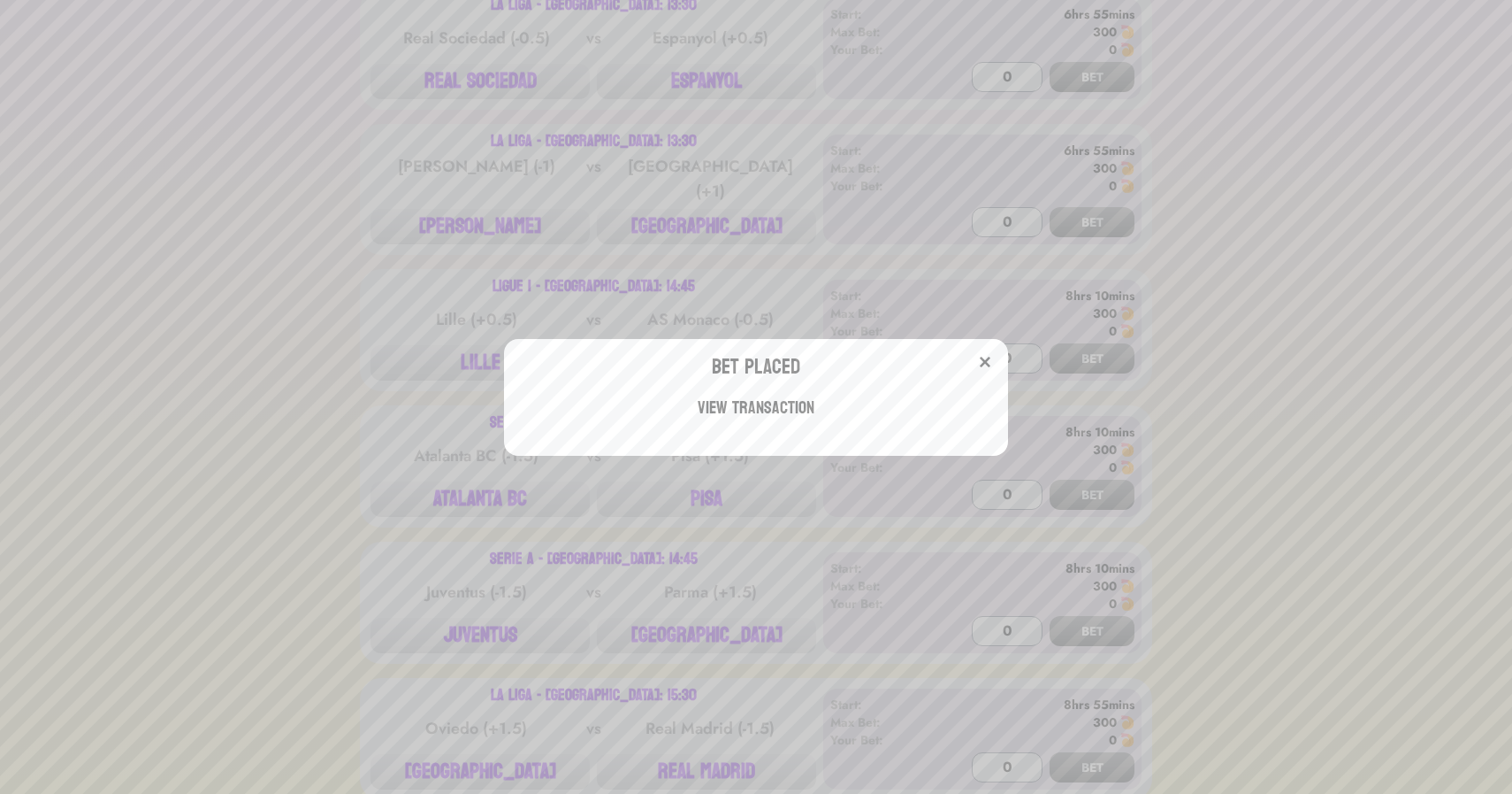
click at [714, 627] on div "Bet Placed View Transaction" at bounding box center [756, 397] width 1512 height 794
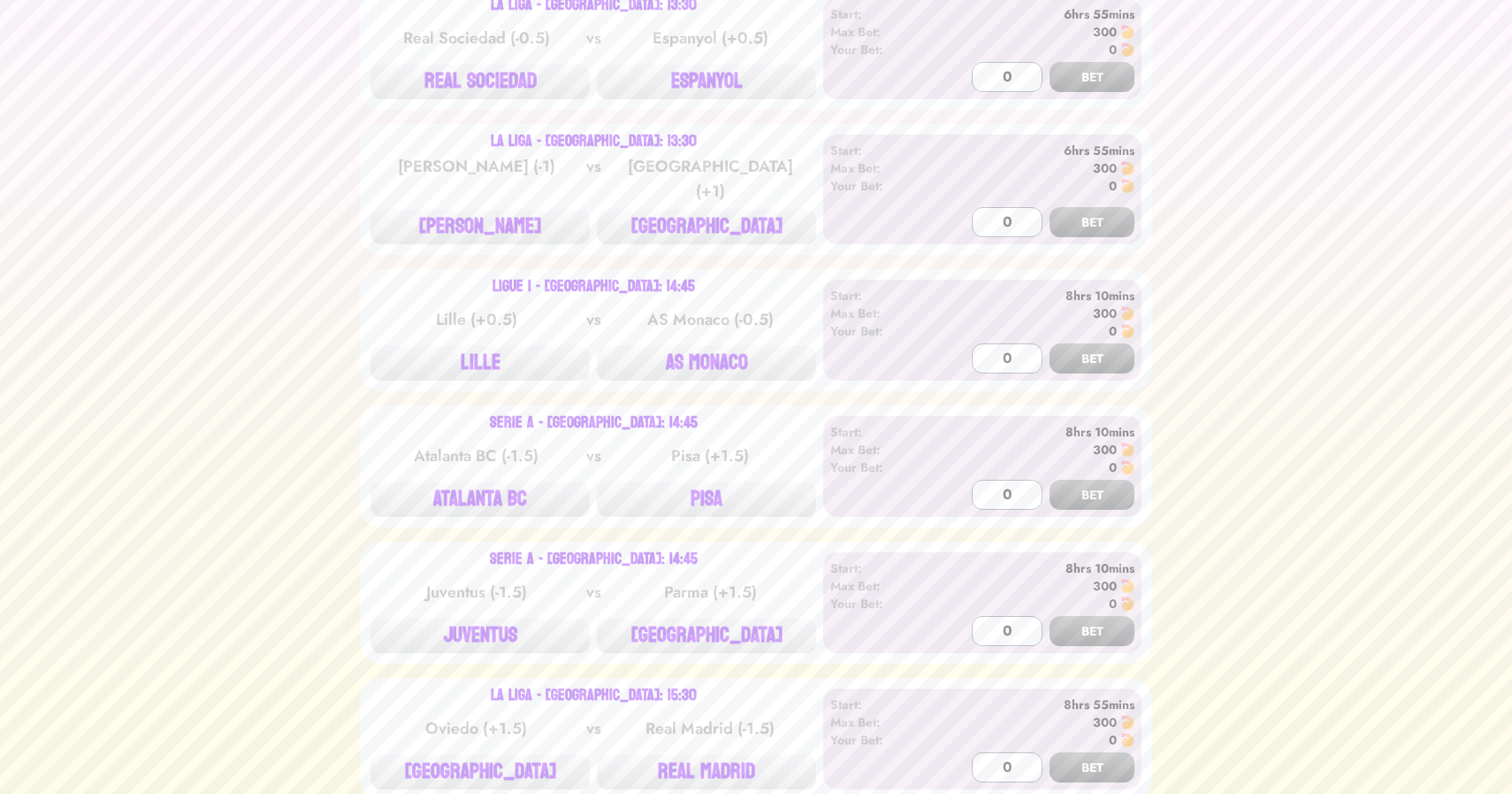
click at [714, 627] on button "[GEOGRAPHIC_DATA]" at bounding box center [707, 635] width 219 height 35
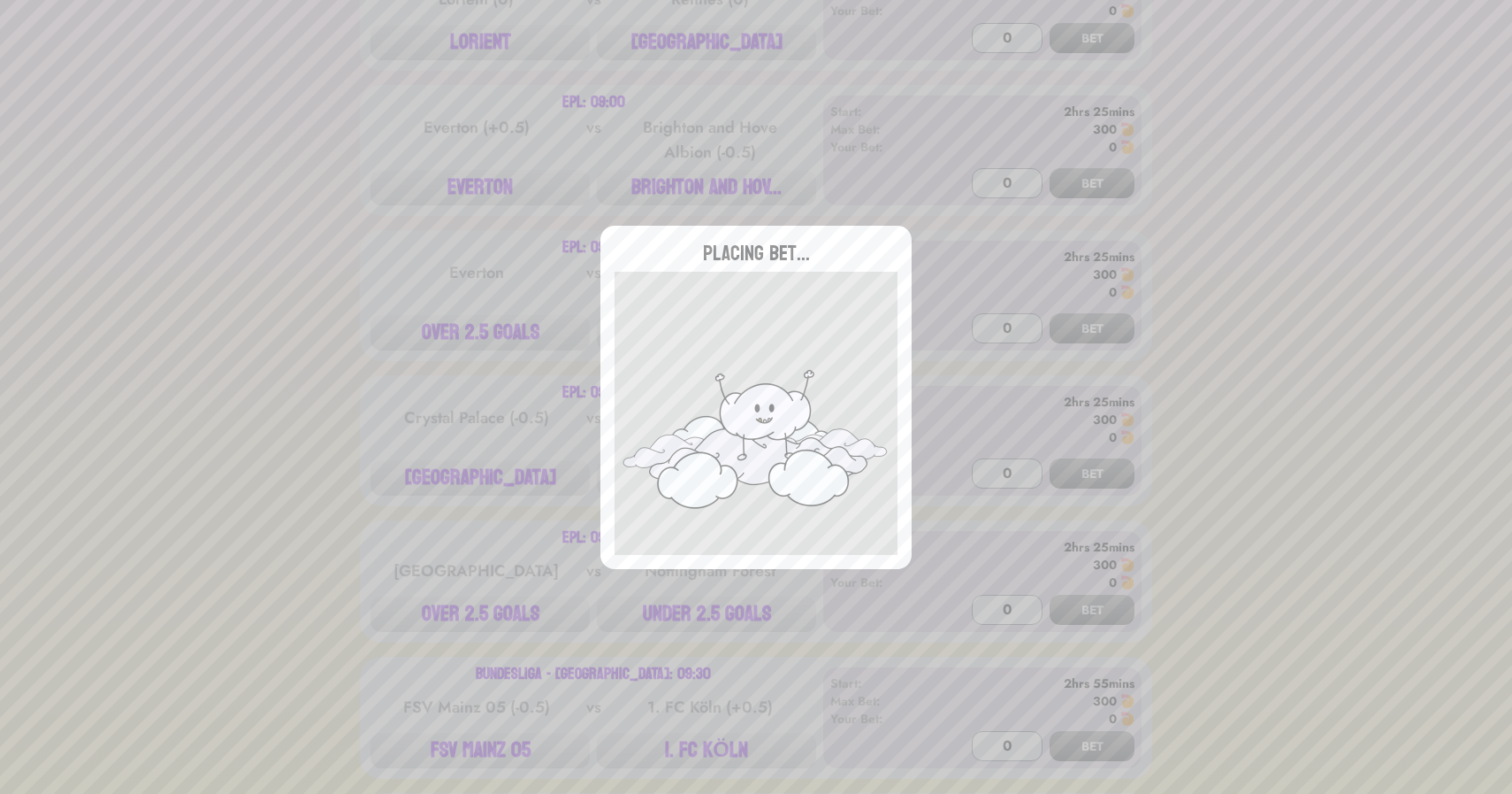
scroll to position [0, 0]
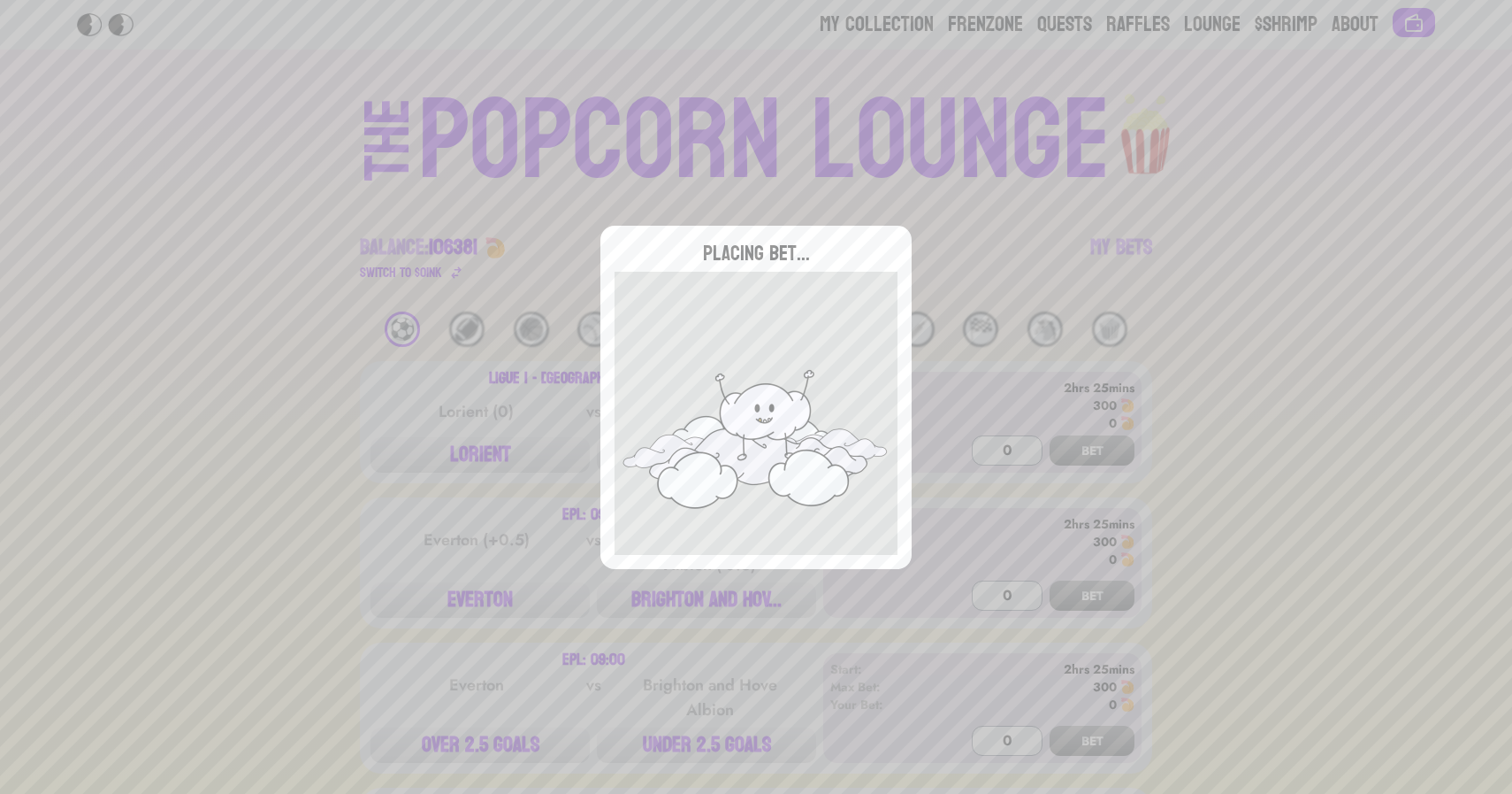
type input "0"
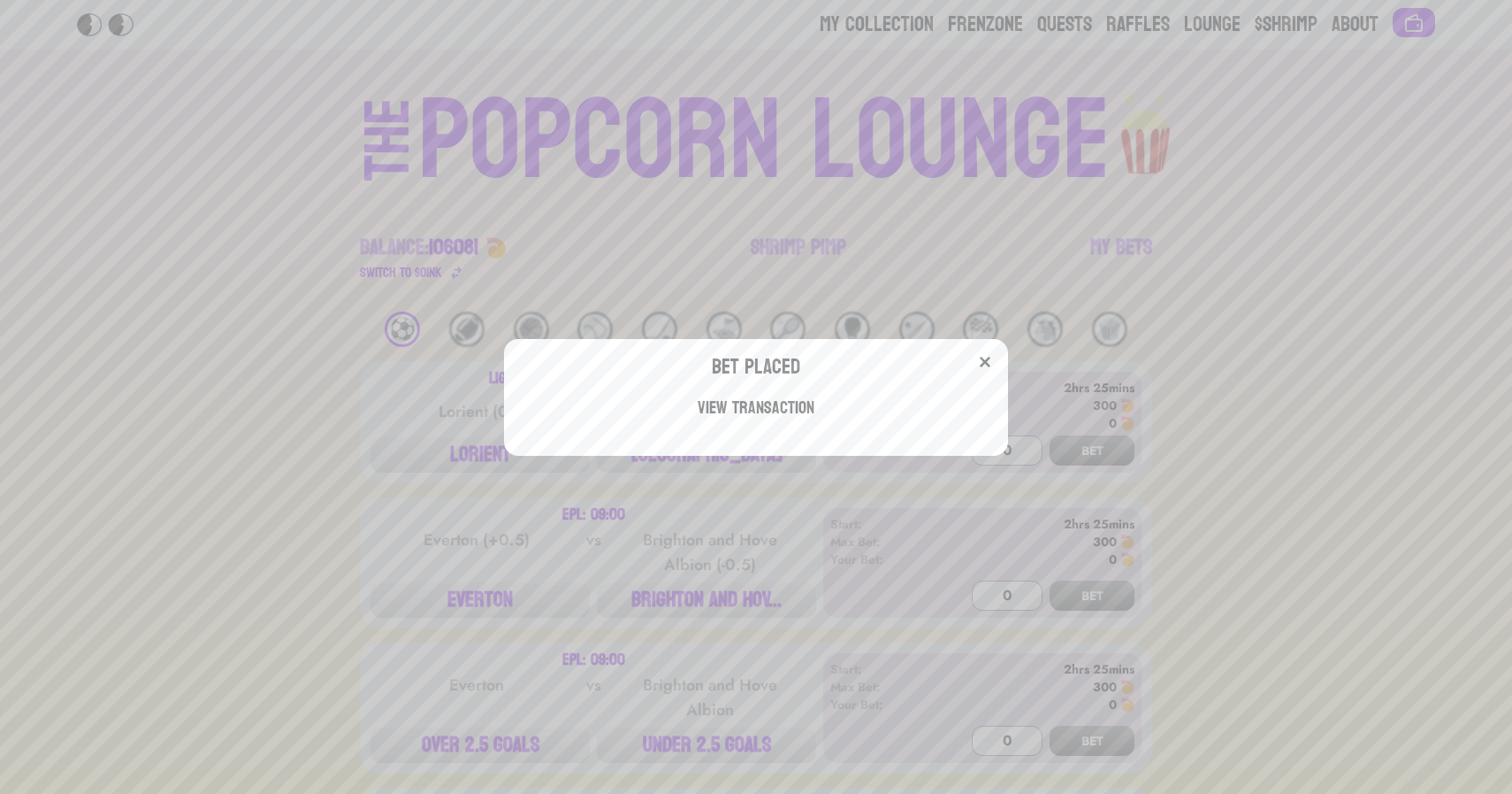
click at [1240, 227] on div "Bet Placed View Transaction" at bounding box center [756, 397] width 1512 height 794
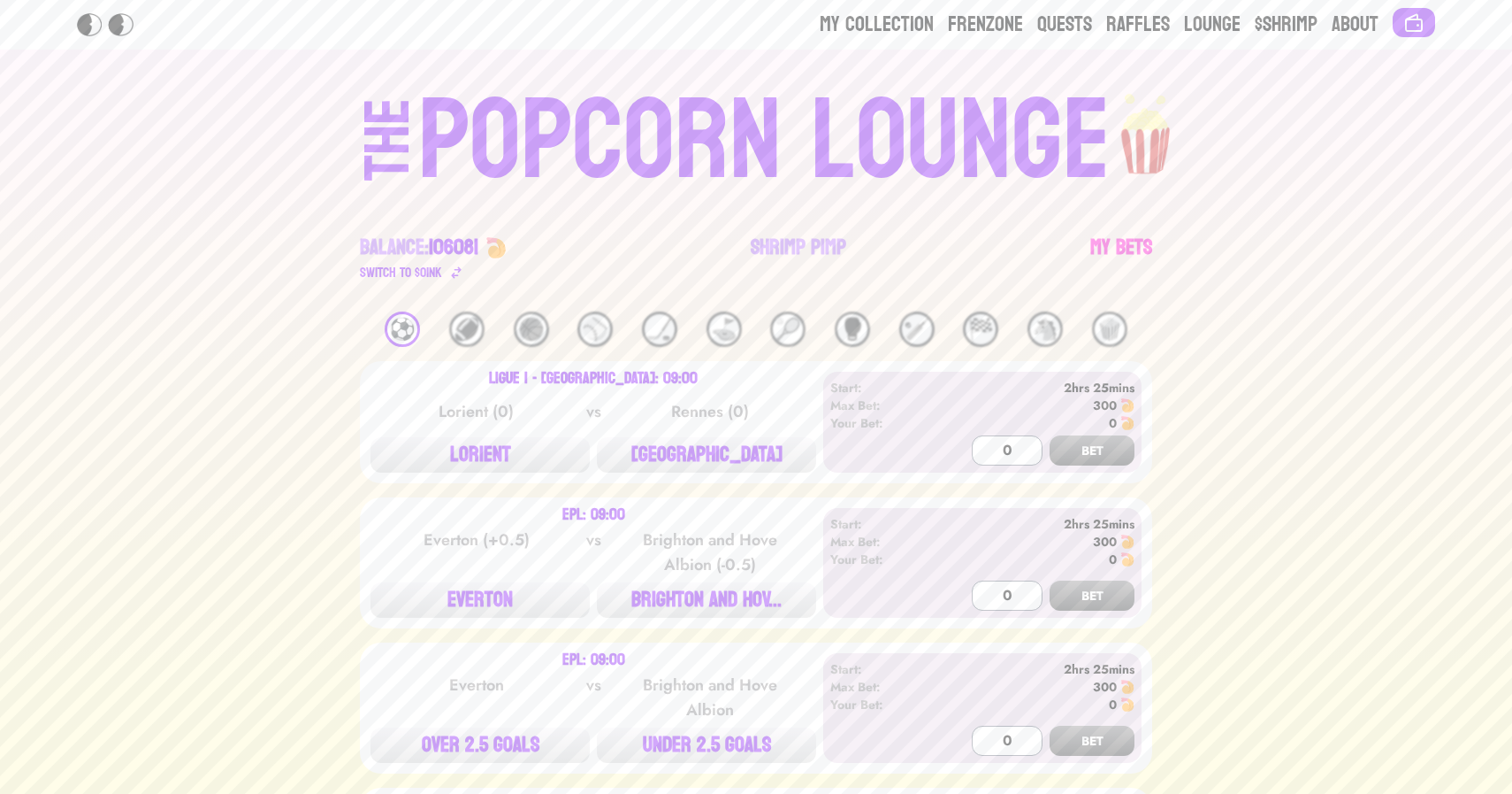
click at [1135, 254] on link "My Bets" at bounding box center [1121, 258] width 62 height 50
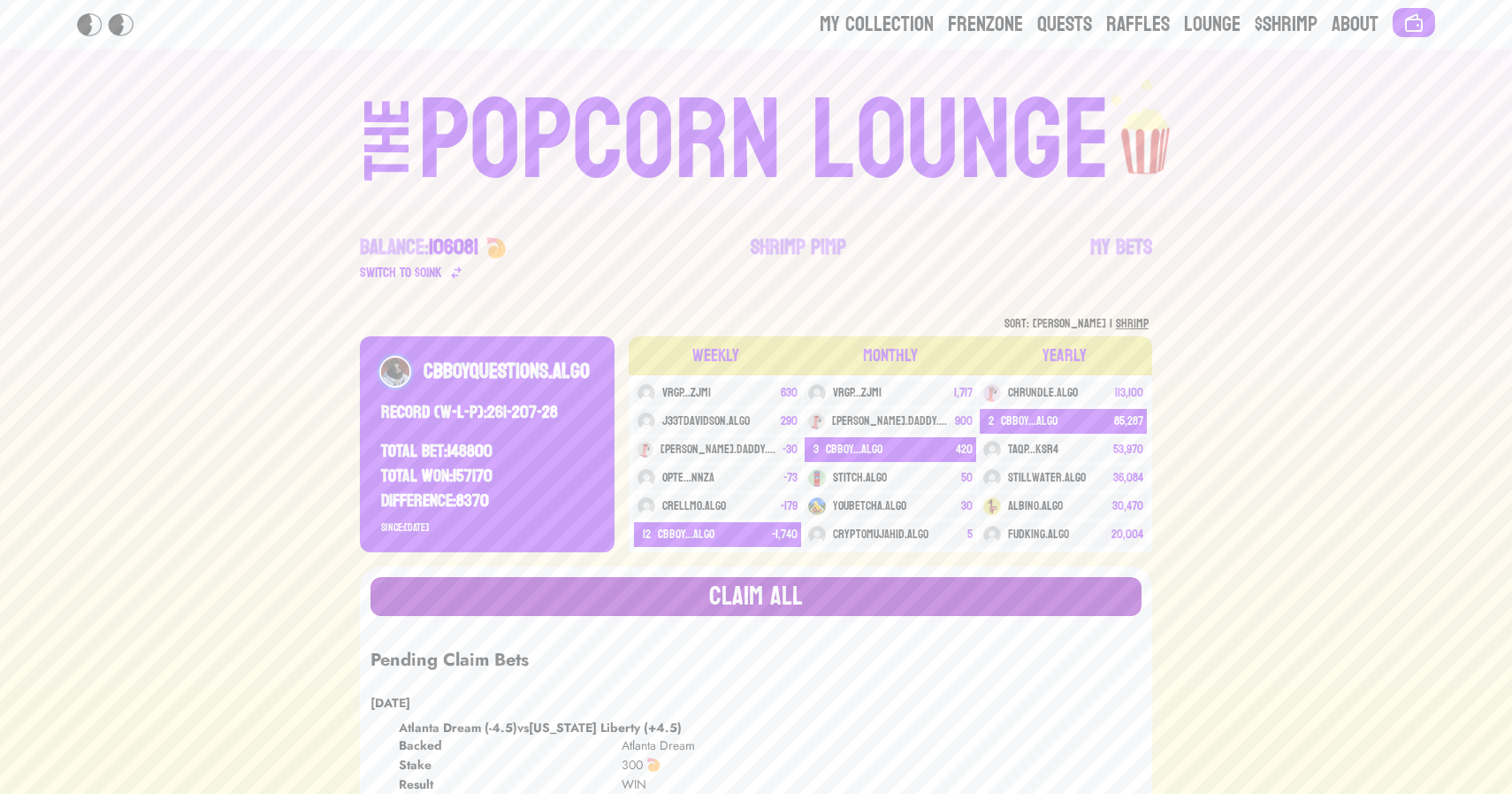
click at [598, 607] on button "Claim all" at bounding box center [756, 596] width 771 height 39
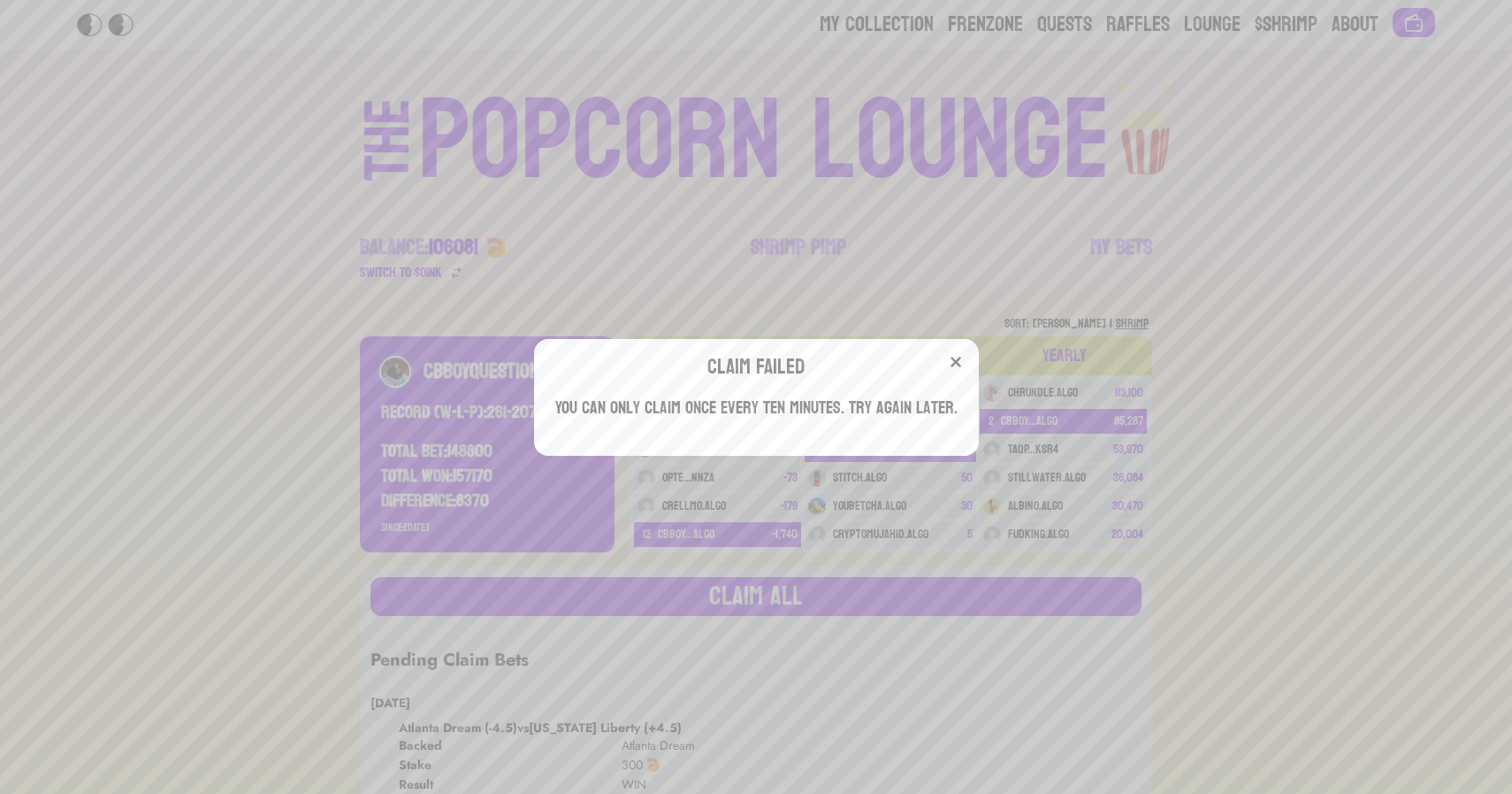
click at [962, 358] on img at bounding box center [956, 362] width 14 height 14
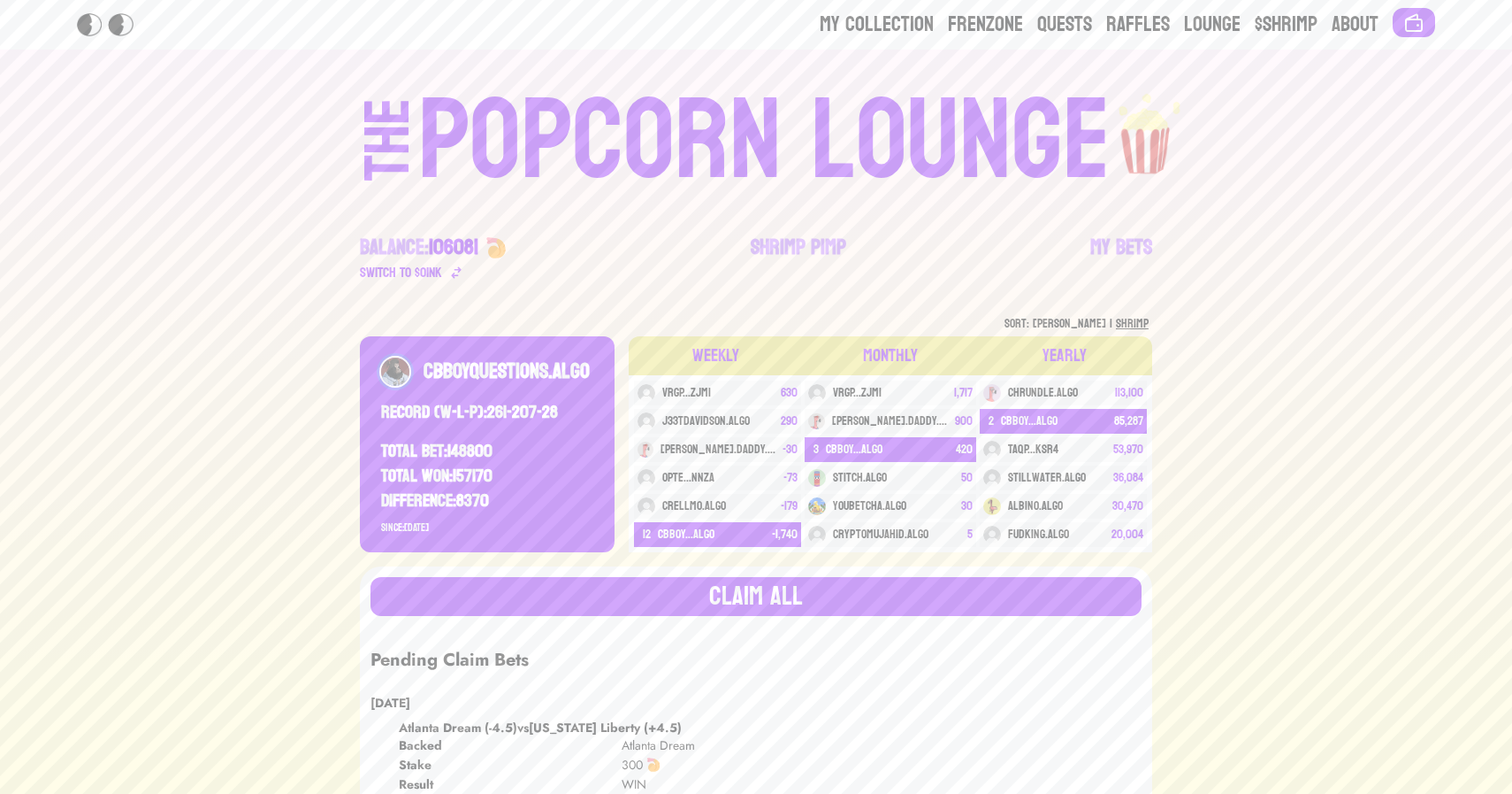
click at [810, 98] on div "POPCORN LOUNGE" at bounding box center [764, 141] width 692 height 113
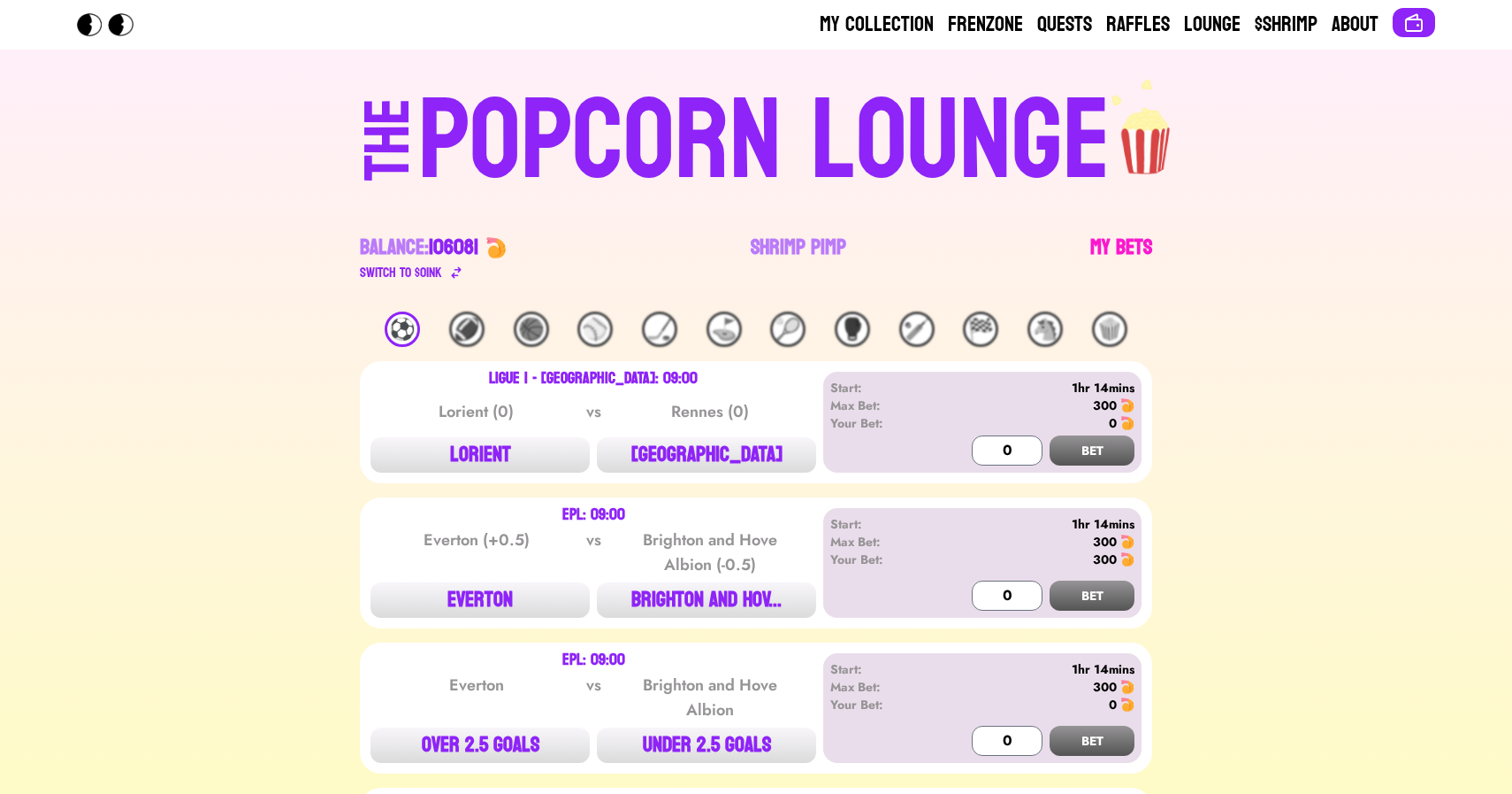
click at [1114, 248] on link "My Bets" at bounding box center [1121, 258] width 62 height 50
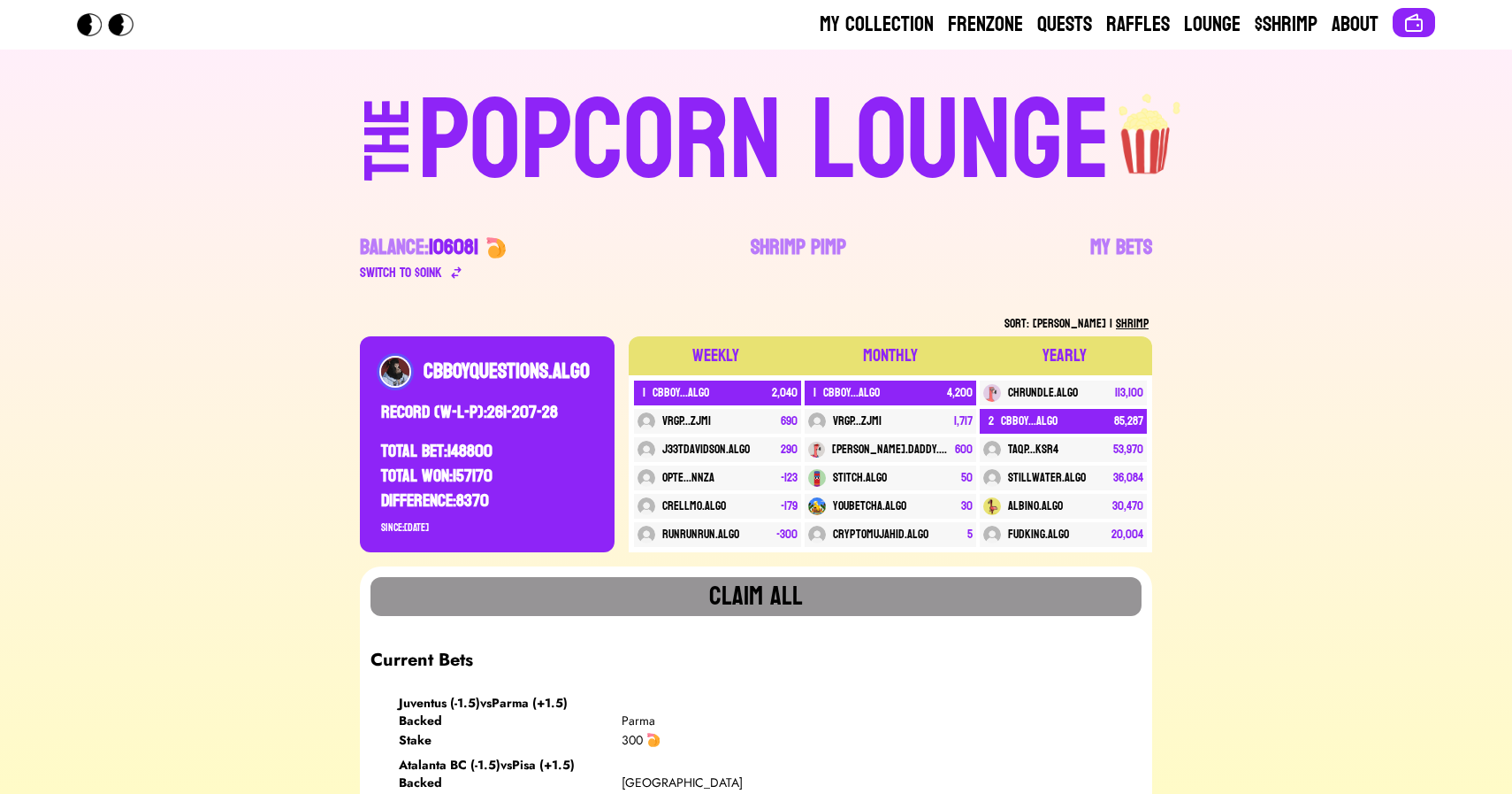
click at [483, 142] on div "POPCORN LOUNGE" at bounding box center [764, 141] width 692 height 113
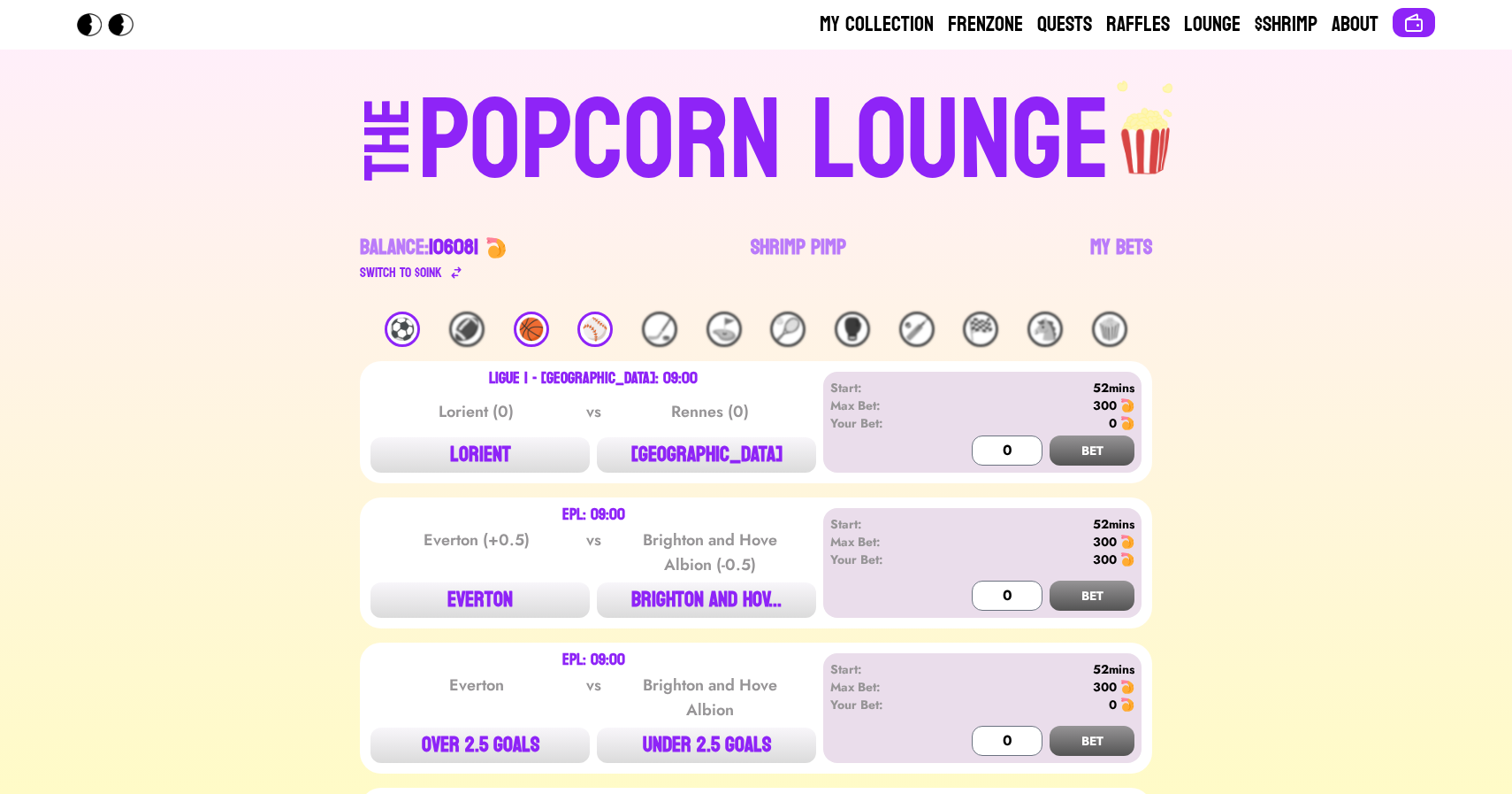
click at [590, 318] on div "⚾️" at bounding box center [594, 329] width 35 height 35
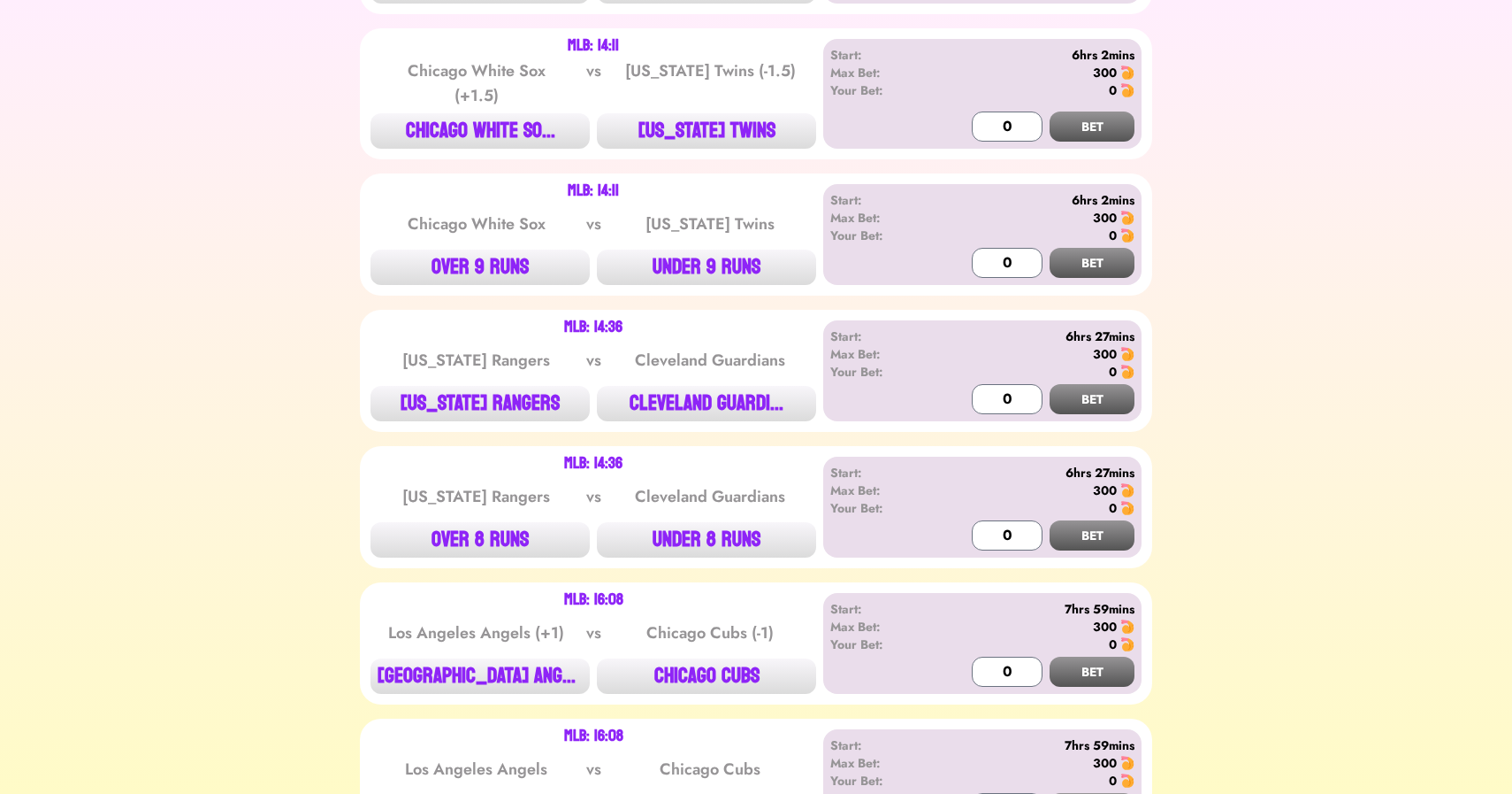
scroll to position [2545, 0]
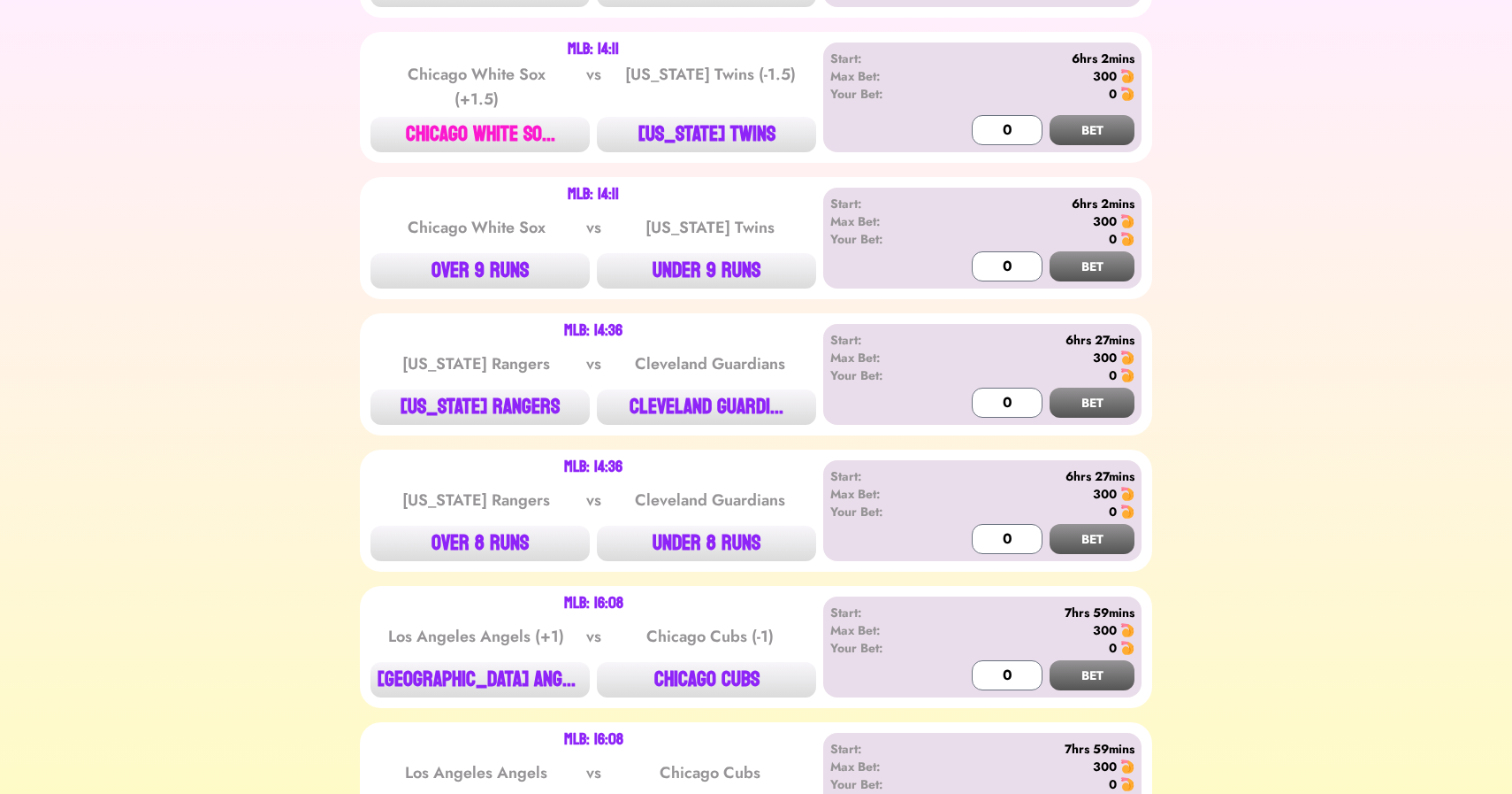
click at [515, 118] on button "CHICAGO WHITE SO..." at bounding box center [480, 134] width 219 height 35
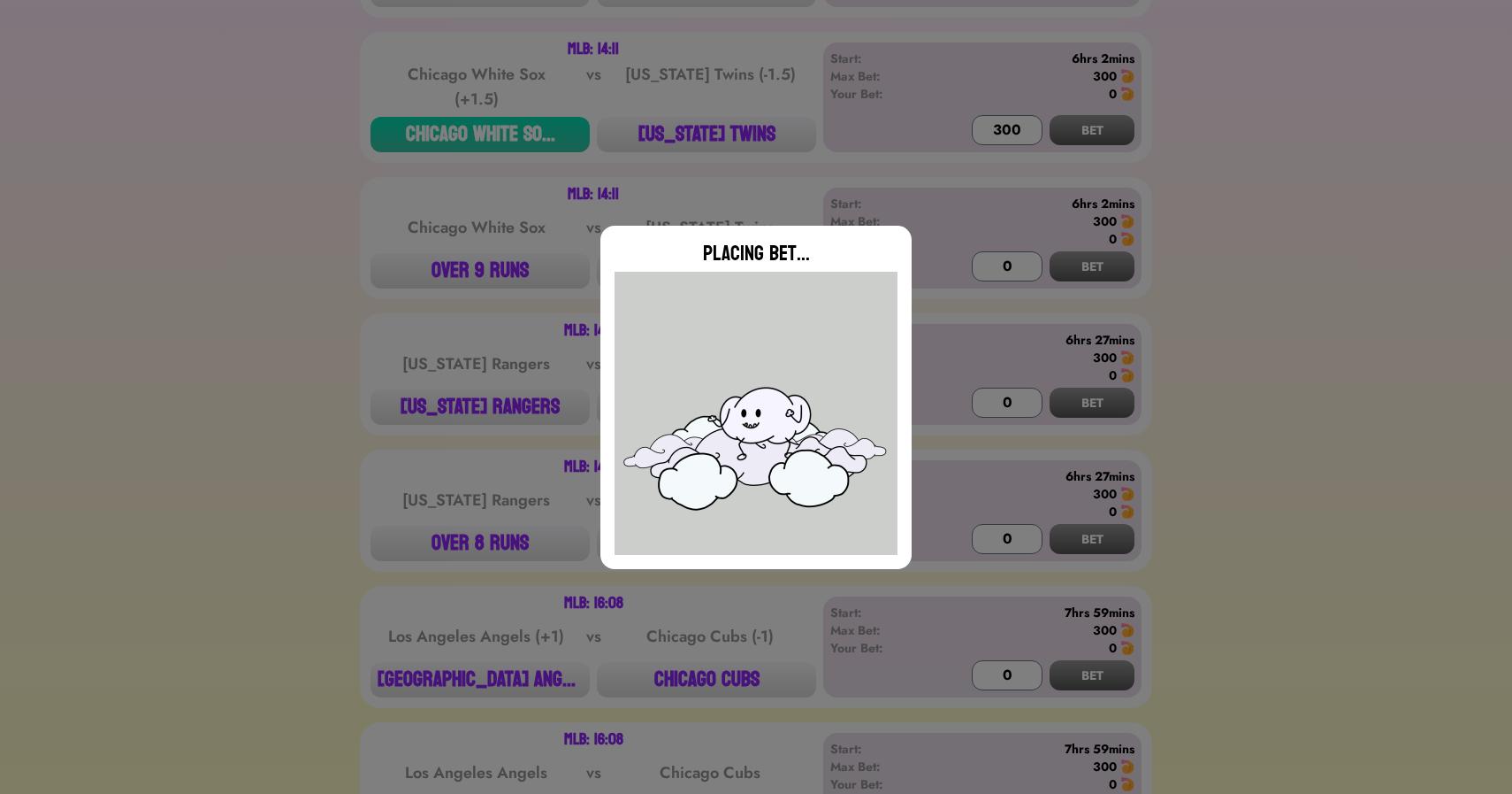
type input "0"
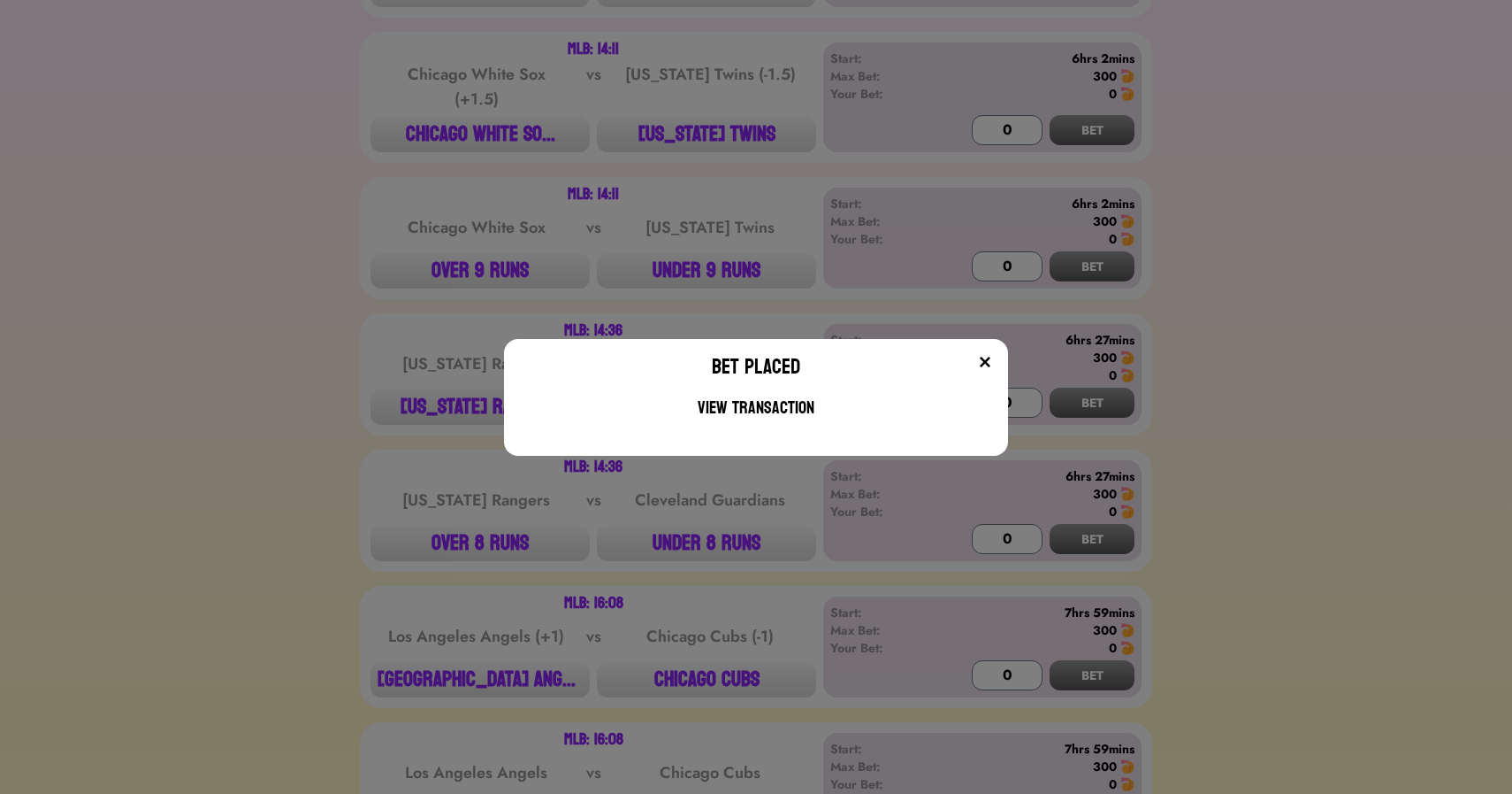
click at [119, 368] on div "Bet Placed View Transaction" at bounding box center [756, 397] width 1512 height 794
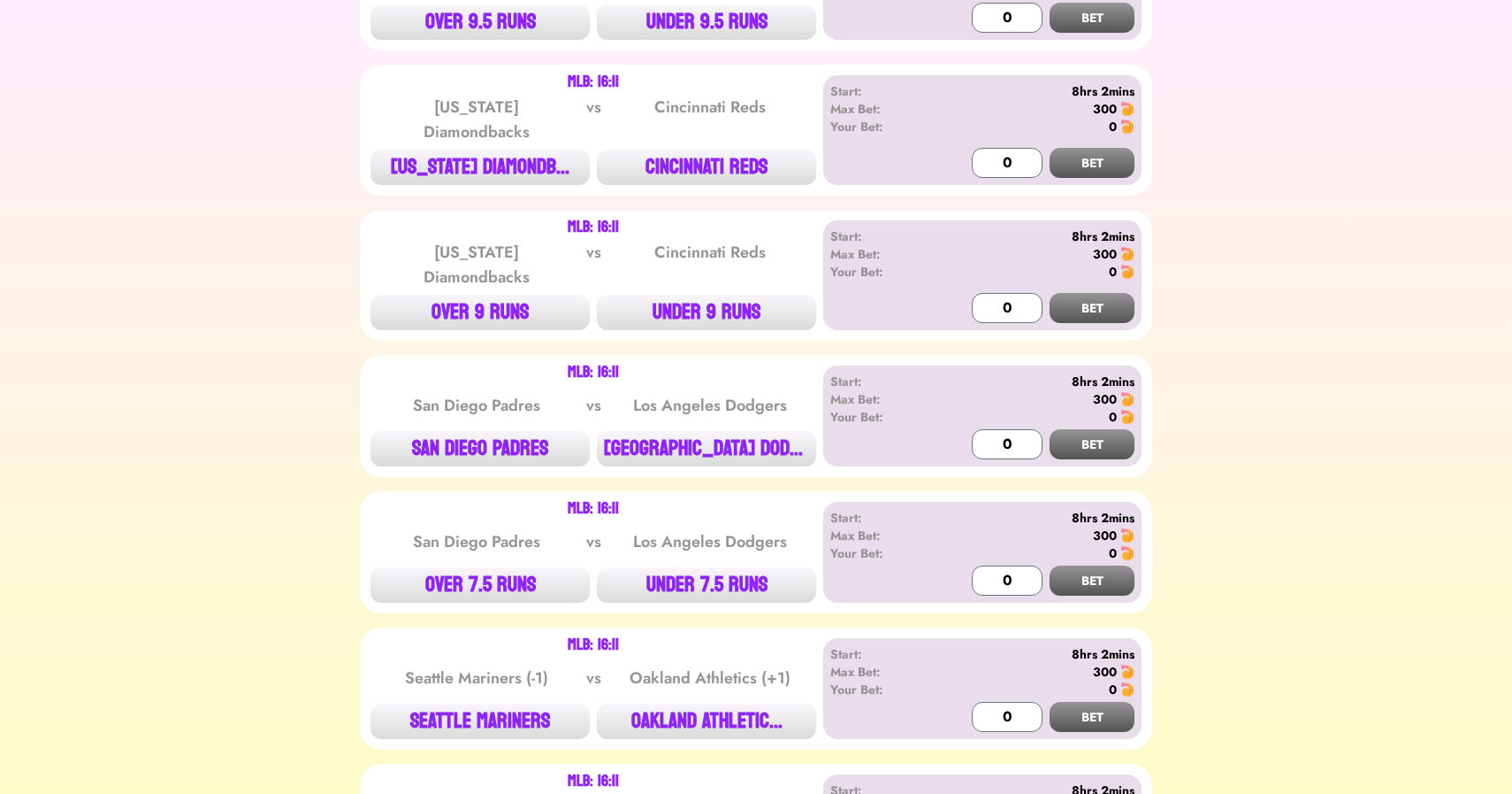
scroll to position [3346, 0]
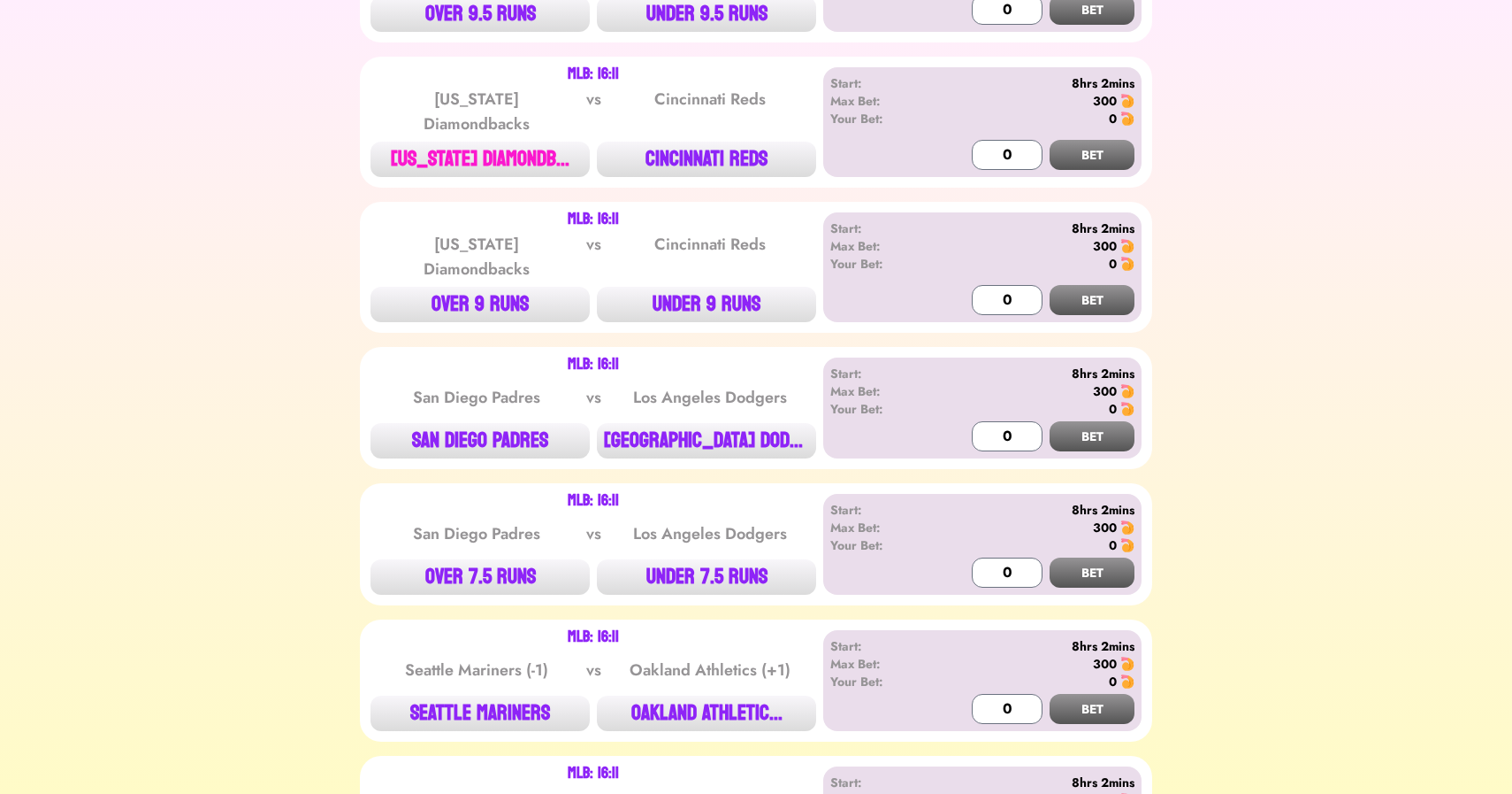
click at [473, 141] on button "[US_STATE] DIAMONDB..." at bounding box center [480, 158] width 219 height 35
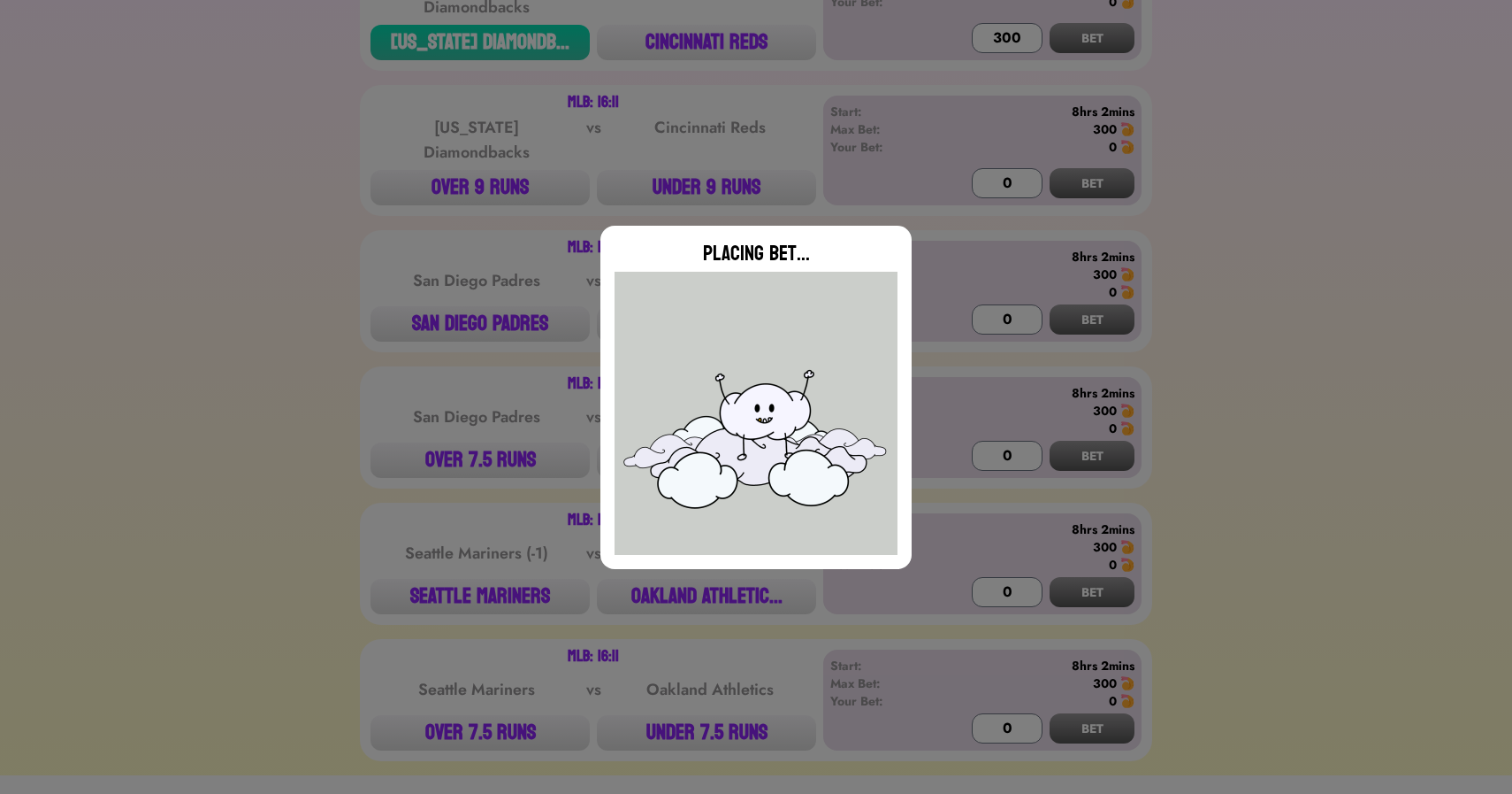
type input "0"
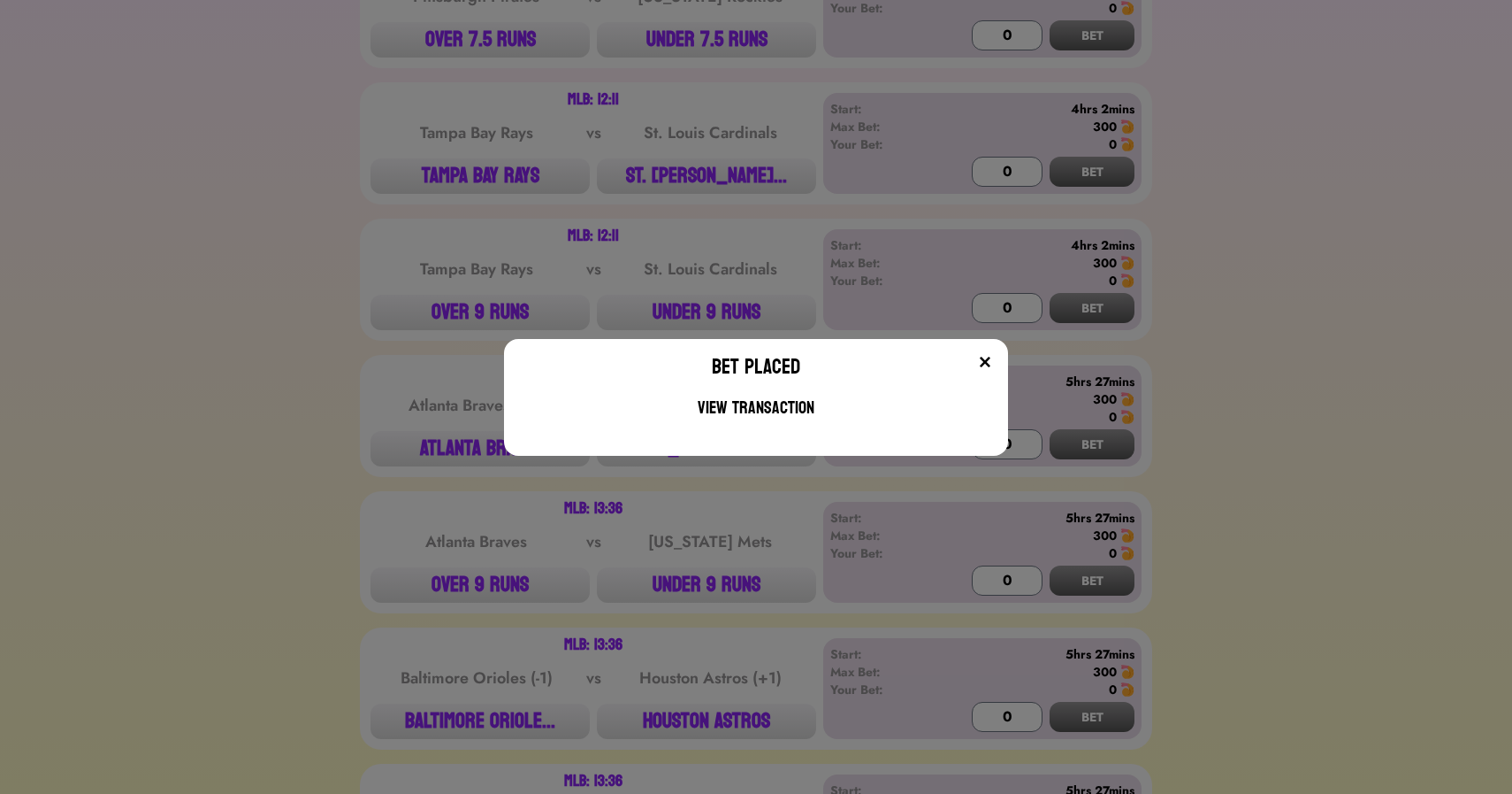
scroll to position [0, 0]
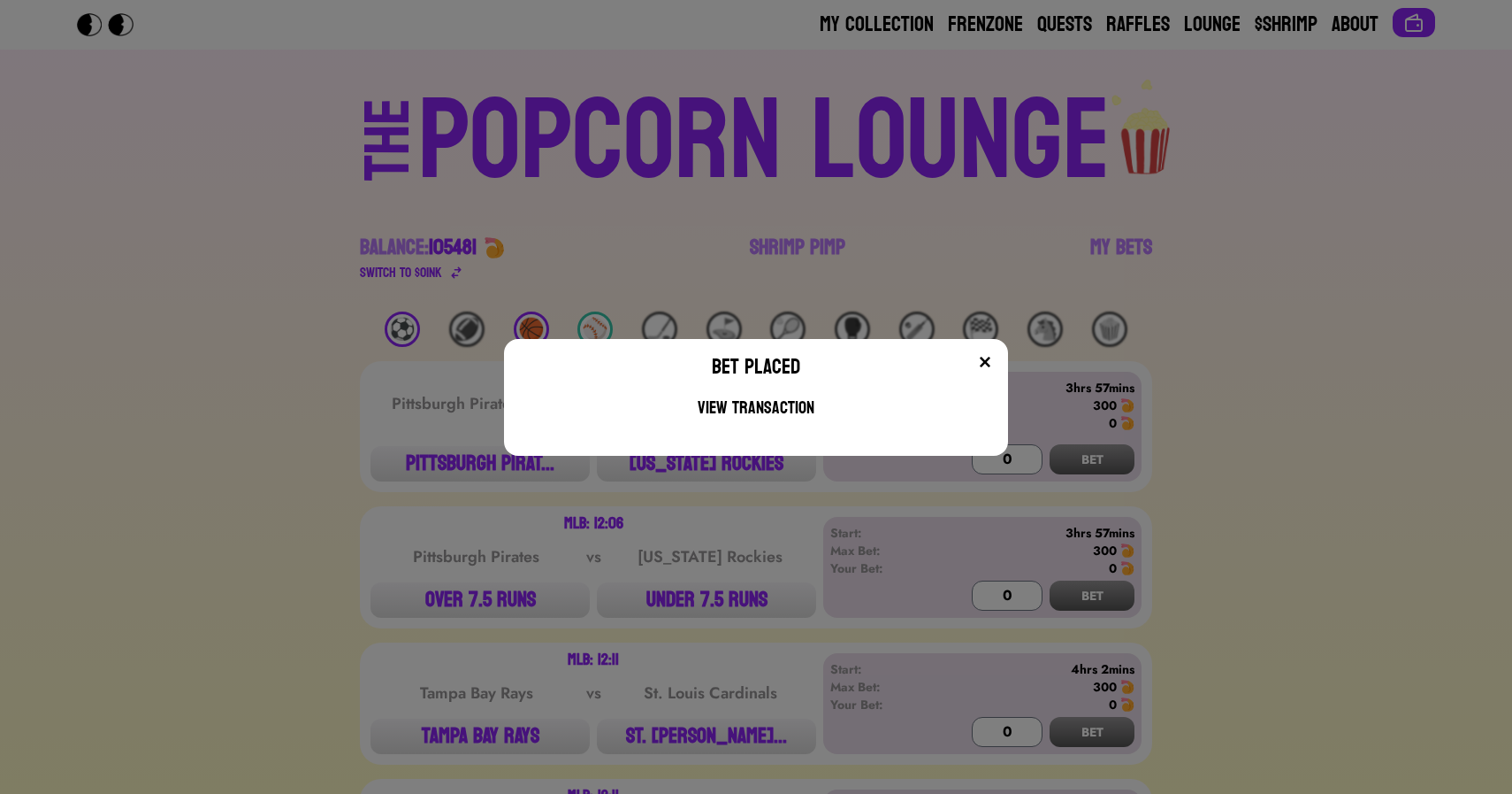
click at [358, 247] on div "Bet Placed View Transaction" at bounding box center [756, 397] width 1512 height 794
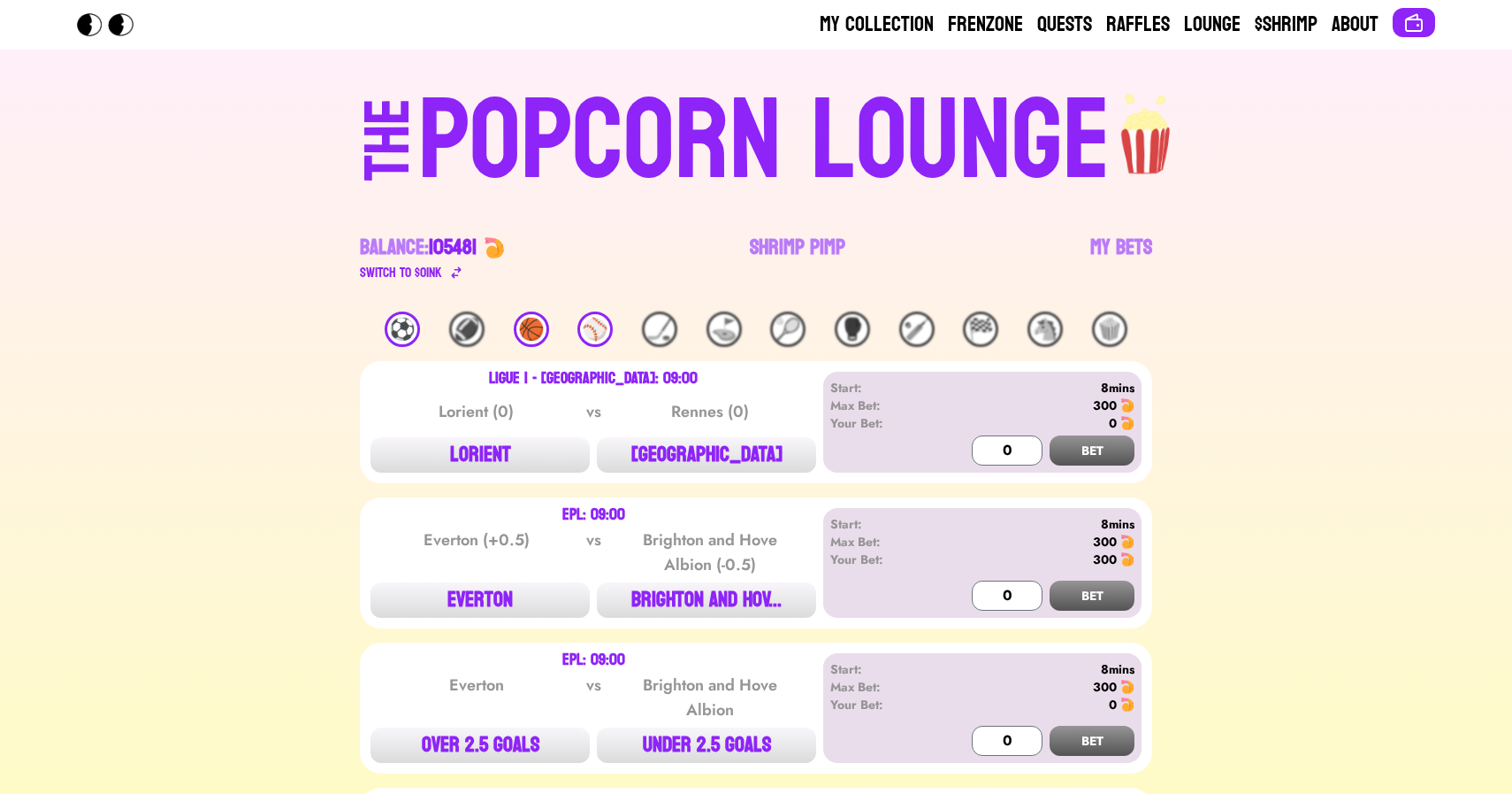
click at [527, 330] on div "🏀" at bounding box center [531, 329] width 35 height 35
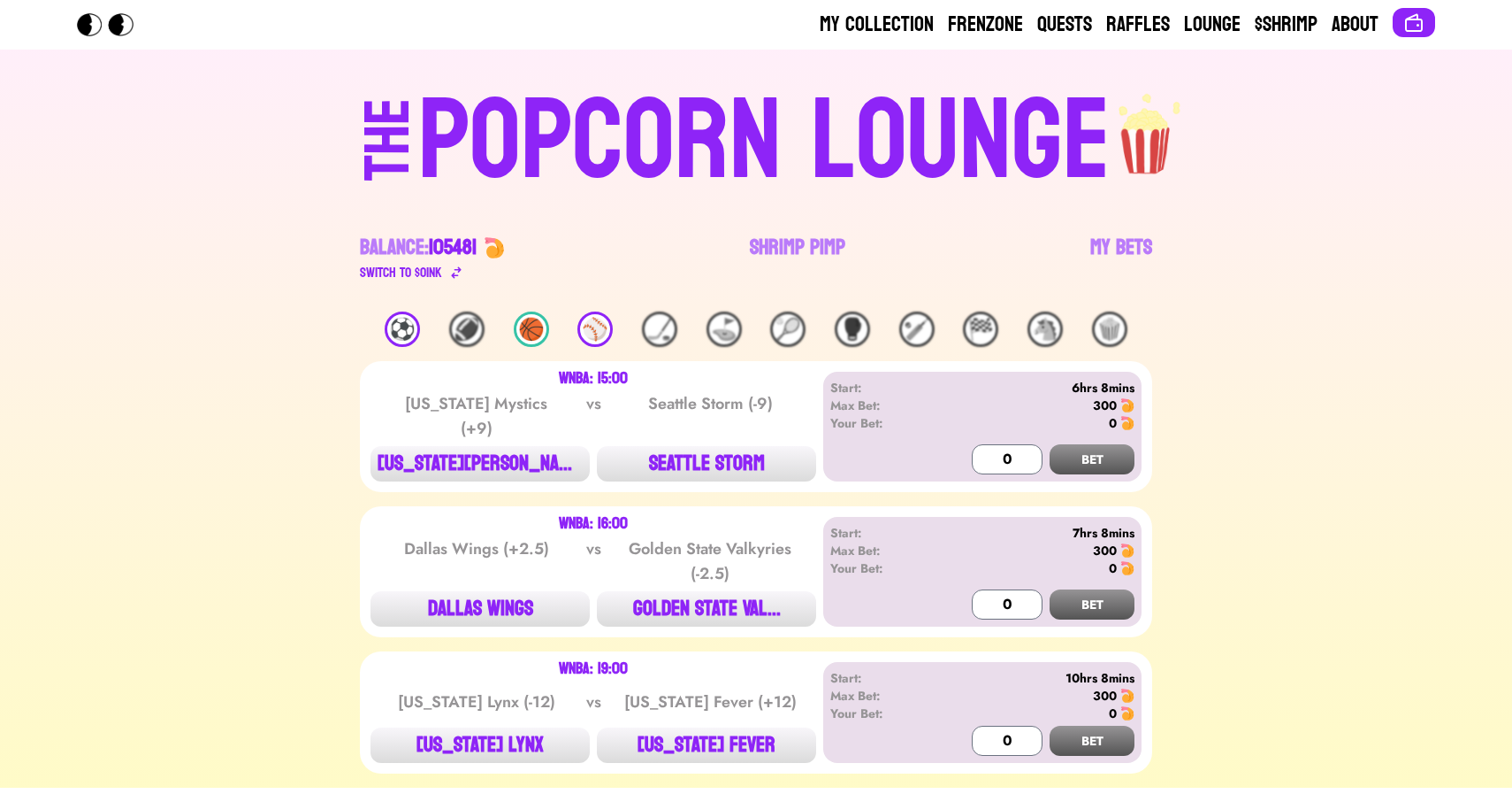
scroll to position [48, 0]
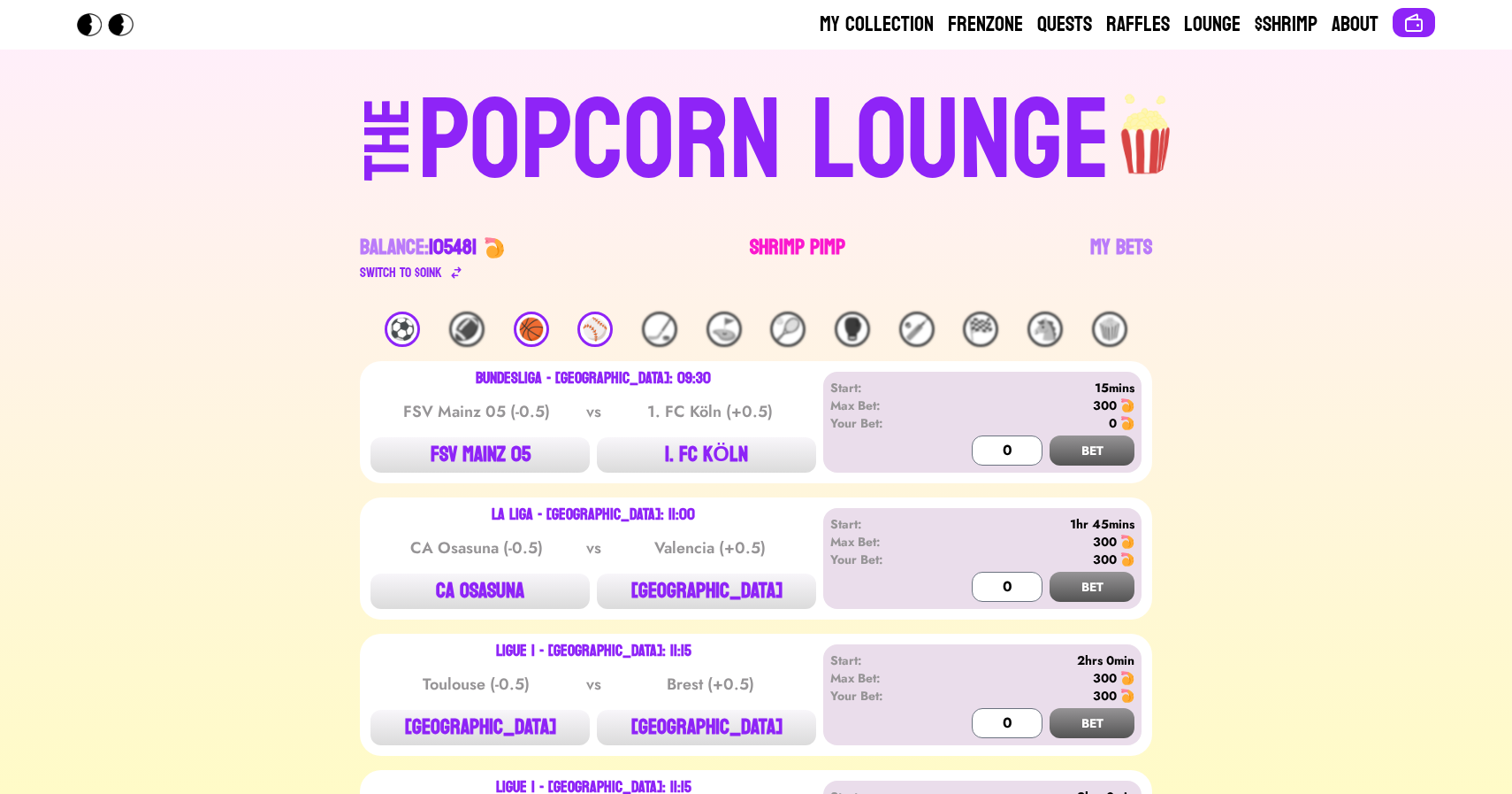
click at [808, 244] on link "Shrimp Pimp" at bounding box center [798, 258] width 96 height 50
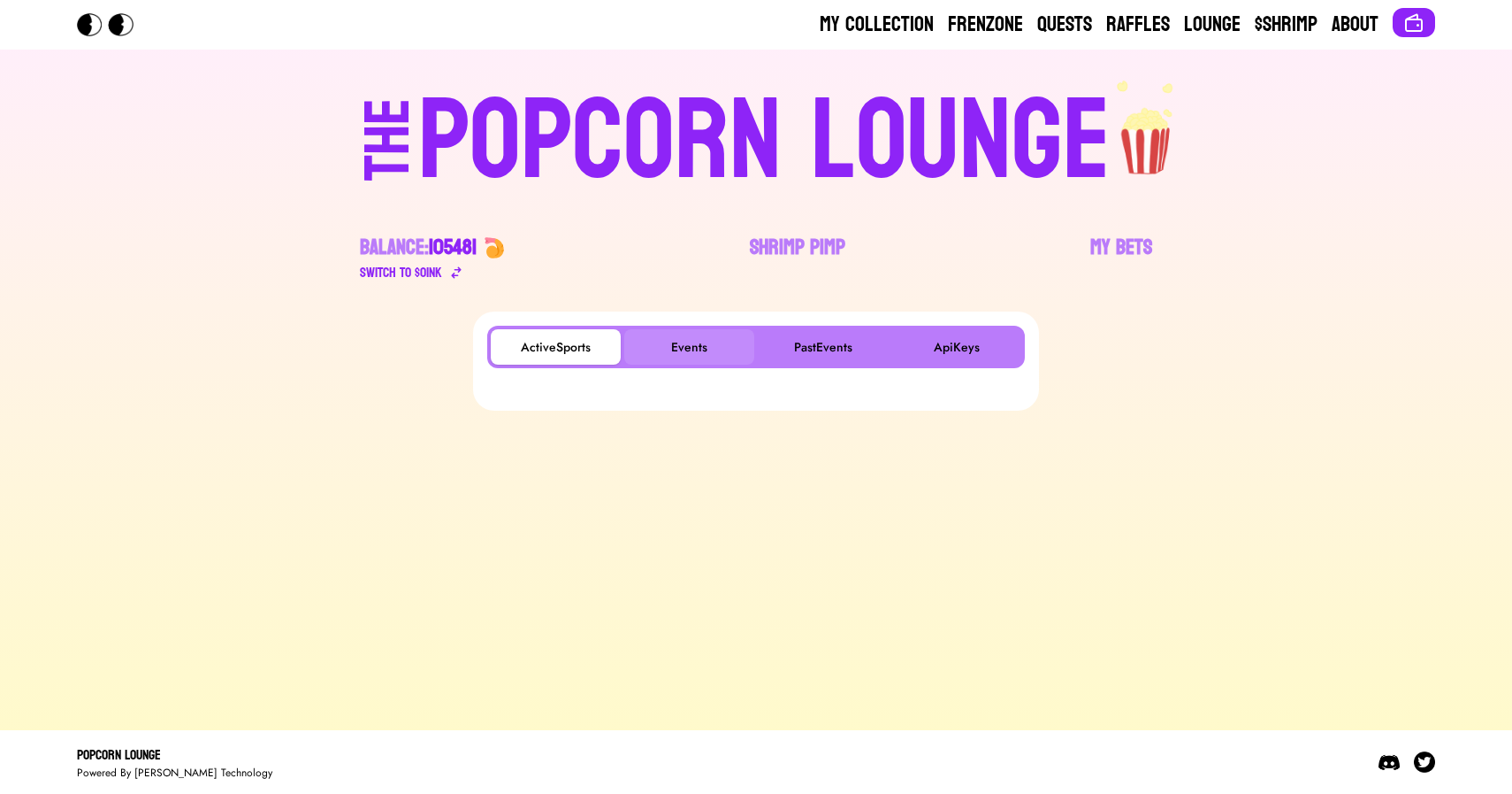
click at [695, 330] on button "Events" at bounding box center [689, 347] width 130 height 35
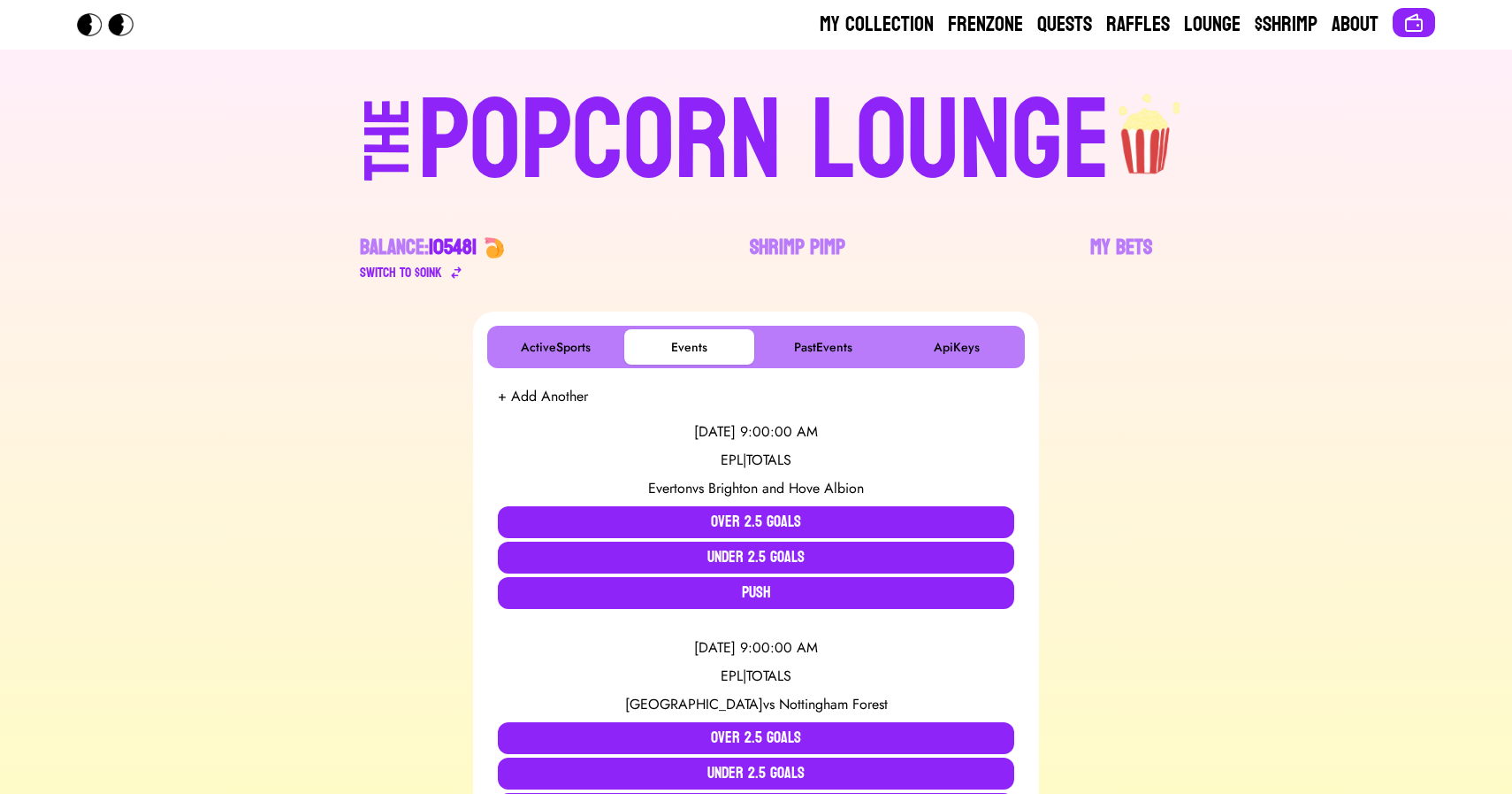
click at [475, 134] on div "POPCORN LOUNGE" at bounding box center [764, 141] width 692 height 113
